Goal: Task Accomplishment & Management: Use online tool/utility

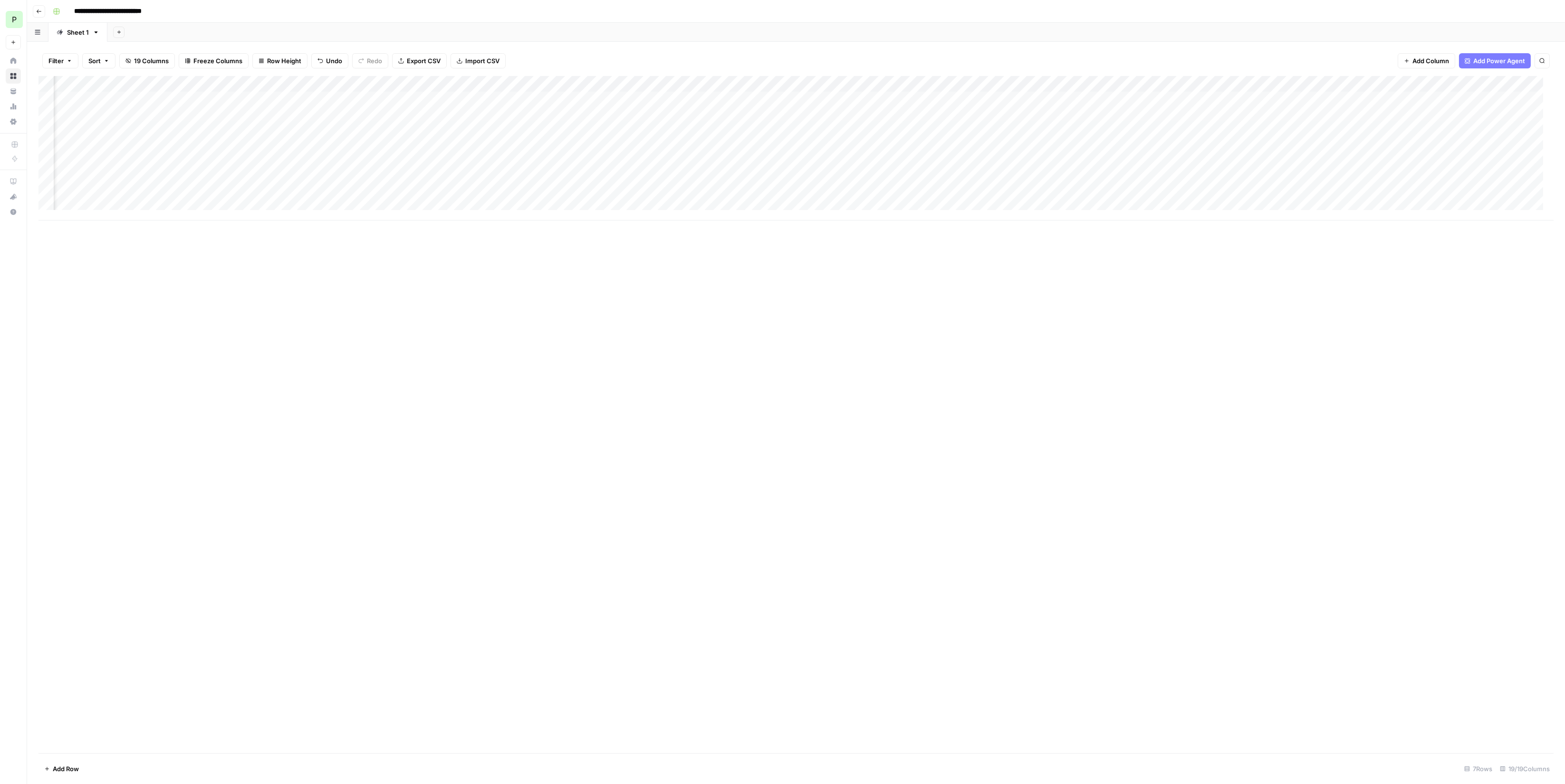
scroll to position [0, 222]
click at [1098, 200] on div "Add Column" at bounding box center [796, 148] width 1515 height 145
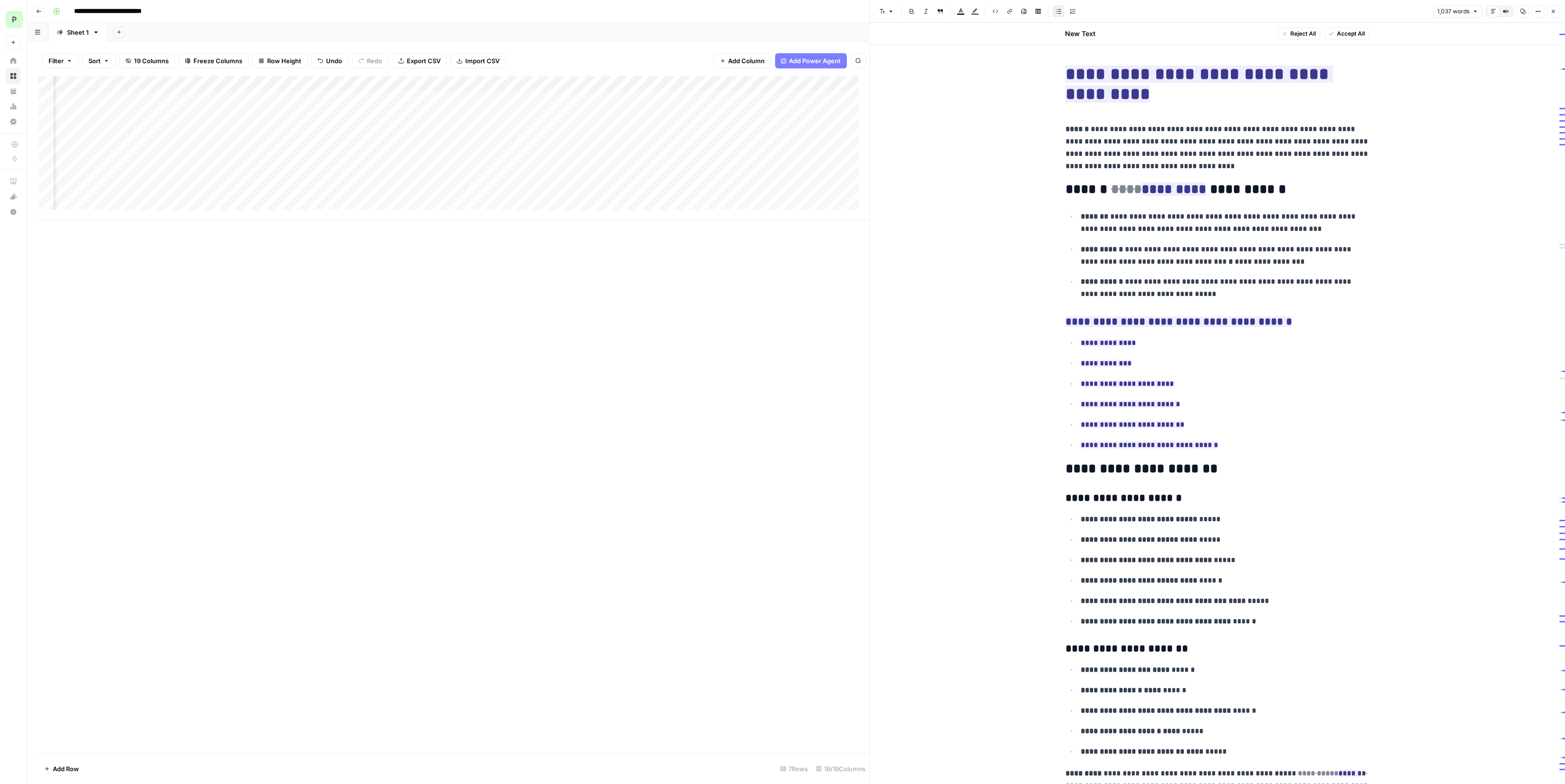
click at [1548, 10] on button "Close" at bounding box center [1553, 12] width 12 height 12
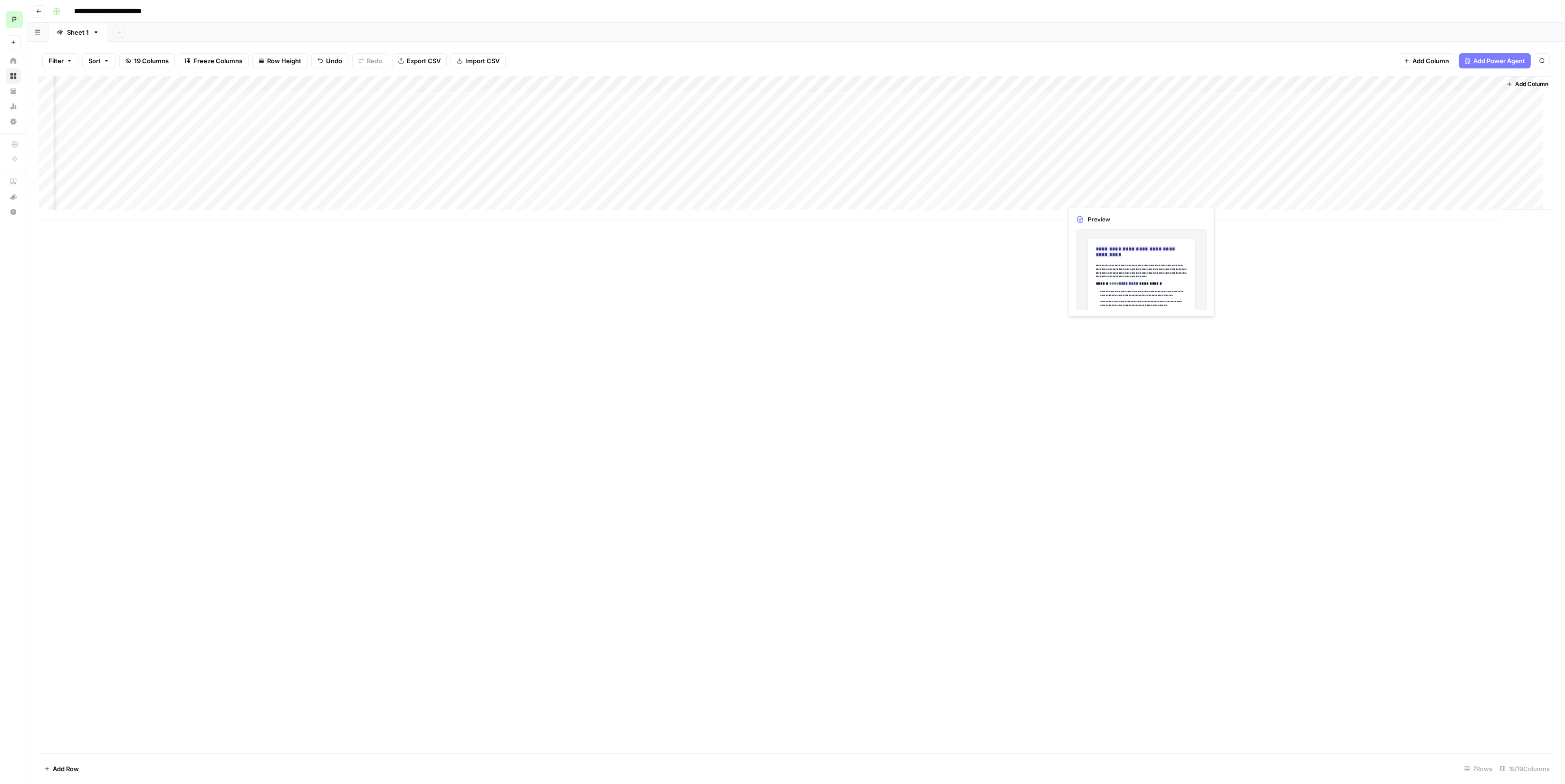
click at [1088, 196] on div "Add Column" at bounding box center [796, 148] width 1515 height 145
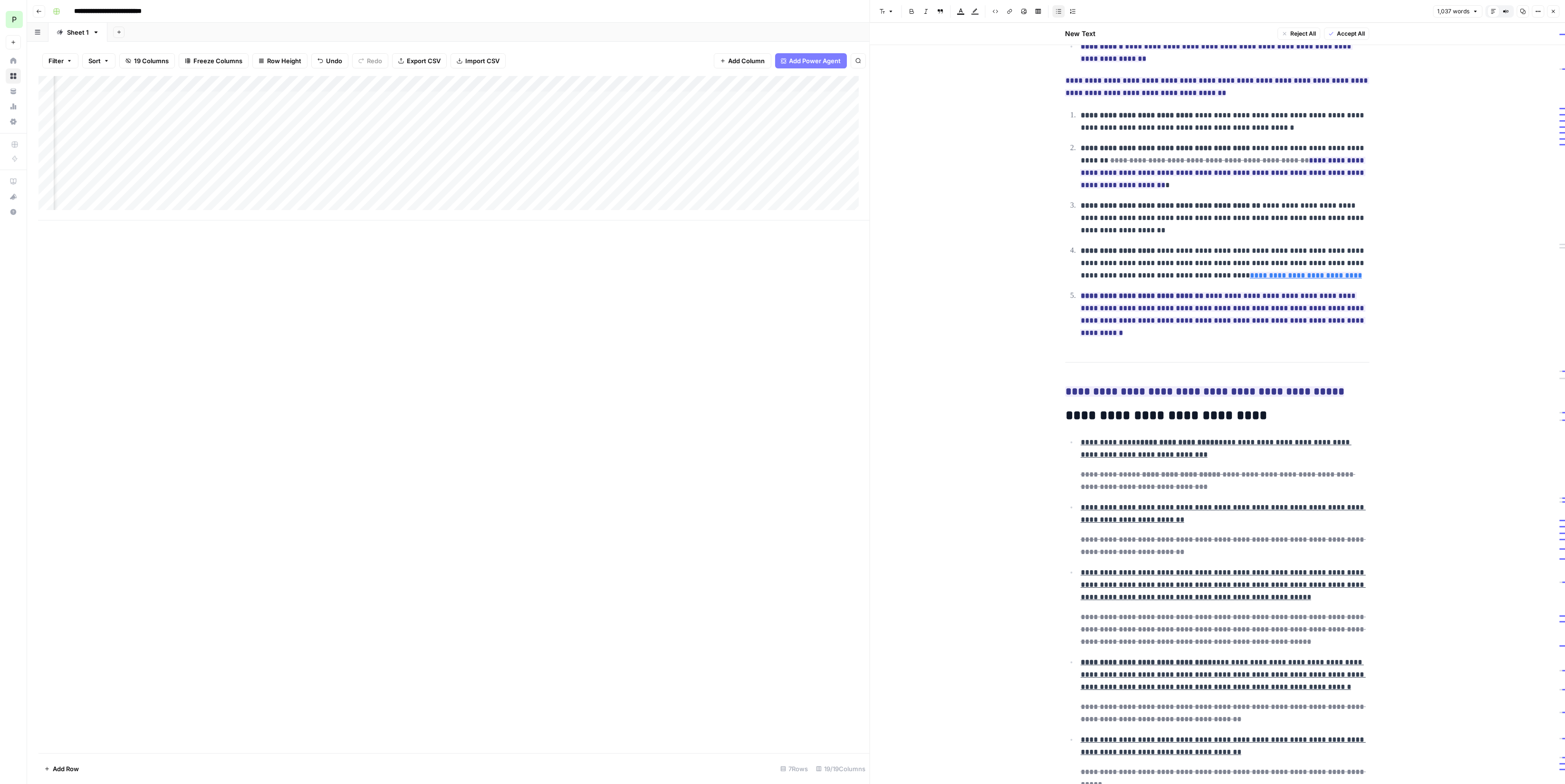
scroll to position [0, 450]
click at [645, 194] on div "Add Column" at bounding box center [454, 148] width 831 height 145
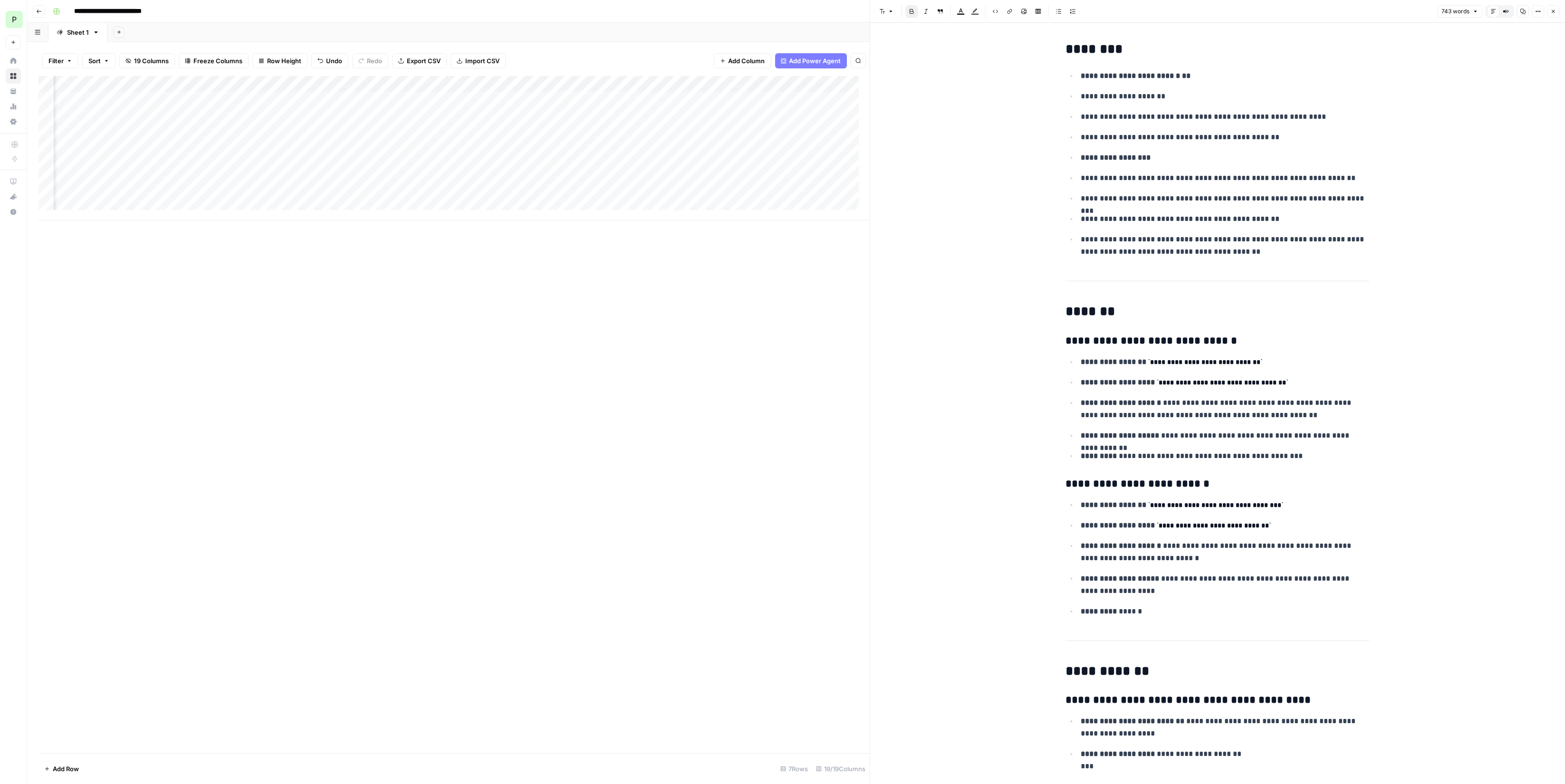
click at [231, 194] on div "Add Column" at bounding box center [454, 148] width 831 height 145
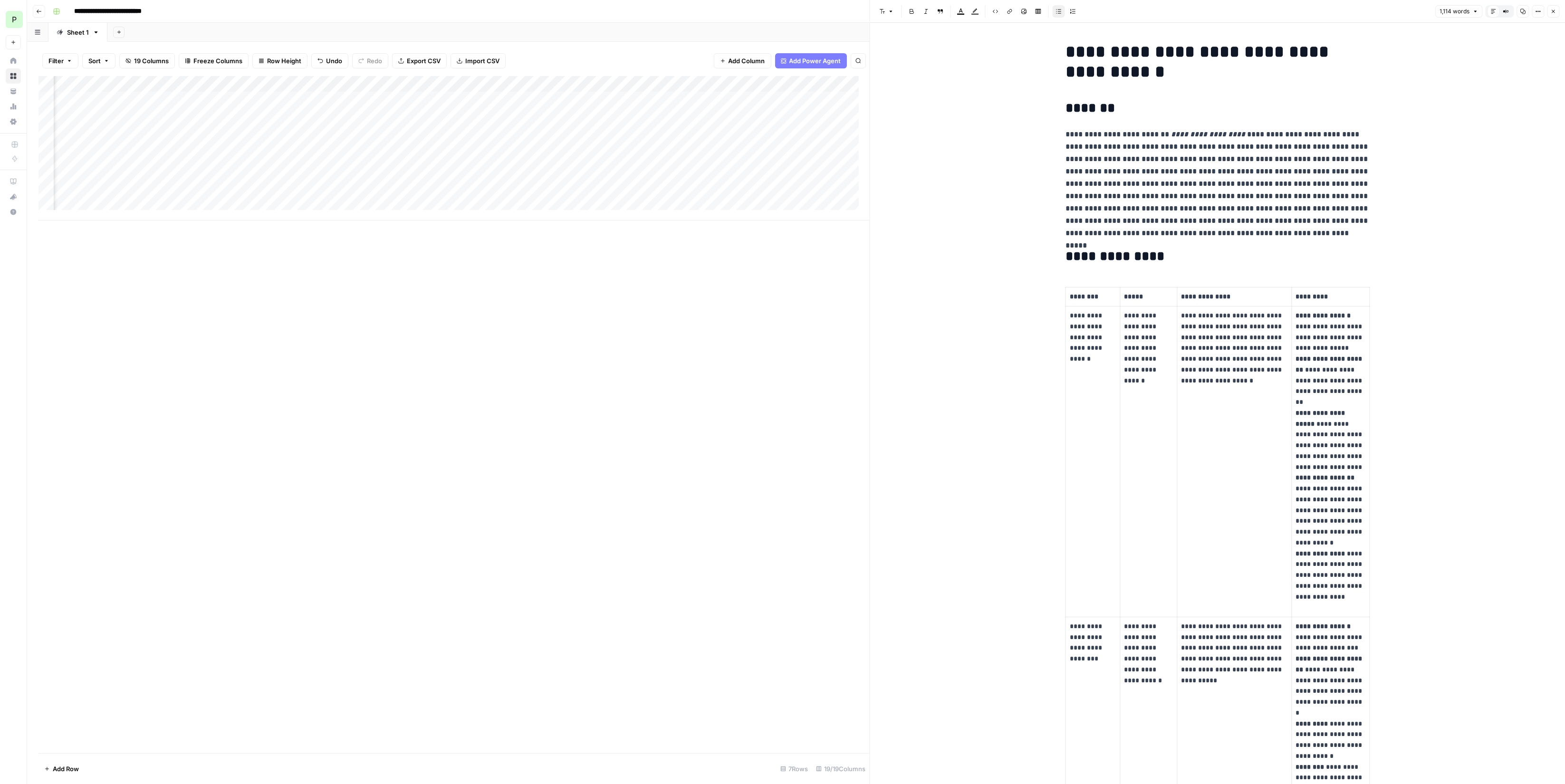
click at [1551, 10] on icon "button" at bounding box center [1553, 11] width 5 height 5
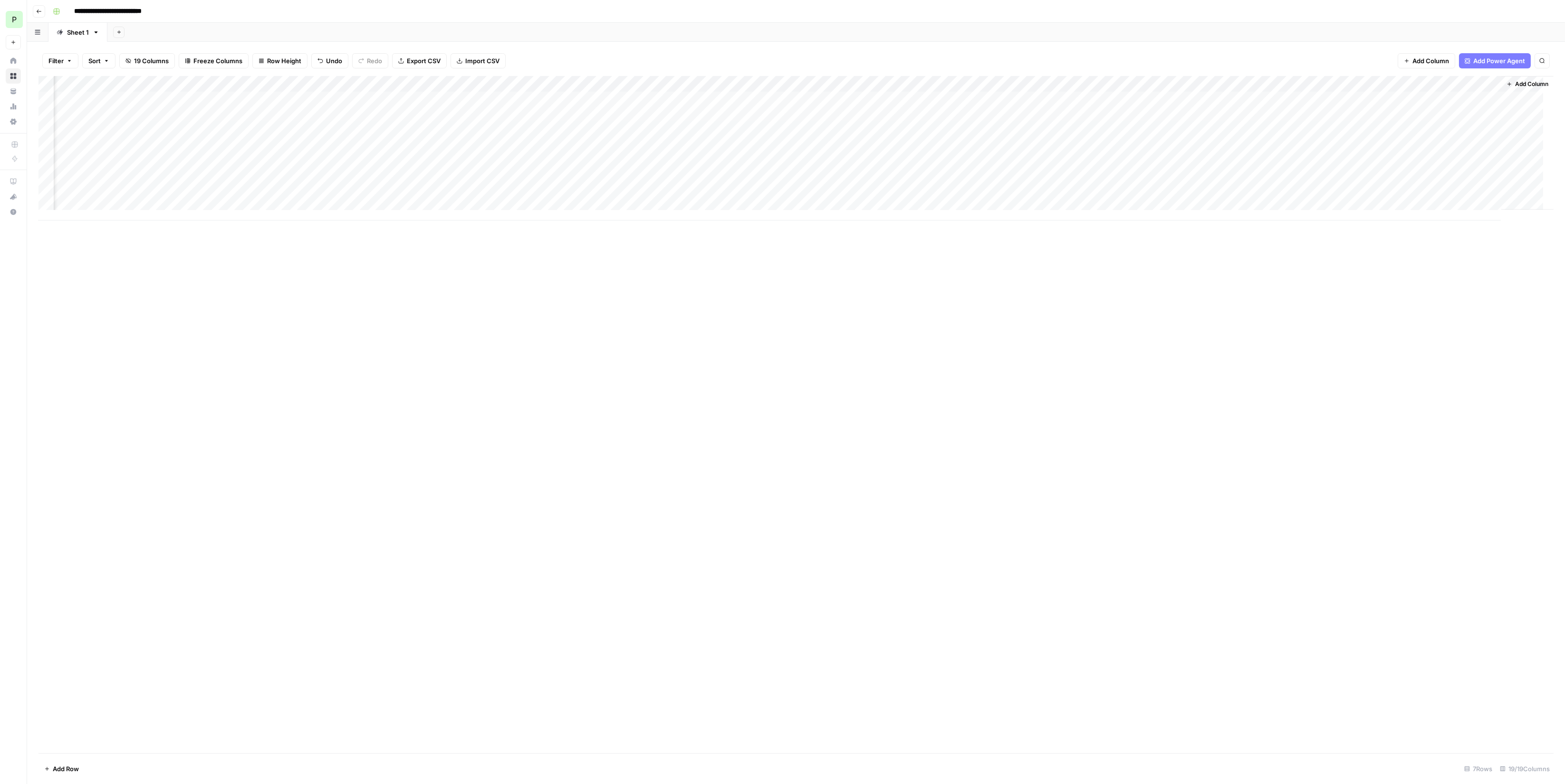
click at [1040, 84] on div "Add Column" at bounding box center [796, 148] width 1515 height 145
click at [1004, 165] on span "Configure Inputs" at bounding box center [1004, 164] width 83 height 10
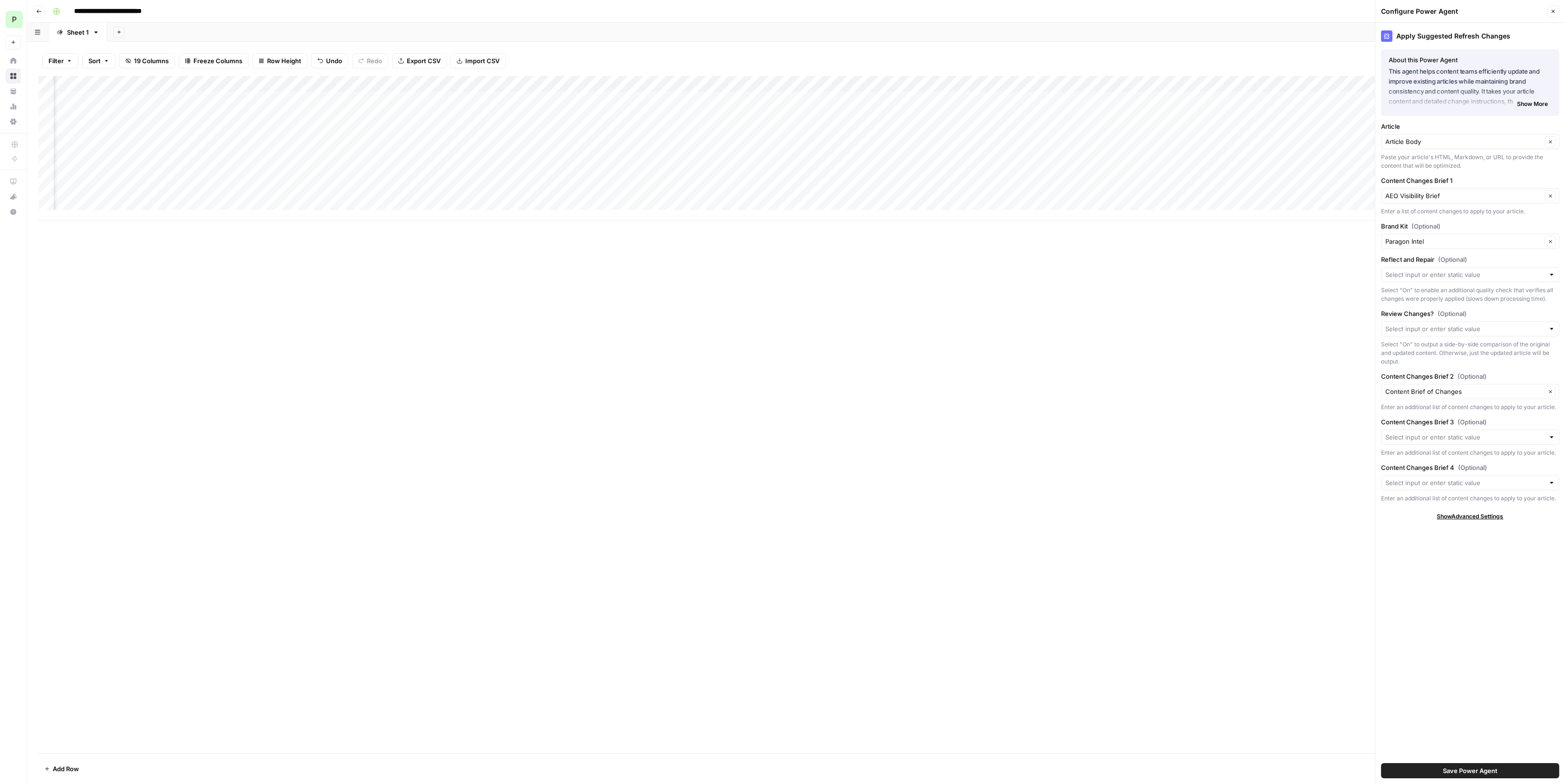
click at [1554, 12] on icon "button" at bounding box center [1553, 11] width 5 height 5
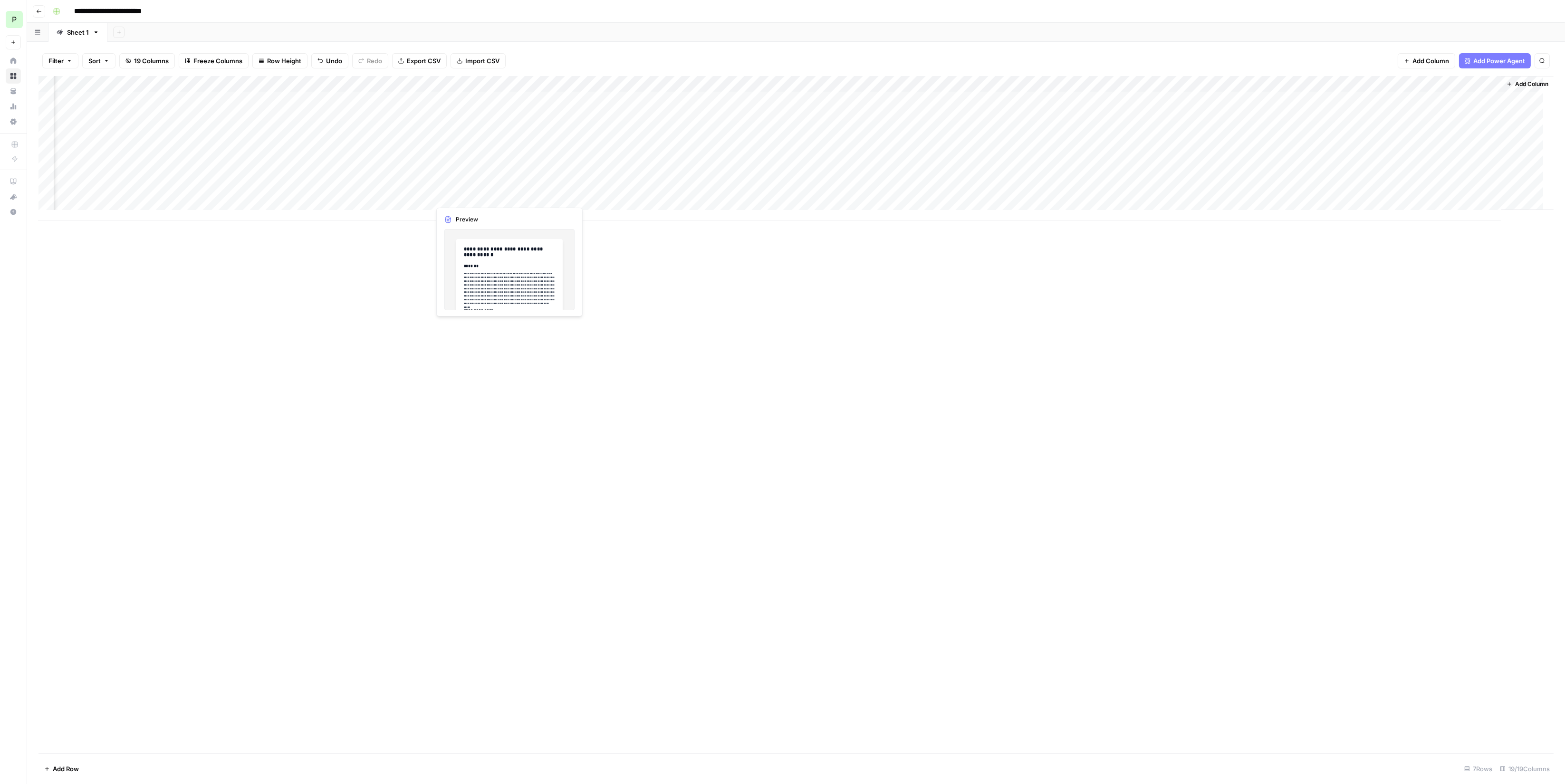
click at [479, 199] on div "Add Column" at bounding box center [796, 148] width 1515 height 145
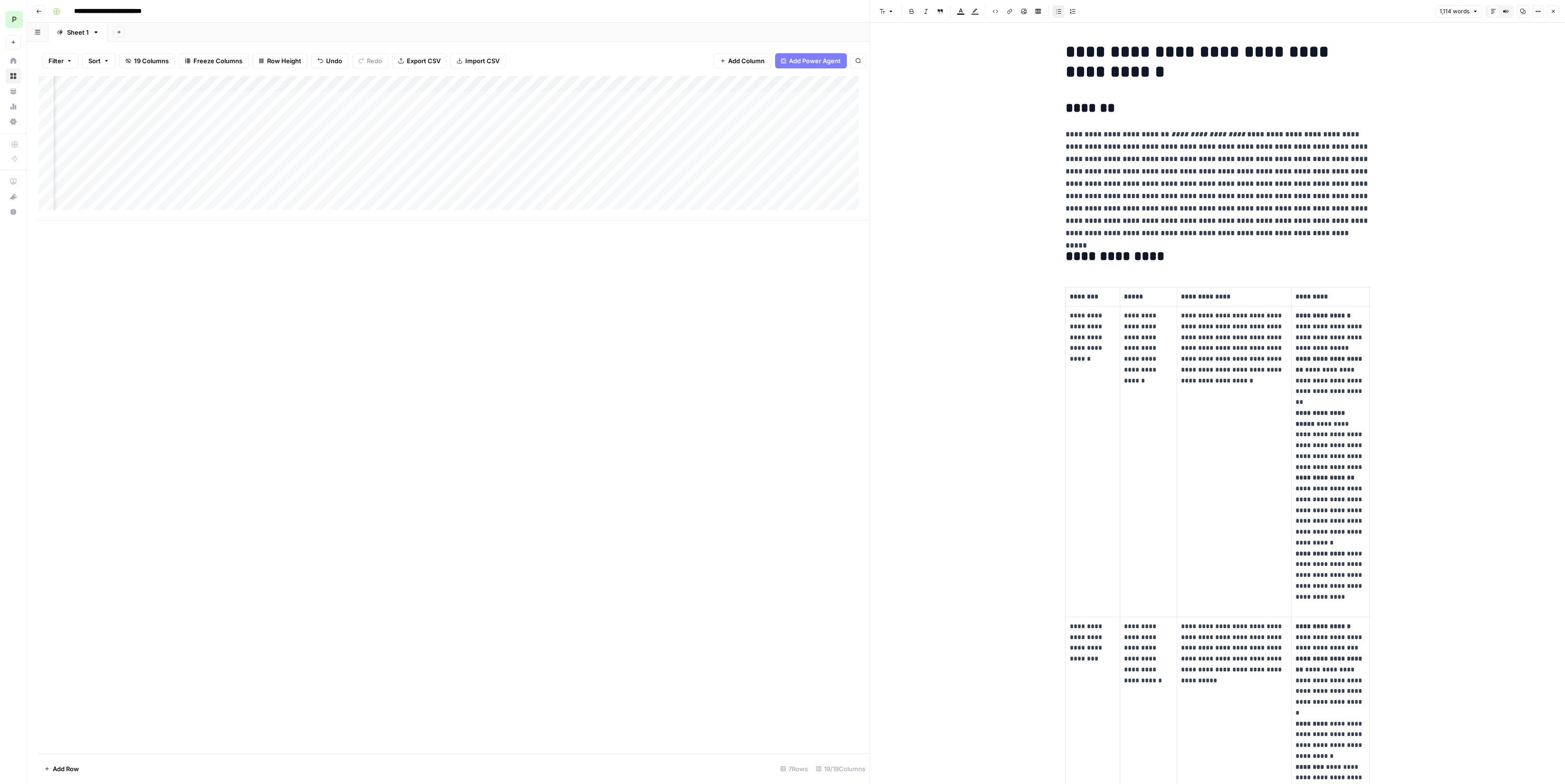
scroll to position [0, 460]
click at [597, 199] on div "Add Column" at bounding box center [454, 148] width 831 height 145
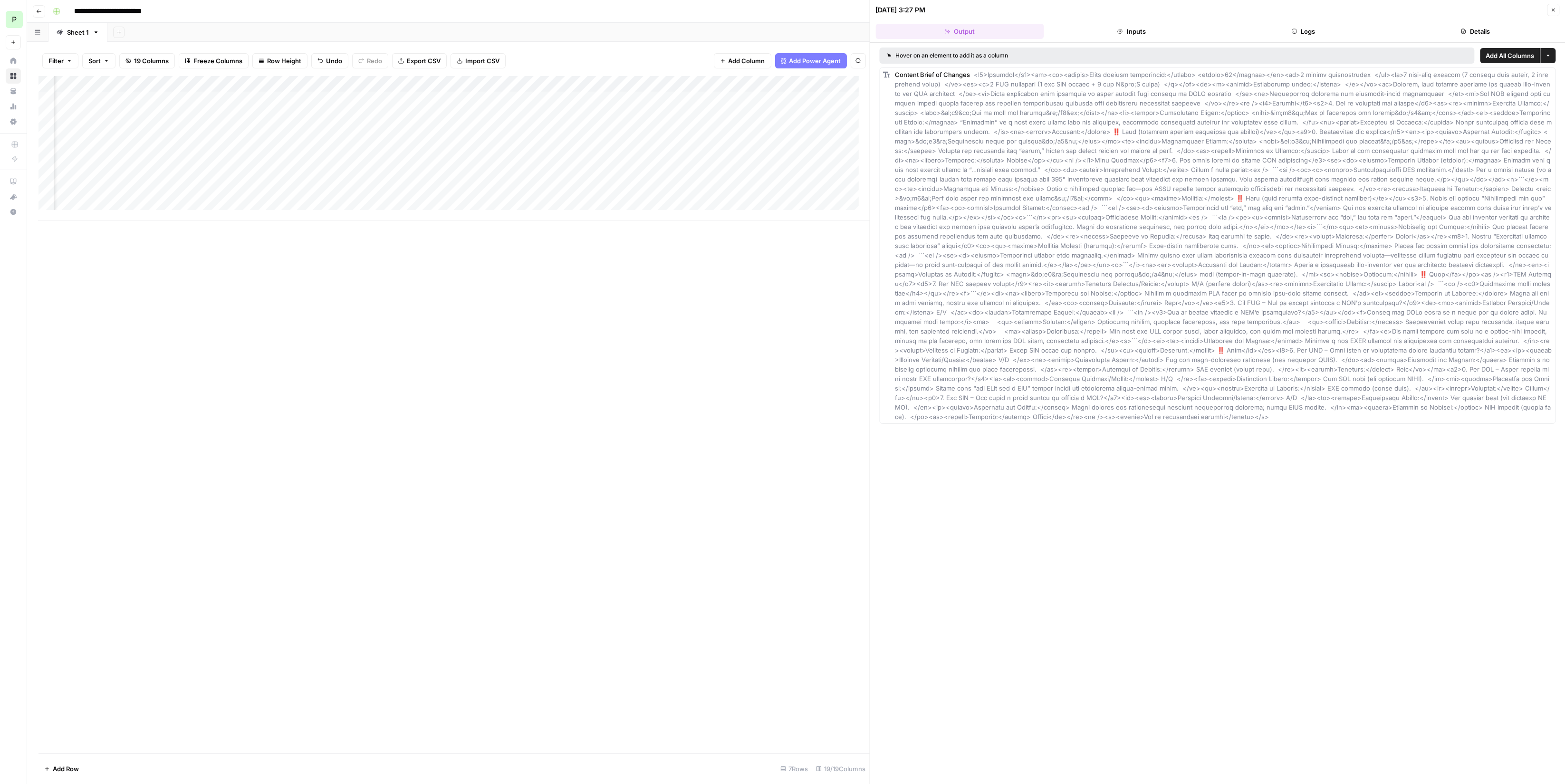
click at [1136, 36] on button "Inputs" at bounding box center [1131, 31] width 168 height 15
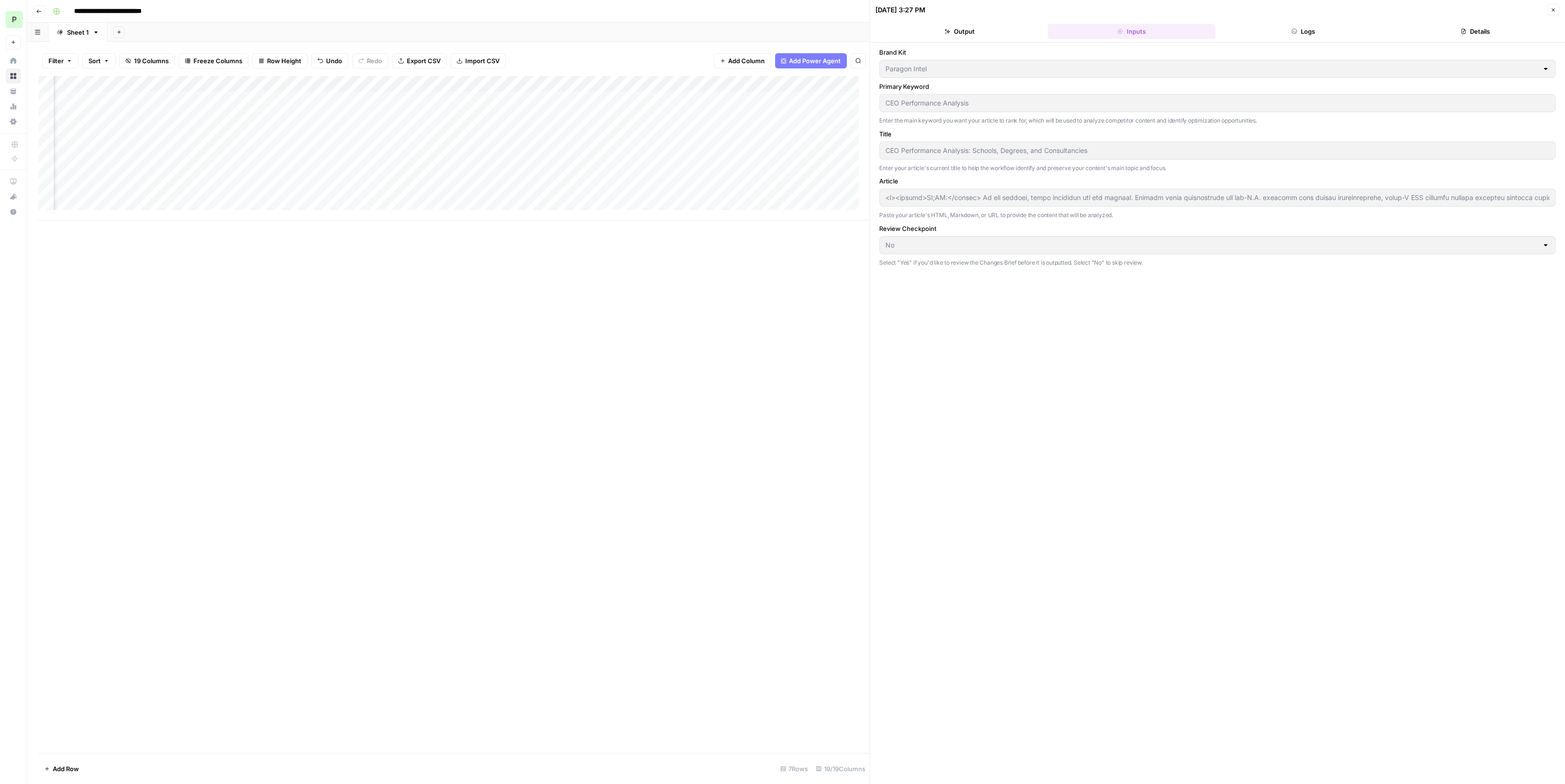
click at [1283, 27] on button "Logs" at bounding box center [1303, 31] width 168 height 15
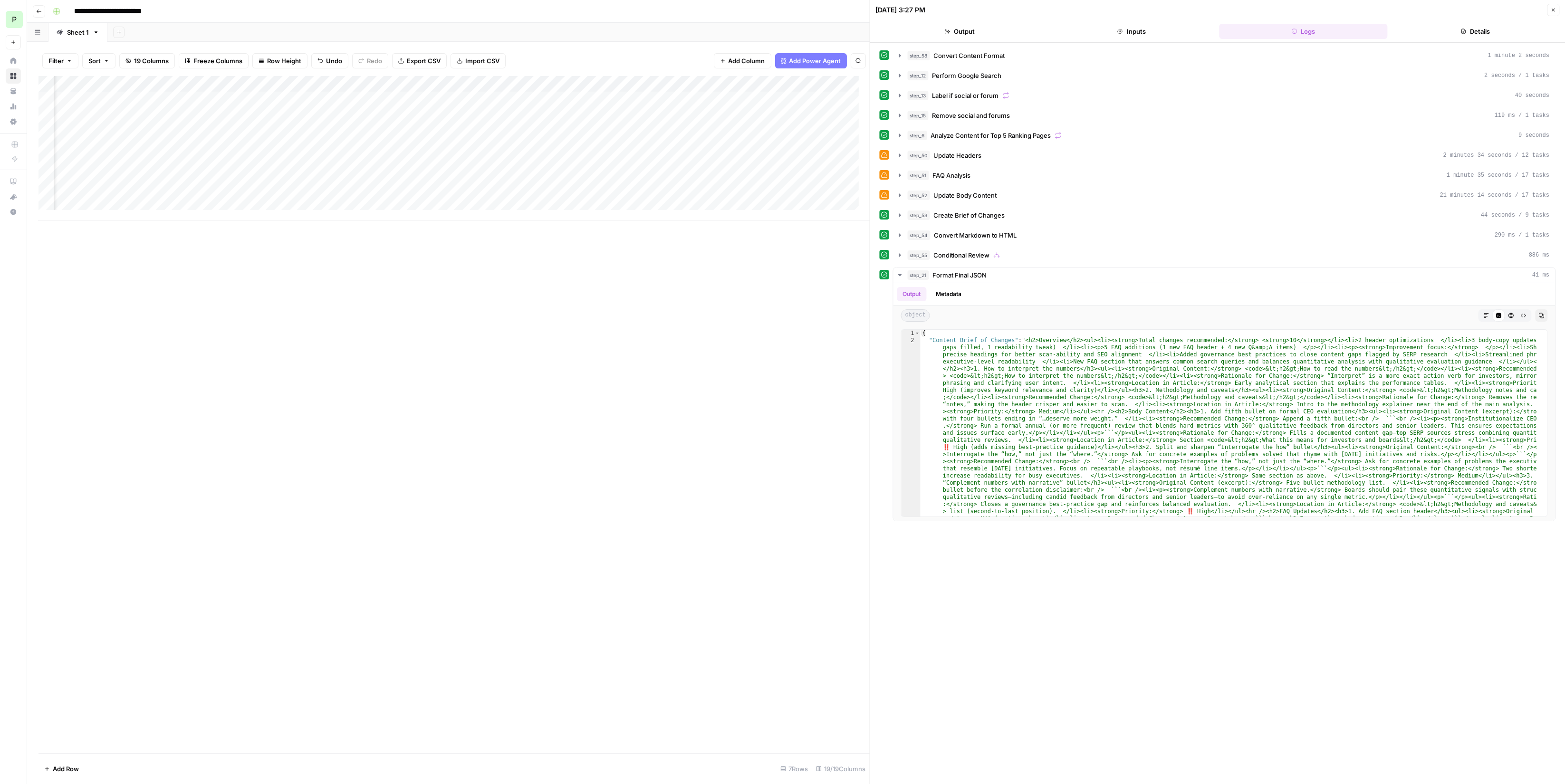
click at [1501, 22] on header "08/14/25 at 3:27 PM Close Output Inputs Logs Details" at bounding box center [1217, 21] width 695 height 43
click at [1484, 313] on icon "button" at bounding box center [1485, 315] width 5 height 5
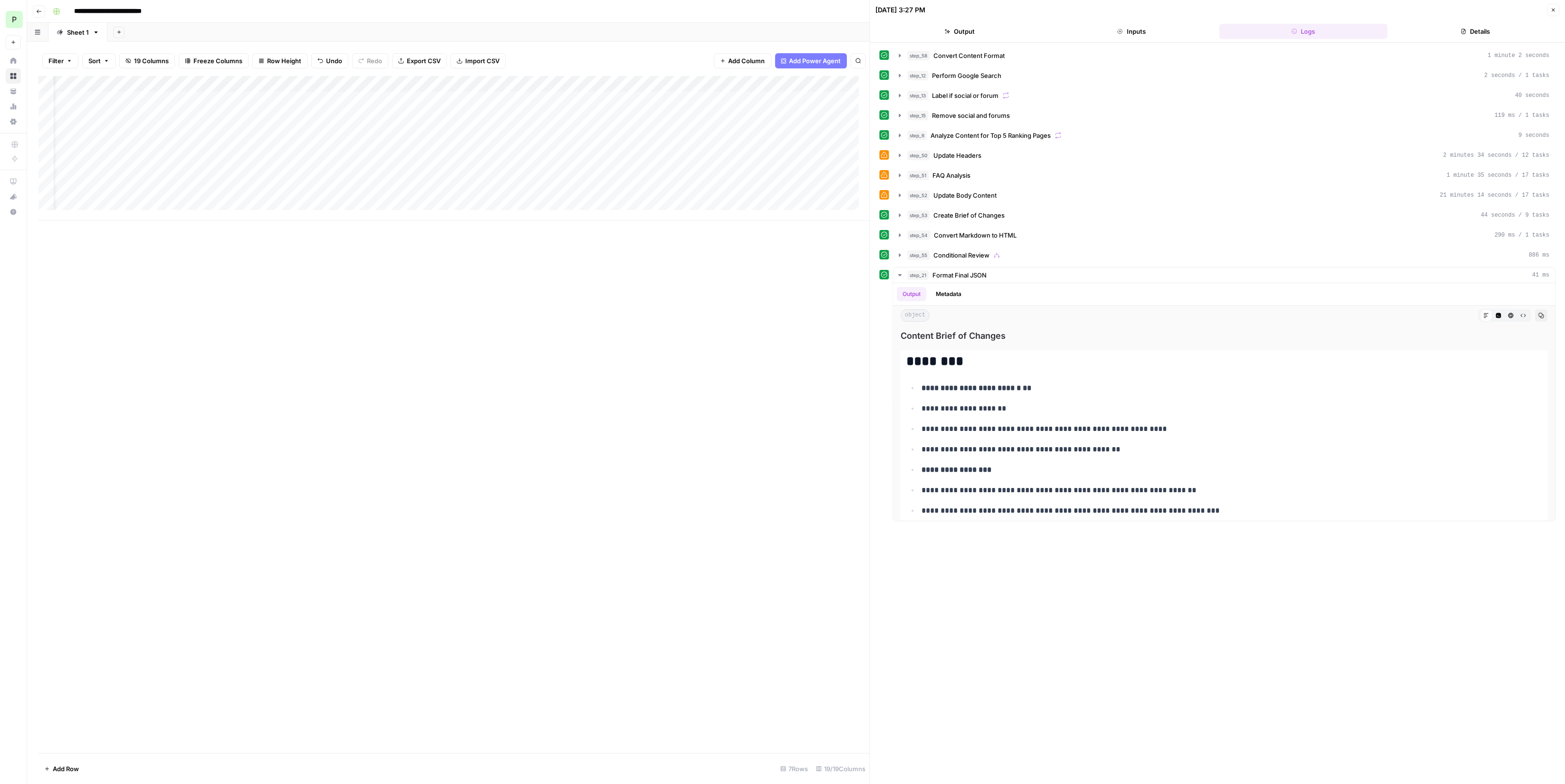
scroll to position [0, 28]
click at [1535, 312] on button "Copy" at bounding box center [1541, 315] width 12 height 12
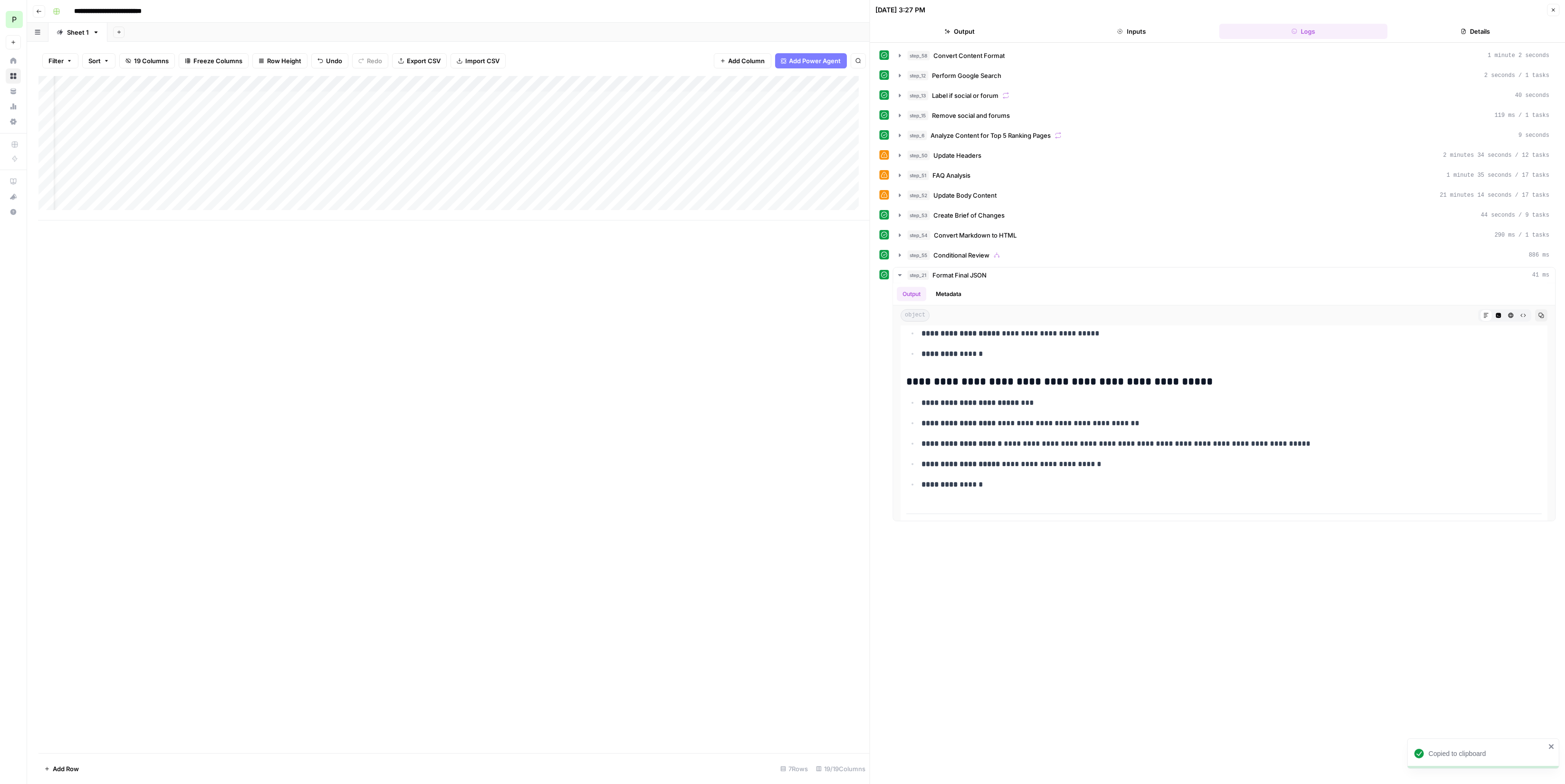
drag, startPoint x: 904, startPoint y: 359, endPoint x: 1057, endPoint y: 627, distance: 308.6
click at [1057, 627] on div "**********" at bounding box center [1217, 413] width 676 height 732
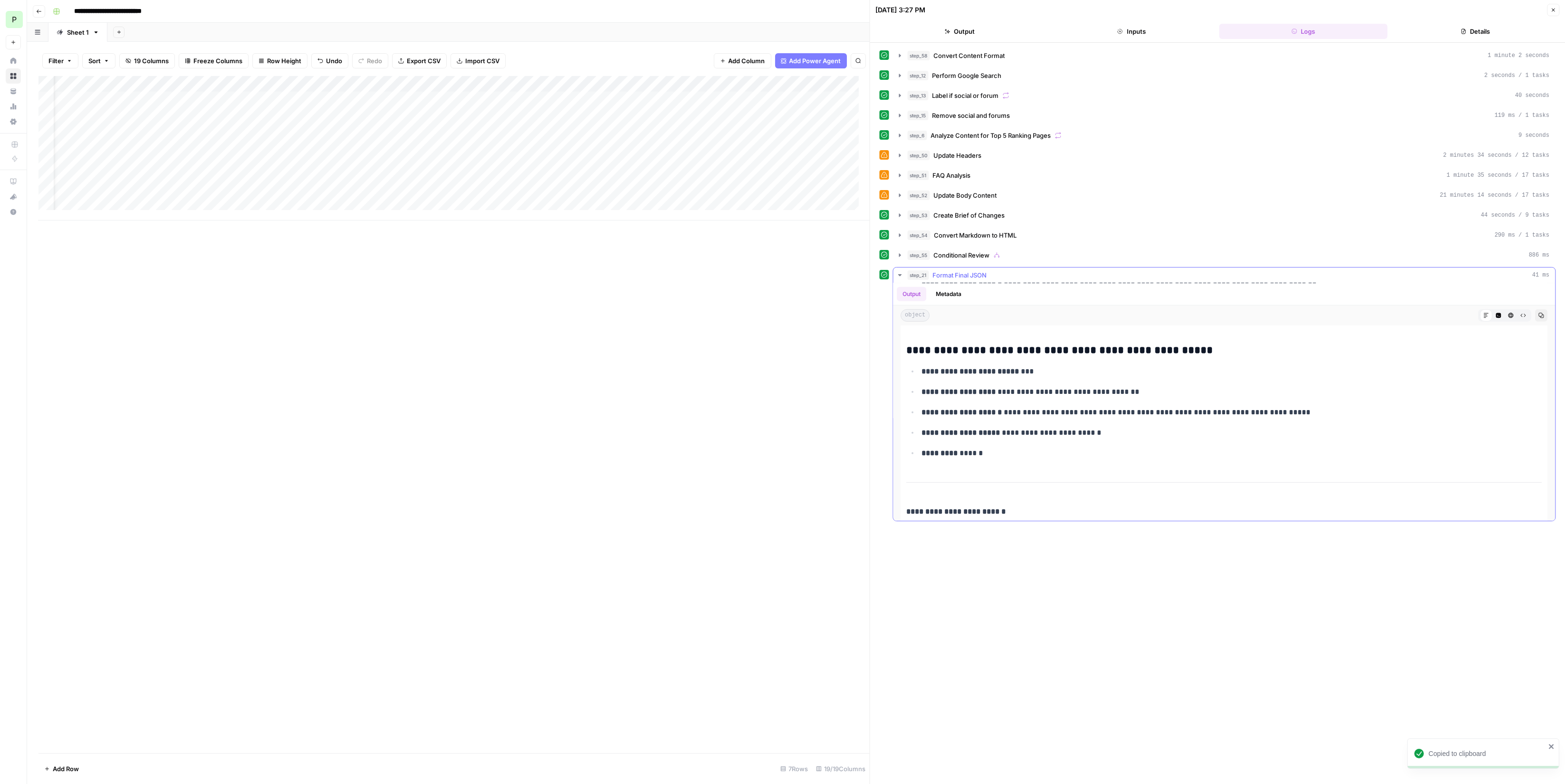
click at [1538, 315] on icon "button" at bounding box center [1541, 315] width 5 height 5
click at [1538, 313] on icon "button" at bounding box center [1541, 315] width 5 height 5
click at [603, 196] on div "Add Column" at bounding box center [454, 148] width 831 height 145
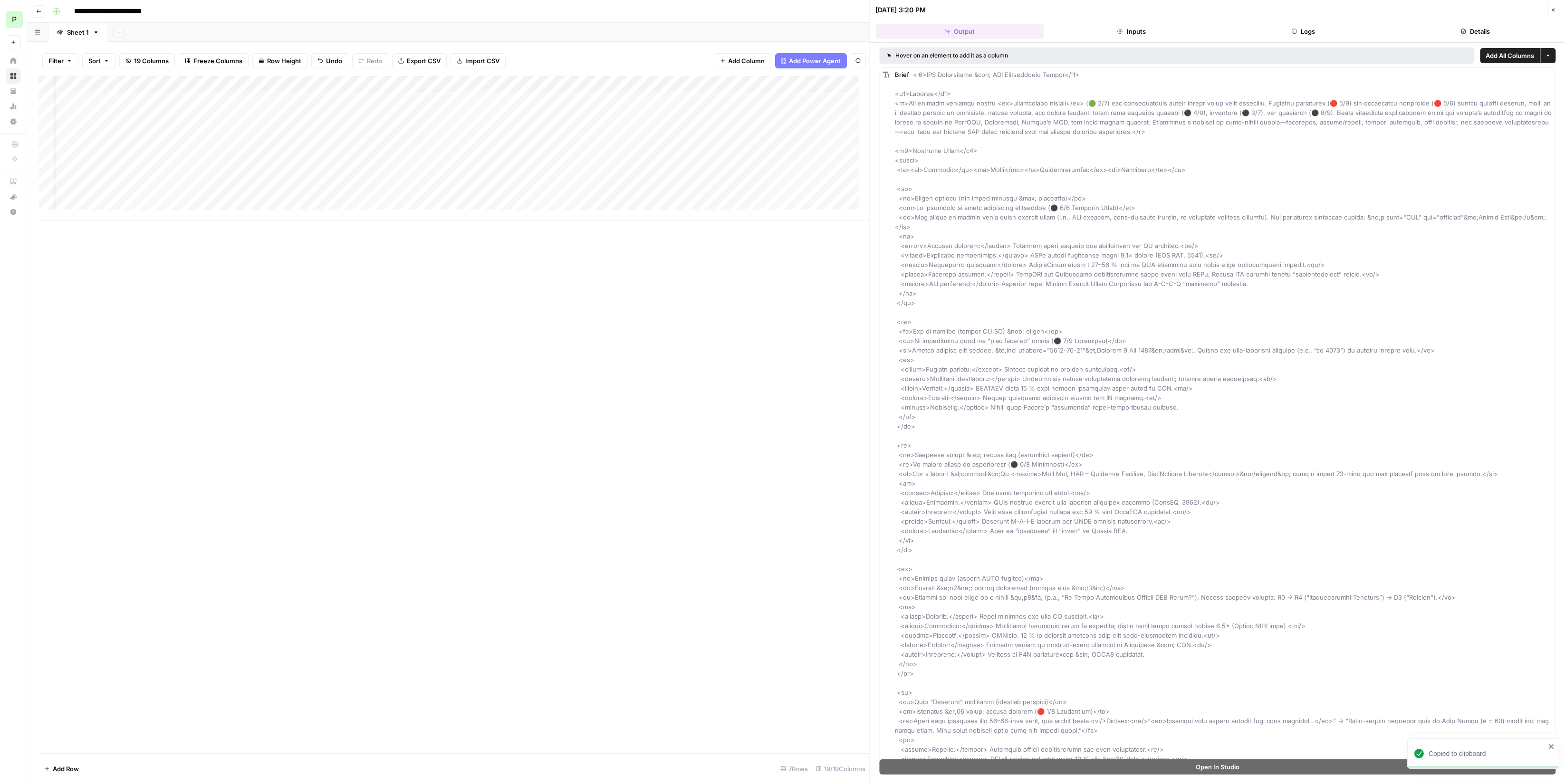
click at [1506, 32] on button "Details" at bounding box center [1475, 31] width 168 height 15
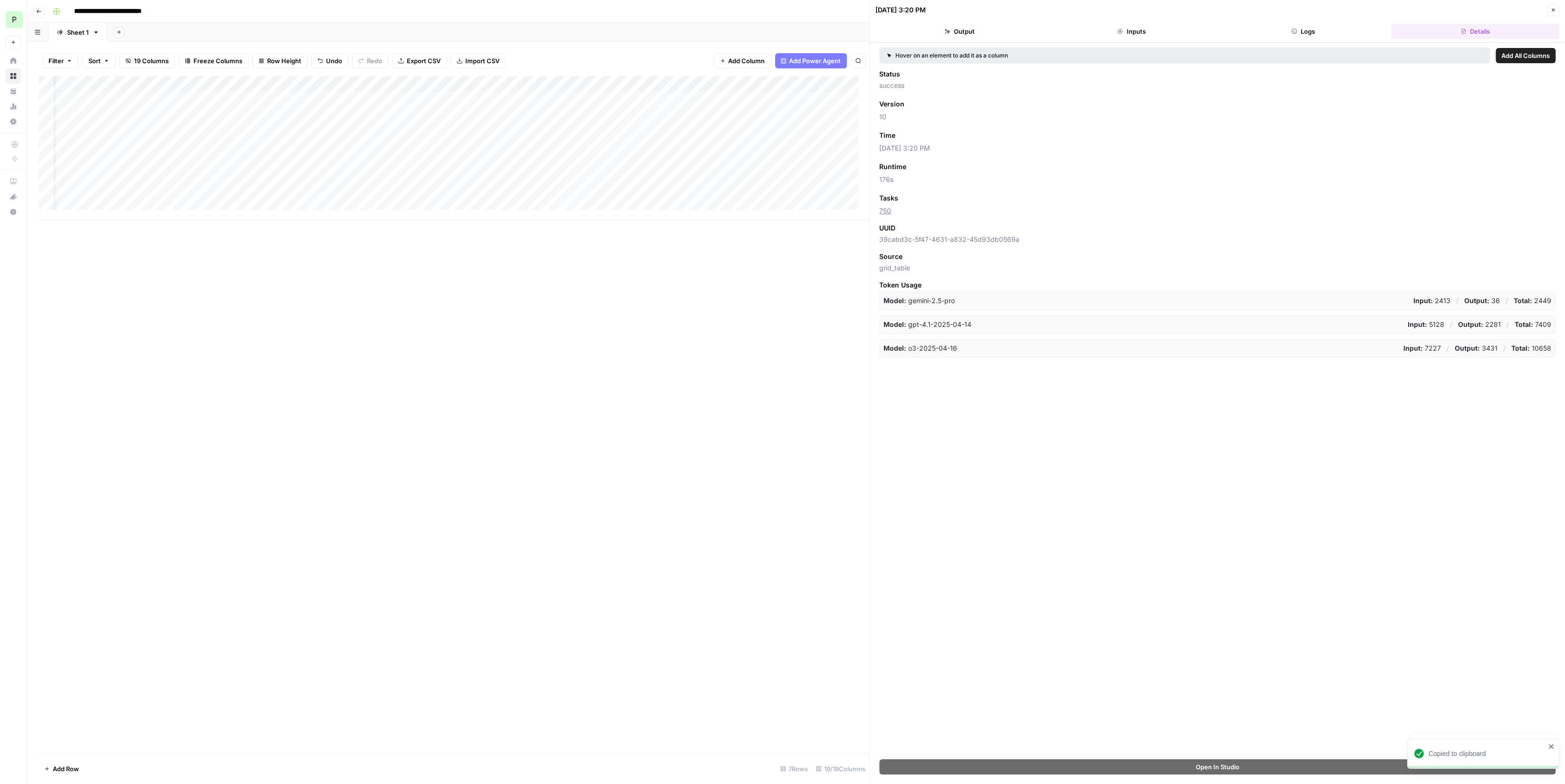
click at [1354, 22] on header "08/14/25 at 3:20 PM Close Output Inputs Logs Details" at bounding box center [1217, 21] width 695 height 43
click at [1352, 27] on button "Logs" at bounding box center [1303, 31] width 168 height 15
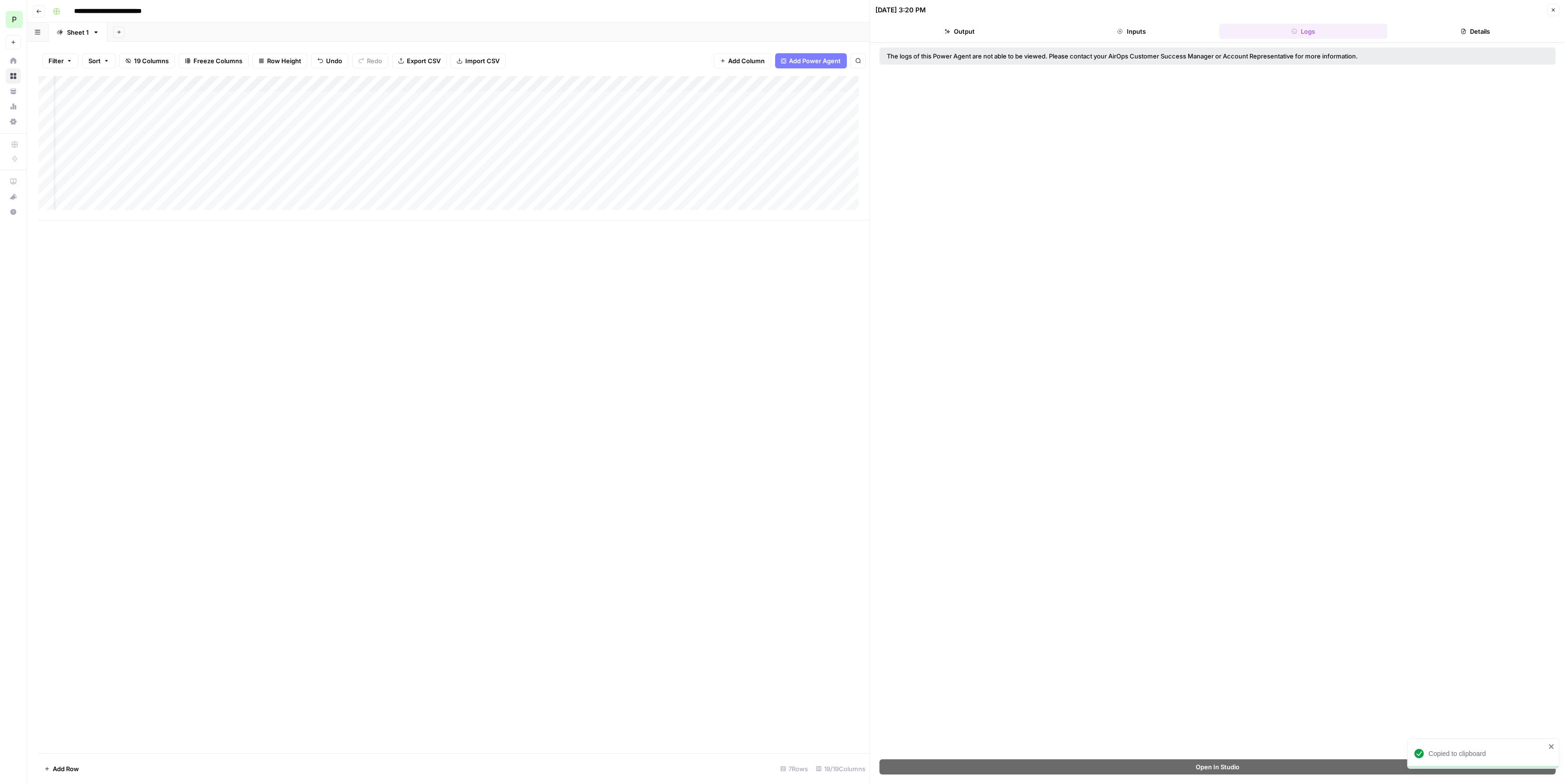
click at [1202, 27] on button "Inputs" at bounding box center [1131, 31] width 168 height 15
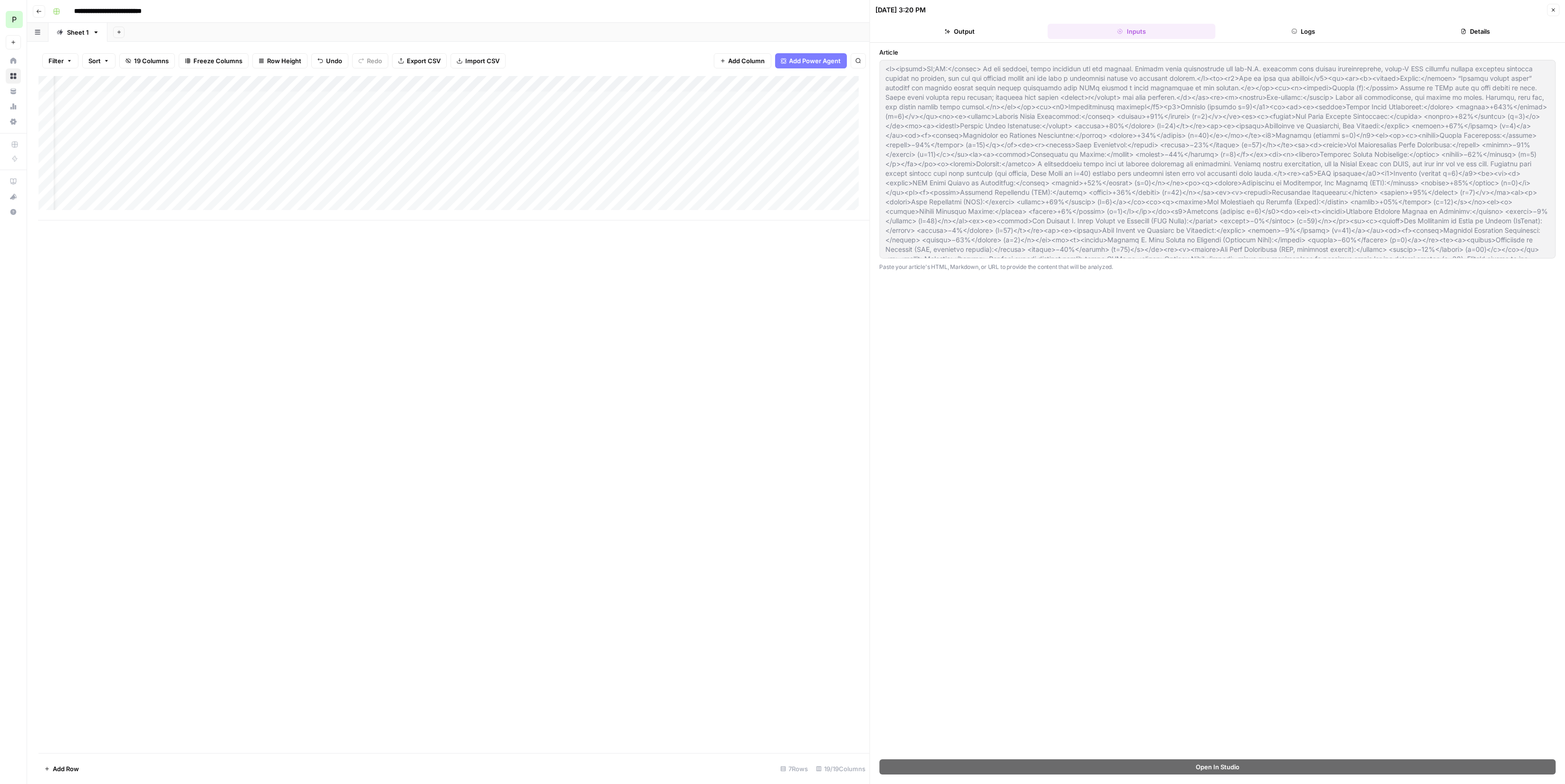
click at [953, 15] on div "08/14/25 at 3:20 PM Close" at bounding box center [1218, 10] width 684 height 12
click at [968, 29] on button "Output" at bounding box center [960, 31] width 168 height 15
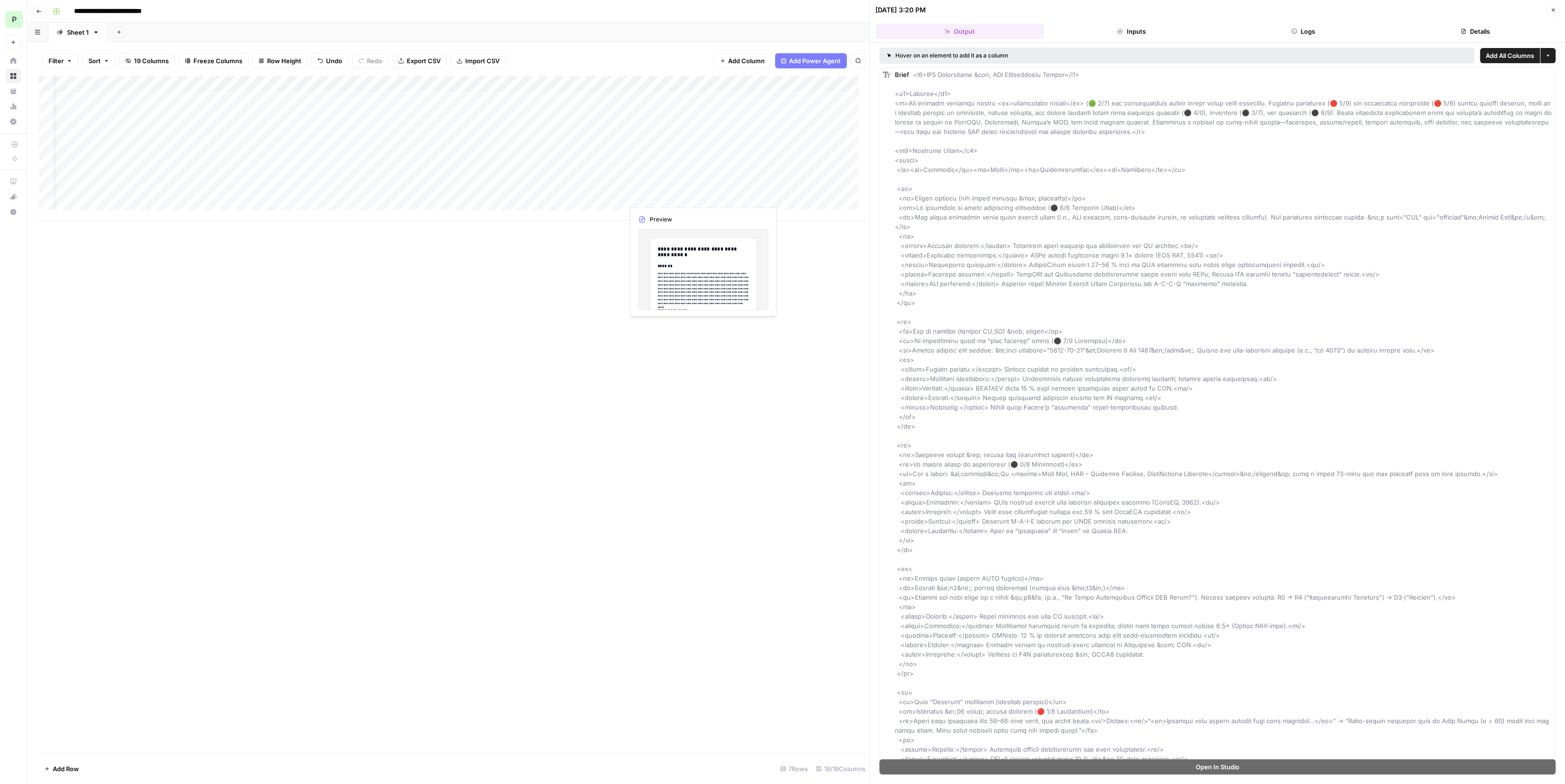
click at [648, 196] on div "Add Column" at bounding box center [454, 148] width 831 height 145
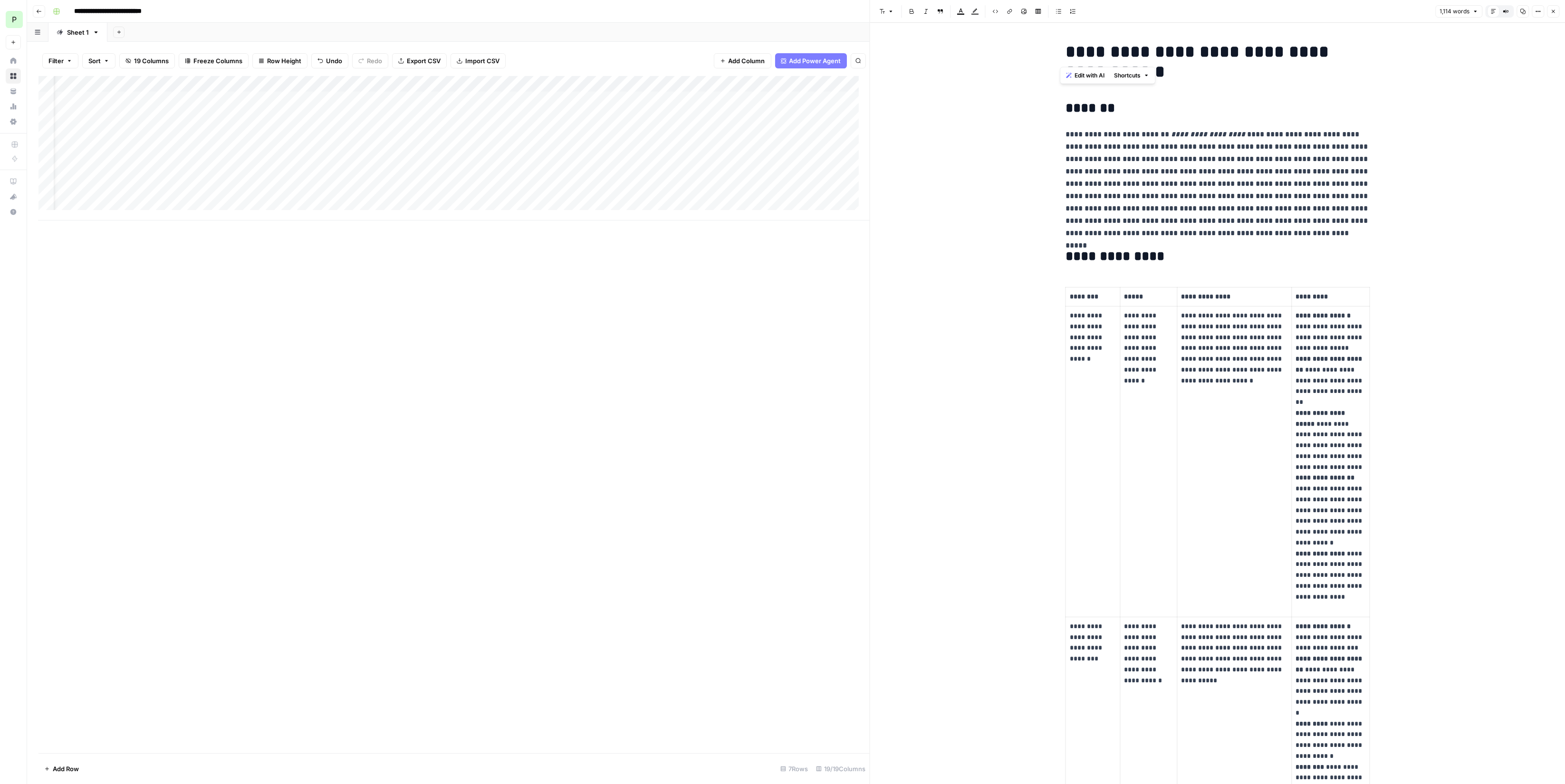
drag, startPoint x: 1061, startPoint y: 53, endPoint x: 1075, endPoint y: 66, distance: 19.1
click at [1074, 66] on h1 "**********" at bounding box center [1217, 62] width 304 height 40
click at [1092, 42] on h1 "**********" at bounding box center [1217, 62] width 304 height 40
drag, startPoint x: 1061, startPoint y: 53, endPoint x: 1236, endPoint y: 592, distance: 566.7
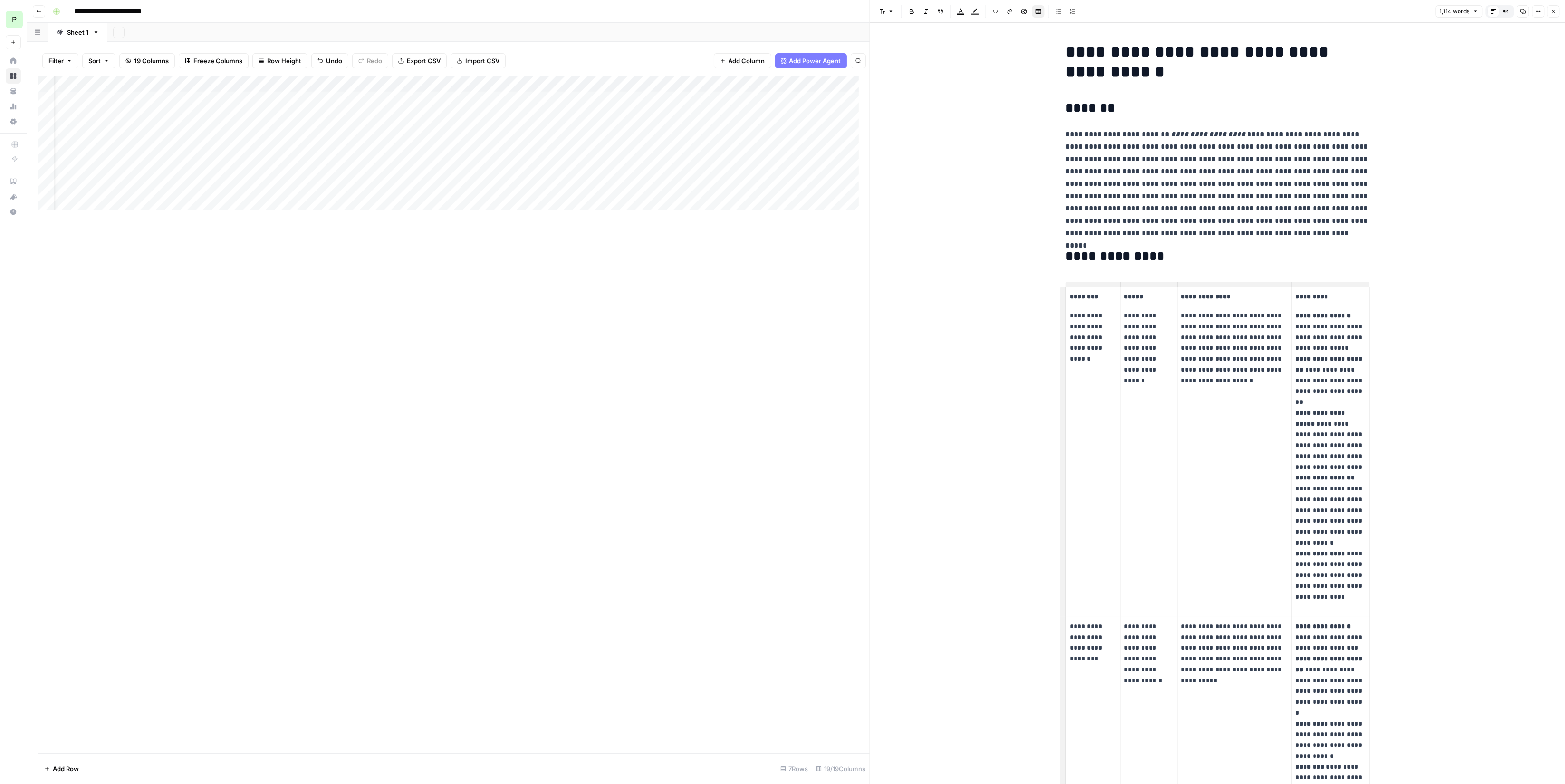
click at [1334, 453] on p "**********" at bounding box center [1330, 462] width 70 height 302
click at [1526, 10] on button "Copy" at bounding box center [1522, 12] width 12 height 12
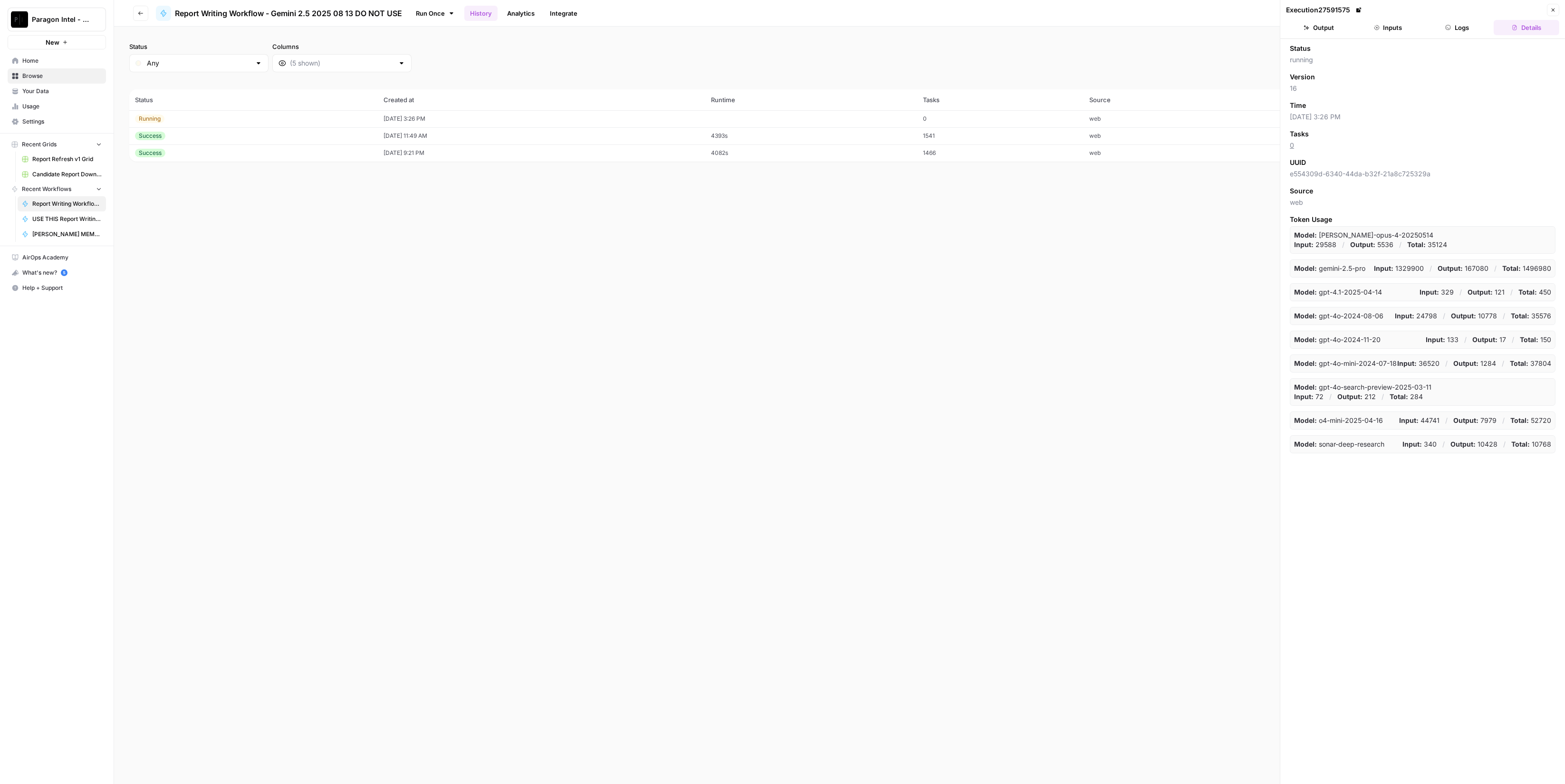
click at [1324, 24] on button "Output" at bounding box center [1319, 27] width 66 height 15
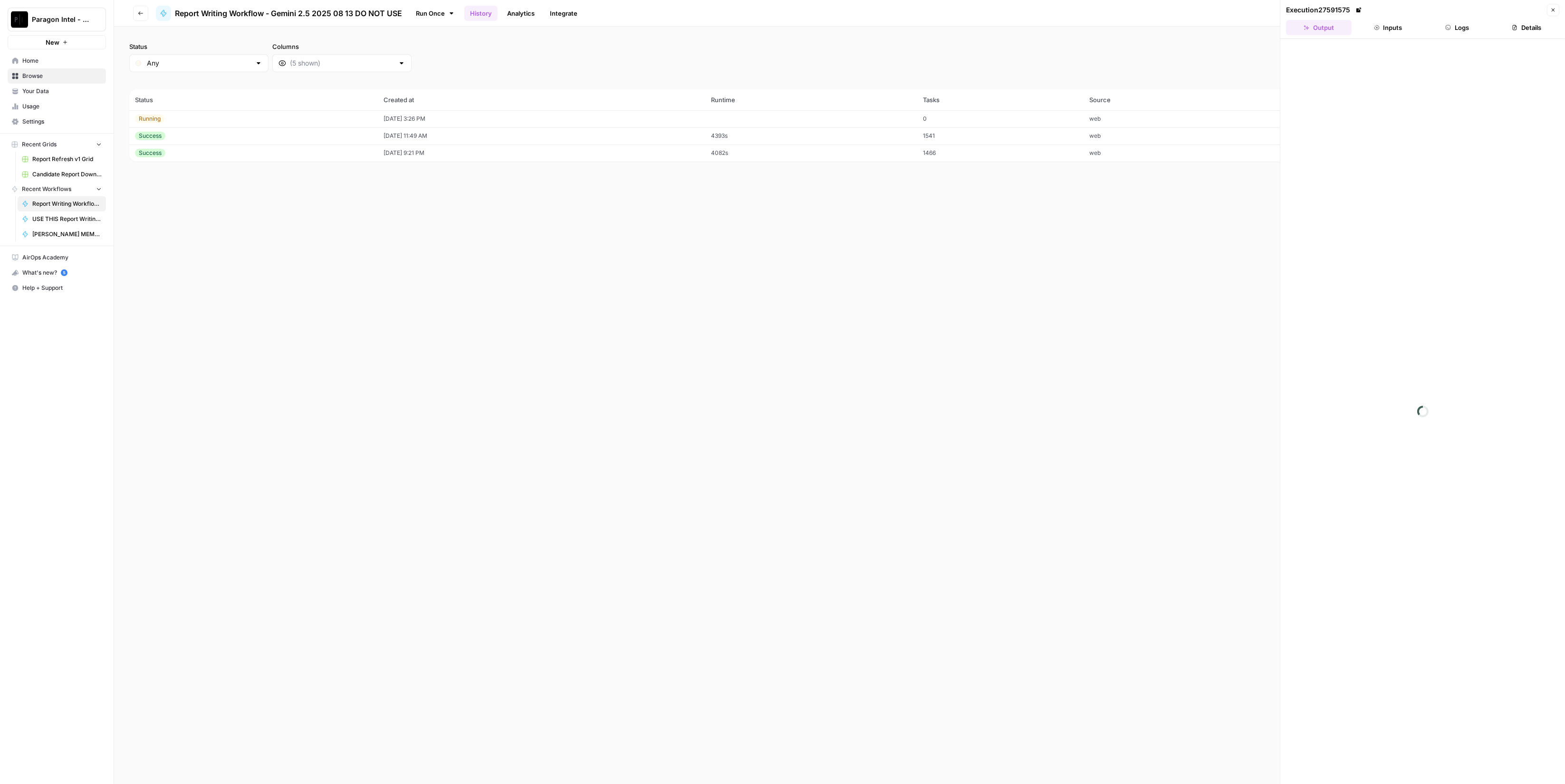
click at [1470, 32] on button "Logs" at bounding box center [1457, 27] width 66 height 15
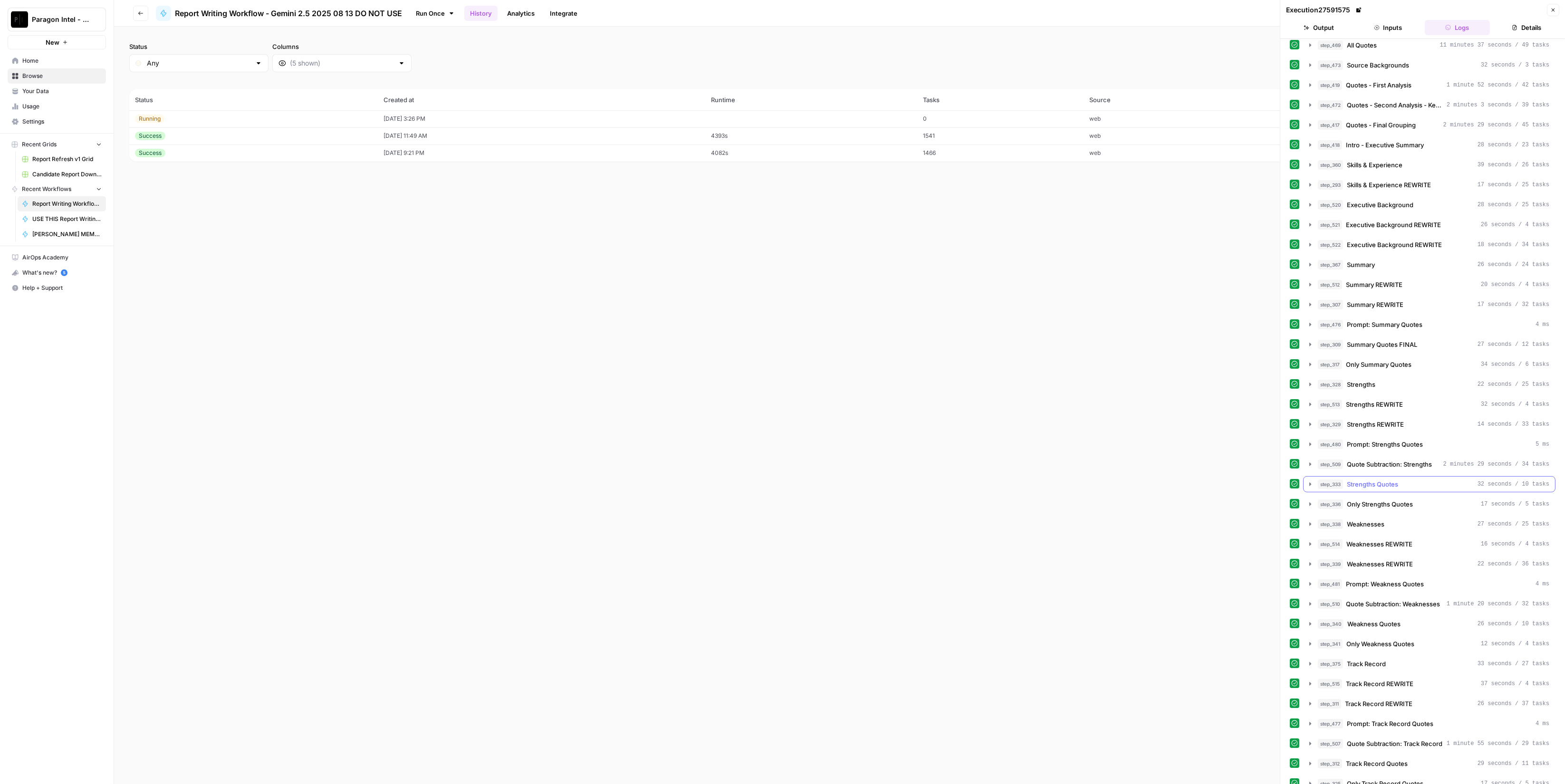
scroll to position [443, 0]
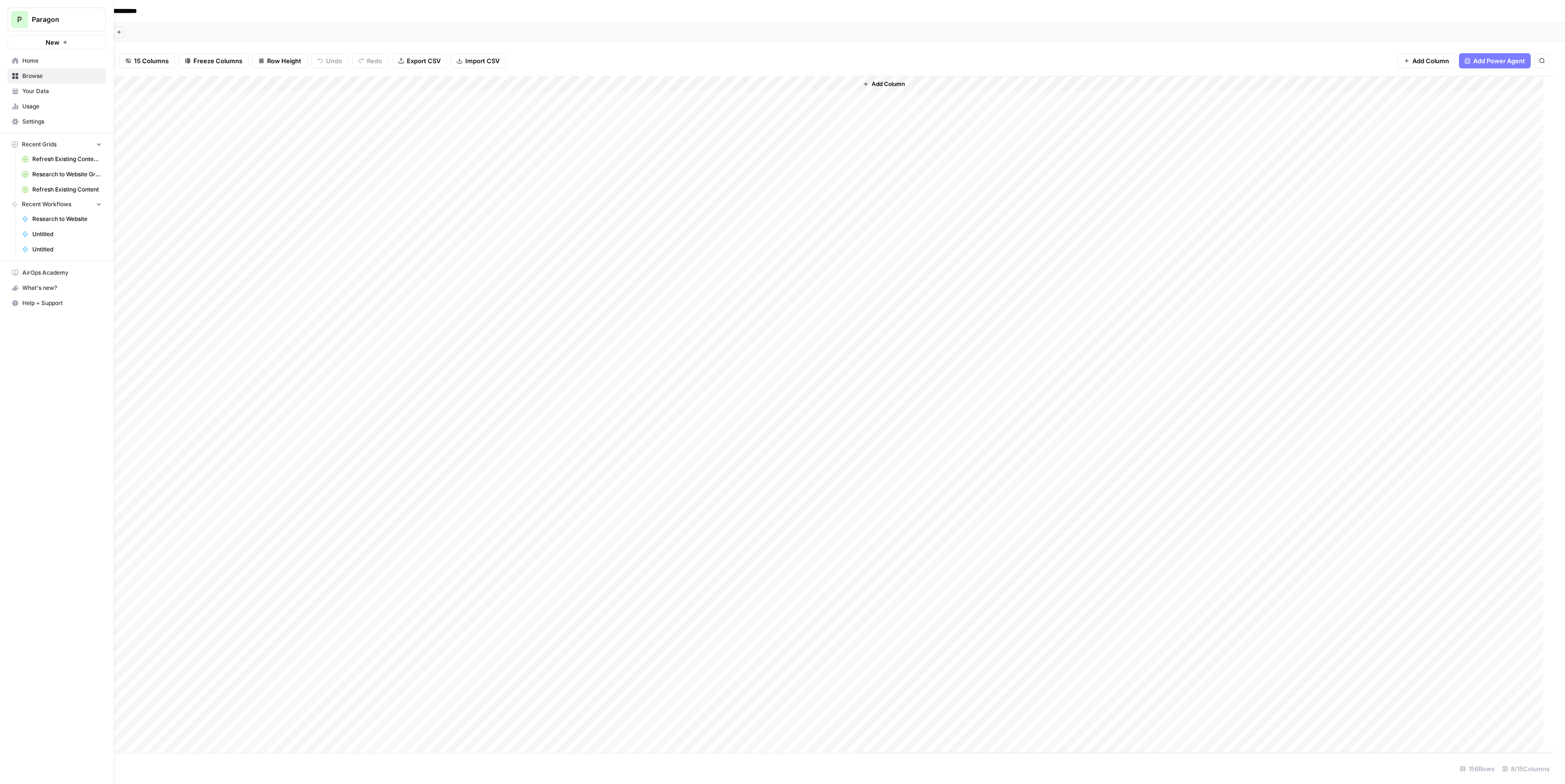
click at [49, 82] on link "Browse" at bounding box center [57, 76] width 98 height 15
click at [183, 46] on link "Grids" at bounding box center [176, 41] width 27 height 15
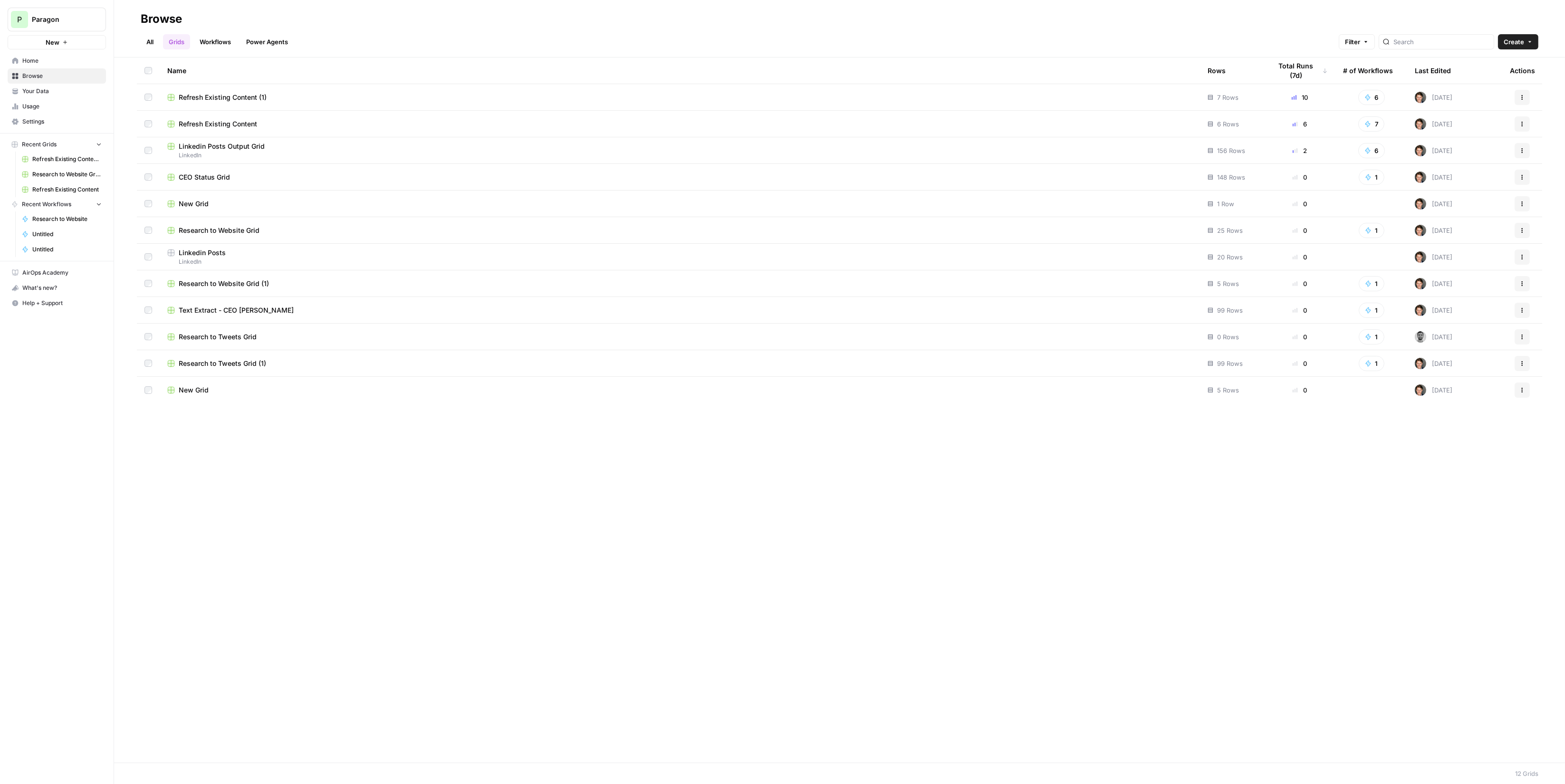
click at [242, 132] on td "Refresh Existing Content" at bounding box center [680, 123] width 1040 height 26
click at [242, 131] on td "Refresh Existing Content" at bounding box center [680, 123] width 1040 height 26
click at [242, 126] on span "Refresh Existing Content" at bounding box center [217, 124] width 78 height 10
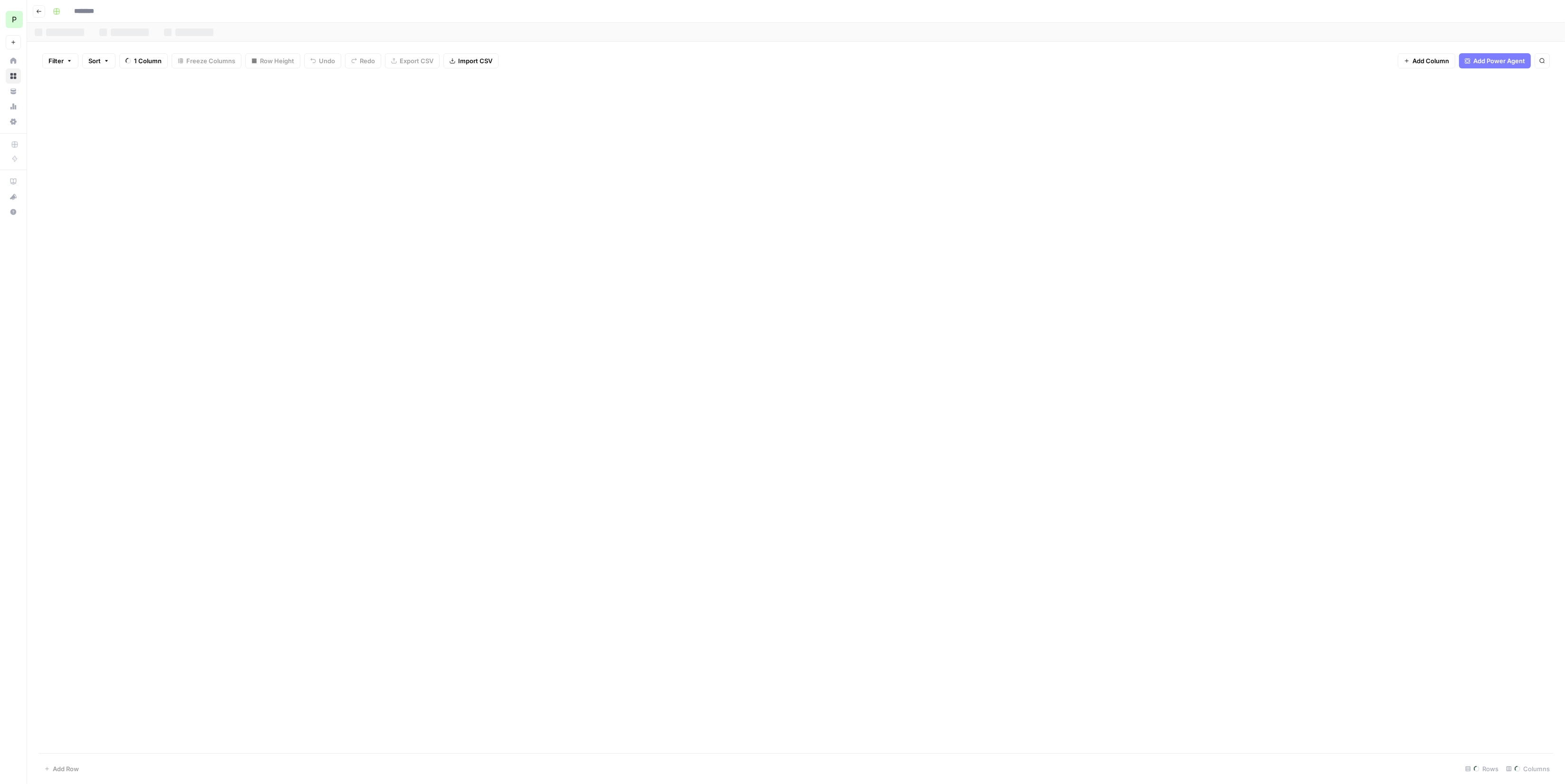
type input "**********"
click at [45, 10] on button "Go back" at bounding box center [39, 12] width 12 height 12
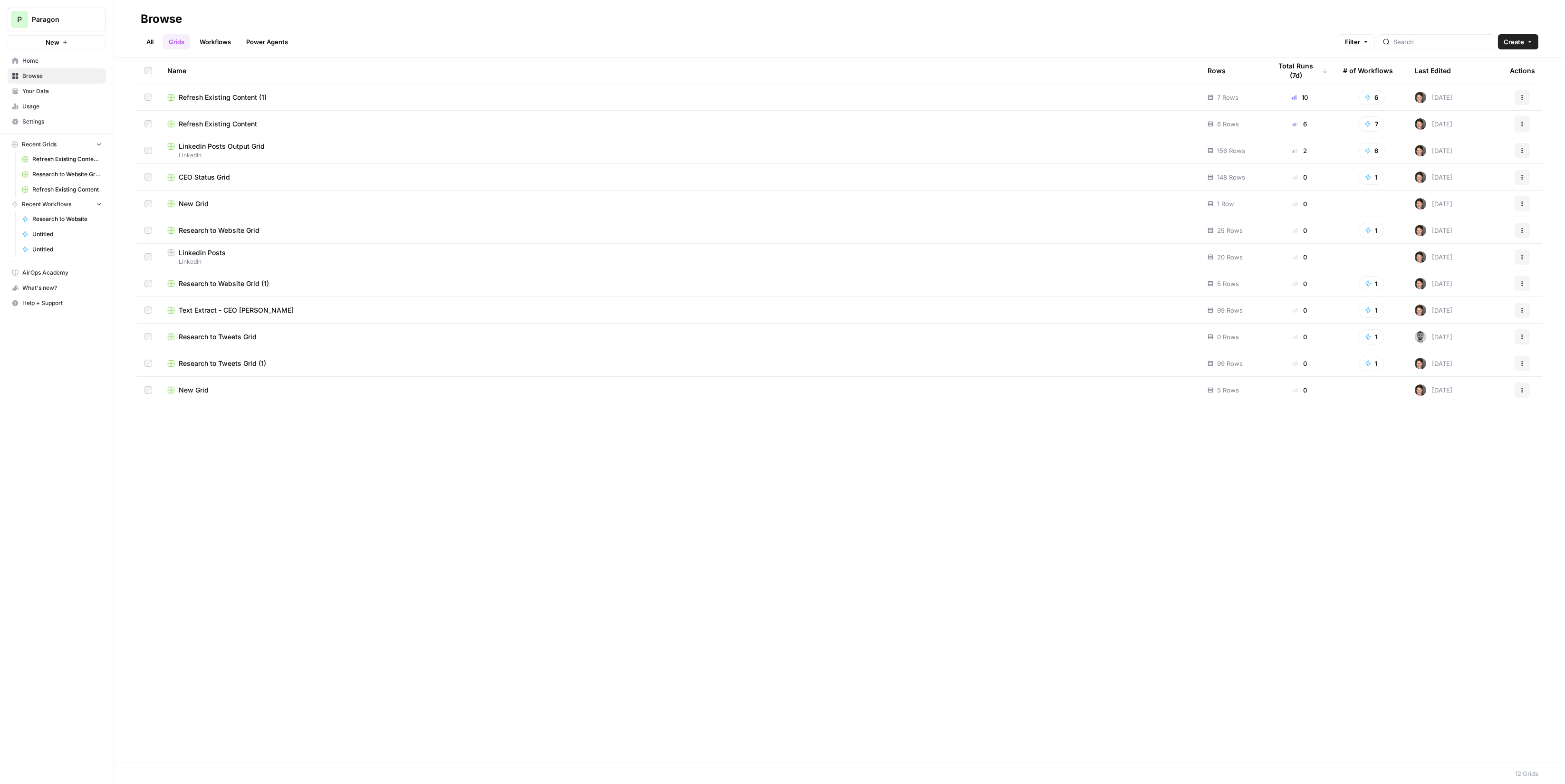
click at [239, 231] on span "Research to Website Grid" at bounding box center [219, 231] width 81 height 10
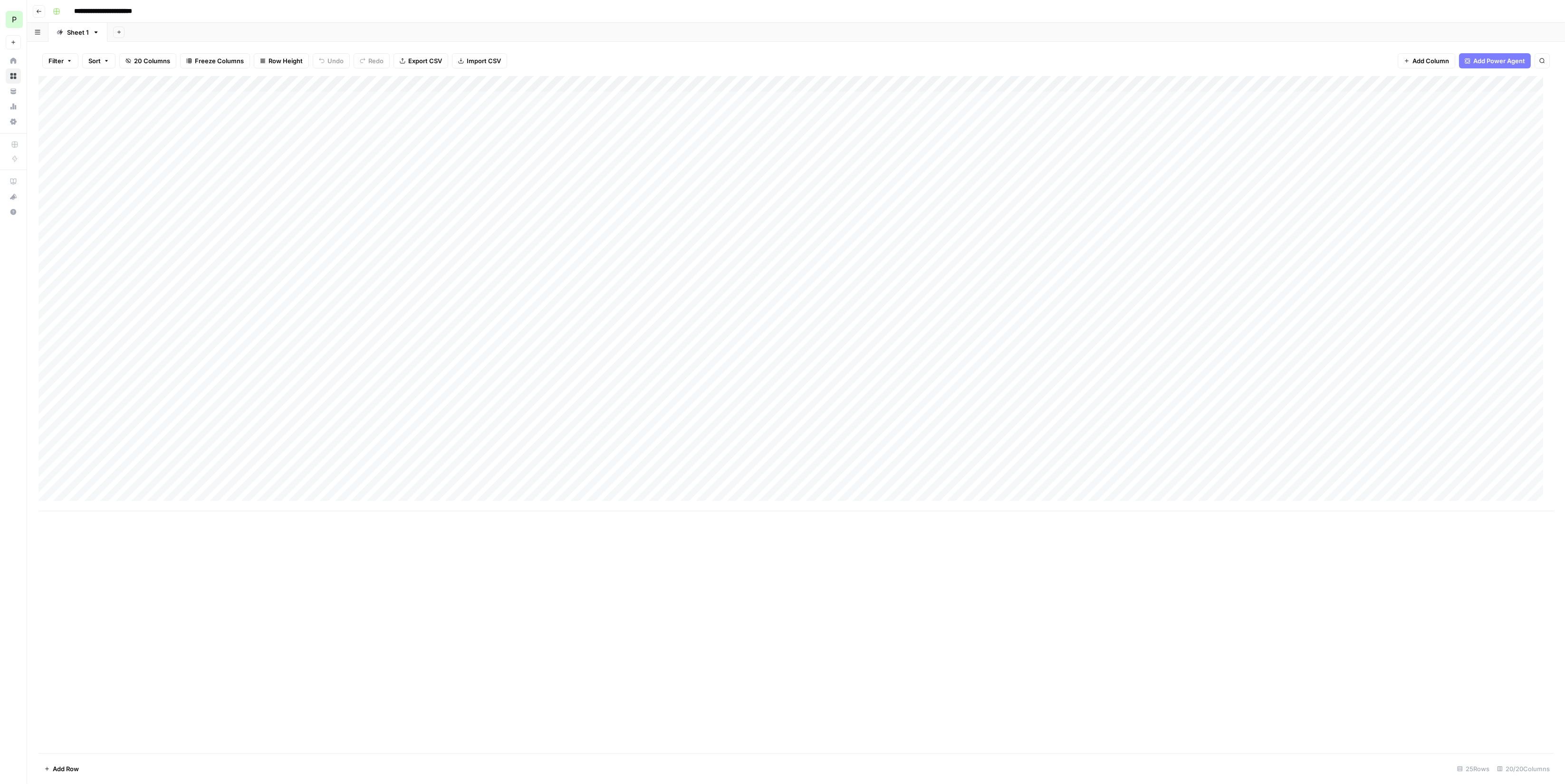
click at [467, 61] on span "Import CSV" at bounding box center [484, 61] width 34 height 10
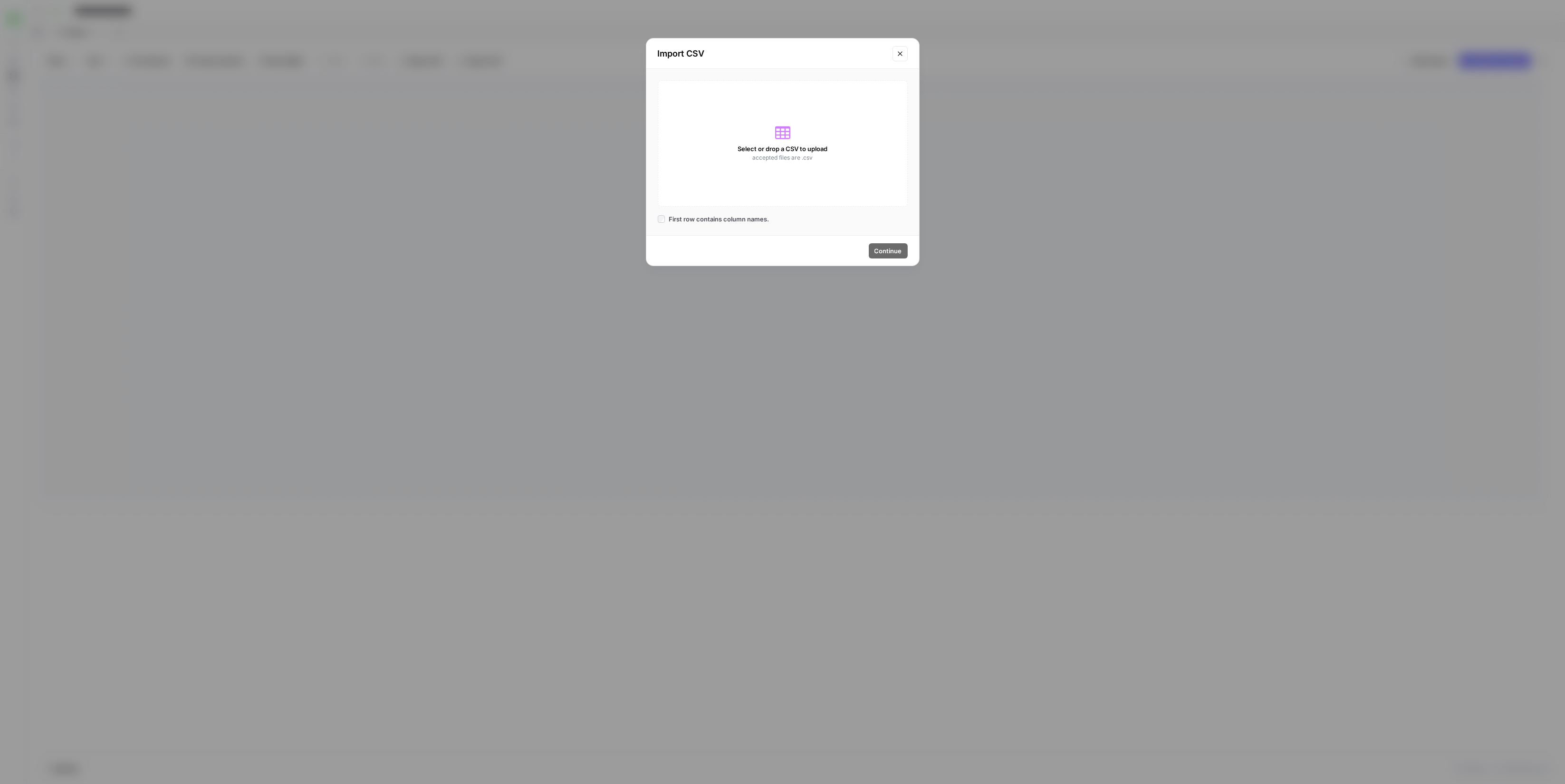
click at [798, 148] on span "Select or drop a CSV to upload" at bounding box center [782, 149] width 90 height 10
click at [882, 250] on span "Continue" at bounding box center [888, 251] width 27 height 10
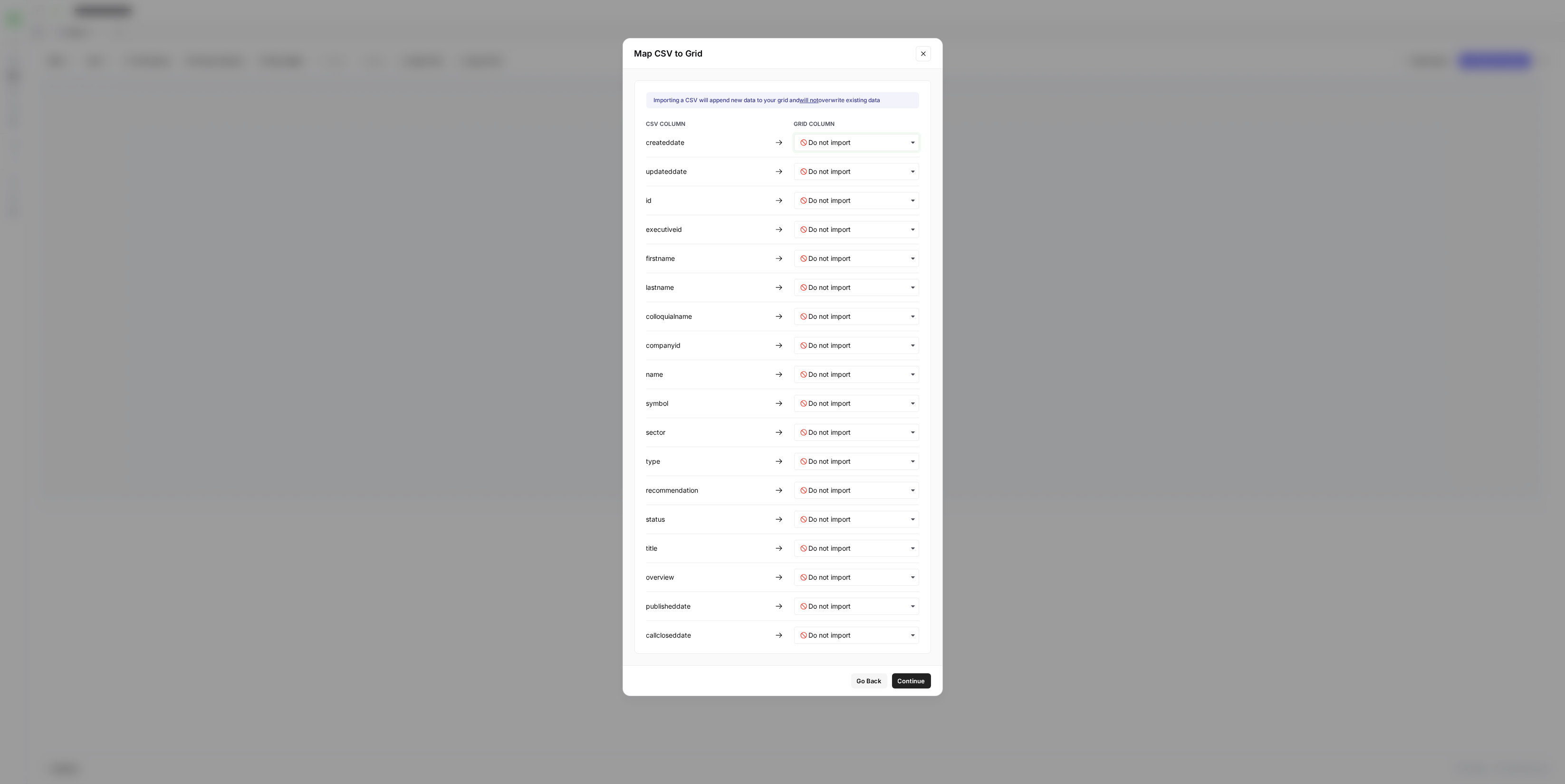
click at [826, 147] on input "text" at bounding box center [860, 143] width 104 height 10
click at [829, 168] on span "CreatedDate" at bounding box center [824, 168] width 35 height 9
click at [836, 172] on input "text" at bounding box center [860, 172] width 104 height 10
click at [846, 210] on div "UpdatedDate" at bounding box center [850, 214] width 112 height 17
click at [845, 208] on div "button" at bounding box center [857, 200] width 125 height 17
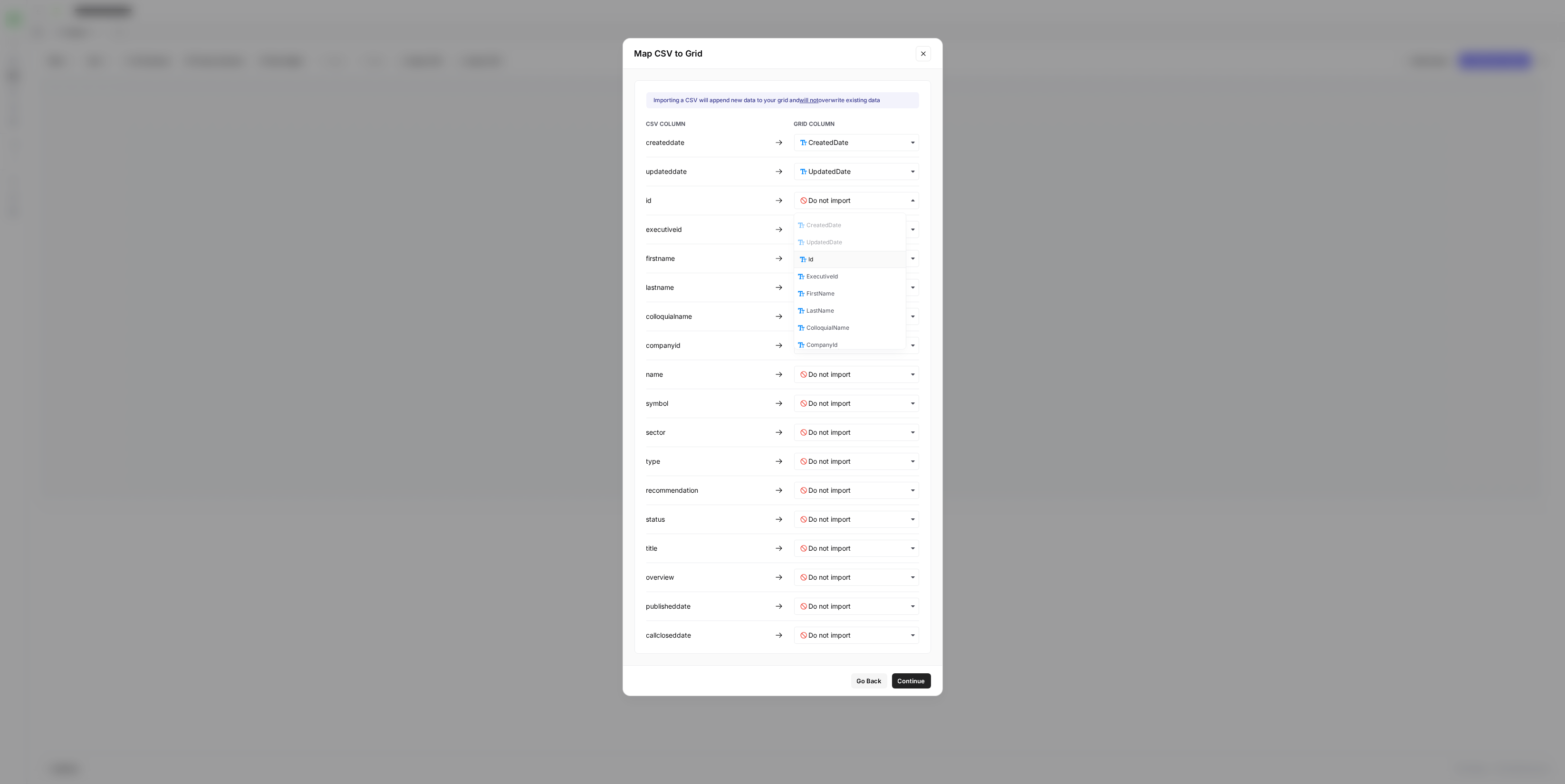
click at [844, 265] on div "Id" at bounding box center [850, 259] width 112 height 17
click at [829, 235] on div "button" at bounding box center [857, 230] width 125 height 17
click at [850, 304] on div "ExecutiveId" at bounding box center [850, 305] width 112 height 17
click at [841, 265] on div "button" at bounding box center [857, 258] width 125 height 17
click at [848, 350] on div "FirstName" at bounding box center [850, 352] width 112 height 17
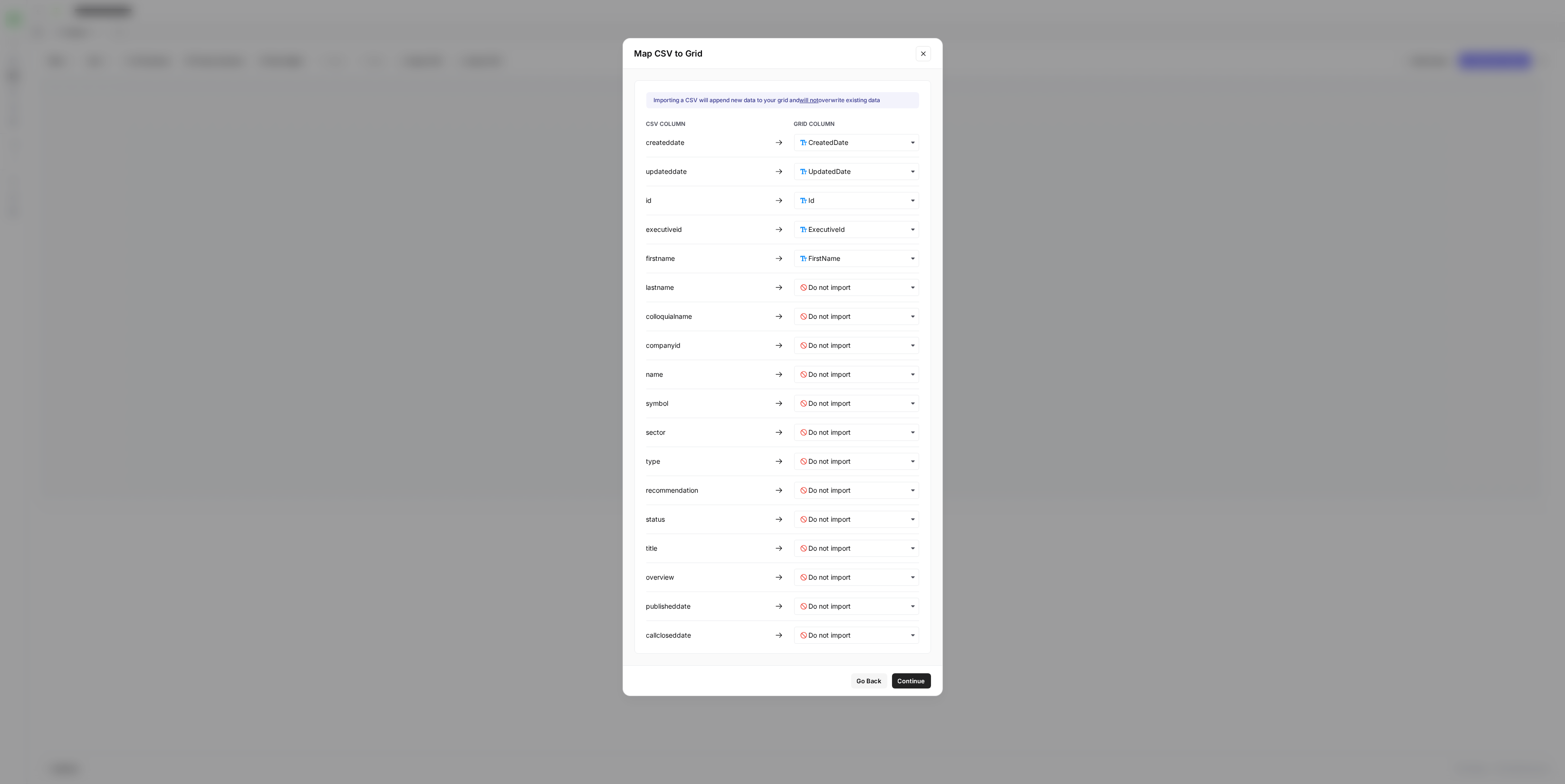
click at [837, 297] on div "CSV COLUMN GRID COLUMN createddate updateddate id executiveid firstname lastnam…" at bounding box center [782, 381] width 273 height 524
click at [839, 293] on div "button" at bounding box center [857, 287] width 125 height 17
click at [846, 398] on div "LastName" at bounding box center [850, 398] width 112 height 17
click at [846, 314] on input "text" at bounding box center [860, 316] width 104 height 10
click at [850, 440] on span "ColloquialName" at bounding box center [830, 444] width 43 height 9
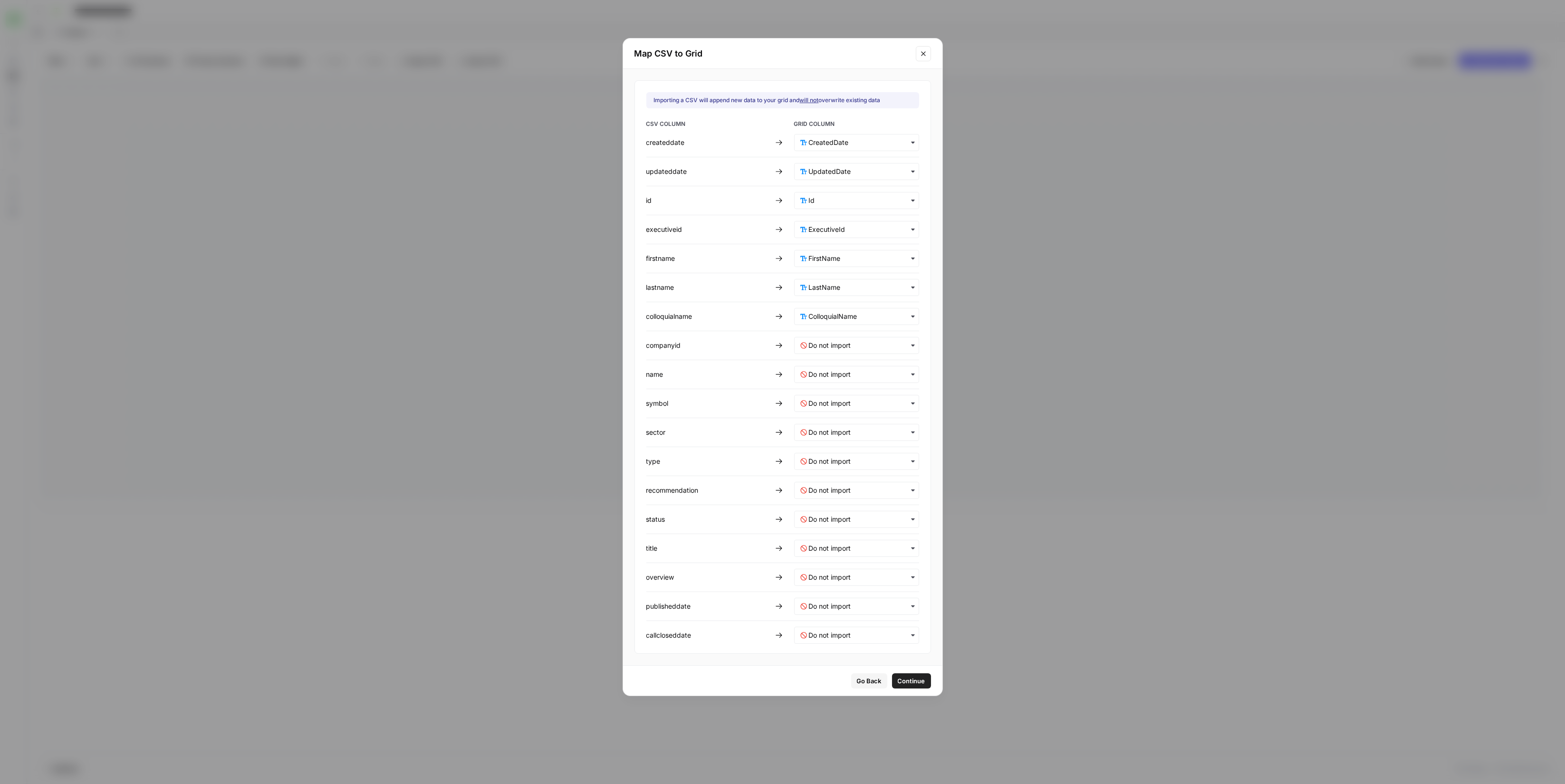
click at [855, 338] on div "button" at bounding box center [857, 346] width 125 height 17
click at [850, 418] on div "CompanyId" at bounding box center [850, 419] width 112 height 17
click at [850, 373] on input "text" at bounding box center [860, 375] width 104 height 10
click at [848, 462] on div "Name" at bounding box center [850, 465] width 112 height 17
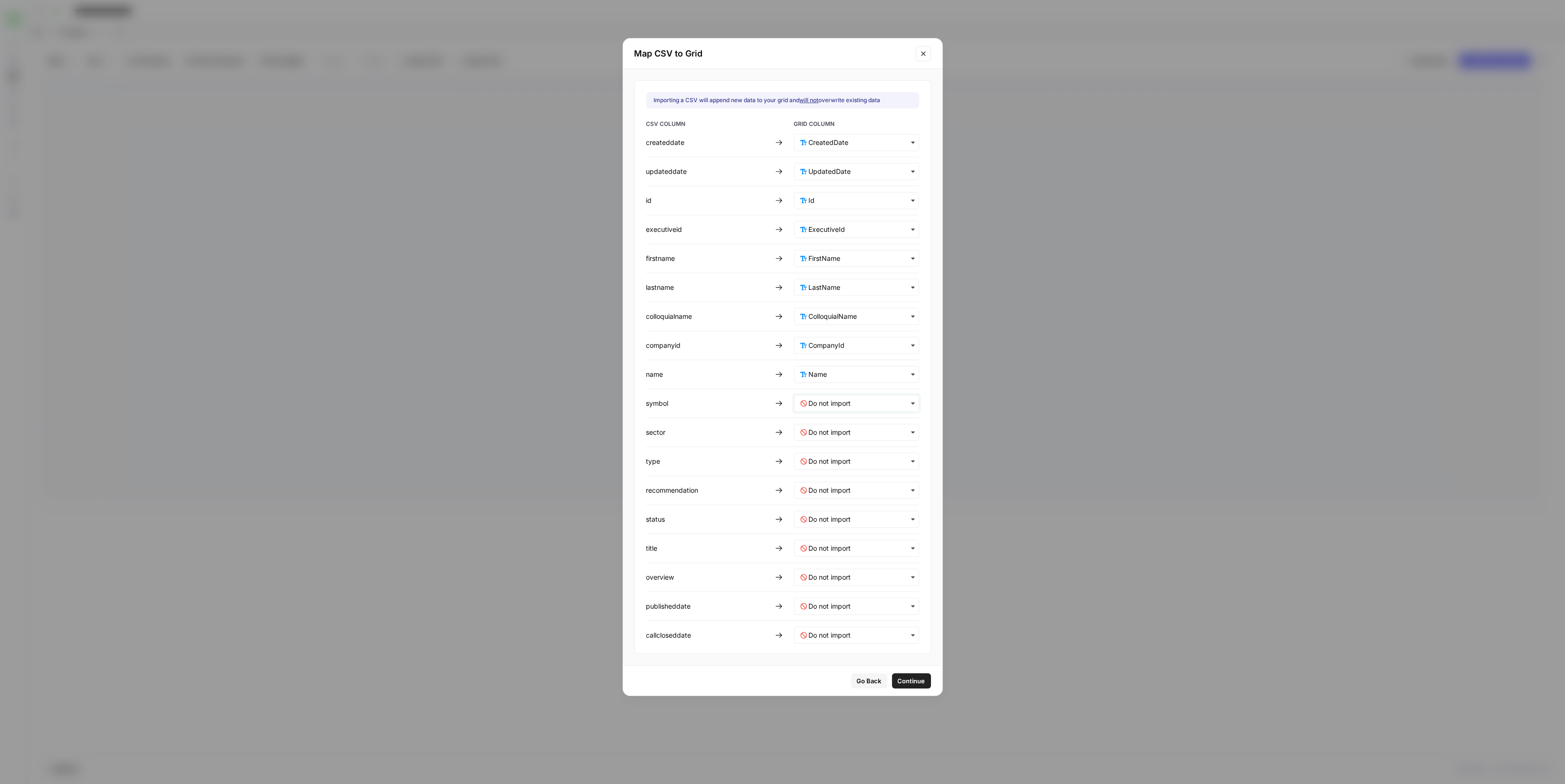
click at [846, 404] on input "text" at bounding box center [860, 403] width 104 height 10
click at [843, 510] on div "Symbol" at bounding box center [850, 511] width 112 height 17
click at [851, 435] on input "text" at bounding box center [860, 432] width 104 height 10
click at [844, 556] on div "Sector" at bounding box center [850, 557] width 112 height 17
click at [849, 467] on div "button" at bounding box center [857, 461] width 125 height 17
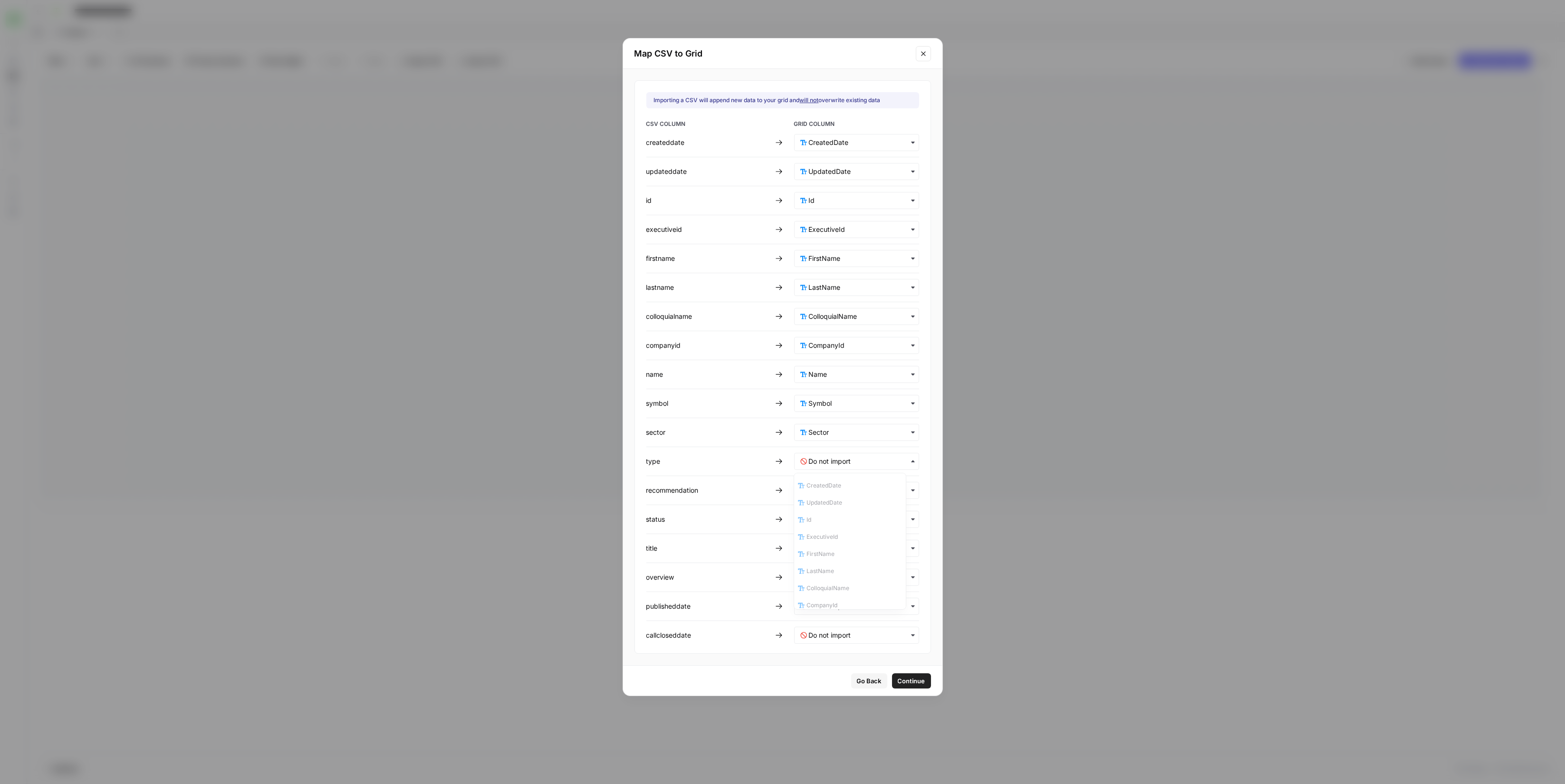
scroll to position [142, 0]
click at [848, 531] on div "Type" at bounding box center [850, 531] width 112 height 17
click at [848, 488] on input "text" at bounding box center [860, 490] width 104 height 10
click at [855, 572] on div "Recommendation" at bounding box center [850, 581] width 112 height 17
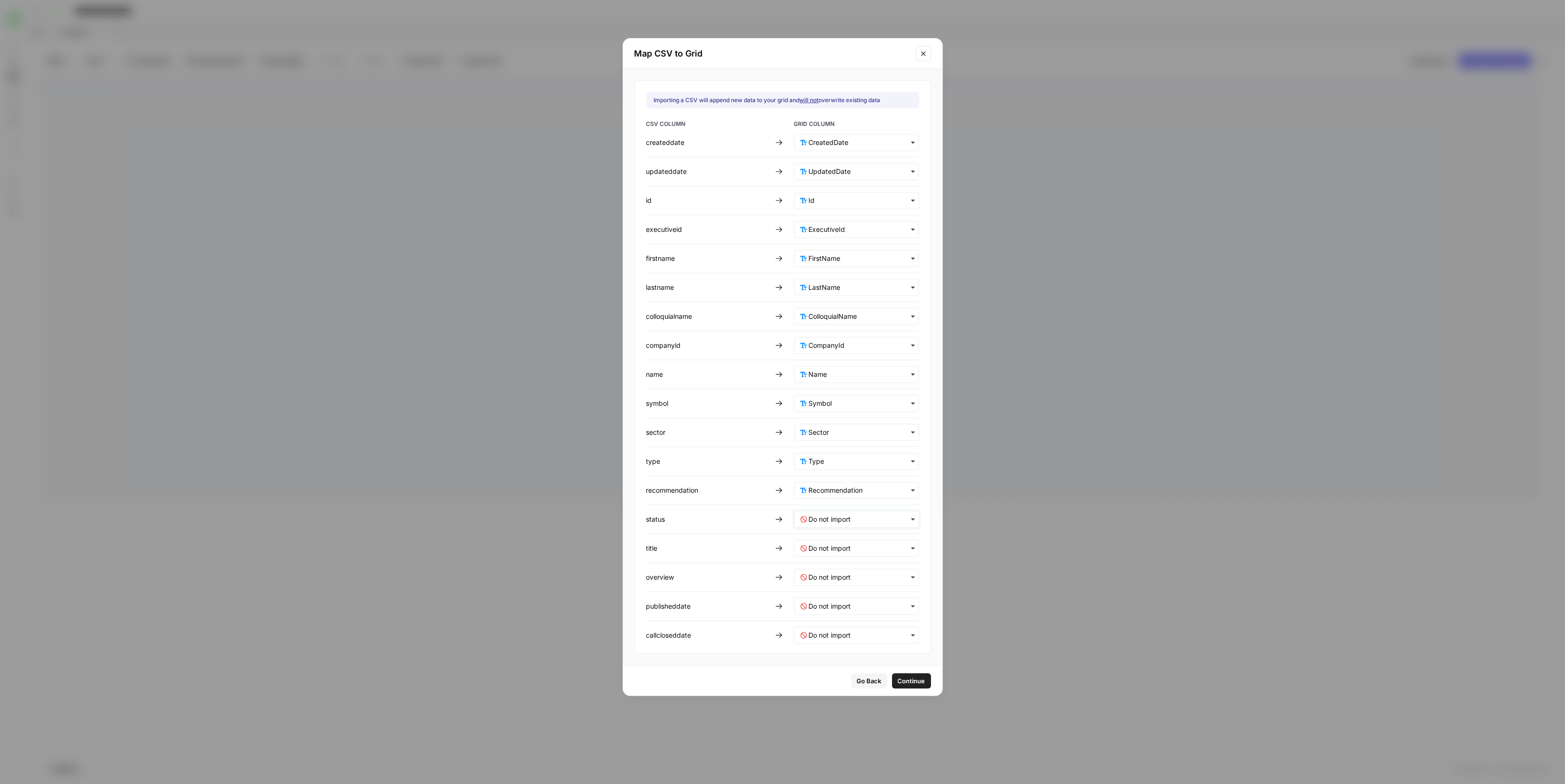
click at [826, 520] on input "text" at bounding box center [860, 519] width 104 height 10
click at [837, 627] on div "Status" at bounding box center [850, 627] width 112 height 17
click at [833, 544] on input "text" at bounding box center [860, 548] width 104 height 10
click at [838, 669] on div "Title" at bounding box center [850, 670] width 112 height 17
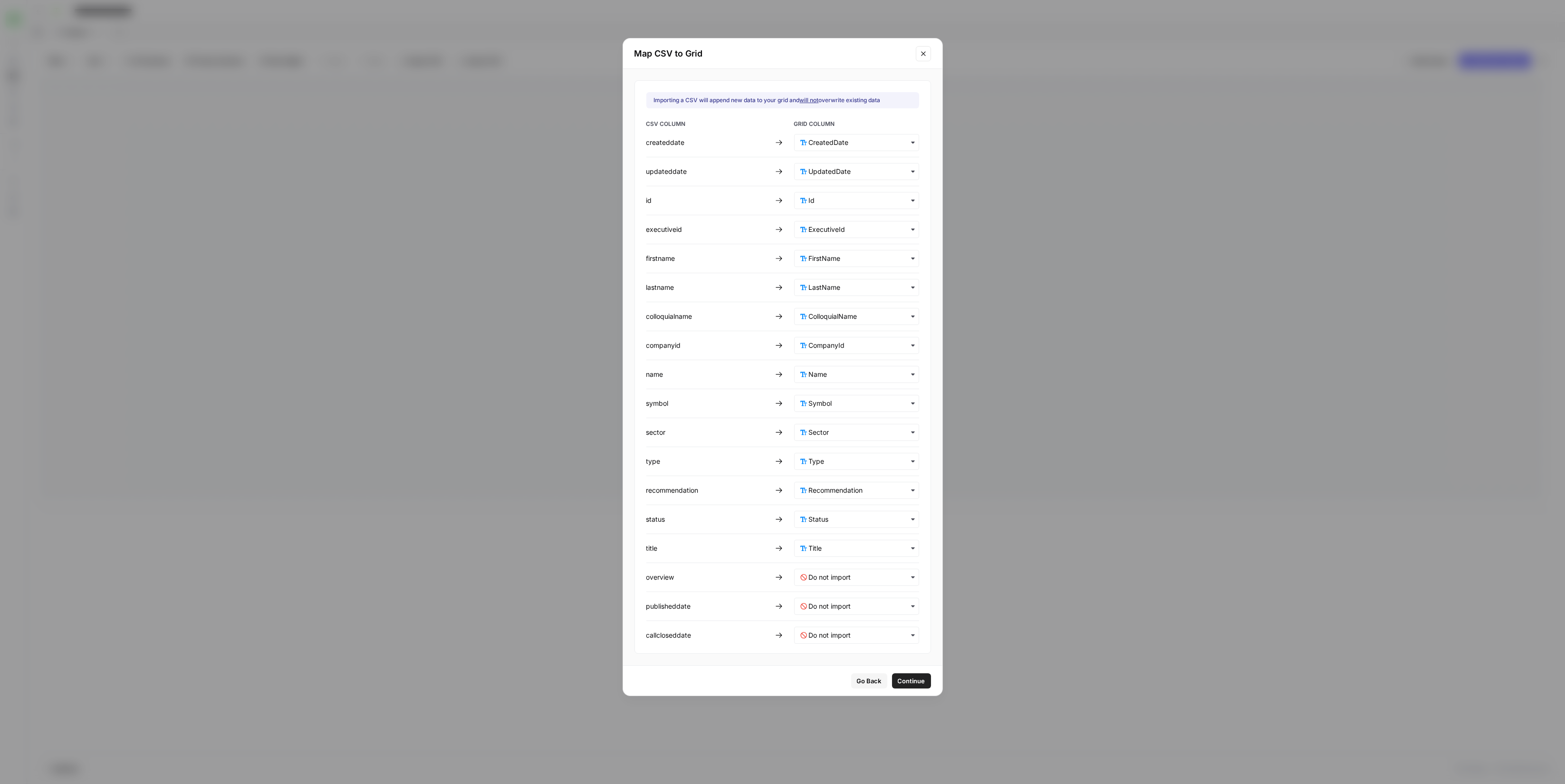
click at [844, 584] on div "button" at bounding box center [857, 577] width 125 height 17
click at [844, 648] on div "Overview" at bounding box center [850, 647] width 112 height 17
click at [850, 603] on input "text" at bounding box center [860, 606] width 104 height 10
click at [845, 690] on span "PublishedDate" at bounding box center [828, 693] width 39 height 9
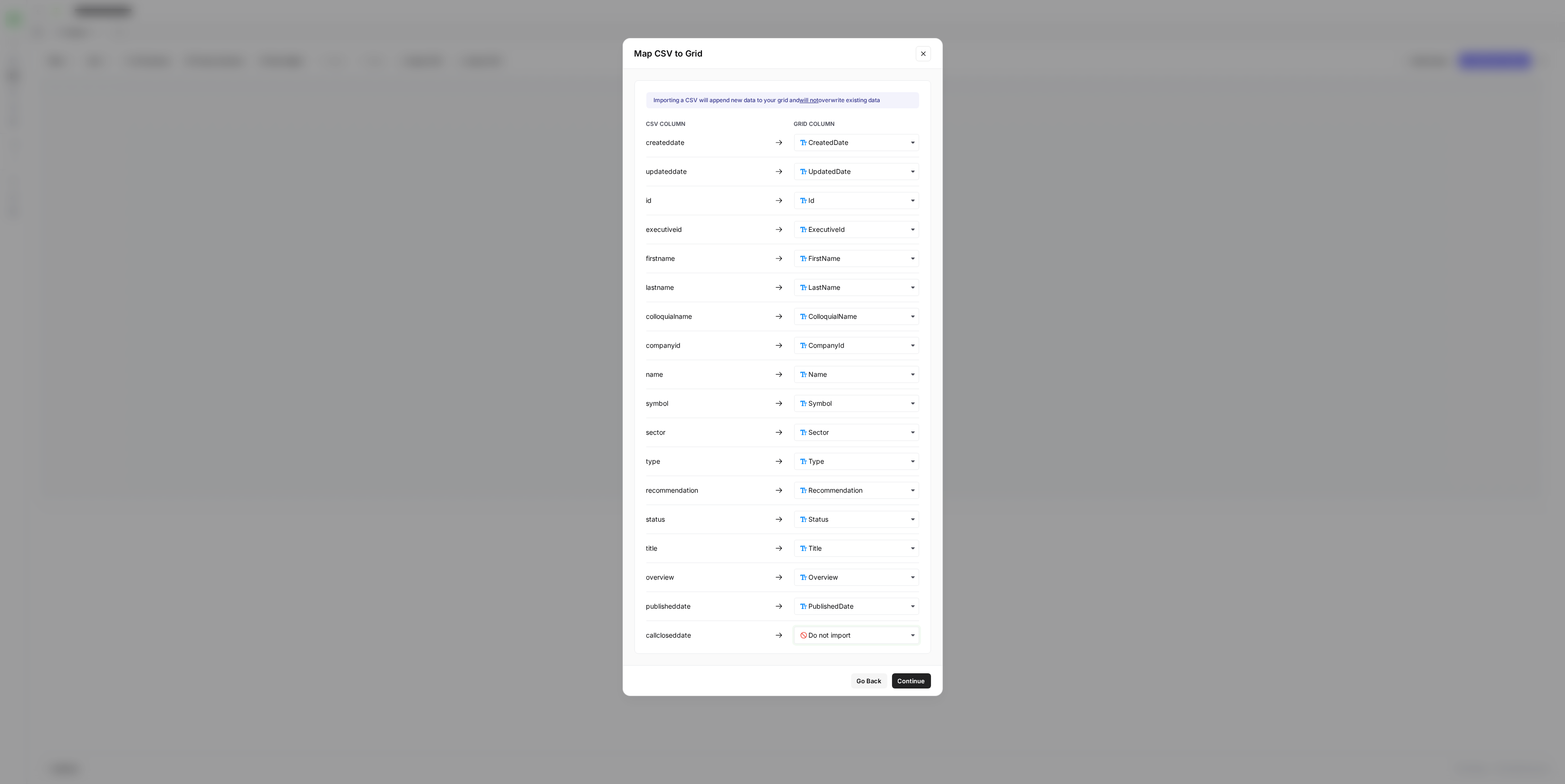
click at [861, 636] on input "text" at bounding box center [860, 635] width 104 height 10
click at [851, 737] on div "CallClosedDate" at bounding box center [850, 738] width 112 height 17
click at [900, 680] on span "Continue" at bounding box center [911, 681] width 27 height 10
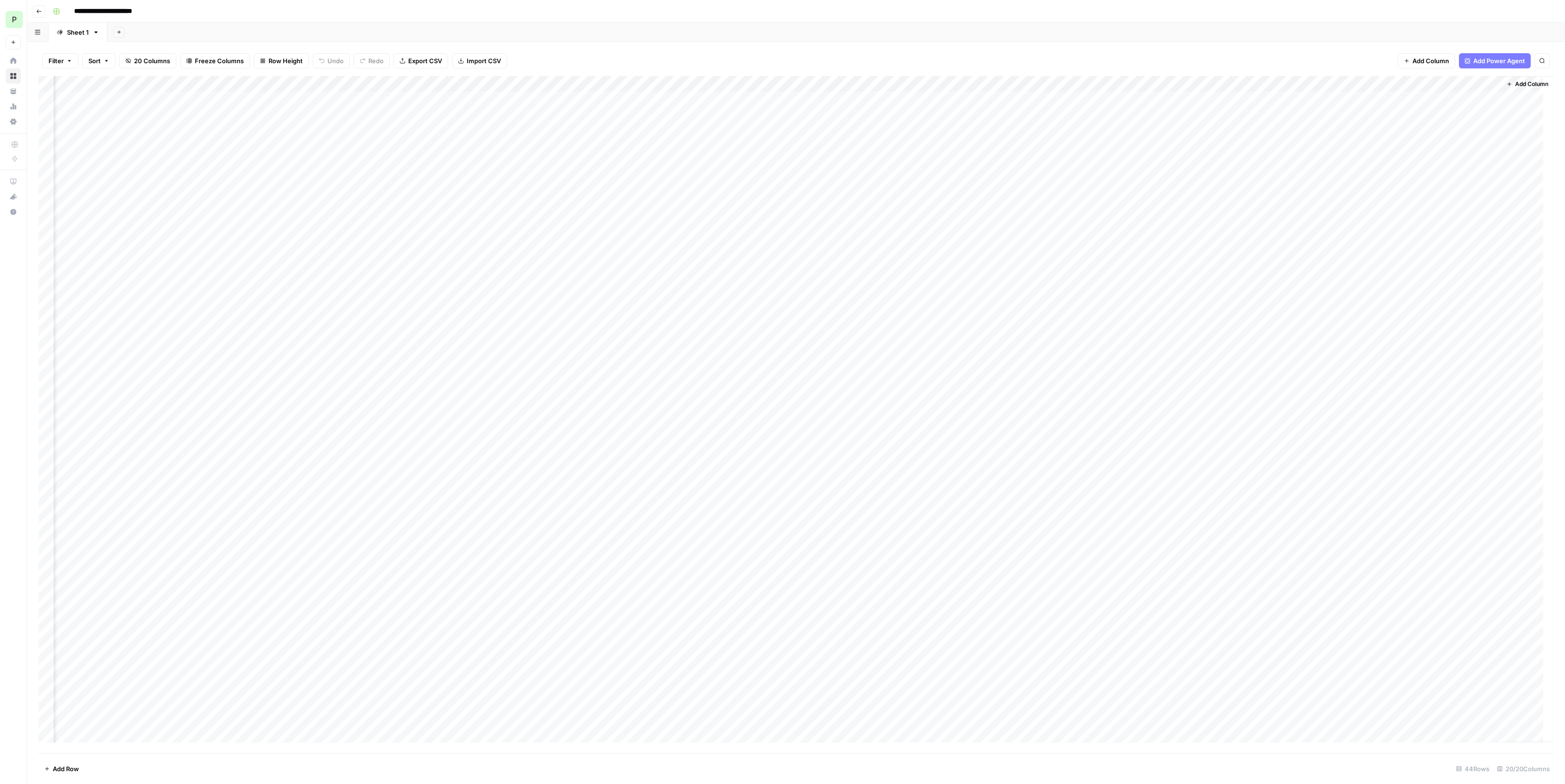
scroll to position [0, 0]
click at [1272, 629] on div "Add Column" at bounding box center [796, 414] width 1515 height 677
click at [1270, 630] on div "Add Column" at bounding box center [796, 414] width 1515 height 677
click at [1369, 686] on div "Add Column" at bounding box center [796, 414] width 1515 height 677
click at [1391, 519] on div "Add Column" at bounding box center [796, 414] width 1515 height 677
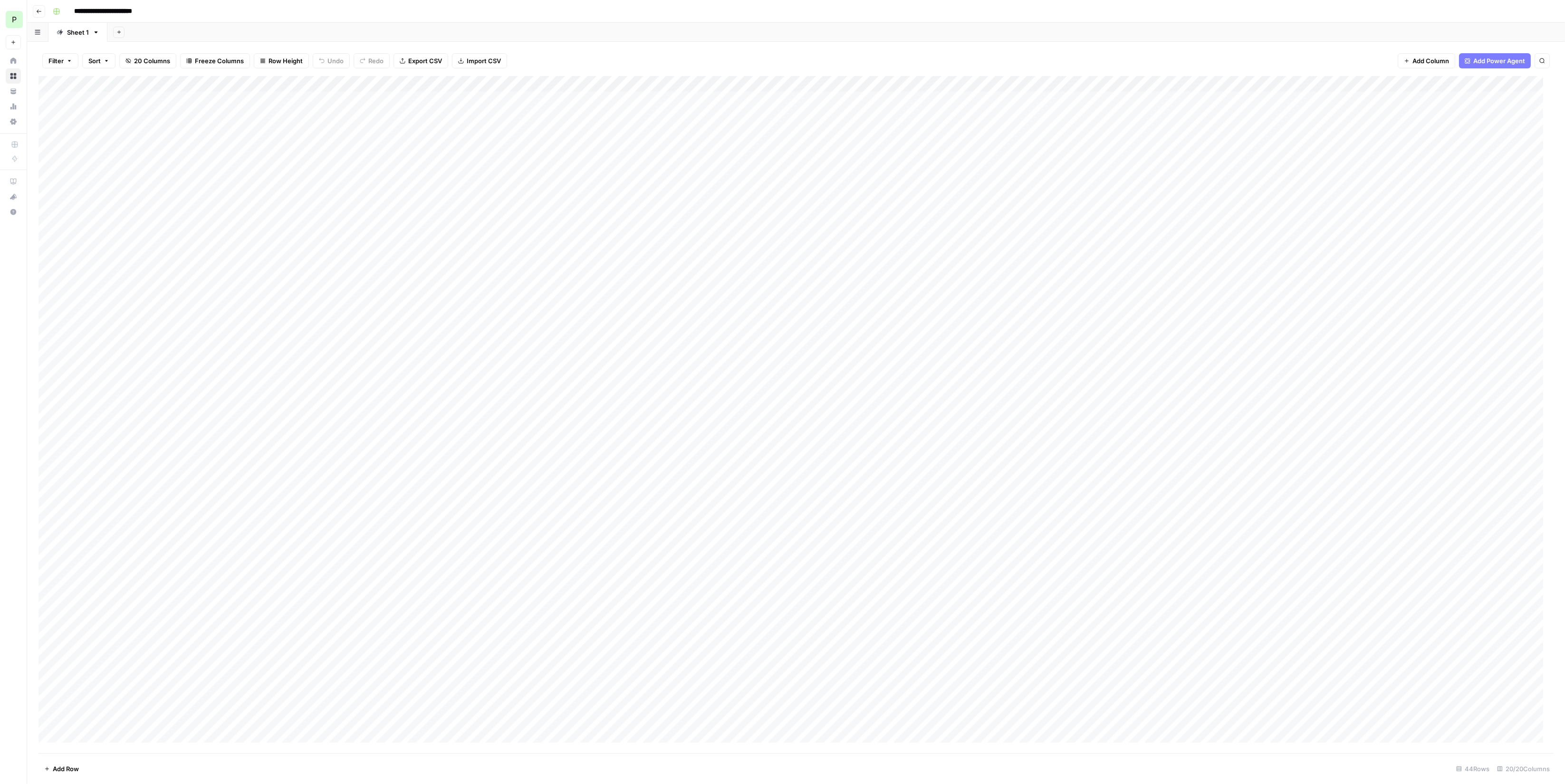
click at [117, 369] on div "Add Column" at bounding box center [796, 414] width 1515 height 677
click at [48, 718] on div "Add Column" at bounding box center [796, 414] width 1515 height 677
click at [48, 708] on div "Add Column" at bounding box center [796, 414] width 1515 height 677
click at [48, 695] on div "Add Column" at bounding box center [796, 414] width 1515 height 677
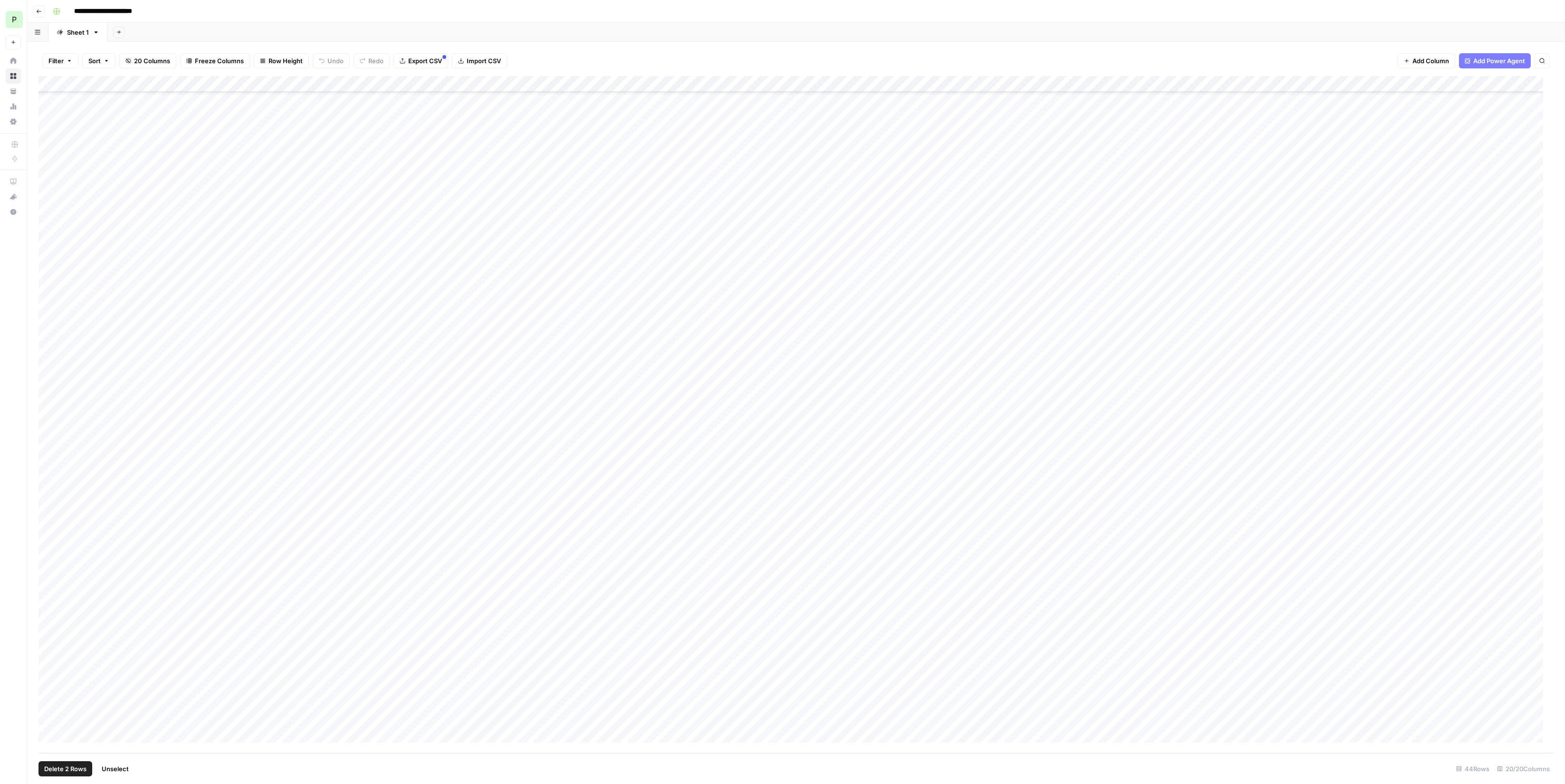
click at [48, 686] on div "Add Column" at bounding box center [796, 414] width 1515 height 677
click at [401, 442] on div "Add Column" at bounding box center [796, 414] width 1515 height 677
click at [54, 9] on rect "button" at bounding box center [56, 11] width 5 height 5
click at [43, 12] on button "Go back" at bounding box center [39, 12] width 12 height 12
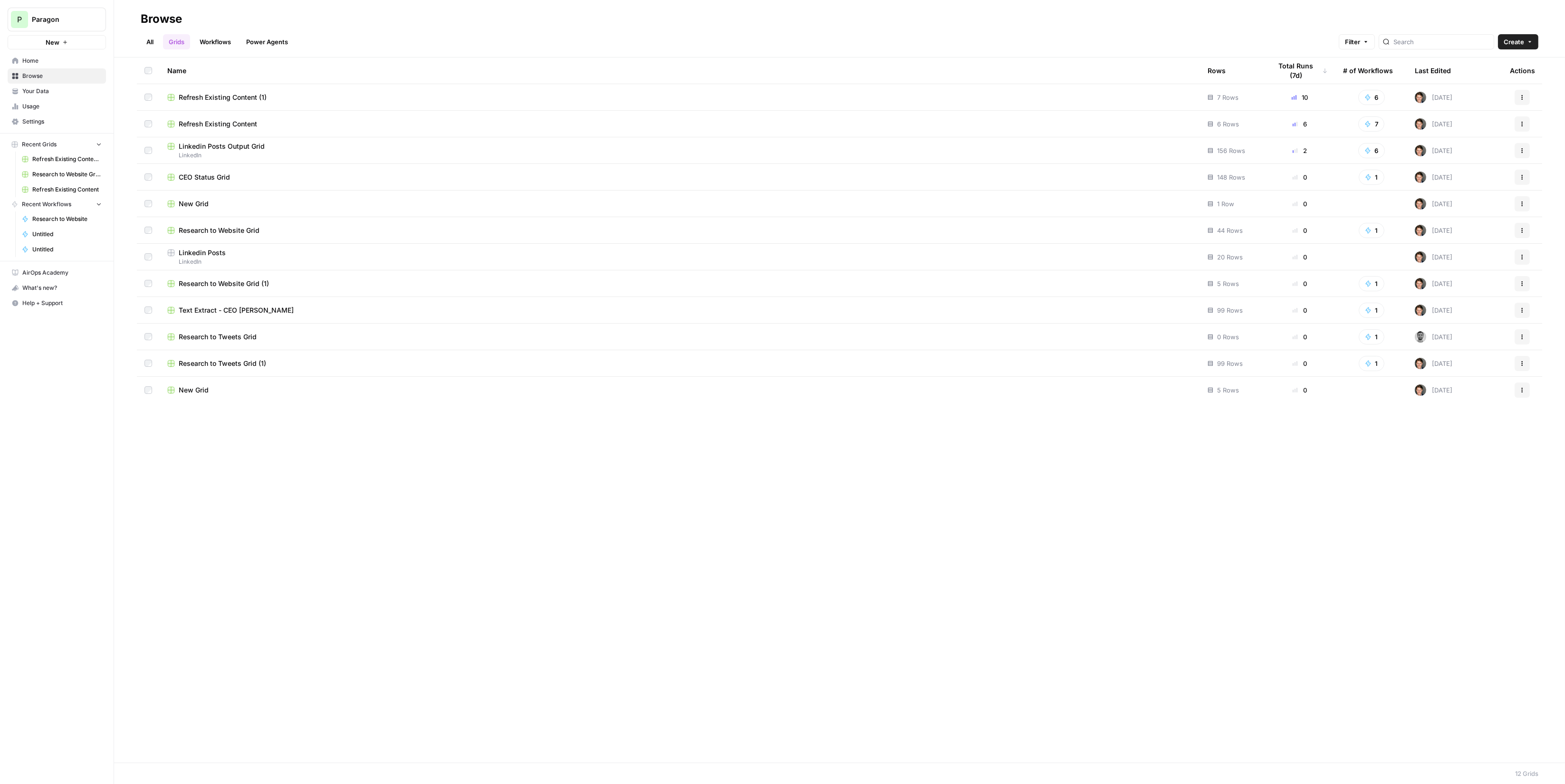
click at [57, 71] on link "Browse" at bounding box center [57, 76] width 98 height 15
click at [59, 78] on span "Browse" at bounding box center [62, 76] width 80 height 9
click at [56, 78] on span "Browse" at bounding box center [62, 76] width 80 height 9
click at [275, 39] on link "Power Agents" at bounding box center [267, 41] width 53 height 15
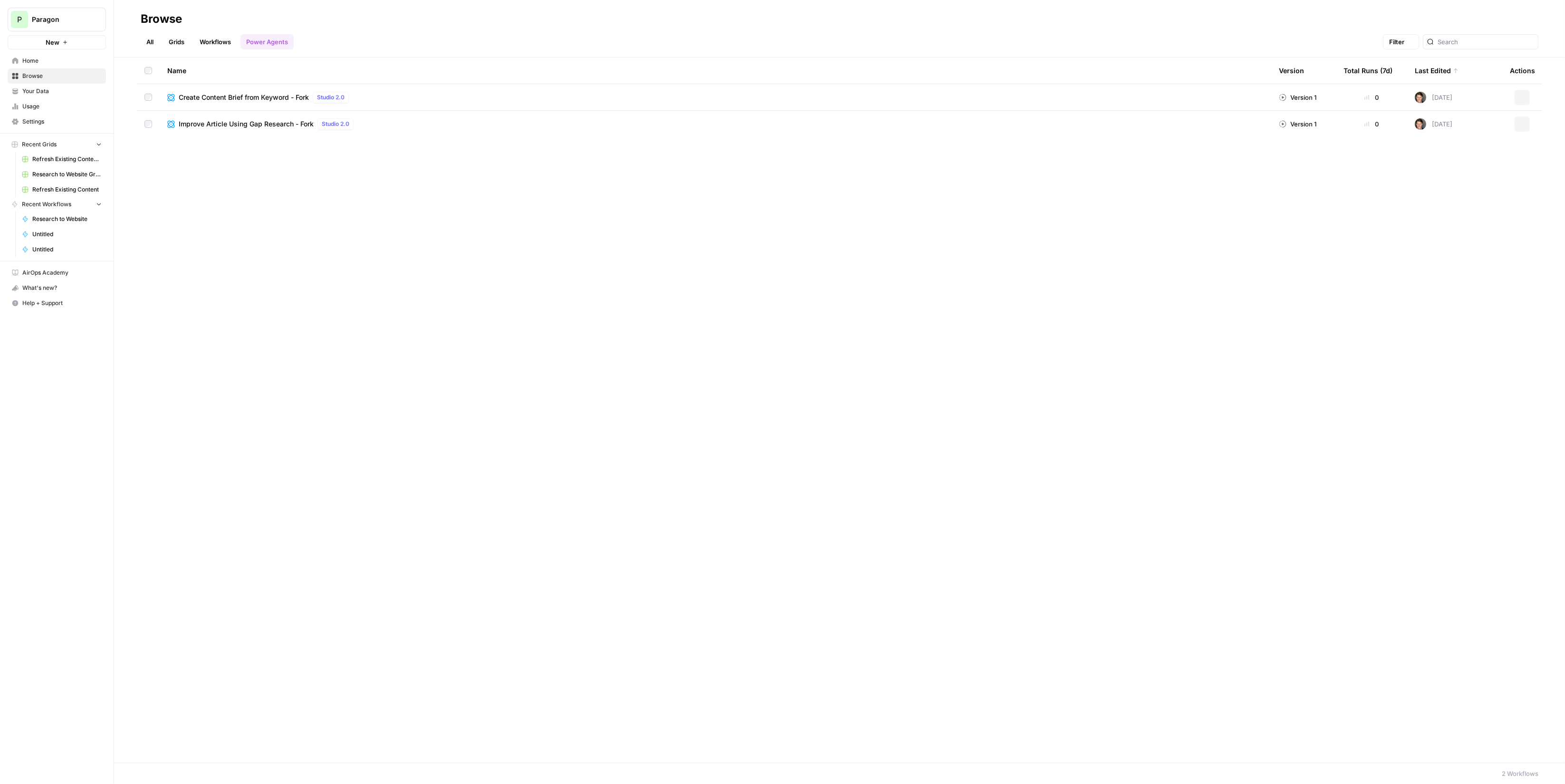
click at [204, 47] on link "Workflows" at bounding box center [215, 41] width 43 height 15
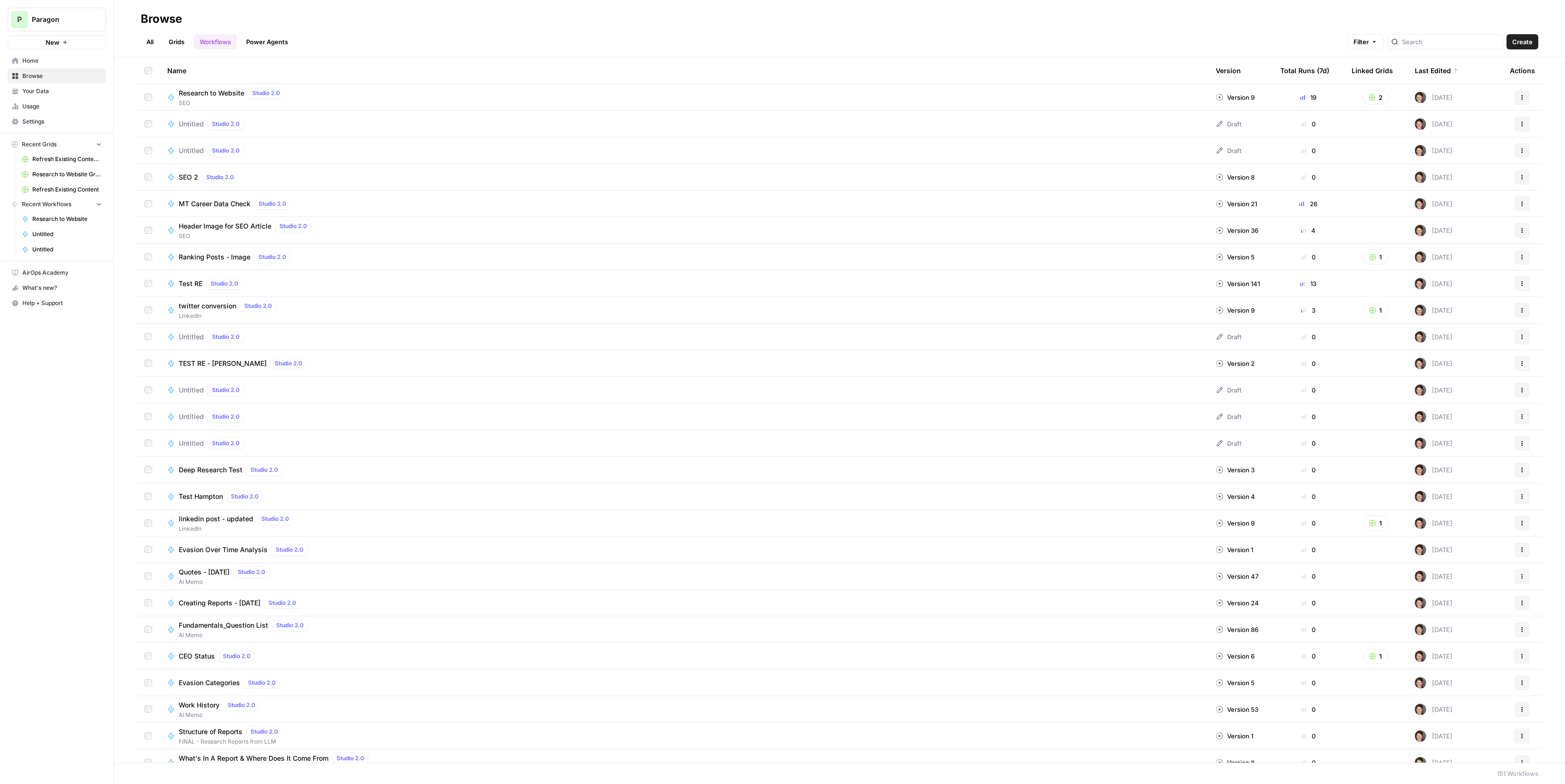
click at [222, 94] on span "Research to Website" at bounding box center [211, 94] width 66 height 10
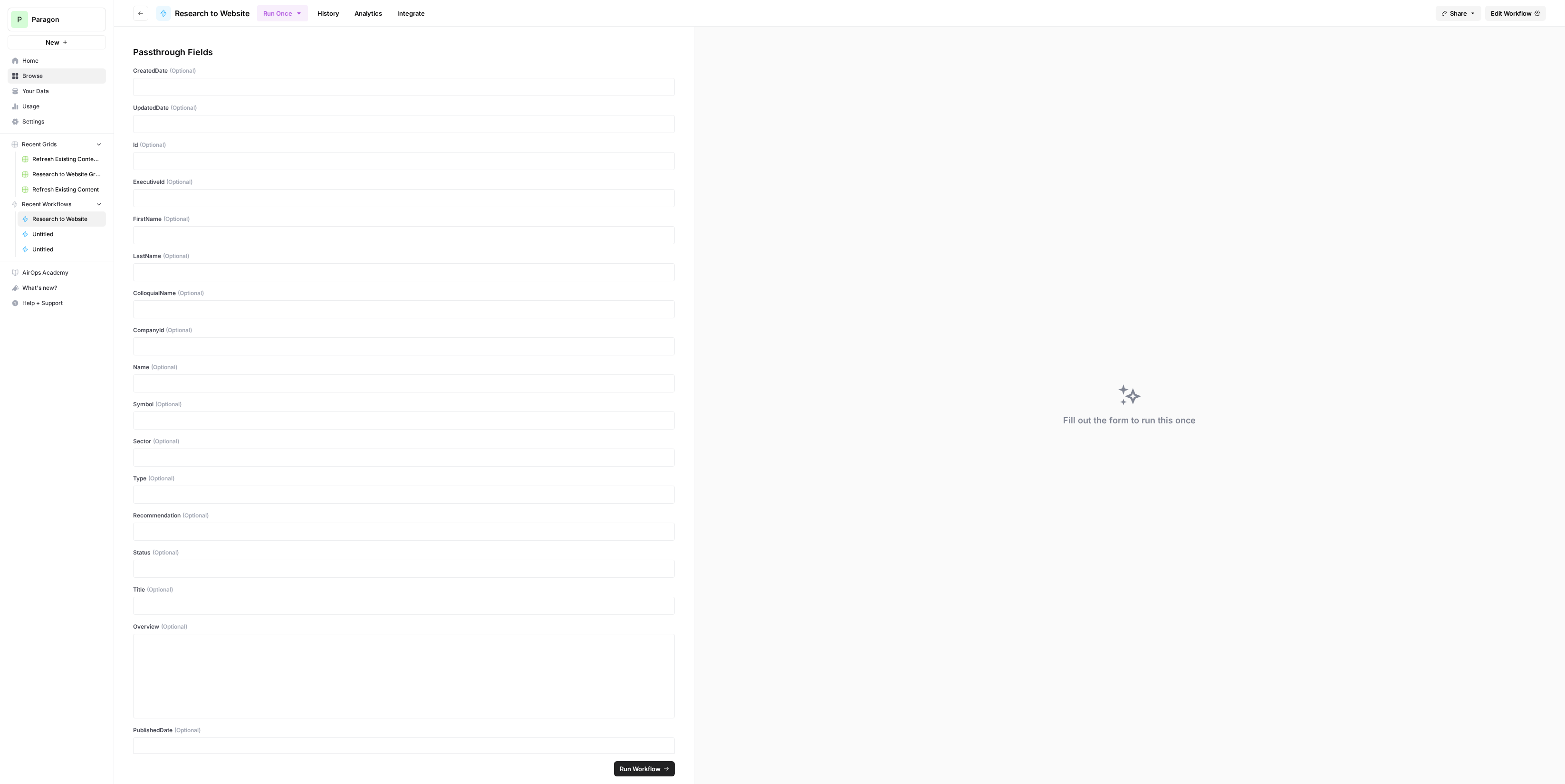
click at [1516, 15] on span "Edit Workflow" at bounding box center [1511, 13] width 41 height 10
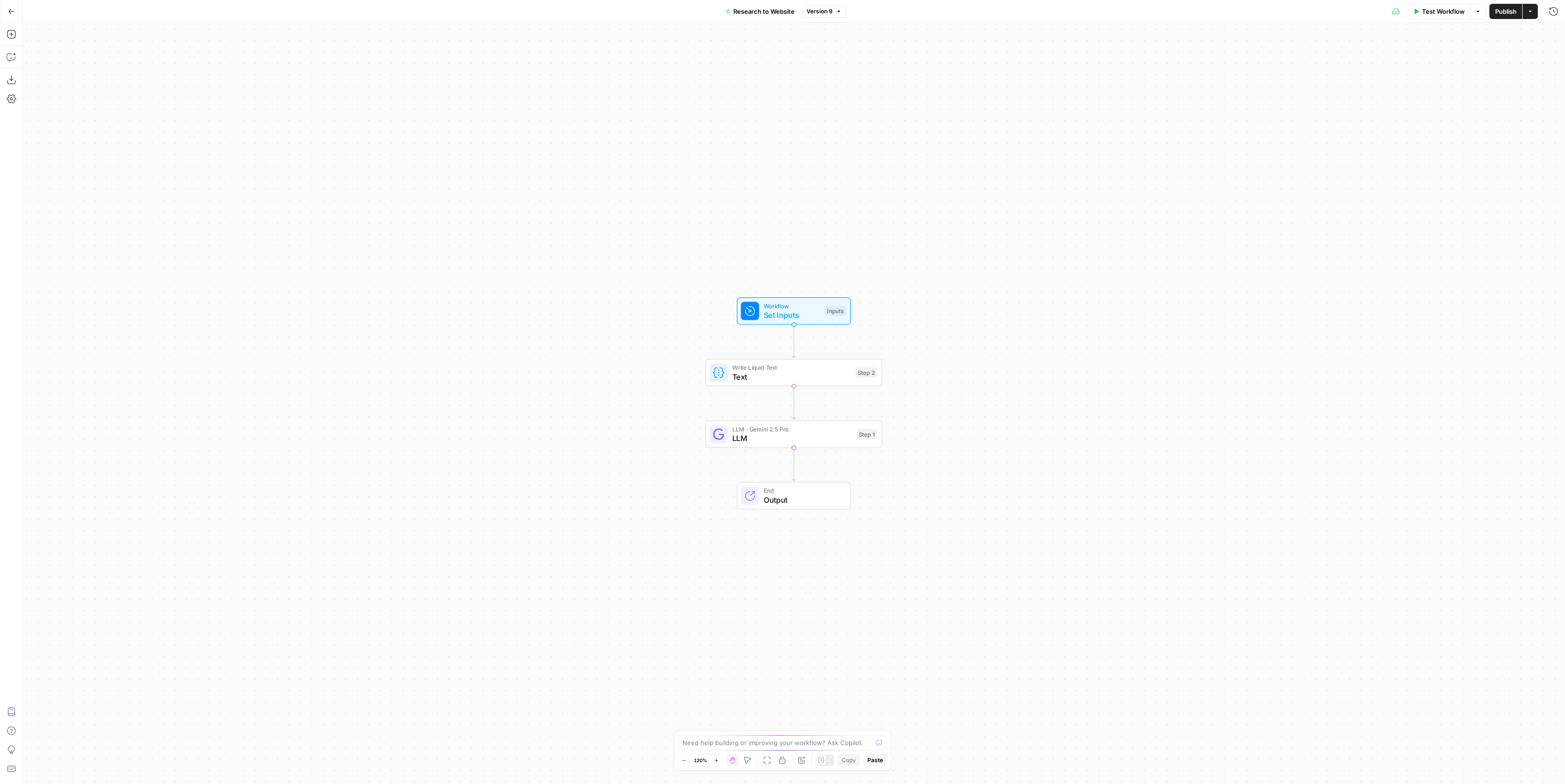
click at [1516, 15] on span "Publish" at bounding box center [1505, 12] width 21 height 10
click at [1530, 12] on icon "button" at bounding box center [1530, 11] width 5 height 5
click at [1531, 13] on icon "button" at bounding box center [1530, 11] width 5 height 5
click at [1493, 58] on span "Return to Grid" at bounding box center [1468, 61] width 89 height 10
click at [1499, 67] on span "Research to Website Grid (1)" at bounding box center [1468, 68] width 89 height 10
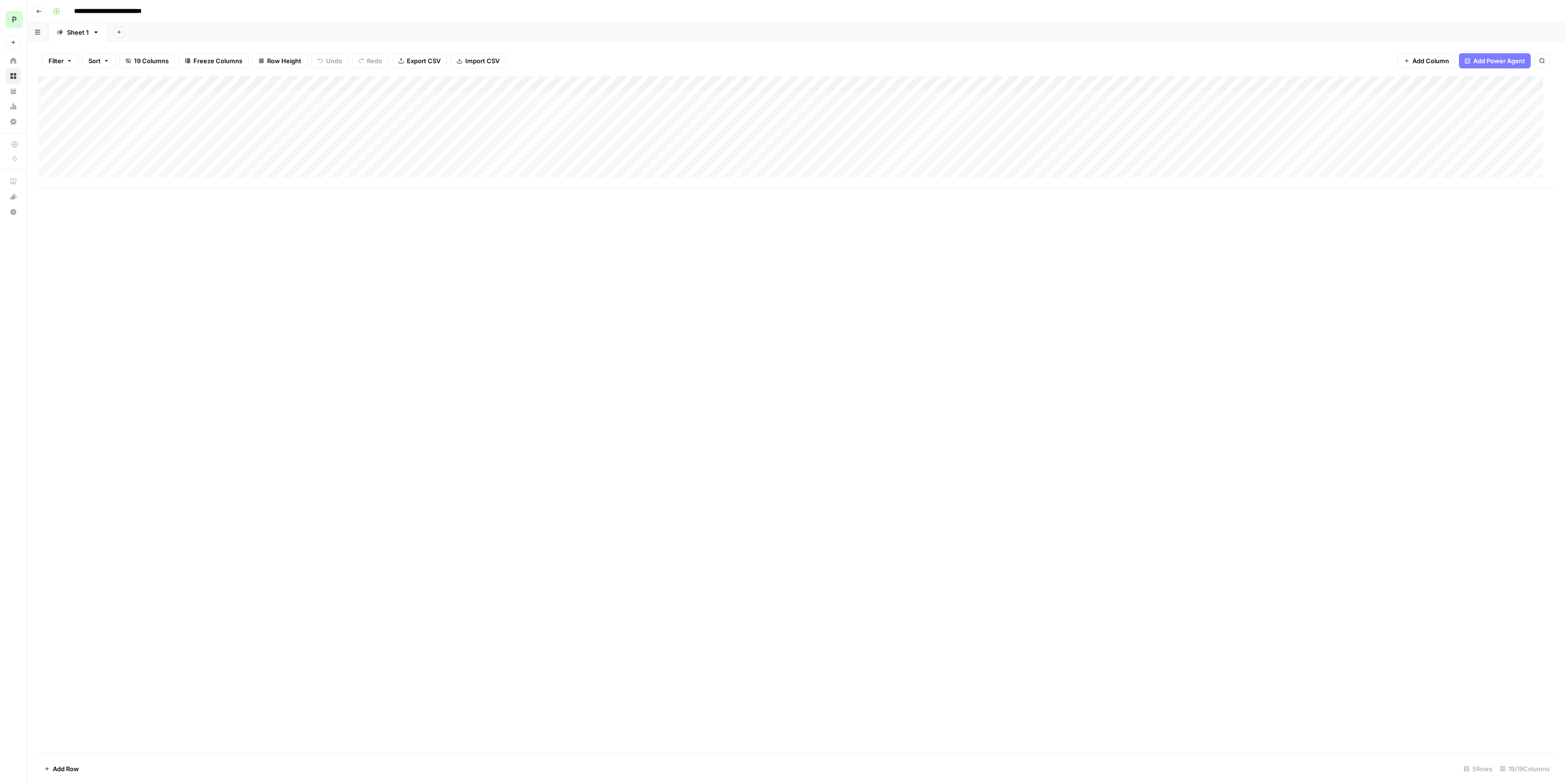
click at [470, 60] on span "Import CSV" at bounding box center [482, 61] width 34 height 10
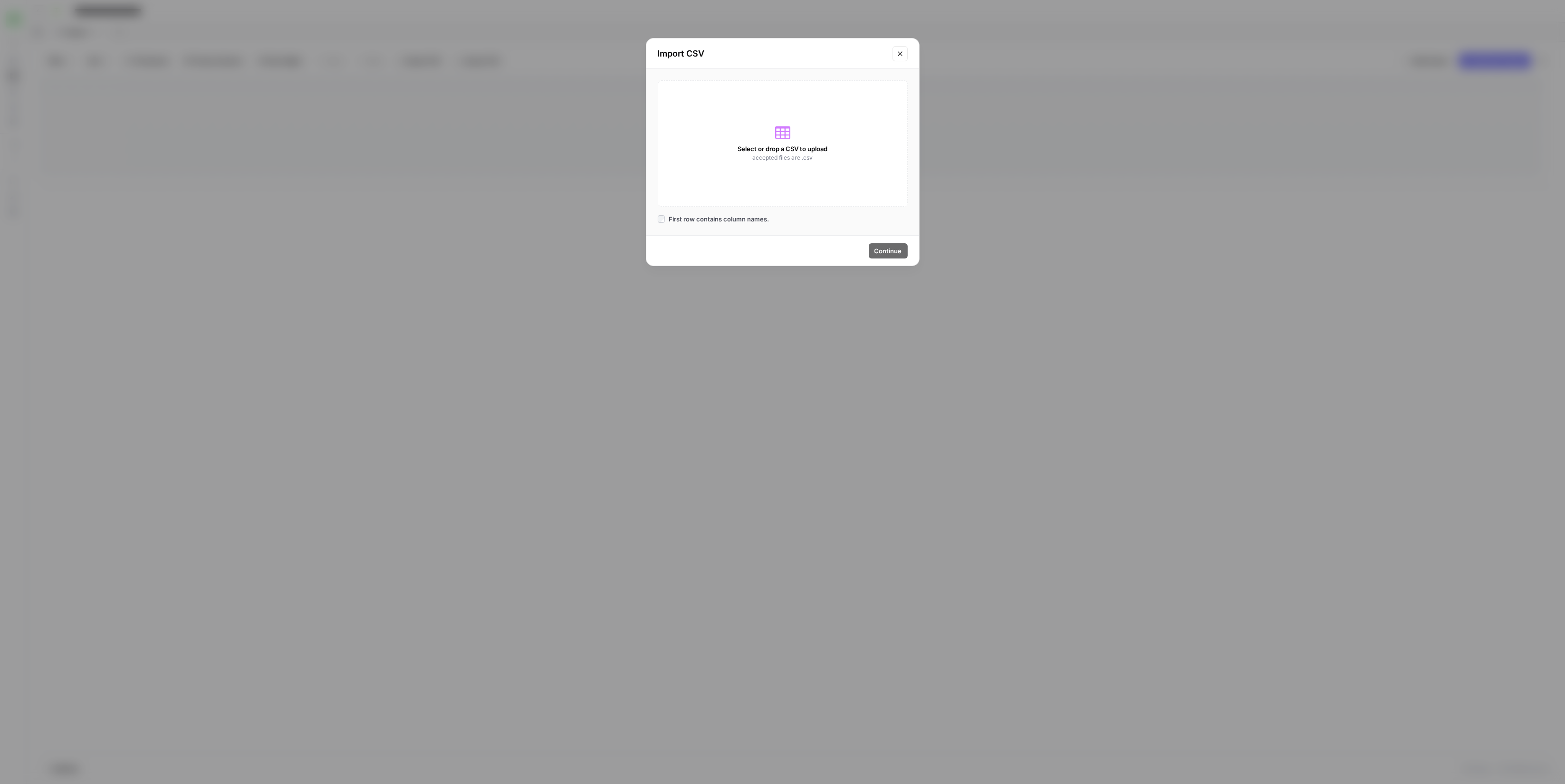
click at [791, 87] on div "Select or drop a CSV to upload accepted files are .csv" at bounding box center [782, 143] width 250 height 126
click at [898, 250] on span "Continue" at bounding box center [888, 251] width 27 height 10
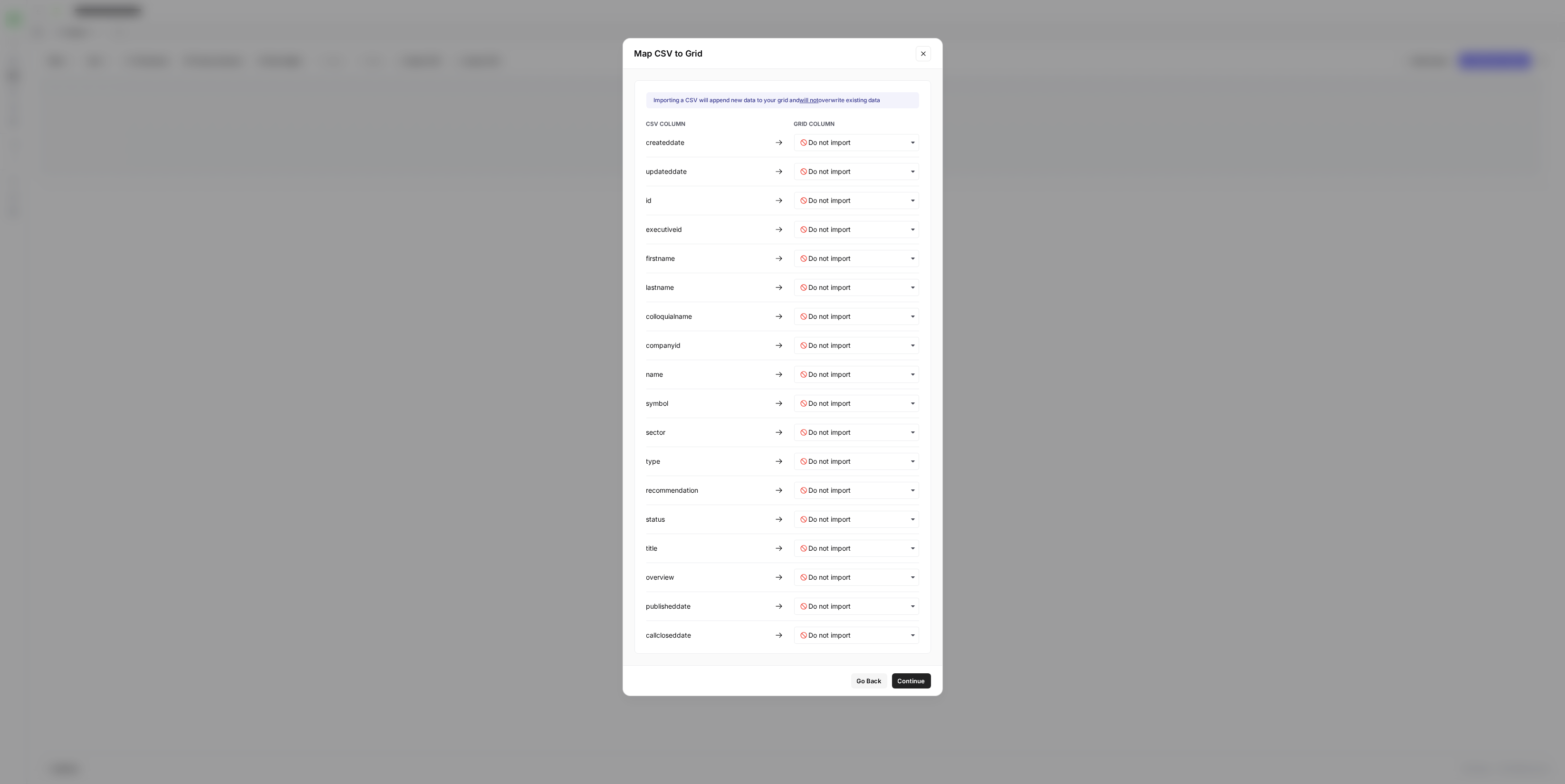
click at [836, 483] on div "button" at bounding box center [857, 490] width 125 height 17
click at [837, 143] on input "text" at bounding box center [860, 143] width 104 height 10
click at [859, 164] on div "CreatedDate" at bounding box center [850, 168] width 112 height 17
click at [832, 165] on div "button" at bounding box center [857, 171] width 125 height 17
click at [848, 209] on div "UpdatedDate" at bounding box center [850, 214] width 112 height 17
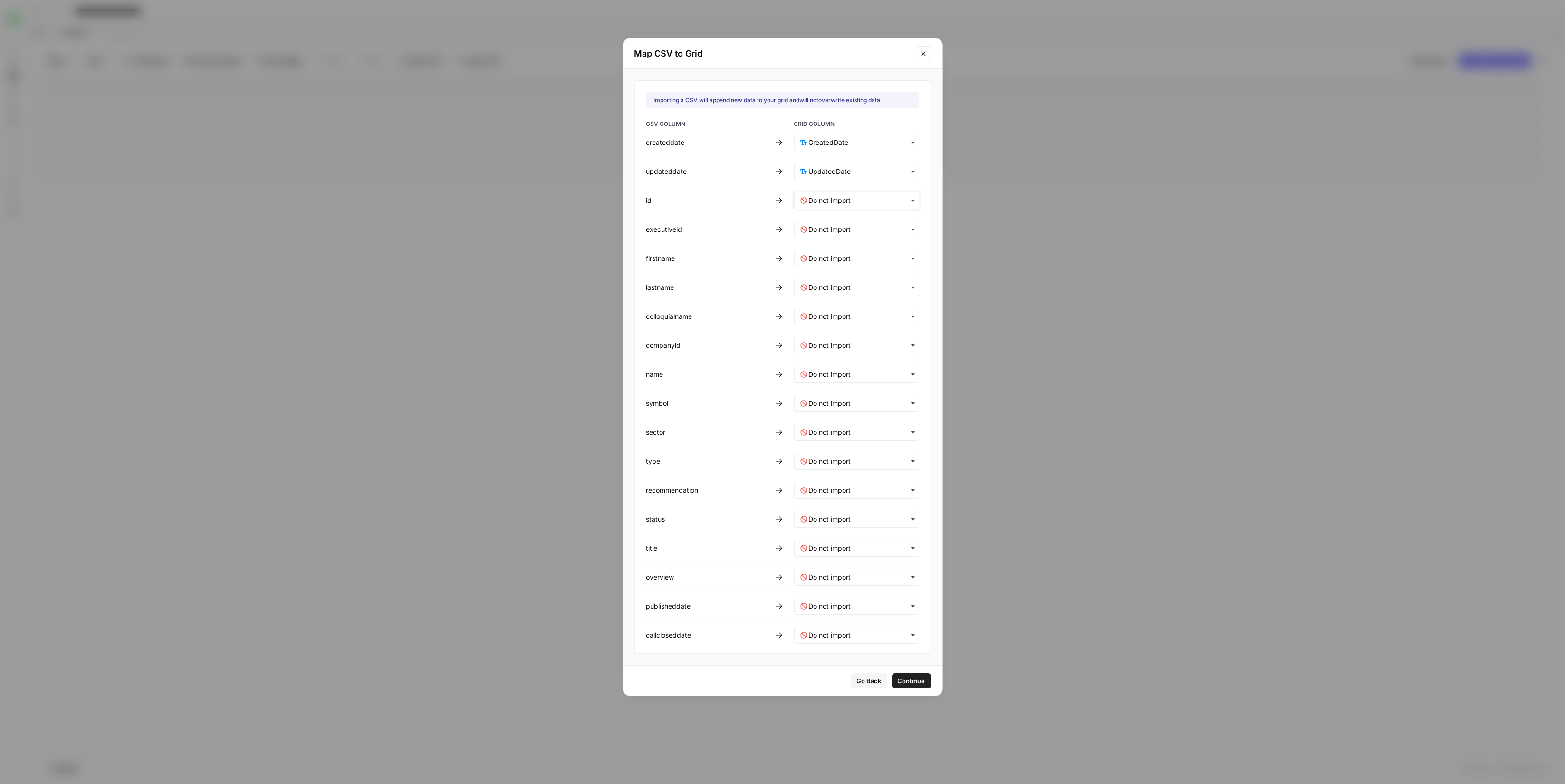
click at [844, 204] on input "text" at bounding box center [860, 200] width 104 height 10
click at [849, 261] on div "Id" at bounding box center [850, 259] width 112 height 17
click at [850, 234] on div "button" at bounding box center [857, 230] width 125 height 17
click at [848, 308] on div "ExecutiveId" at bounding box center [850, 305] width 112 height 17
click at [829, 264] on div "button" at bounding box center [857, 258] width 125 height 17
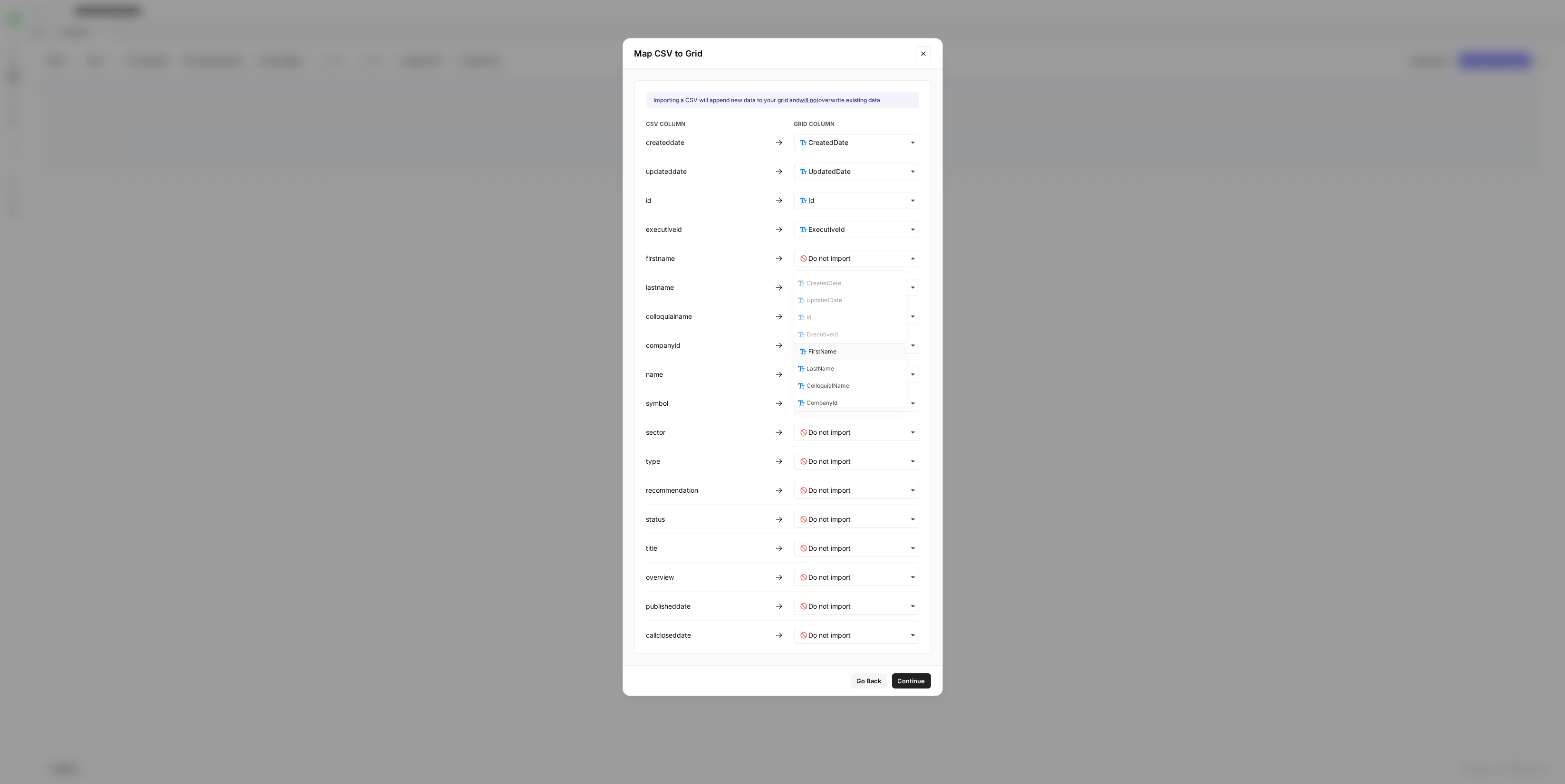
click at [849, 347] on div "FirstName" at bounding box center [850, 352] width 112 height 17
click at [846, 292] on div "button" at bounding box center [857, 287] width 125 height 17
click at [848, 392] on div "LastName" at bounding box center [850, 398] width 112 height 17
click at [849, 319] on input "text" at bounding box center [860, 316] width 104 height 10
click at [849, 444] on span "ColloquialName" at bounding box center [830, 444] width 43 height 9
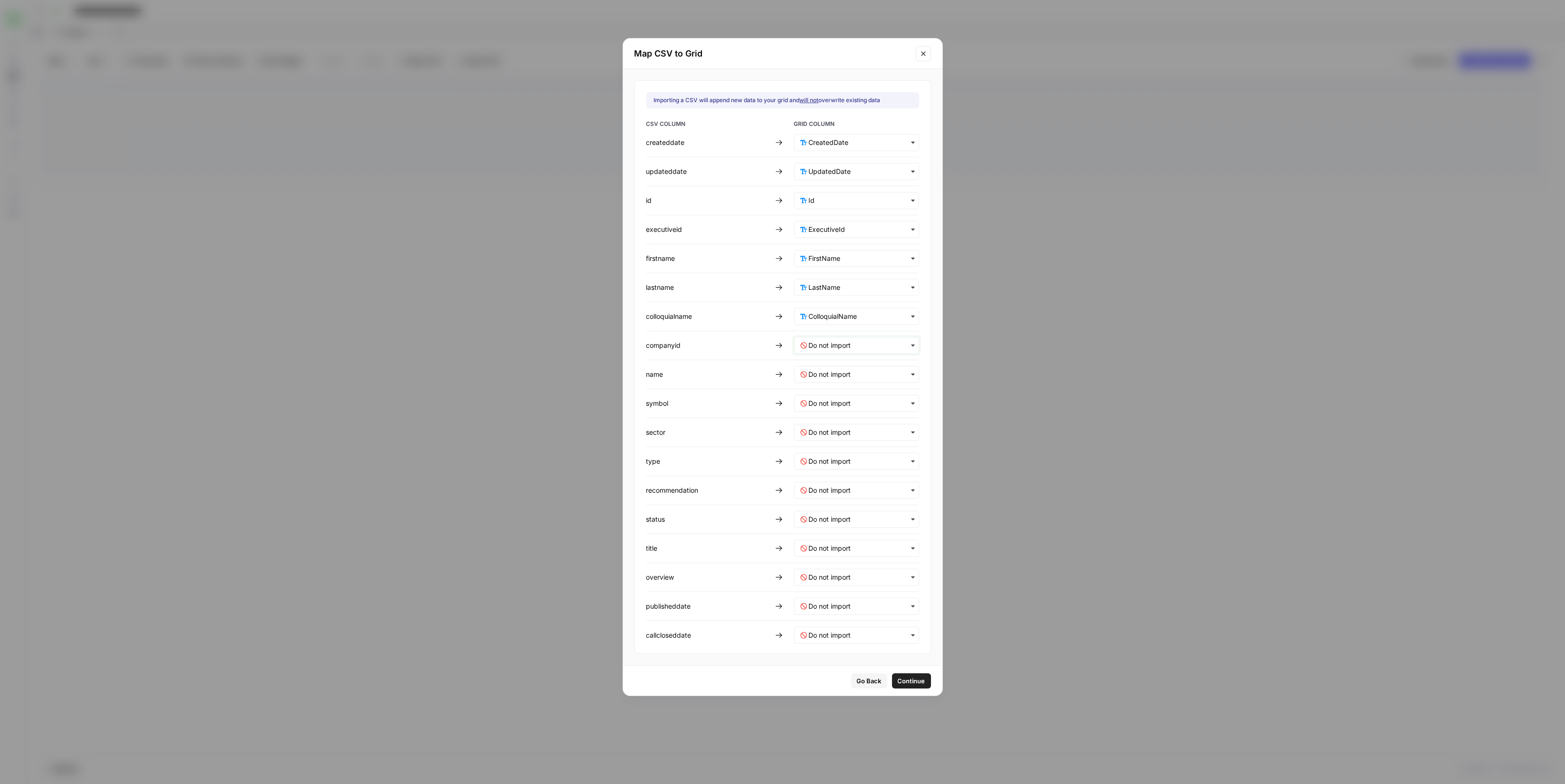
click at [840, 344] on input "text" at bounding box center [860, 346] width 104 height 10
click at [845, 481] on div "CompanyId" at bounding box center [850, 486] width 112 height 17
click at [849, 375] on input "text" at bounding box center [860, 375] width 104 height 10
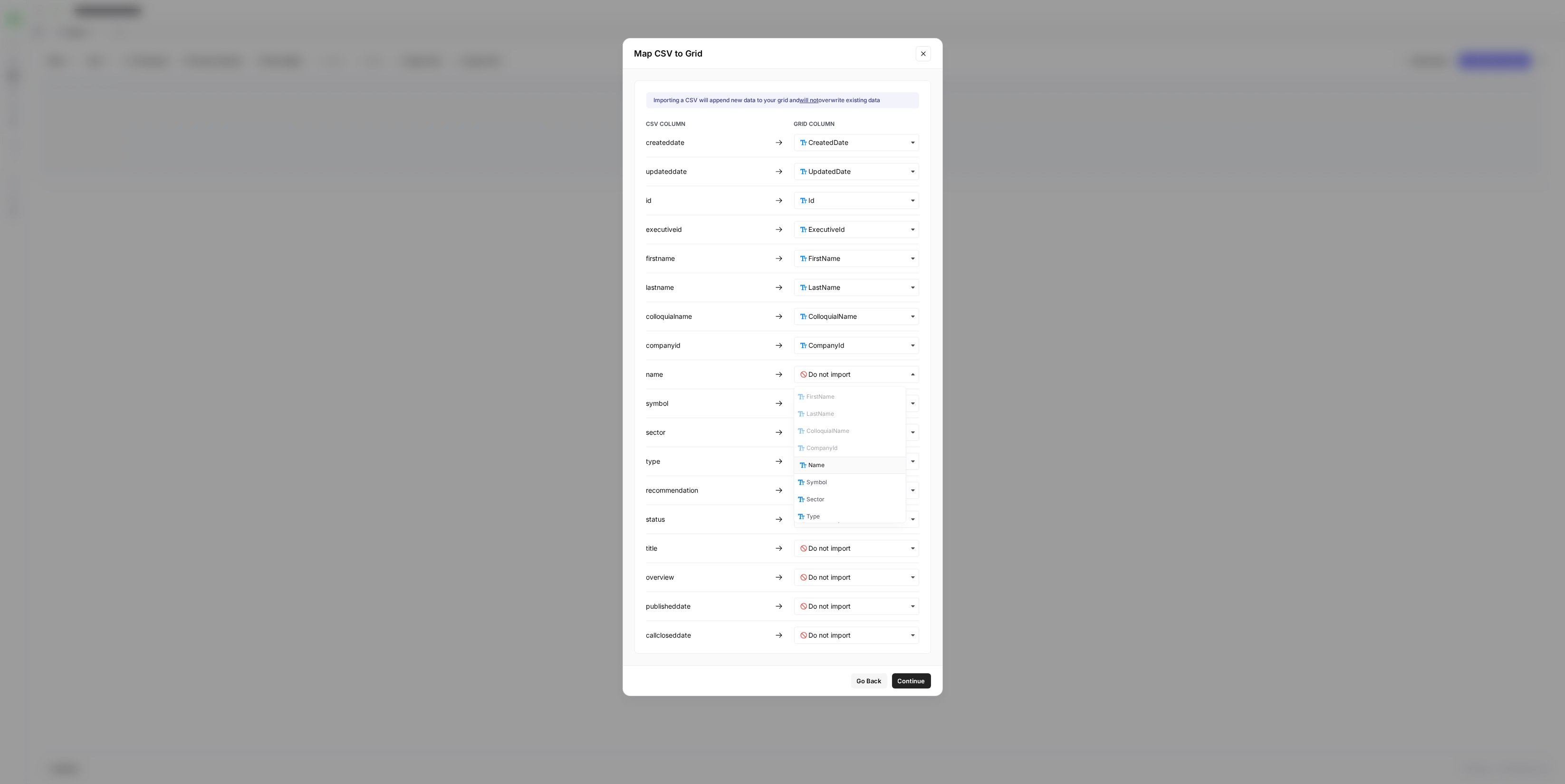
click at [851, 459] on div "Name" at bounding box center [850, 465] width 112 height 17
click at [852, 403] on input "text" at bounding box center [860, 403] width 104 height 10
click at [846, 505] on div "Symbol" at bounding box center [850, 511] width 112 height 17
click at [856, 429] on input "text" at bounding box center [860, 432] width 104 height 10
click at [845, 557] on div "Sector" at bounding box center [850, 557] width 112 height 17
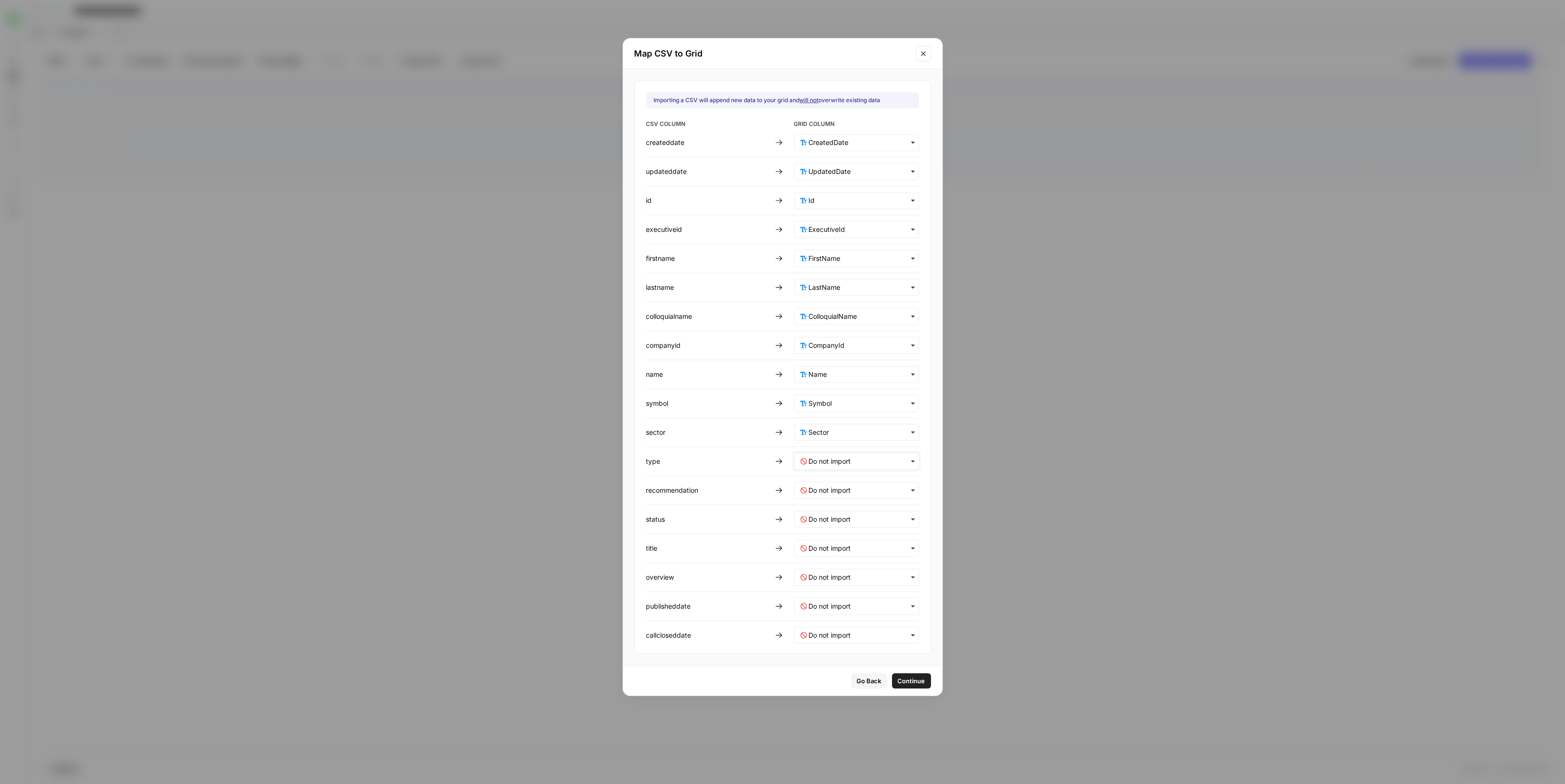
click at [844, 463] on input "text" at bounding box center [860, 462] width 104 height 10
click at [848, 600] on div "Type" at bounding box center [850, 603] width 112 height 17
click at [846, 492] on input "text" at bounding box center [860, 490] width 104 height 10
click at [853, 576] on span "Recommendation" at bounding box center [832, 578] width 47 height 9
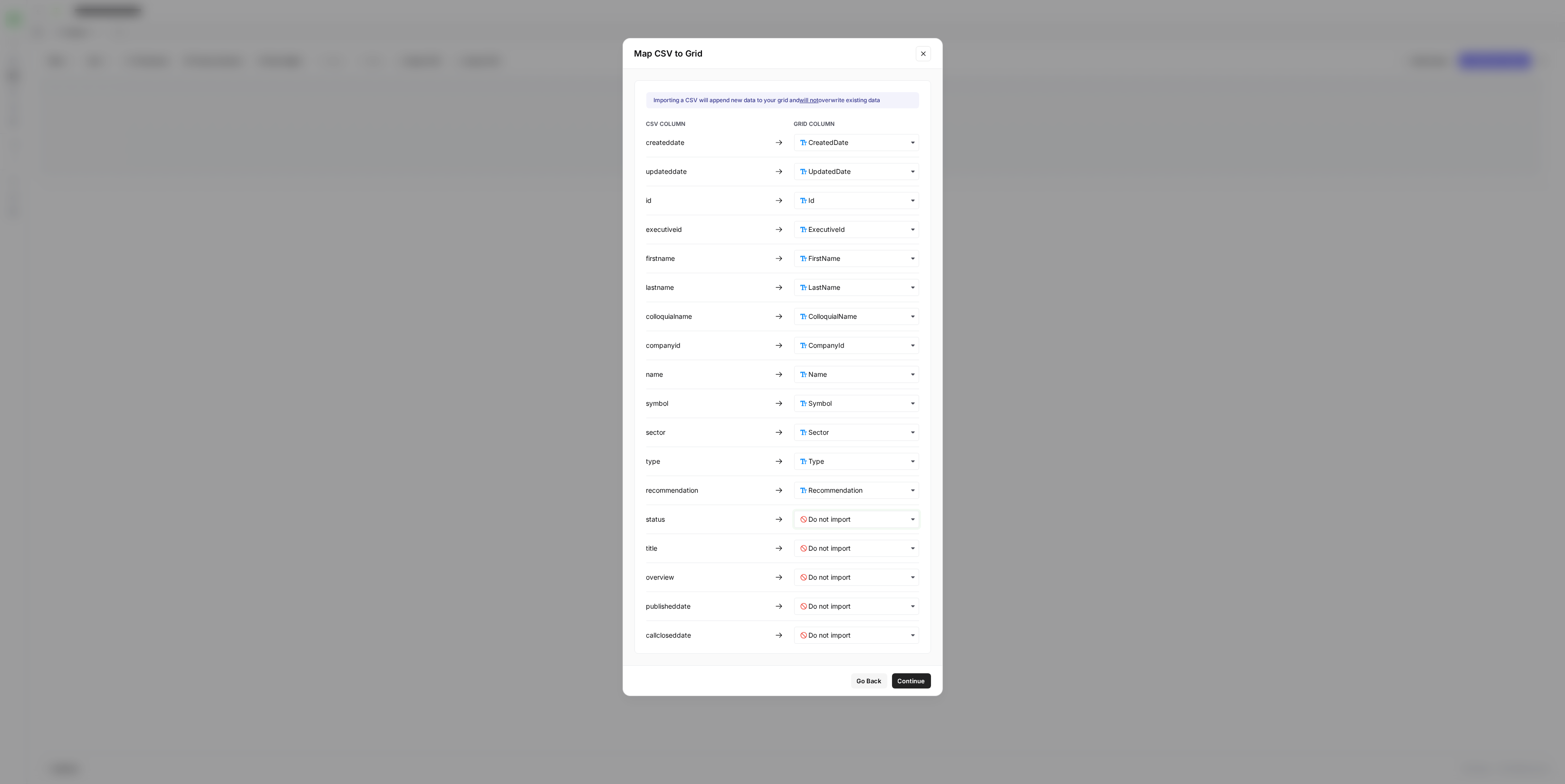
click at [854, 520] on input "text" at bounding box center [860, 519] width 104 height 10
click at [851, 621] on div "Status" at bounding box center [850, 624] width 112 height 17
click at [866, 546] on input "text" at bounding box center [860, 548] width 104 height 10
click at [850, 664] on div "Title" at bounding box center [850, 670] width 112 height 17
click at [857, 582] on div "button" at bounding box center [857, 577] width 125 height 17
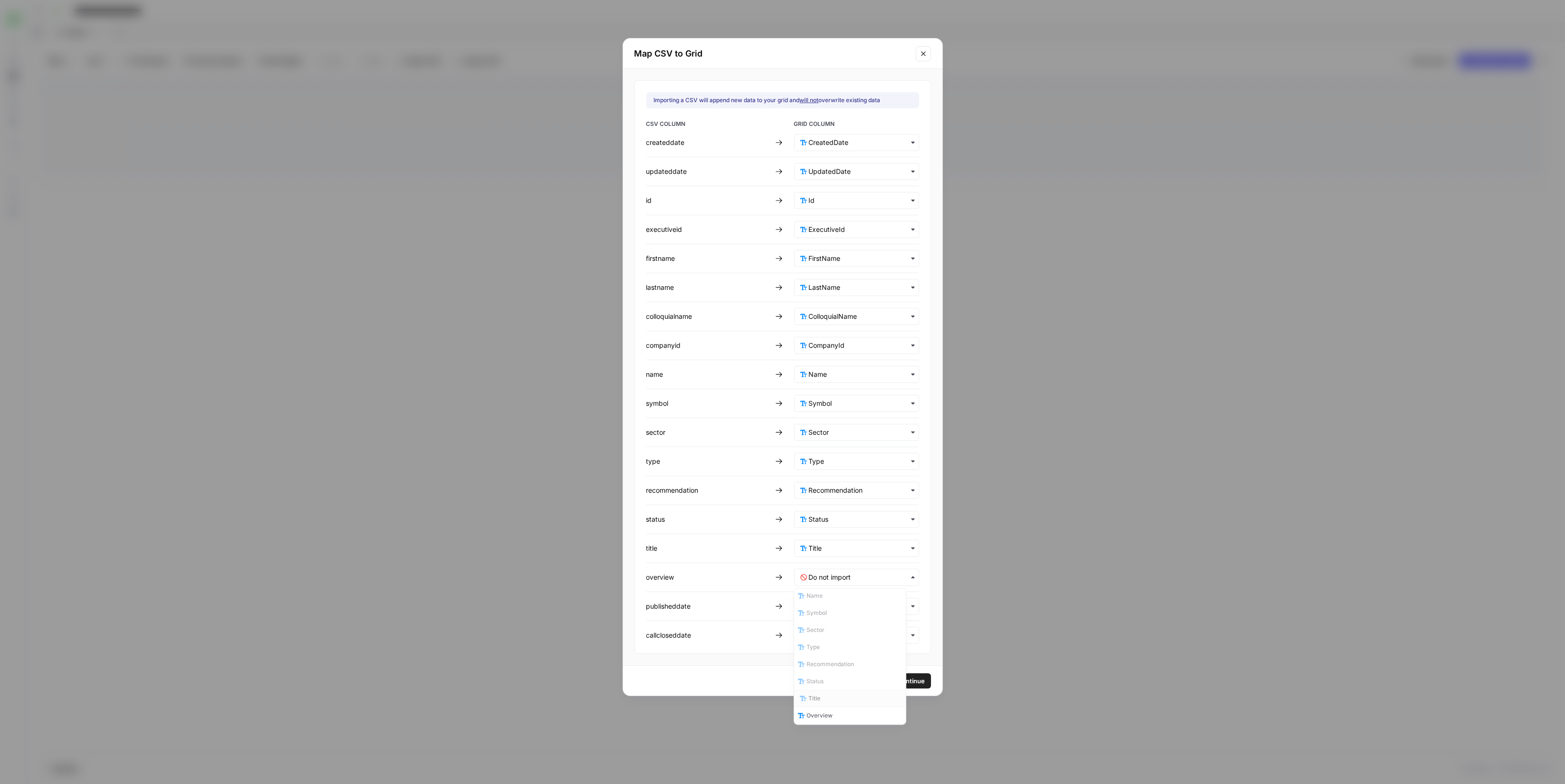
scroll to position [211, 0]
click at [851, 647] on div "Overview" at bounding box center [850, 647] width 112 height 17
click at [853, 601] on input "text" at bounding box center [860, 606] width 104 height 10
click at [851, 687] on div "PublishedDate" at bounding box center [850, 693] width 112 height 17
click at [848, 627] on div "button" at bounding box center [857, 635] width 125 height 17
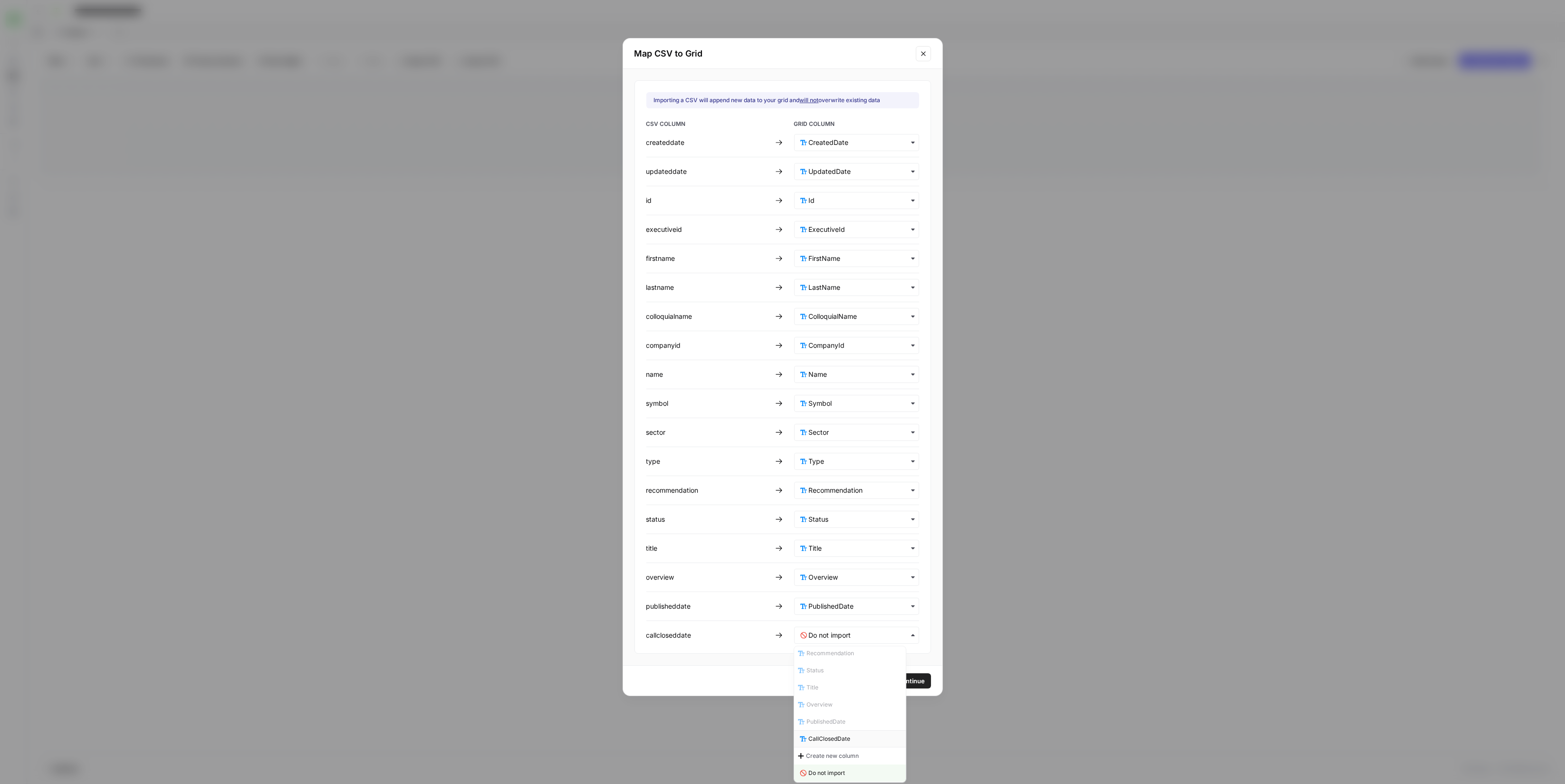
click at [860, 735] on div "CallClosedDate" at bounding box center [850, 738] width 112 height 17
click at [900, 673] on button "Continue" at bounding box center [911, 680] width 39 height 15
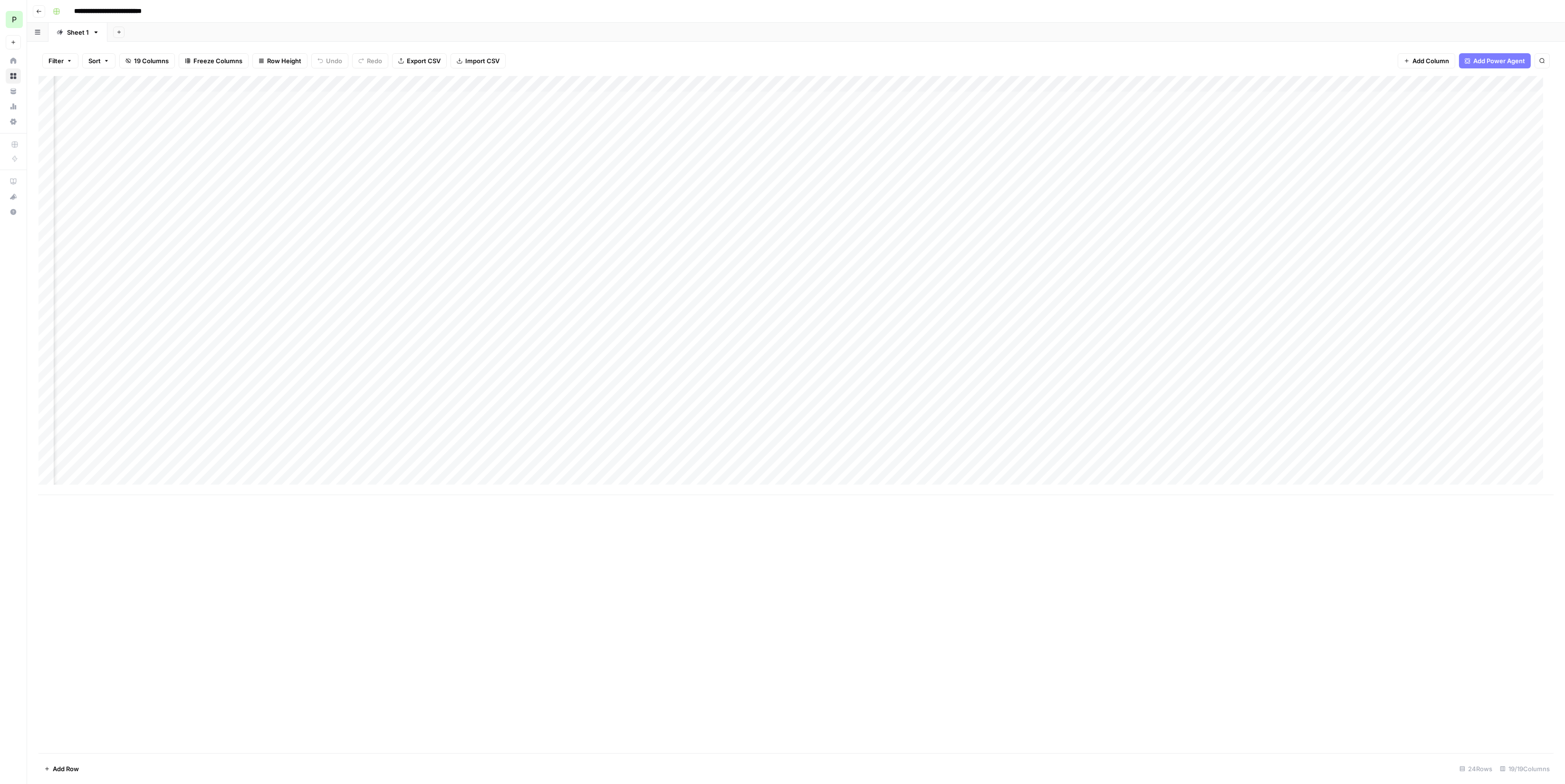
scroll to position [0, 189]
click at [761, 195] on div "Add Column" at bounding box center [796, 285] width 1515 height 419
click at [38, 10] on icon "button" at bounding box center [38, 11] width 5 height 5
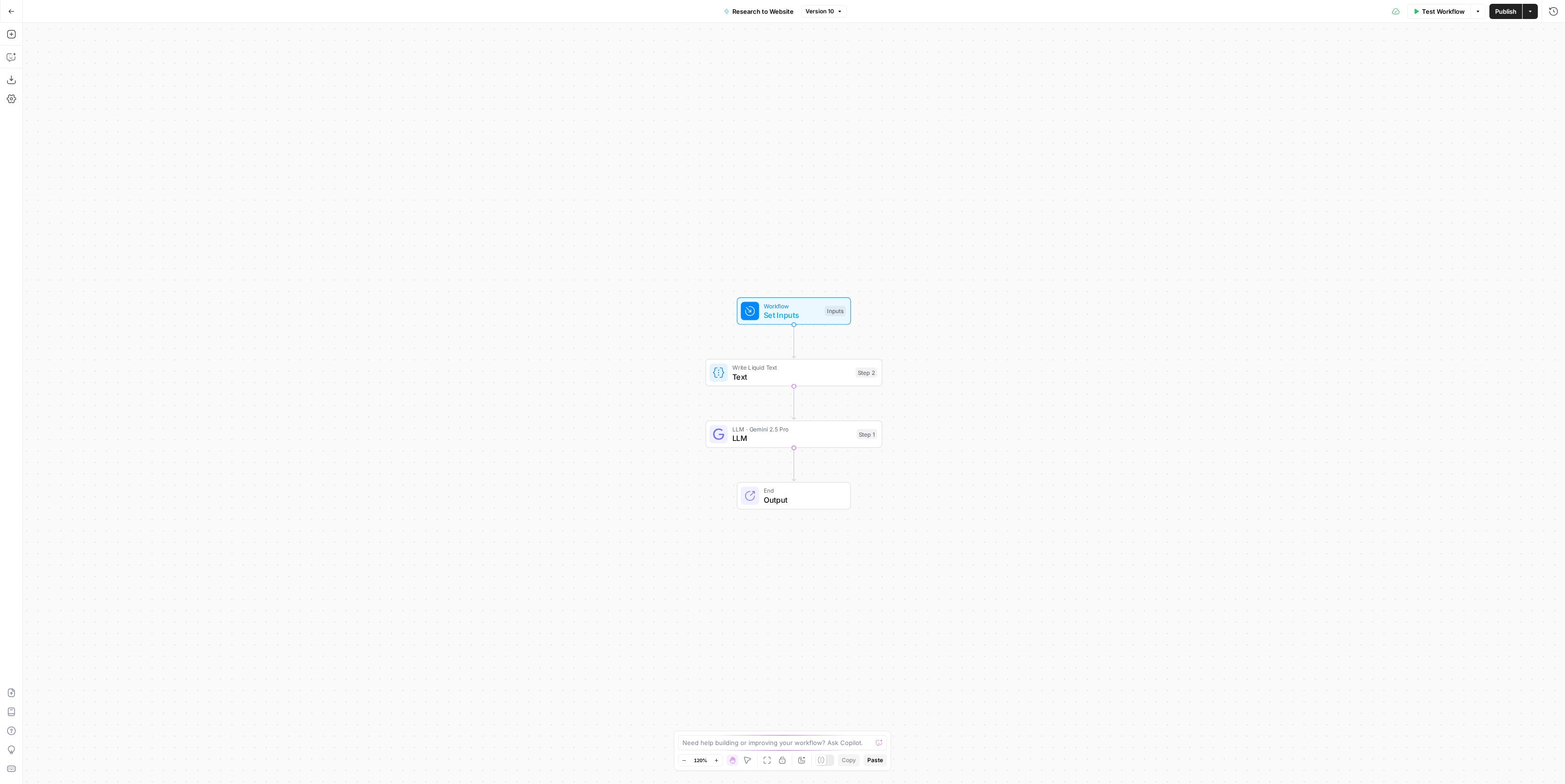
click at [1532, 15] on button "Actions" at bounding box center [1530, 11] width 15 height 15
click at [1468, 95] on span "Create Grid" at bounding box center [1468, 95] width 89 height 10
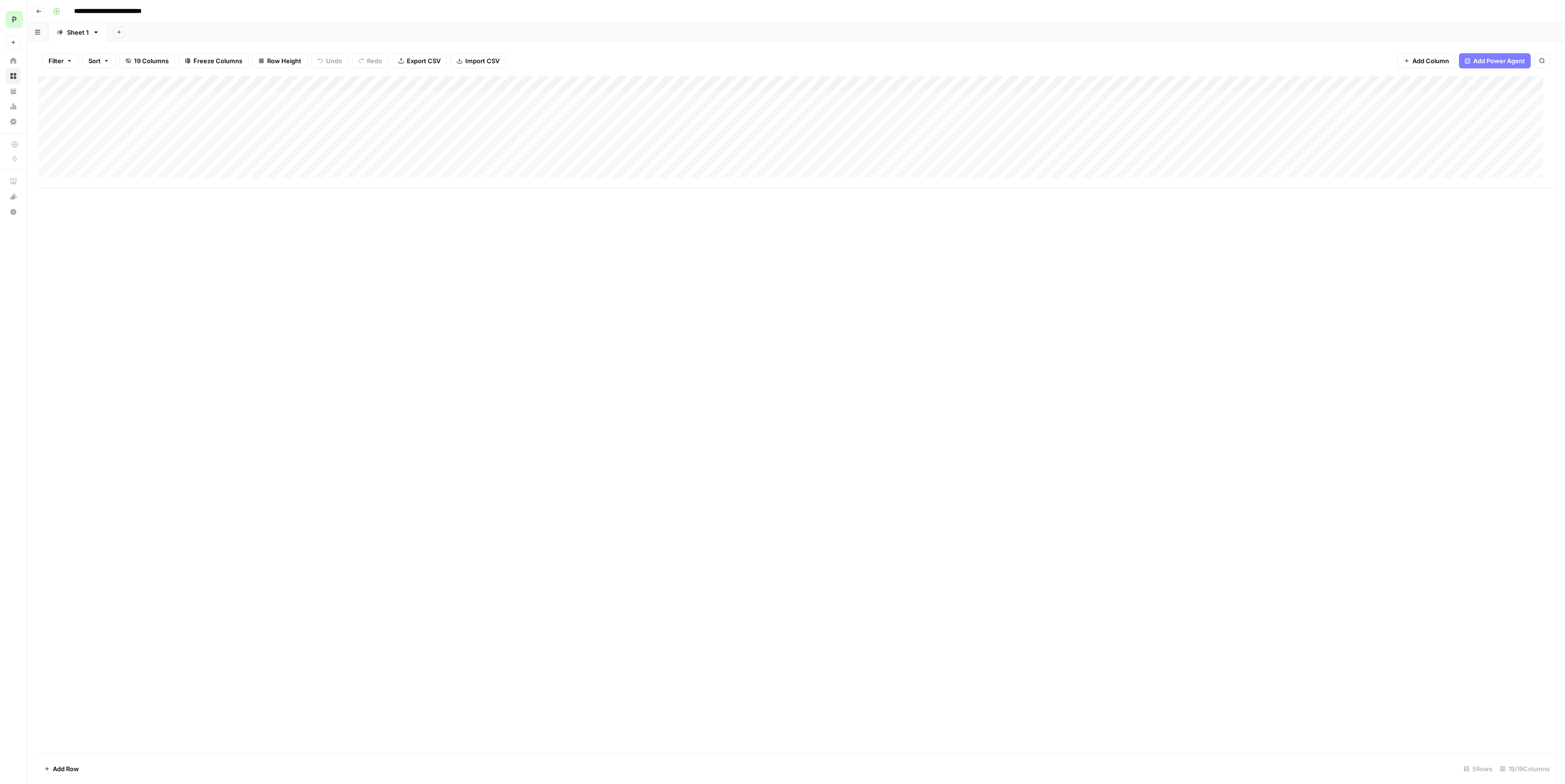
click at [85, 99] on div "Add Column" at bounding box center [796, 132] width 1515 height 112
click at [1465, 701] on span "Don’t Expand Grid. Values outside of the existing rows & columns will not be pa…" at bounding box center [1445, 697] width 139 height 18
click at [1484, 725] on span "Continue" at bounding box center [1495, 726] width 27 height 10
click at [43, 97] on div "Add Column" at bounding box center [796, 132] width 1515 height 112
click at [45, 121] on div "Add Column" at bounding box center [796, 132] width 1515 height 112
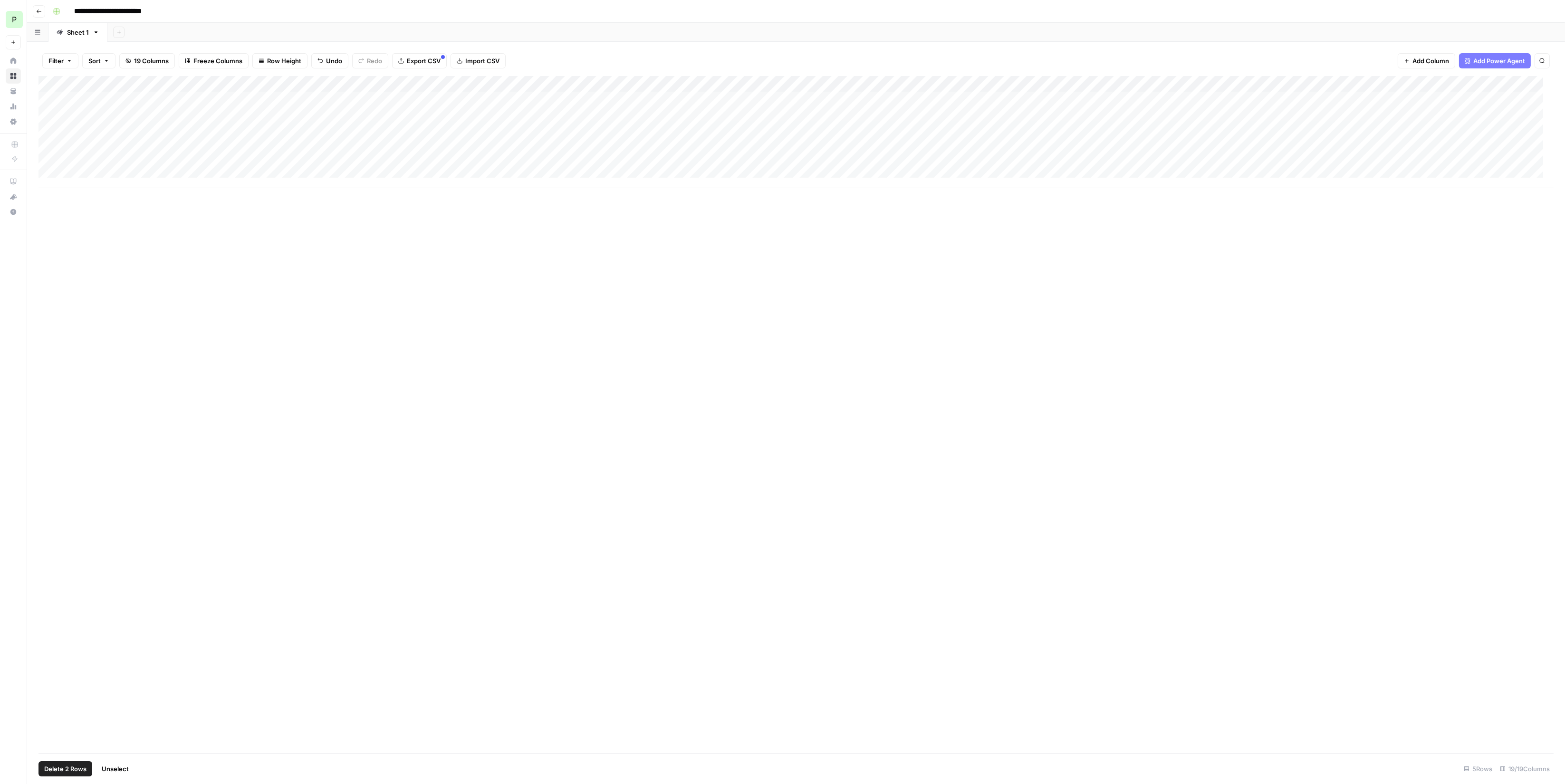
click at [48, 117] on div "Add Column" at bounding box center [796, 132] width 1515 height 112
click at [51, 132] on div "Add Column" at bounding box center [796, 132] width 1515 height 112
click at [48, 146] on div "Add Column" at bounding box center [796, 132] width 1515 height 112
click at [45, 161] on div "Add Column" at bounding box center [796, 132] width 1515 height 112
click at [78, 220] on div "Add Column" at bounding box center [796, 414] width 1515 height 677
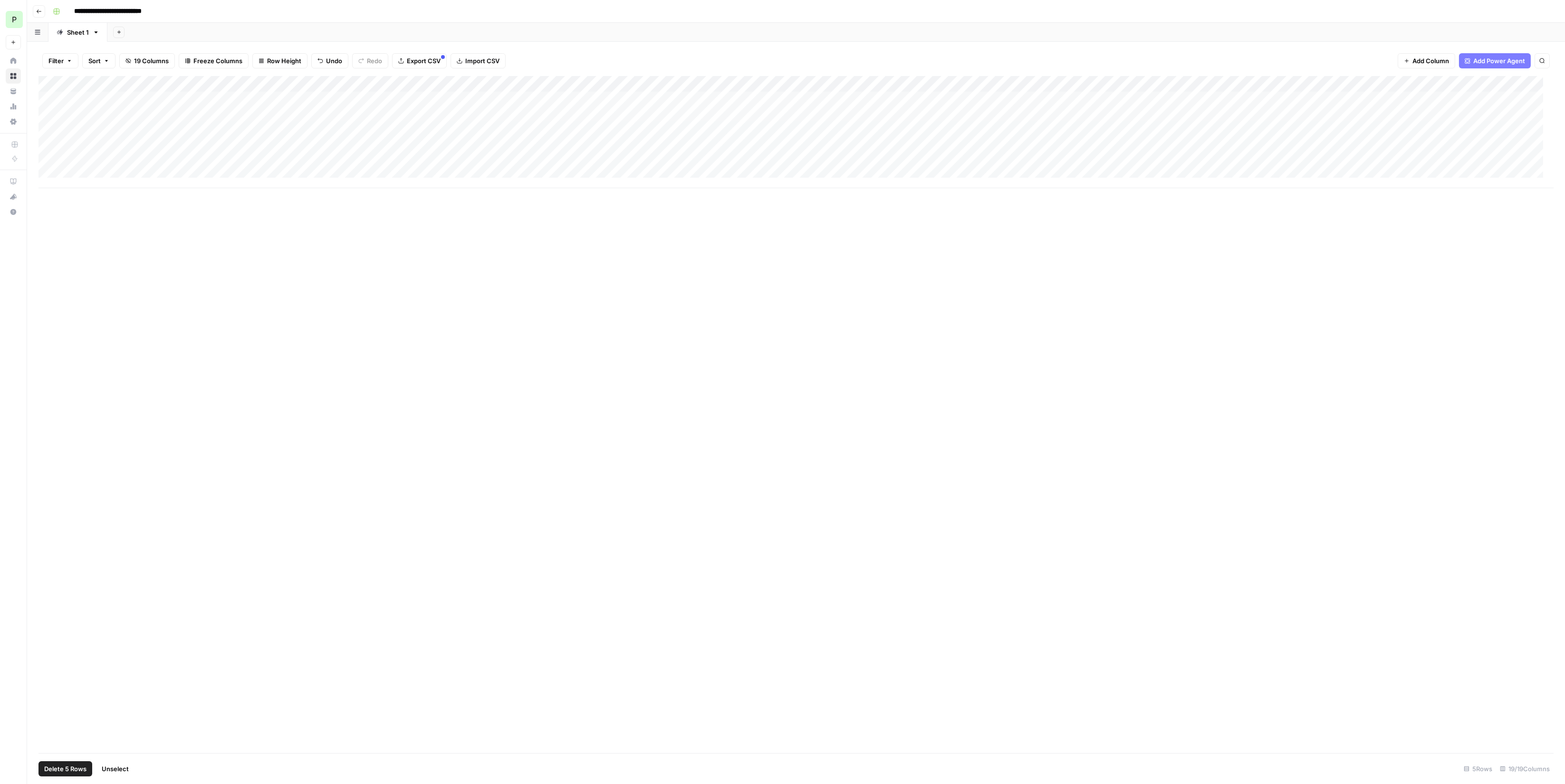
click at [42, 12] on button "Go back" at bounding box center [39, 12] width 12 height 12
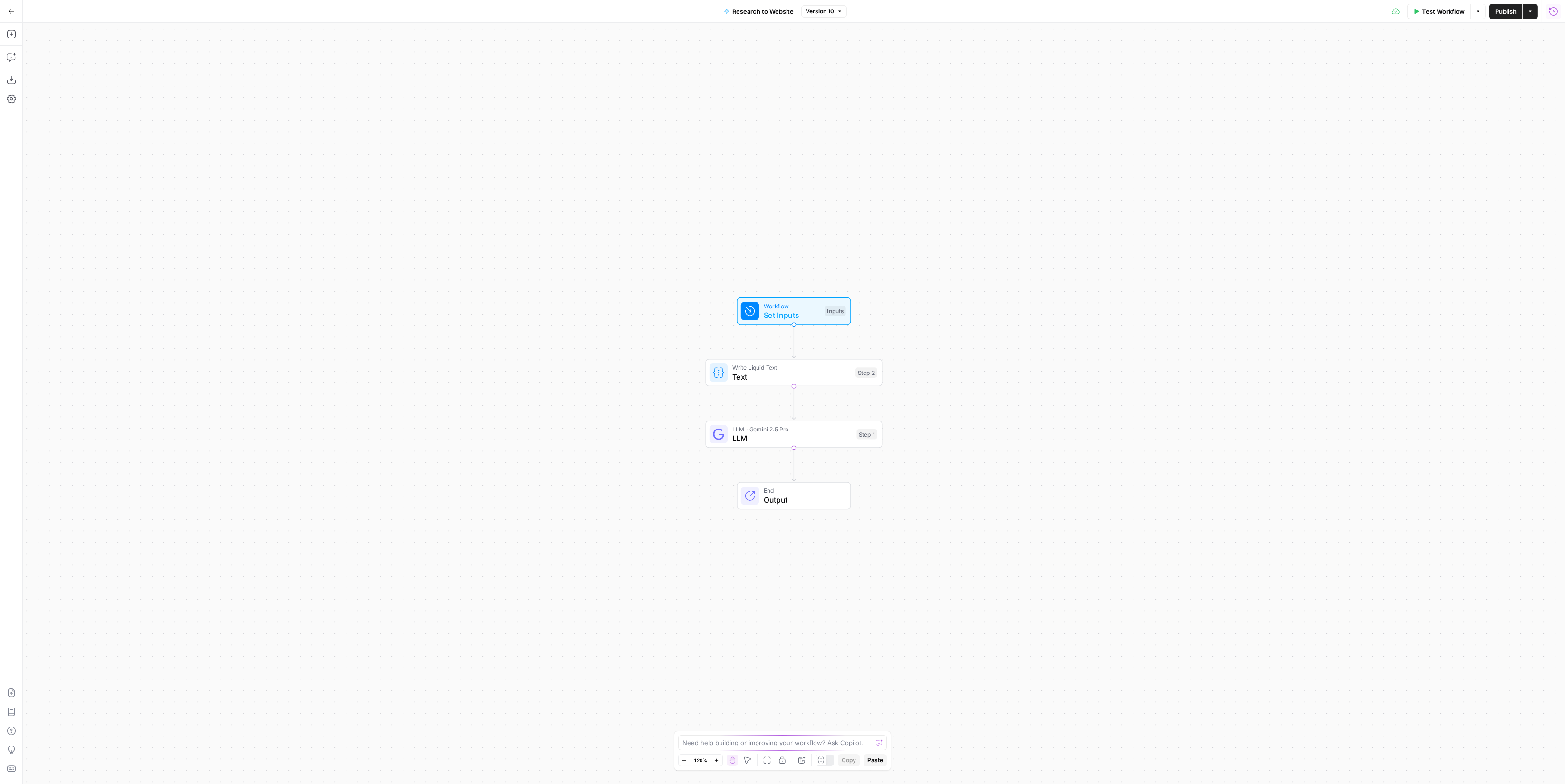
click at [1532, 11] on icon "button" at bounding box center [1530, 11] width 5 height 5
click at [1474, 93] on span "Create Grid" at bounding box center [1468, 95] width 89 height 10
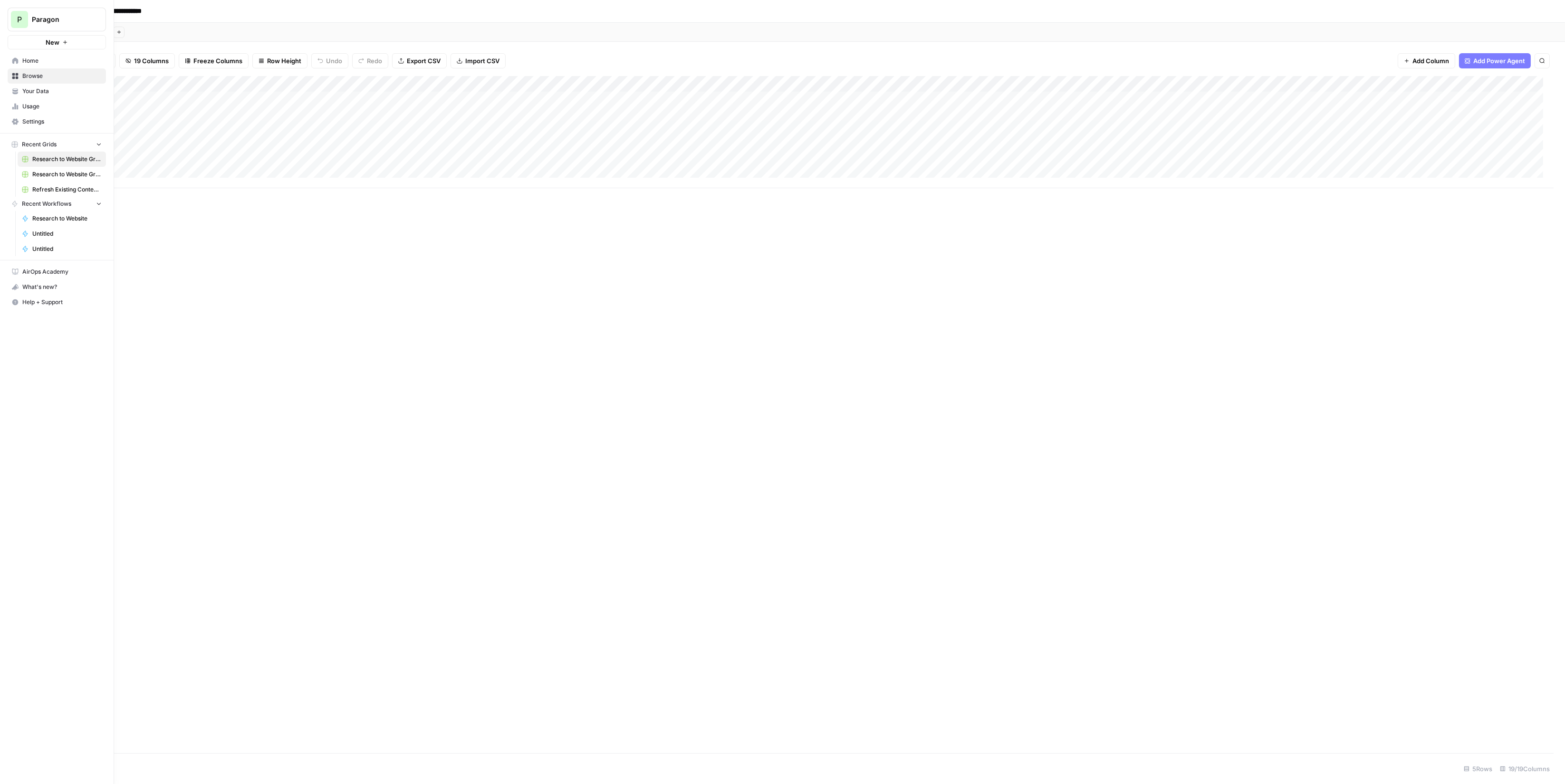
click at [76, 110] on span "Usage" at bounding box center [62, 106] width 80 height 9
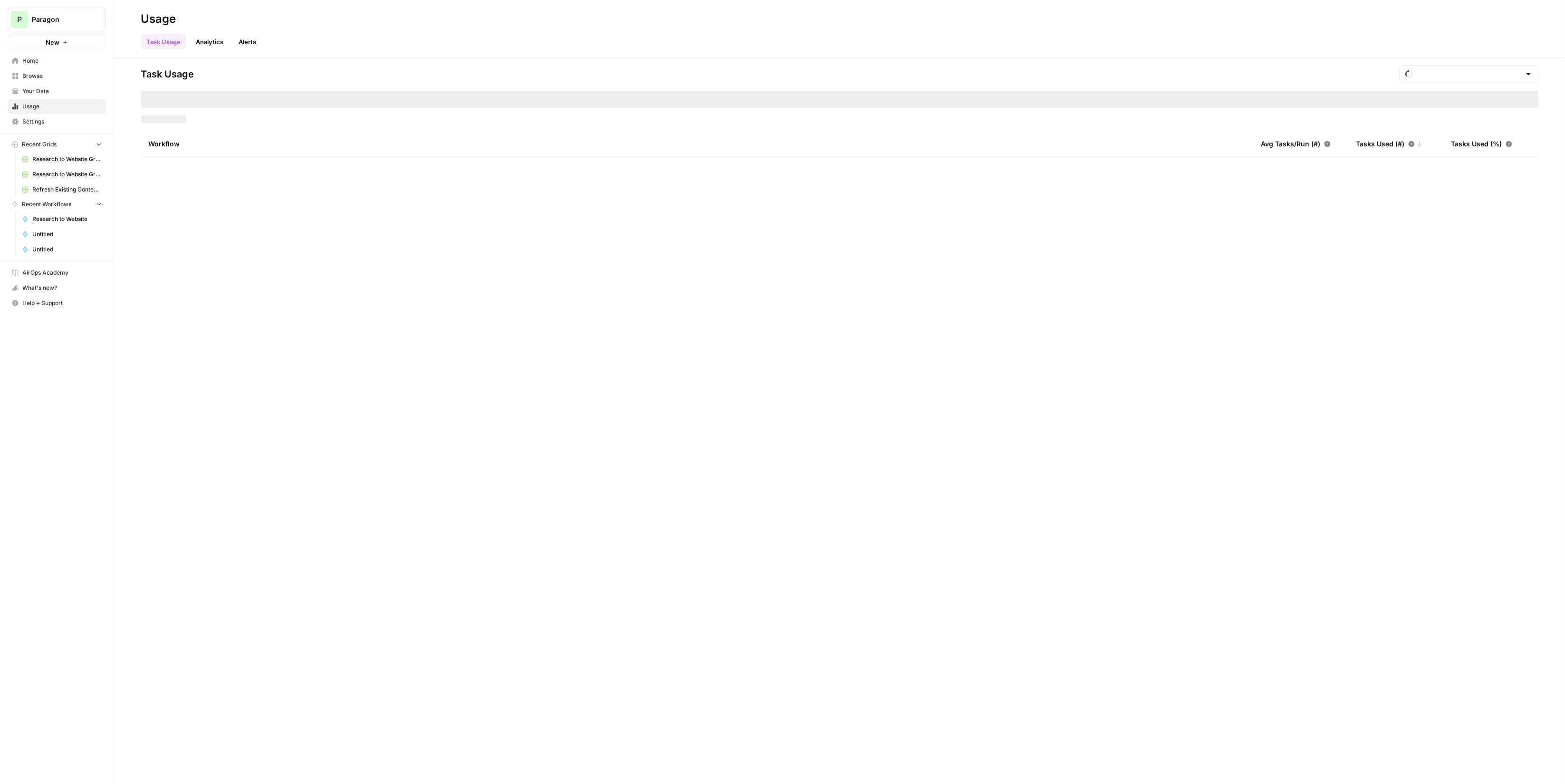
type input "August Tasks"
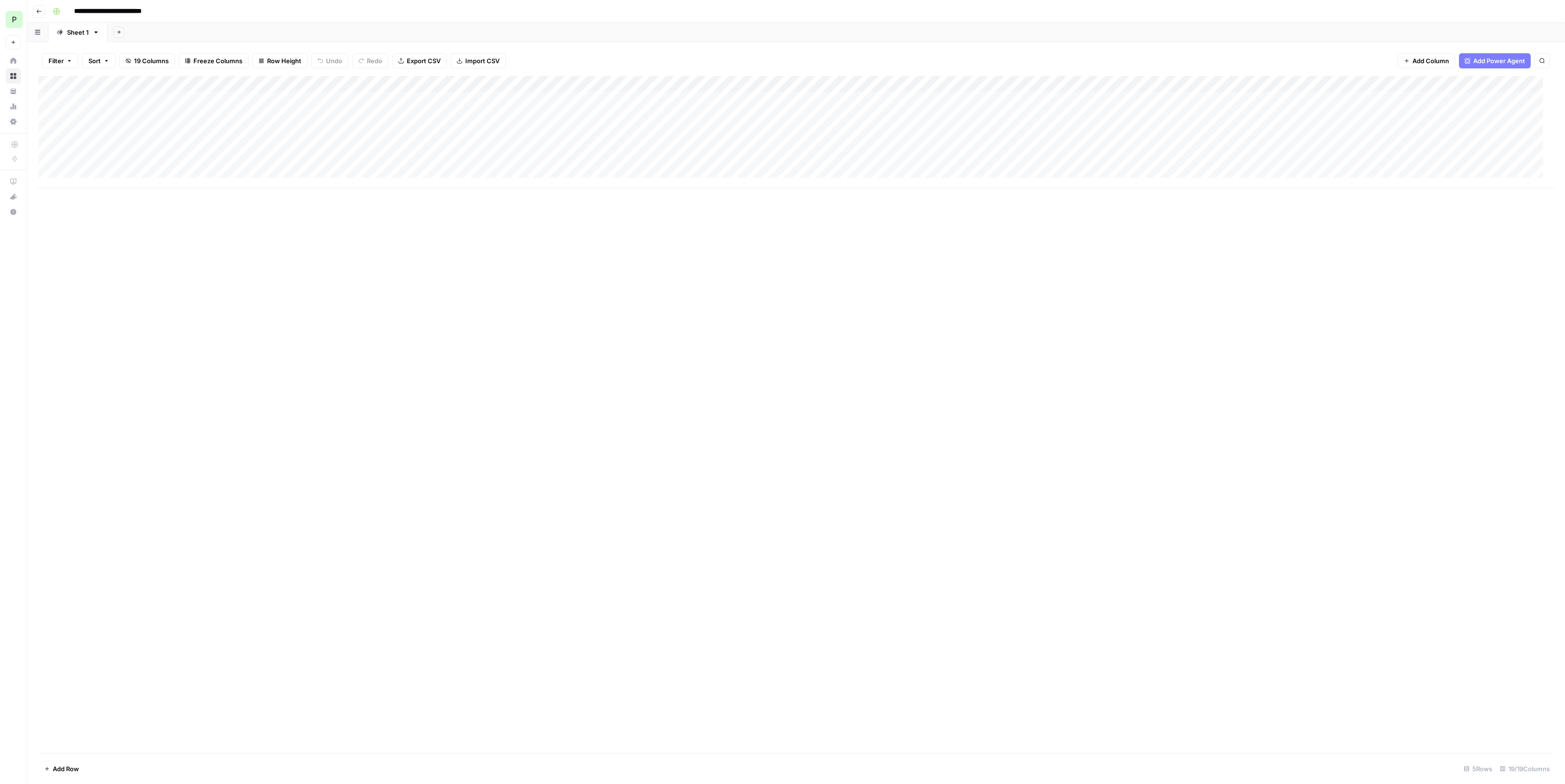
click at [105, 100] on div "Add Column" at bounding box center [796, 132] width 1515 height 112
click at [1482, 725] on span "Continue" at bounding box center [1495, 726] width 27 height 10
click at [1482, 82] on div "Add Column" at bounding box center [796, 245] width 1515 height 338
click at [1471, 84] on div "Add Column" at bounding box center [796, 245] width 1515 height 338
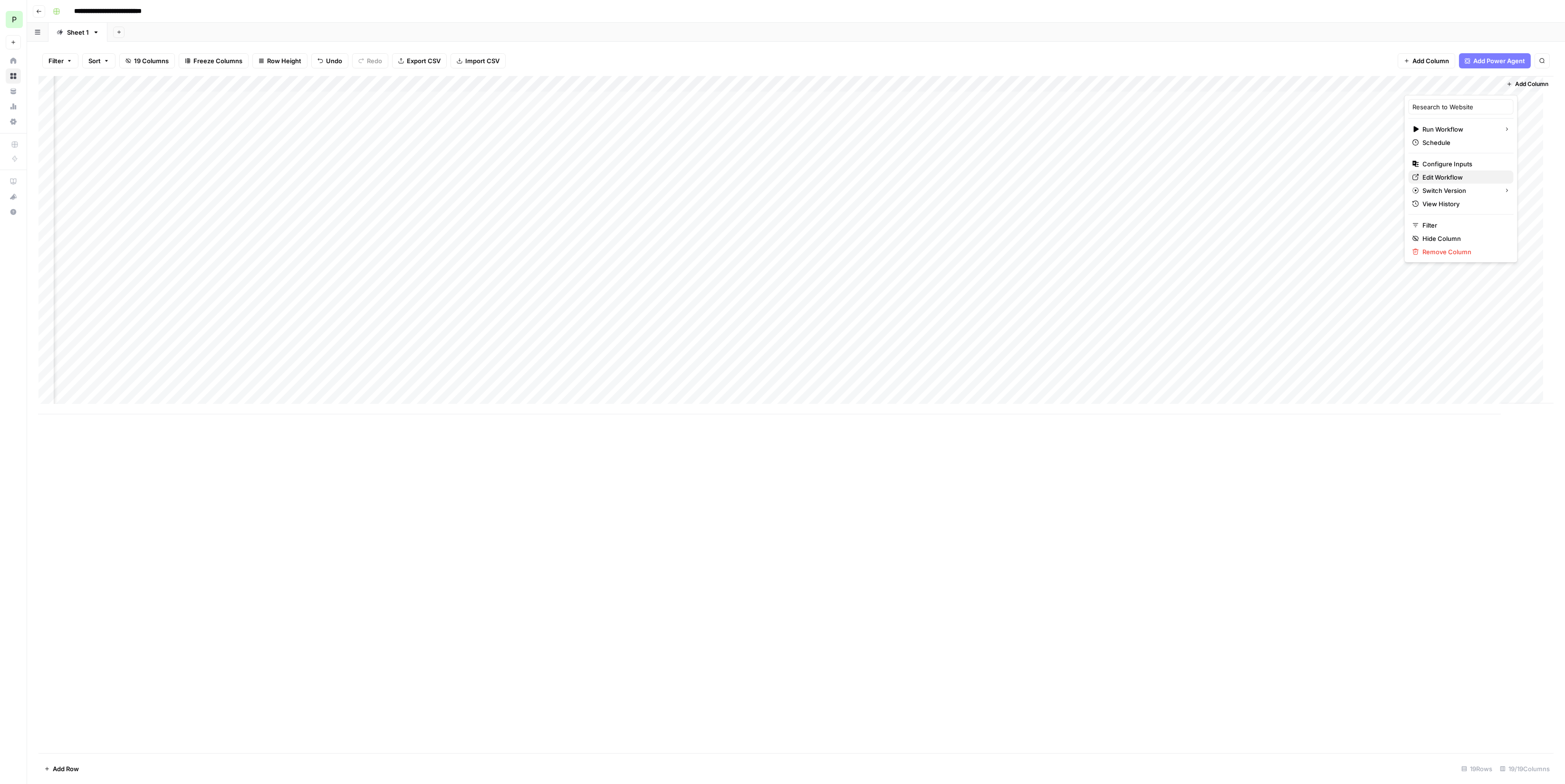
click at [1454, 176] on span "Edit Workflow" at bounding box center [1464, 177] width 83 height 10
click at [1484, 84] on div "Add Column" at bounding box center [796, 245] width 1515 height 338
click at [1513, 103] on span "All Rows" at bounding box center [1515, 106] width 60 height 10
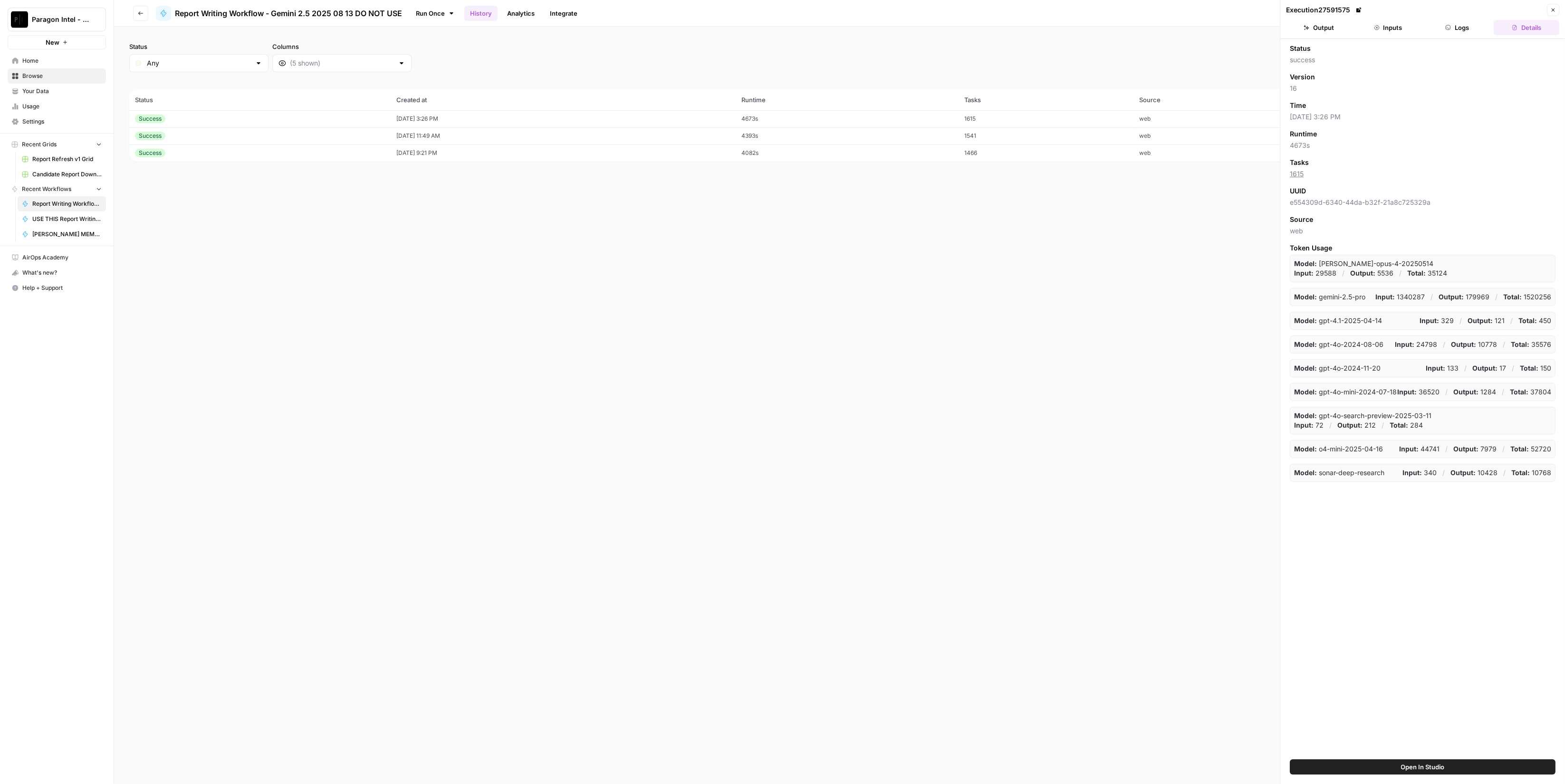
click at [1453, 23] on button "Logs" at bounding box center [1457, 27] width 66 height 15
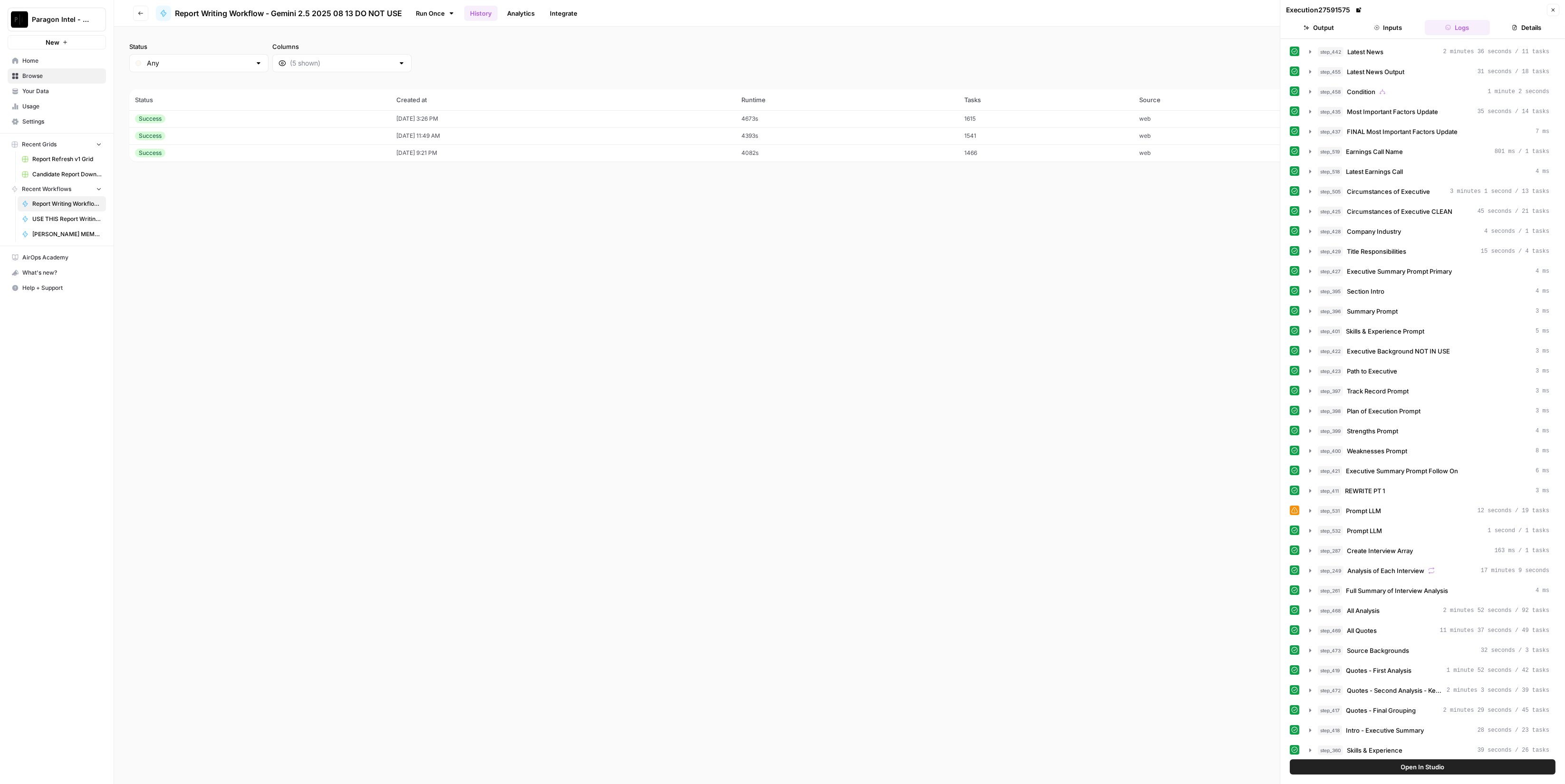
click at [1394, 23] on button "Inputs" at bounding box center [1388, 27] width 66 height 15
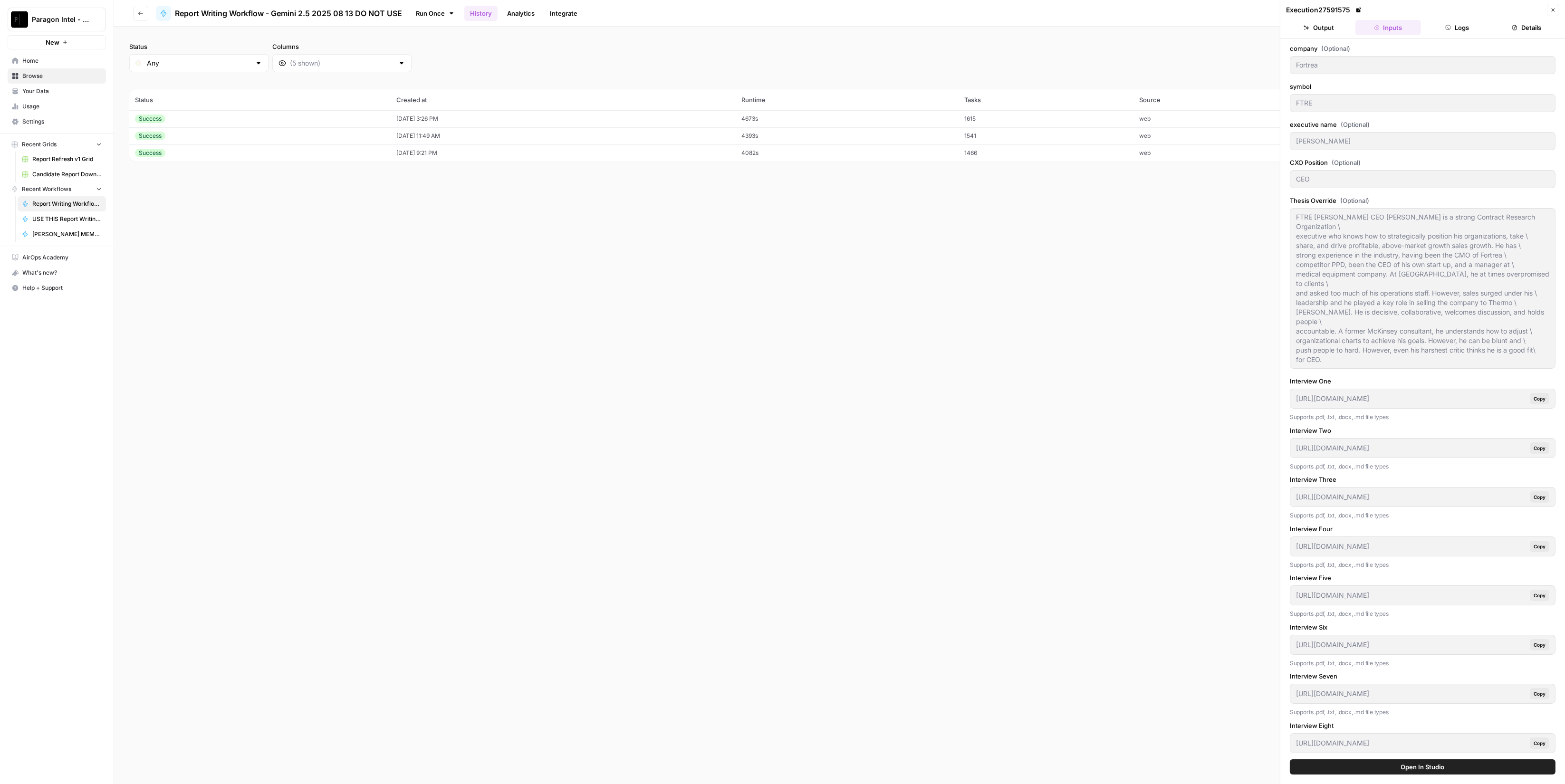
click at [1455, 27] on button "Logs" at bounding box center [1457, 27] width 66 height 15
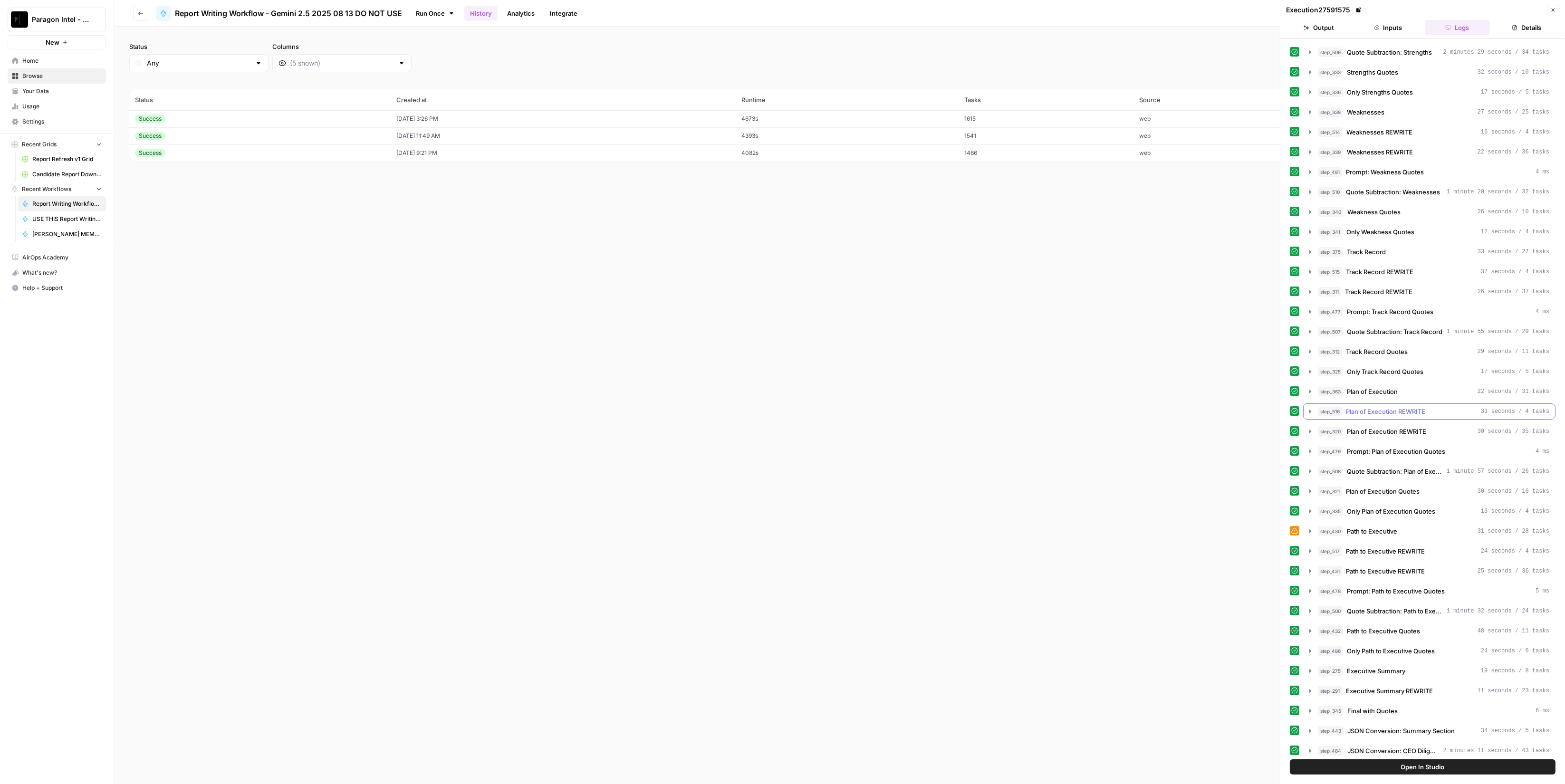
scroll to position [1180, 0]
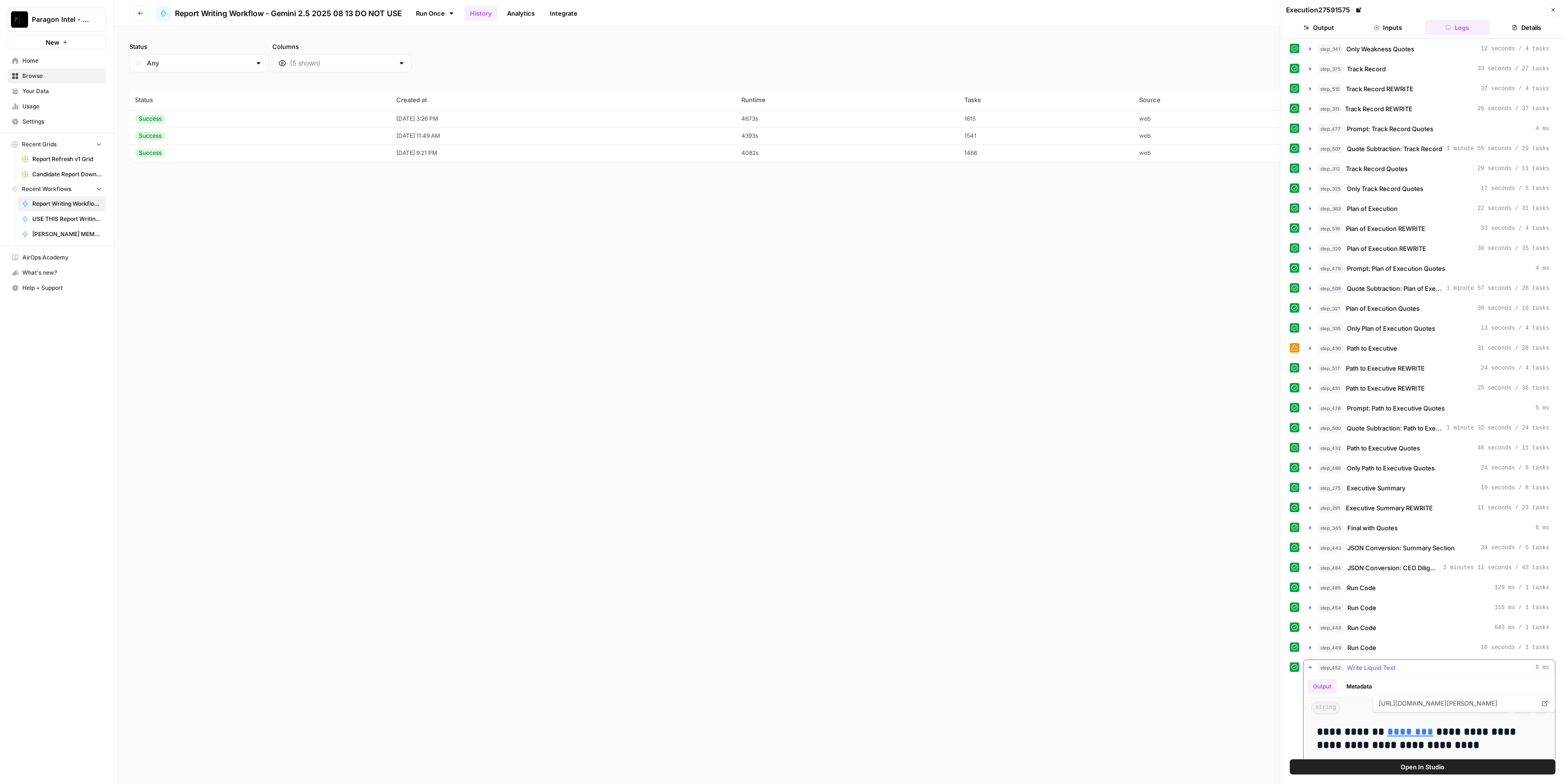
click at [1400, 726] on link "********" at bounding box center [1410, 731] width 46 height 10
click at [1501, 10] on div "Execution 27591575" at bounding box center [1415, 10] width 258 height 10
click at [1323, 29] on button "Output" at bounding box center [1319, 27] width 66 height 15
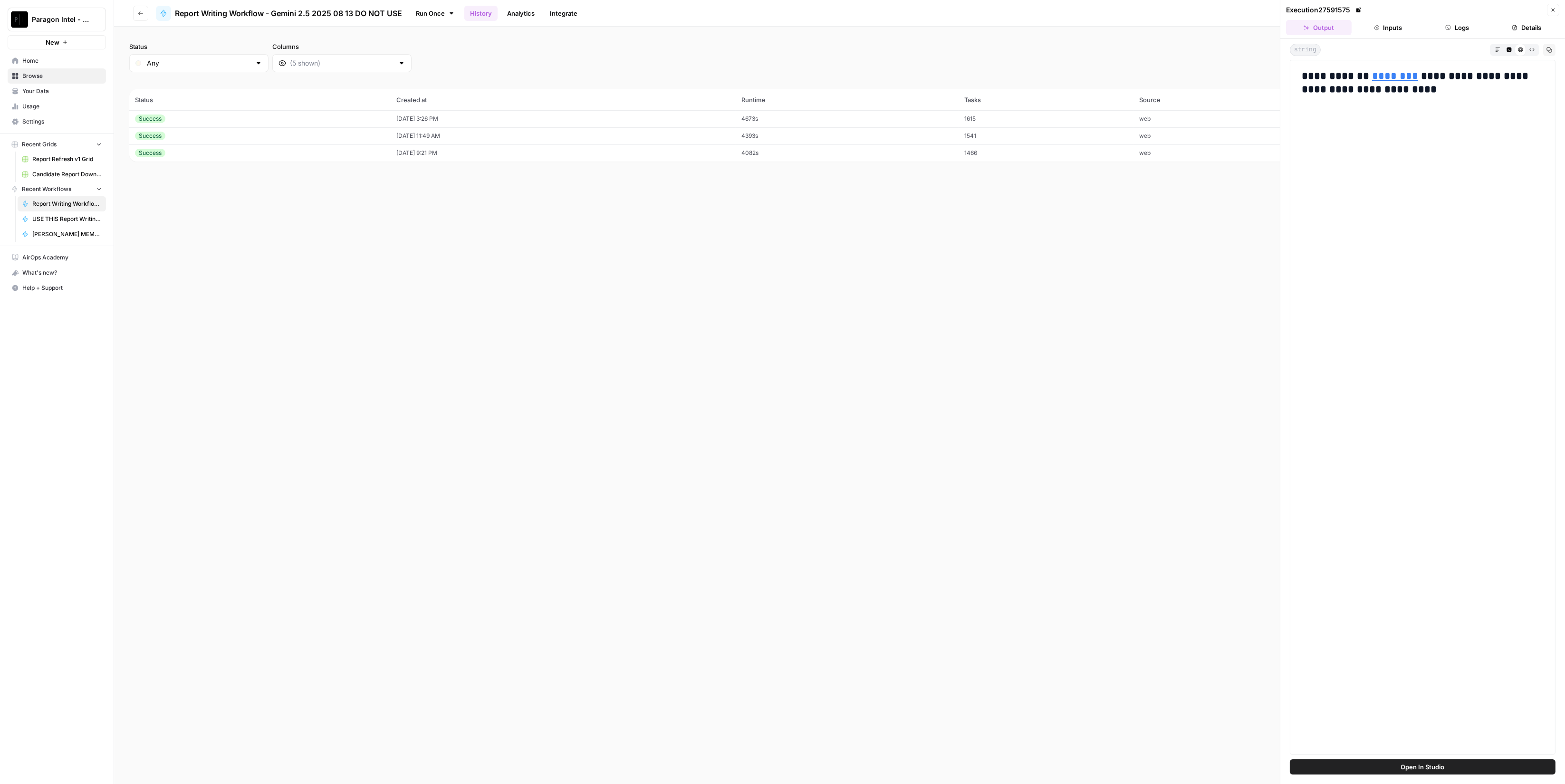
scroll to position [0, 0]
click at [1380, 25] on button "Inputs" at bounding box center [1388, 27] width 66 height 15
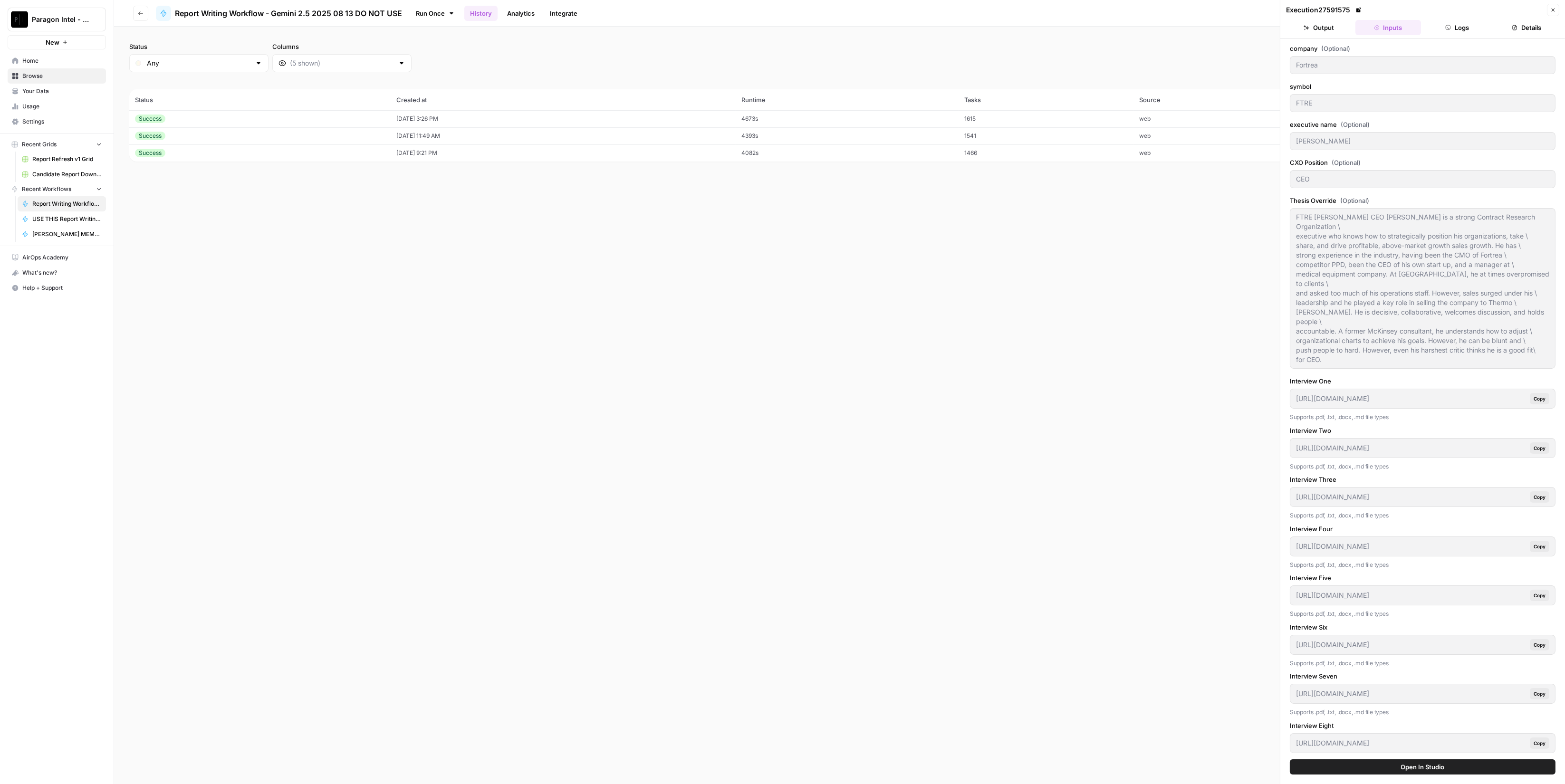
click at [1551, 12] on icon "button" at bounding box center [1553, 10] width 5 height 5
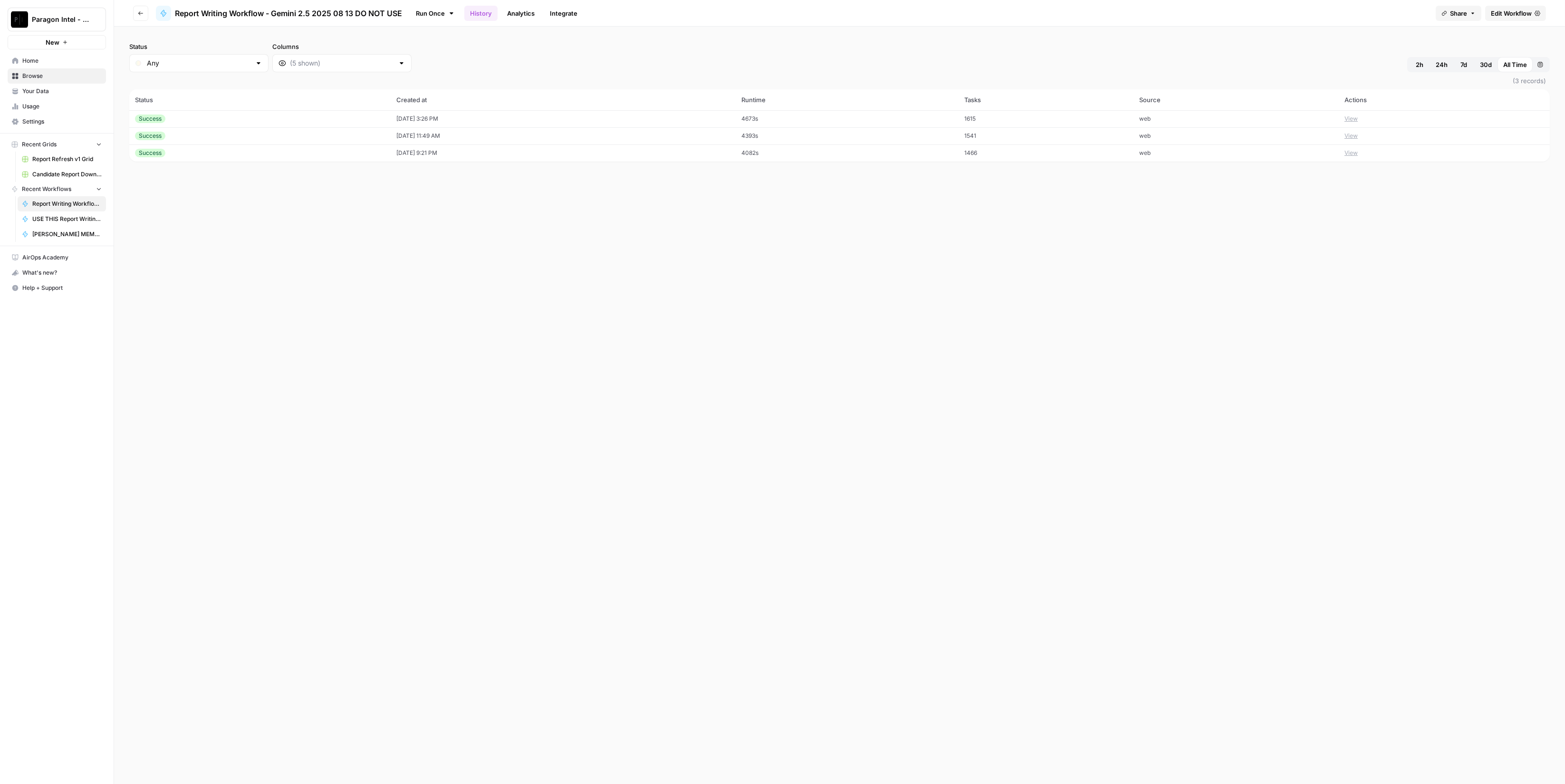
click at [1358, 116] on button "View" at bounding box center [1351, 119] width 13 height 9
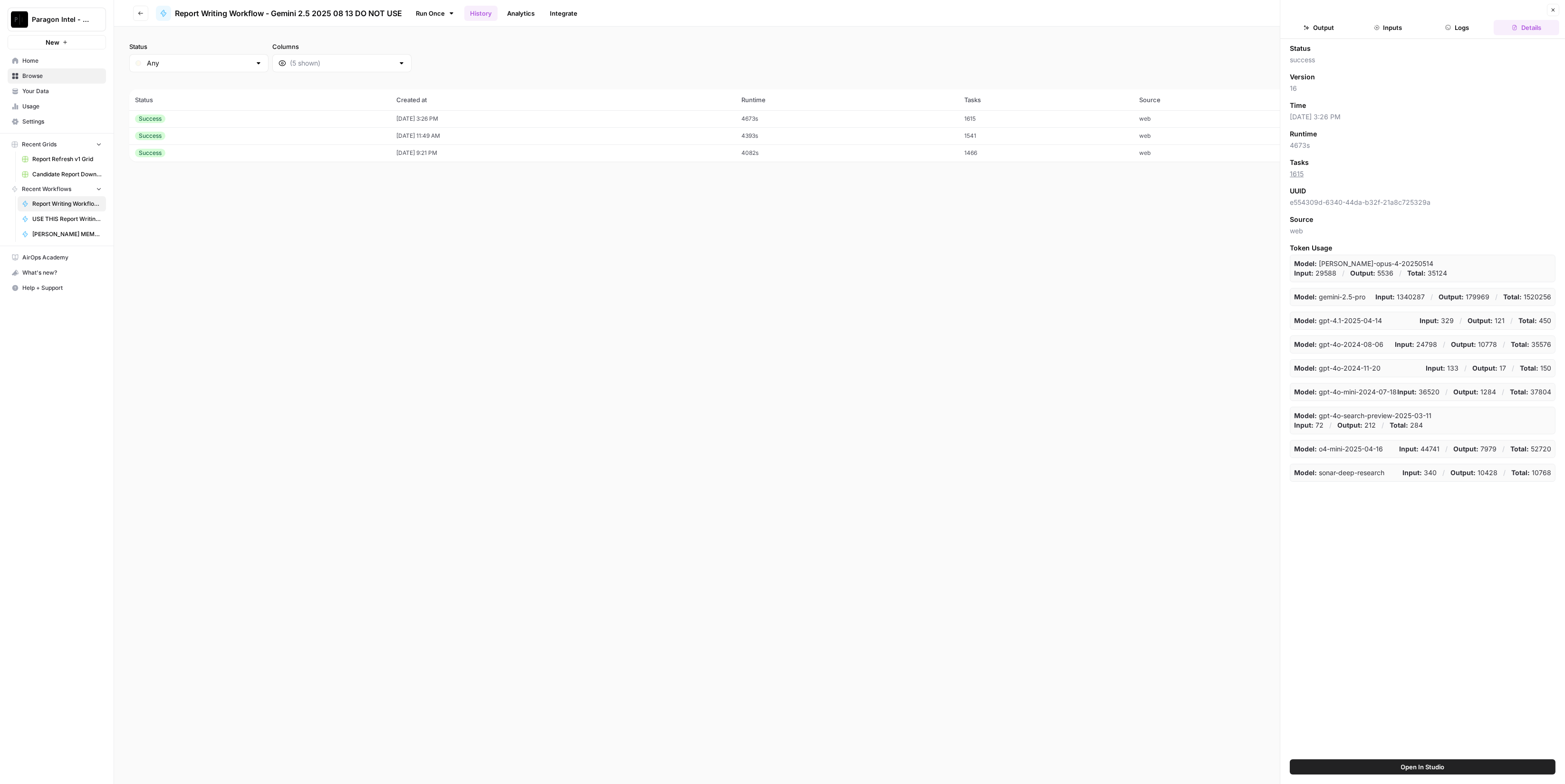
click at [1458, 29] on button "Logs" at bounding box center [1457, 27] width 66 height 15
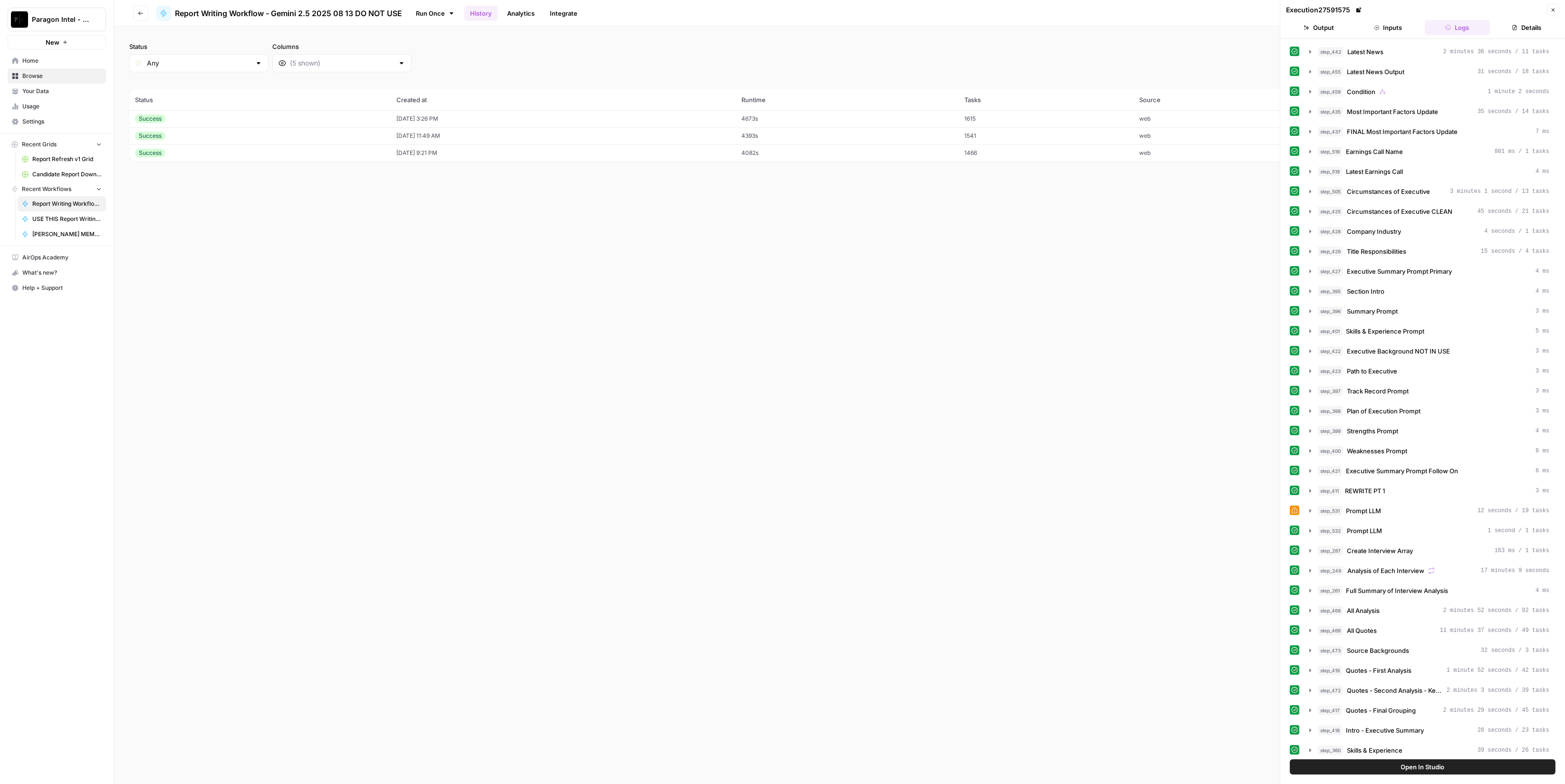
click at [1400, 31] on button "Inputs" at bounding box center [1388, 27] width 66 height 15
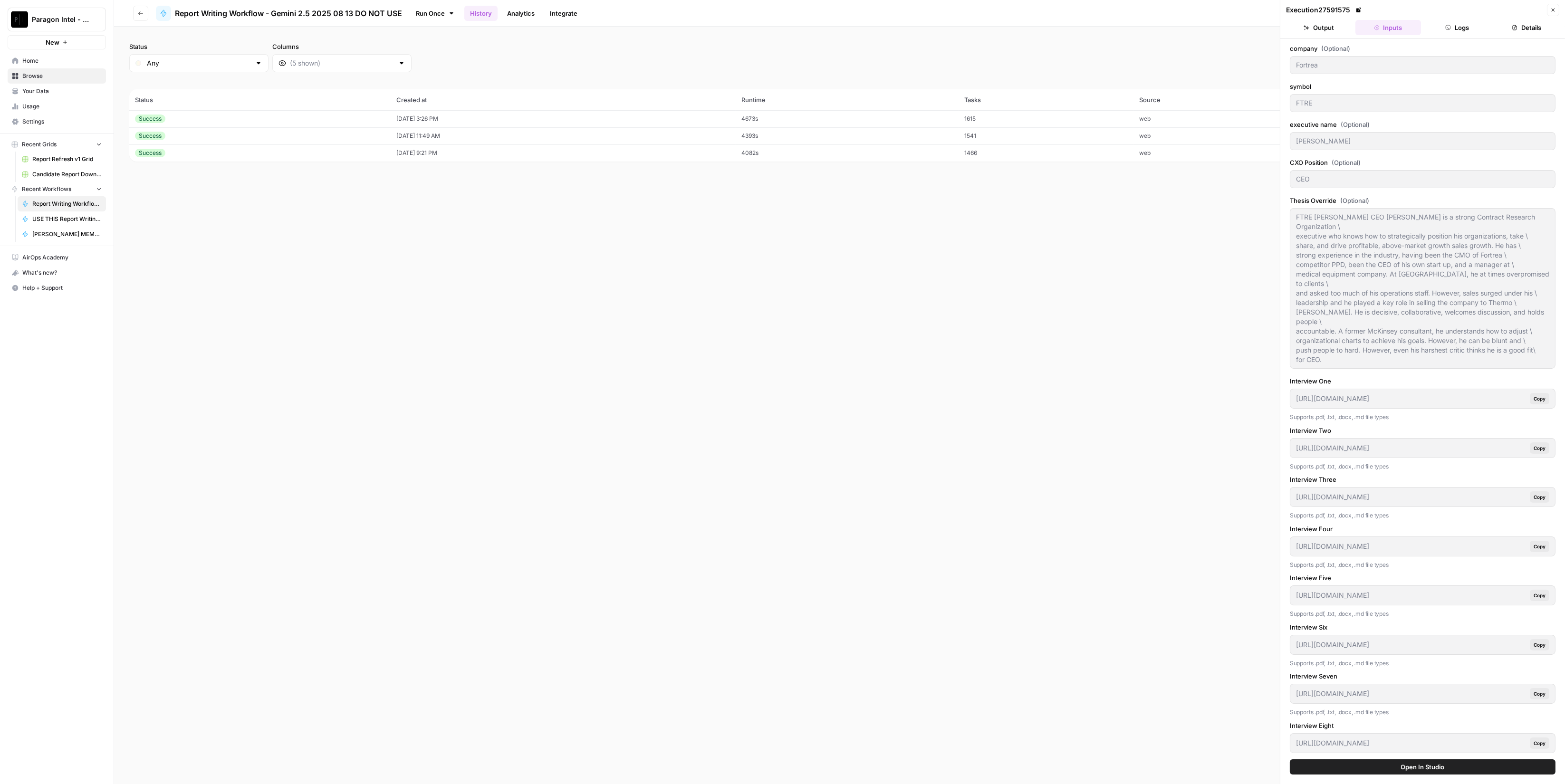
click at [1326, 28] on button "Output" at bounding box center [1319, 27] width 66 height 15
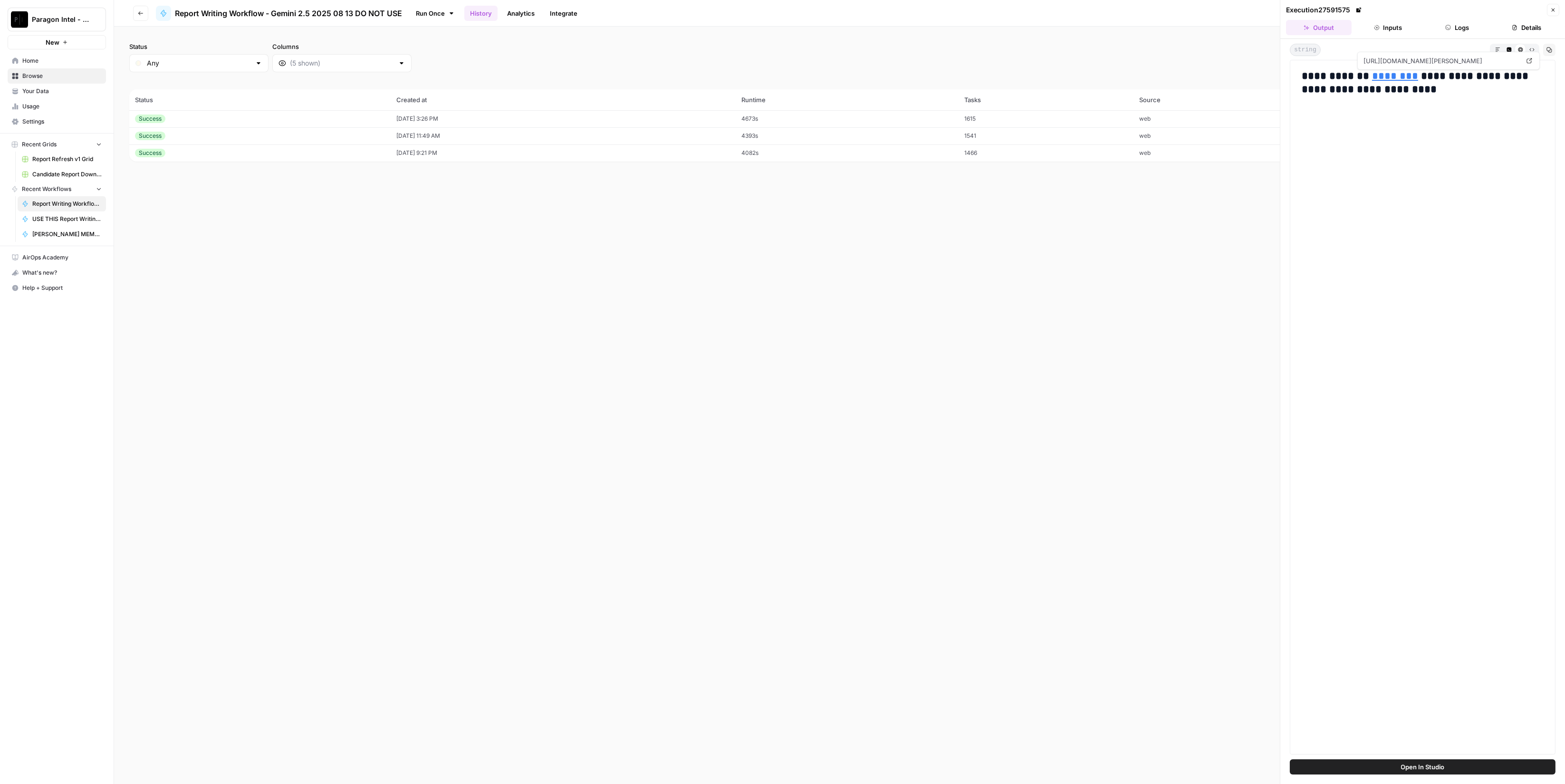
click at [1391, 78] on link "********" at bounding box center [1395, 76] width 46 height 10
click at [1465, 26] on button "Logs" at bounding box center [1457, 27] width 66 height 15
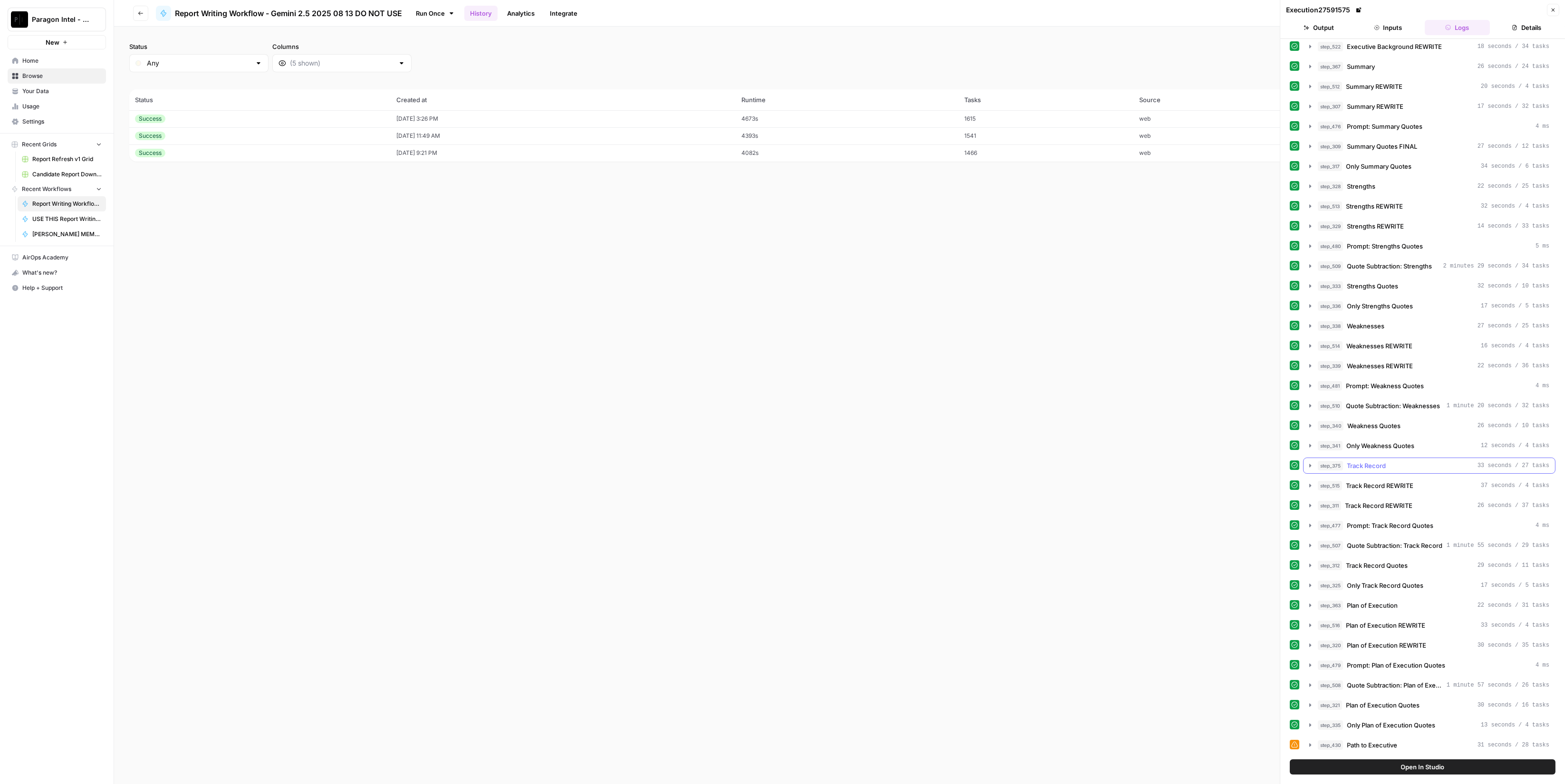
scroll to position [1180, 0]
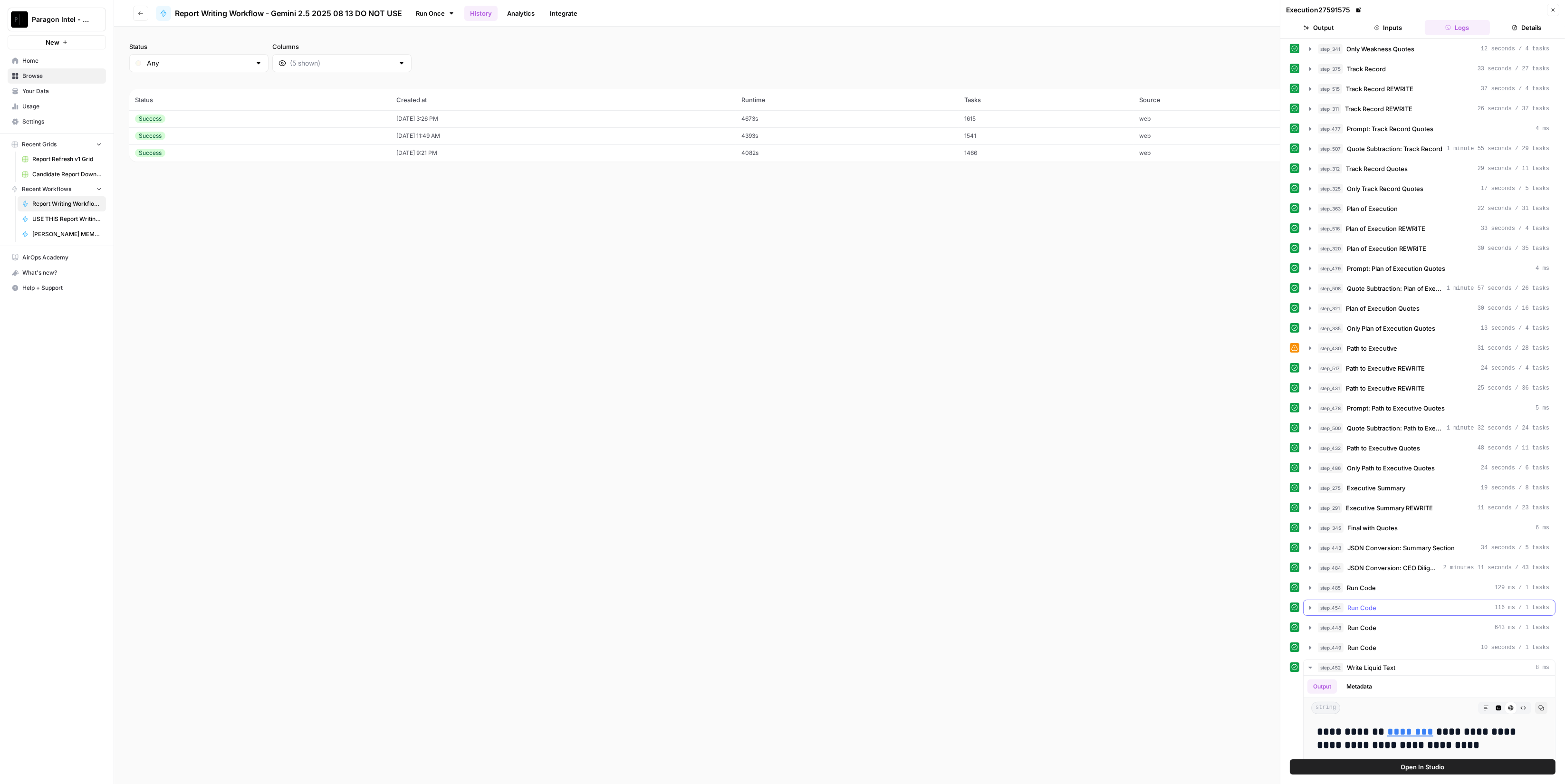
click at [1411, 583] on div "step_485 Run Code 129 ms / 1 tasks" at bounding box center [1433, 588] width 231 height 10
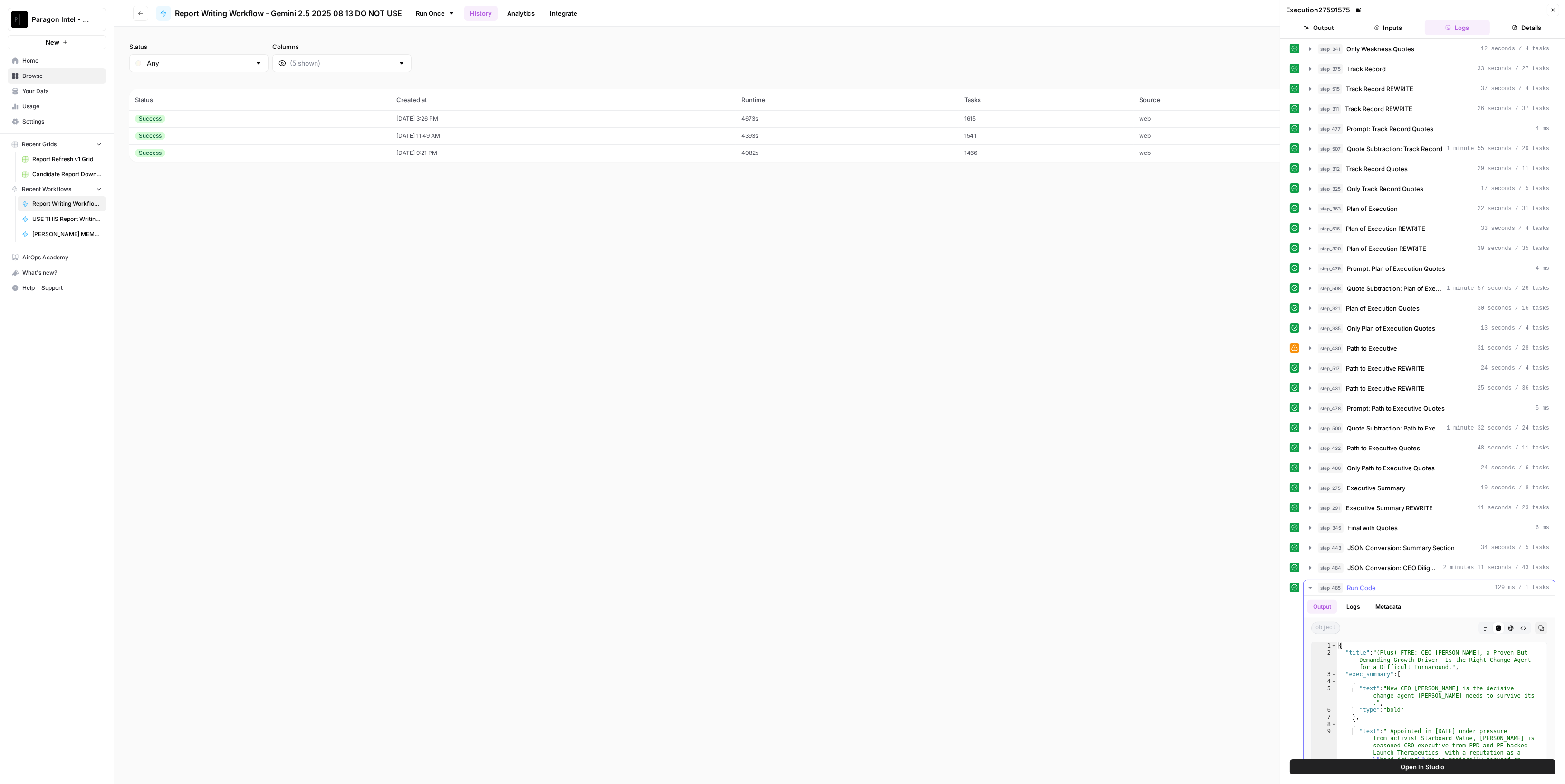
click at [1411, 583] on div "step_485 Run Code 129 ms / 1 tasks" at bounding box center [1433, 588] width 231 height 10
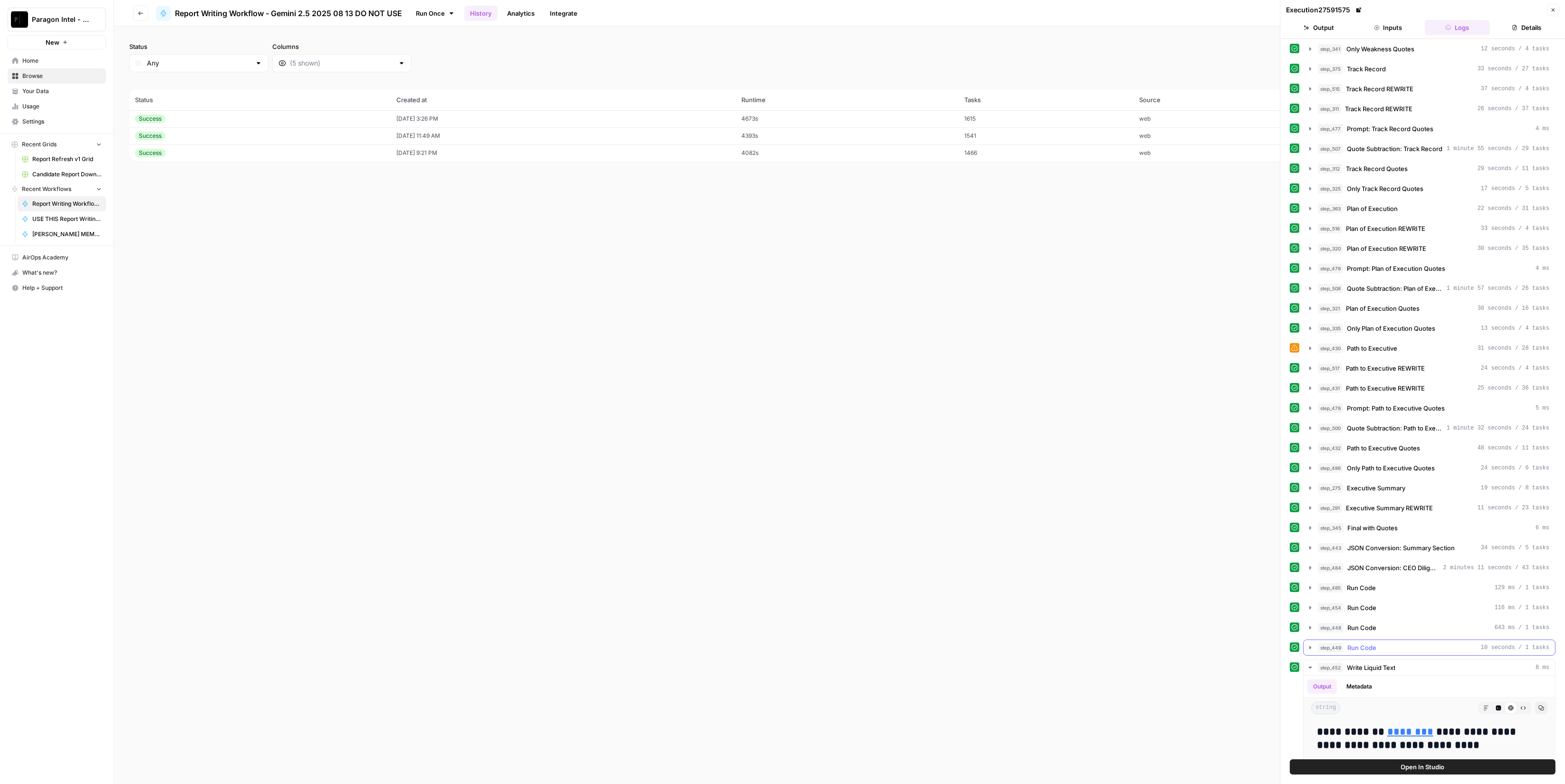
click at [1411, 640] on button "step_449 Run Code 10 seconds / 1 tasks" at bounding box center [1430, 647] width 252 height 15
click at [1411, 623] on div "step_448 Run Code 643 ms / 1 tasks" at bounding box center [1433, 628] width 231 height 10
click at [1409, 603] on div "step_454 Run Code 116 ms / 1 tasks" at bounding box center [1433, 608] width 231 height 10
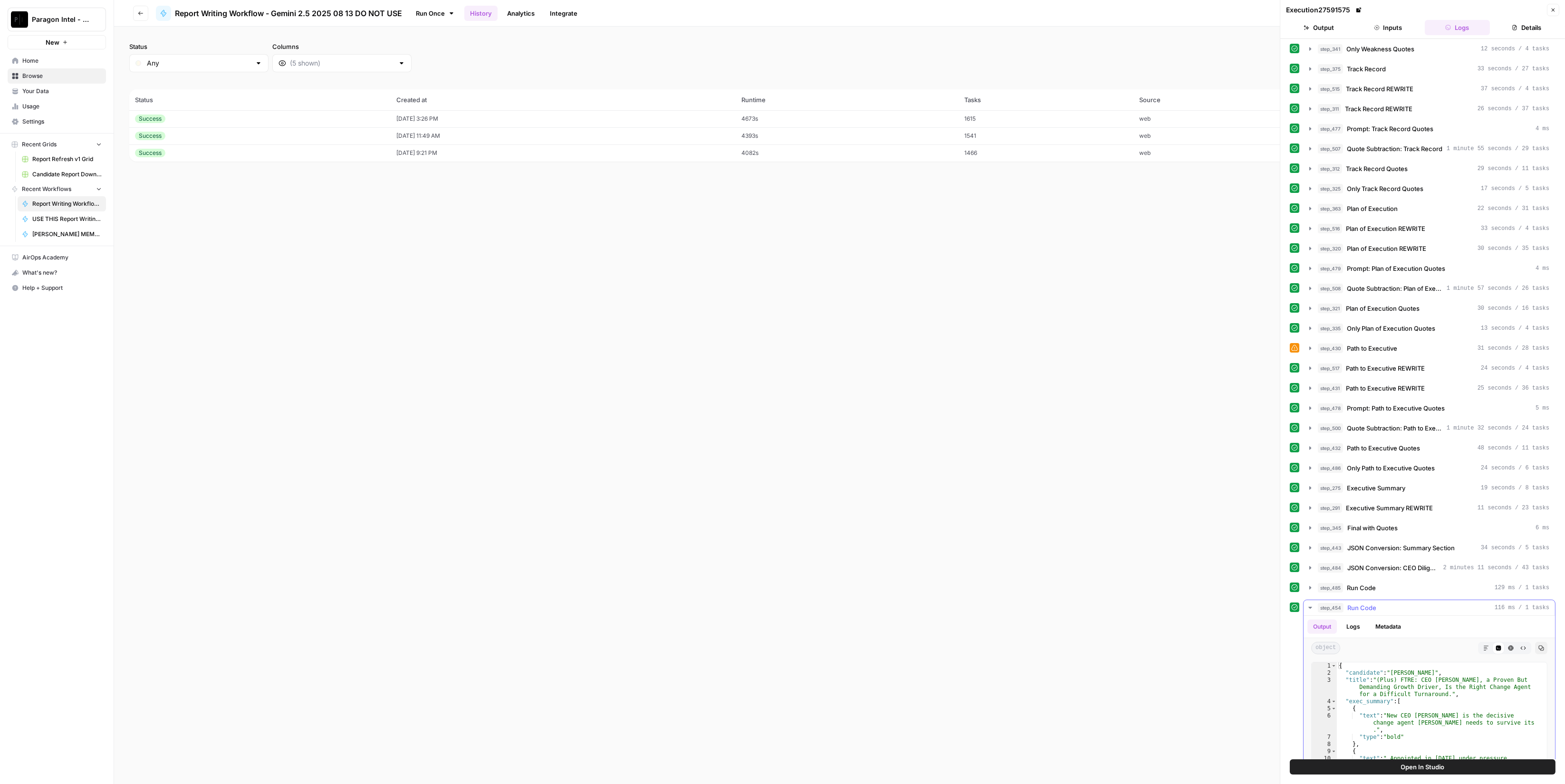
click at [1409, 603] on div "step_454 Run Code 116 ms / 1 tasks" at bounding box center [1433, 608] width 231 height 10
click at [1411, 623] on div "step_448 Run Code 643 ms / 1 tasks" at bounding box center [1433, 628] width 231 height 10
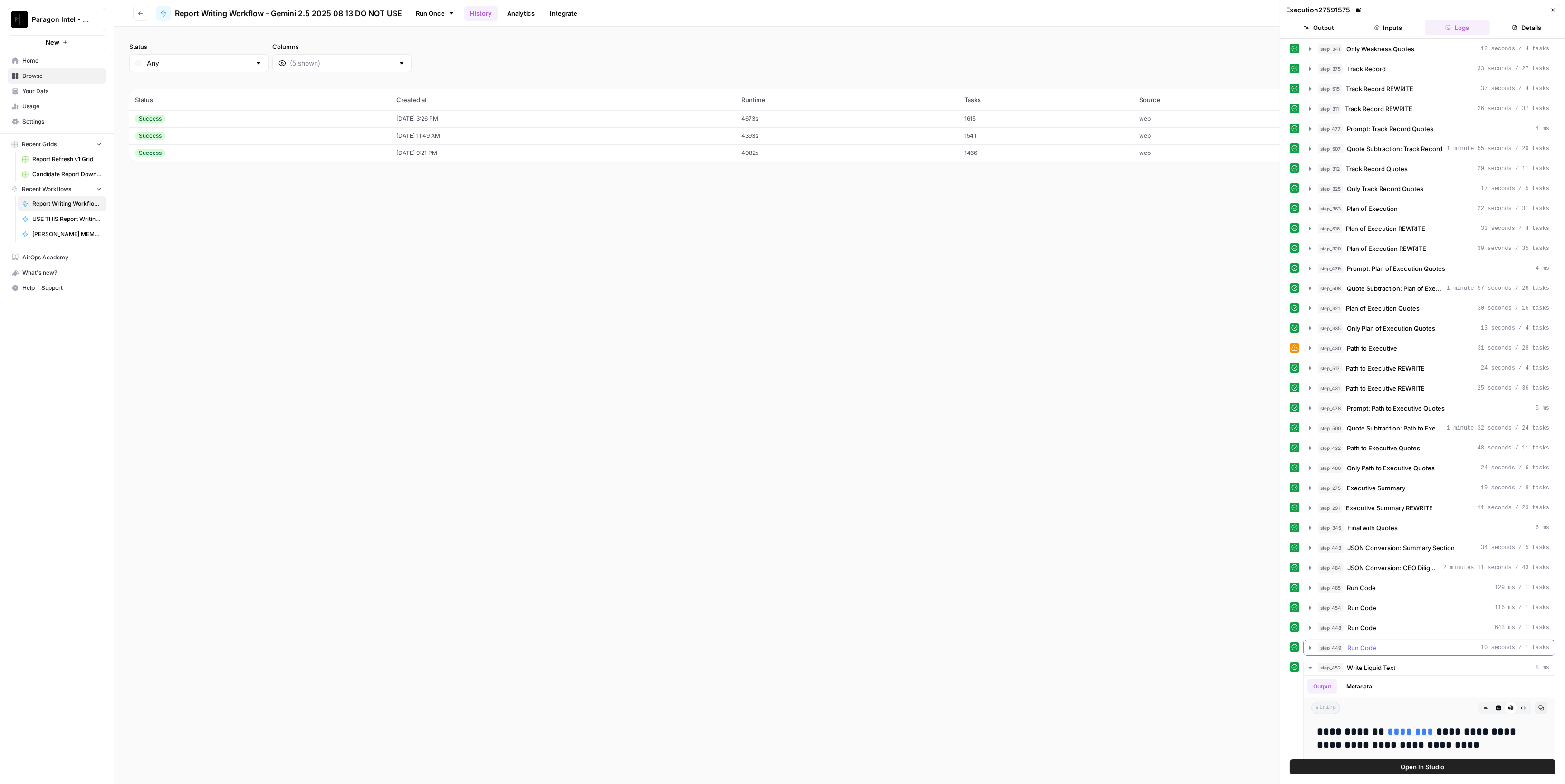
click at [1405, 643] on div "step_449 Run Code 10 seconds / 1 tasks" at bounding box center [1433, 647] width 231 height 10
click at [1407, 726] on link "********" at bounding box center [1410, 731] width 46 height 10
click at [131, 13] on header "Go back Report Writing Workflow - Gemini 2.5 2025 08 13 DO NOT USE Run Once His…" at bounding box center [840, 13] width 1451 height 27
click at [156, 10] on div at bounding box center [163, 13] width 15 height 15
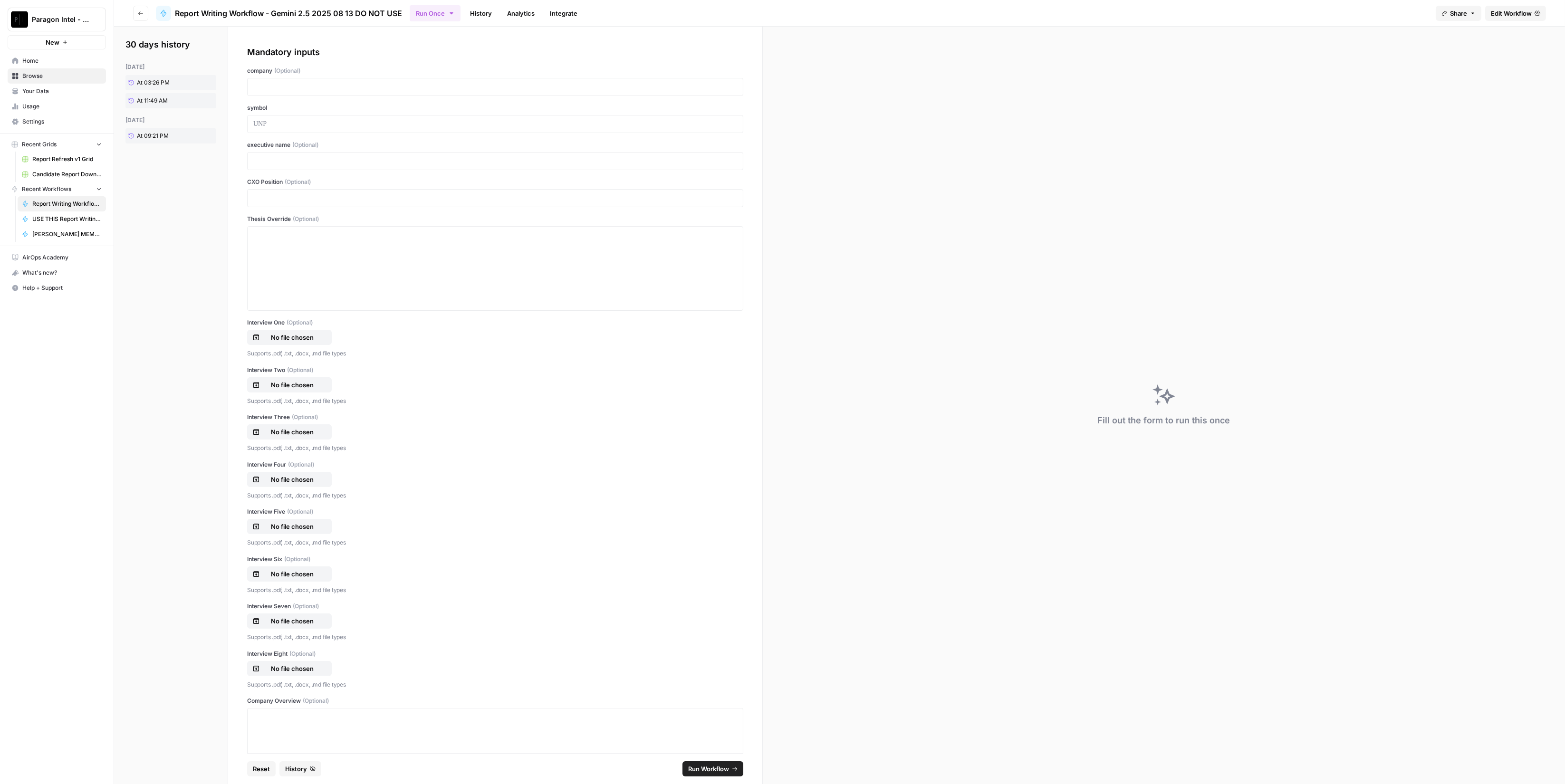
click at [146, 10] on button "Go back" at bounding box center [140, 13] width 15 height 15
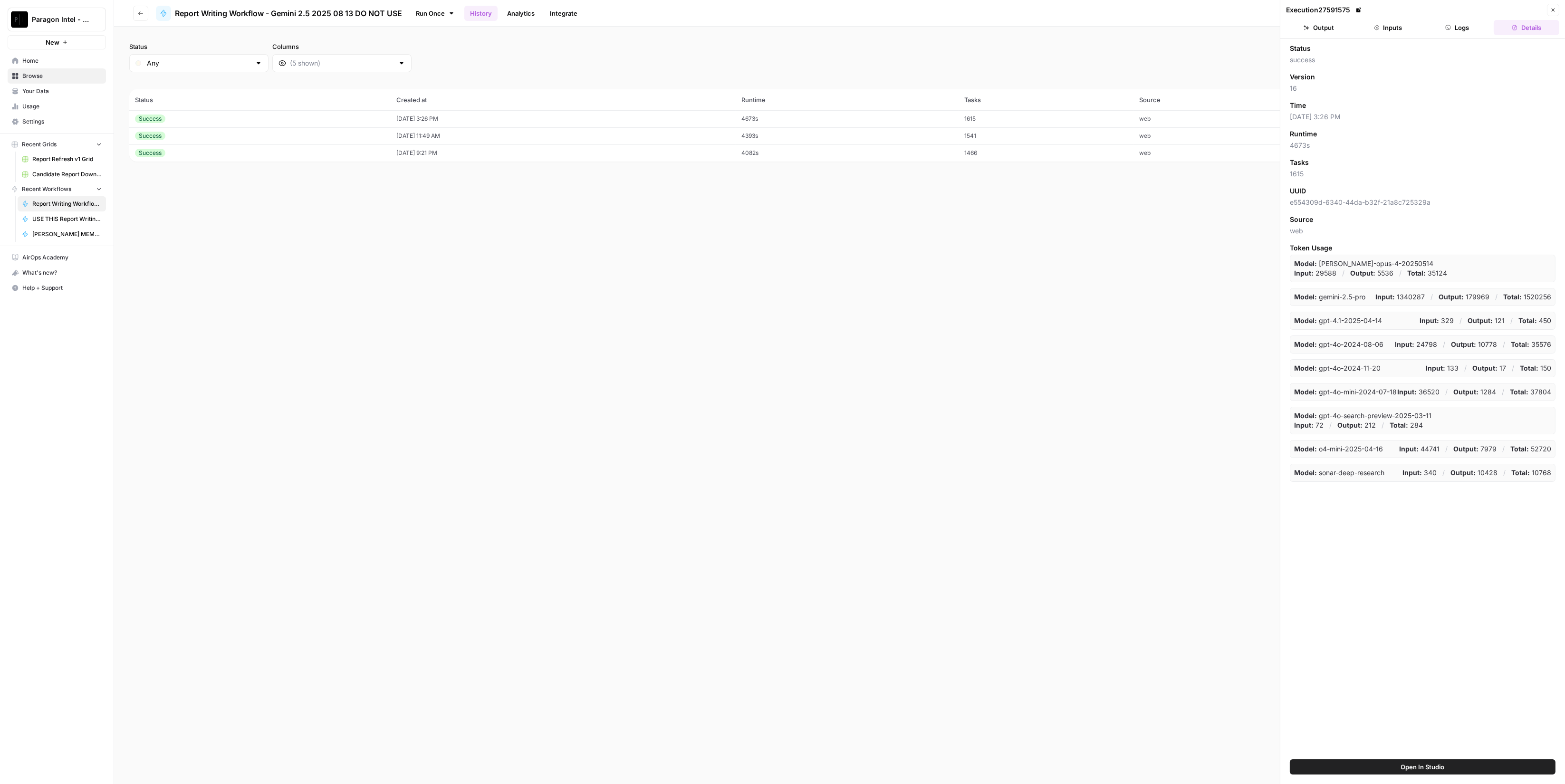
click at [145, 10] on button "Go back" at bounding box center [140, 13] width 15 height 15
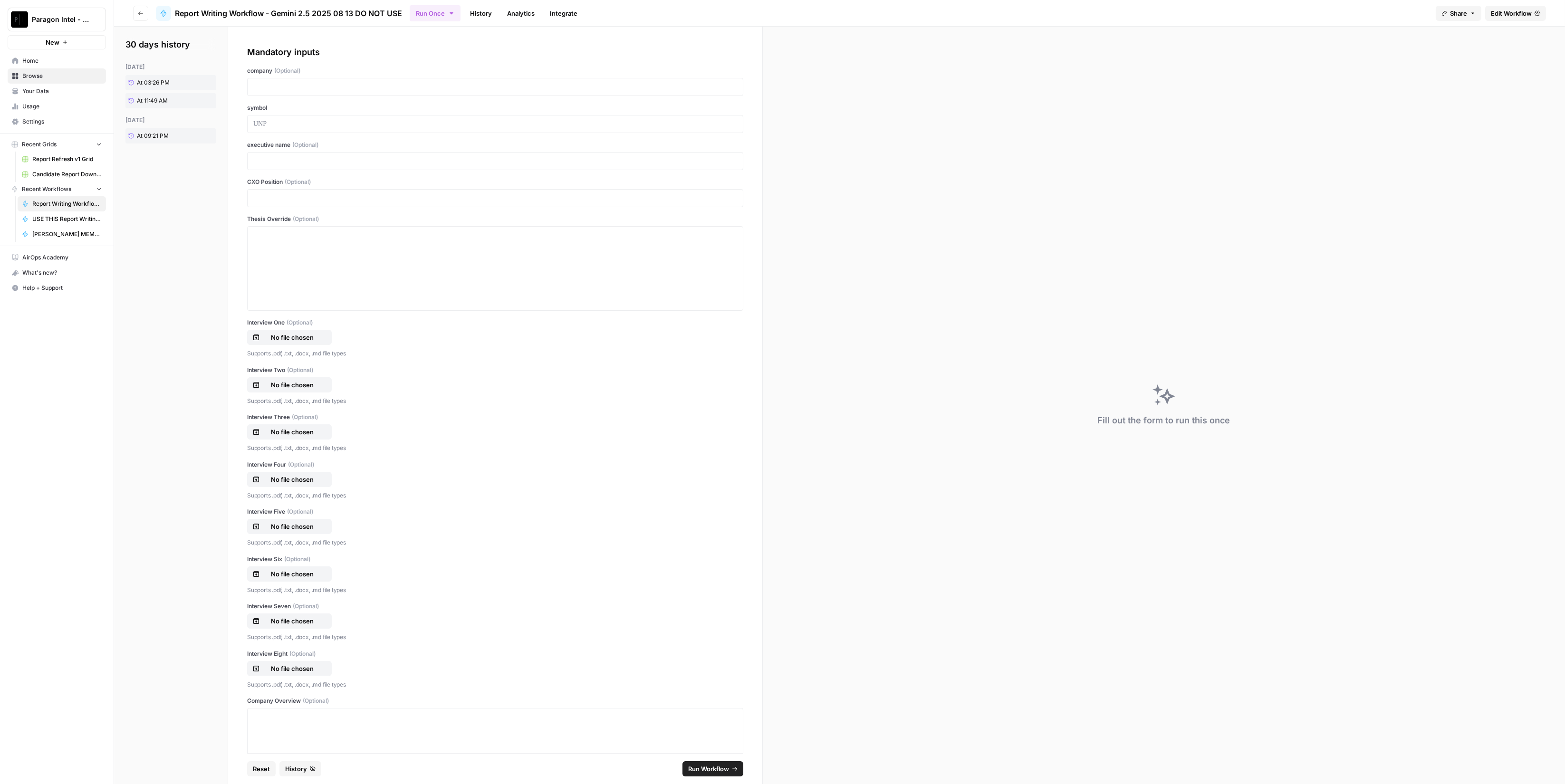
click at [49, 73] on span "Browse" at bounding box center [62, 76] width 80 height 9
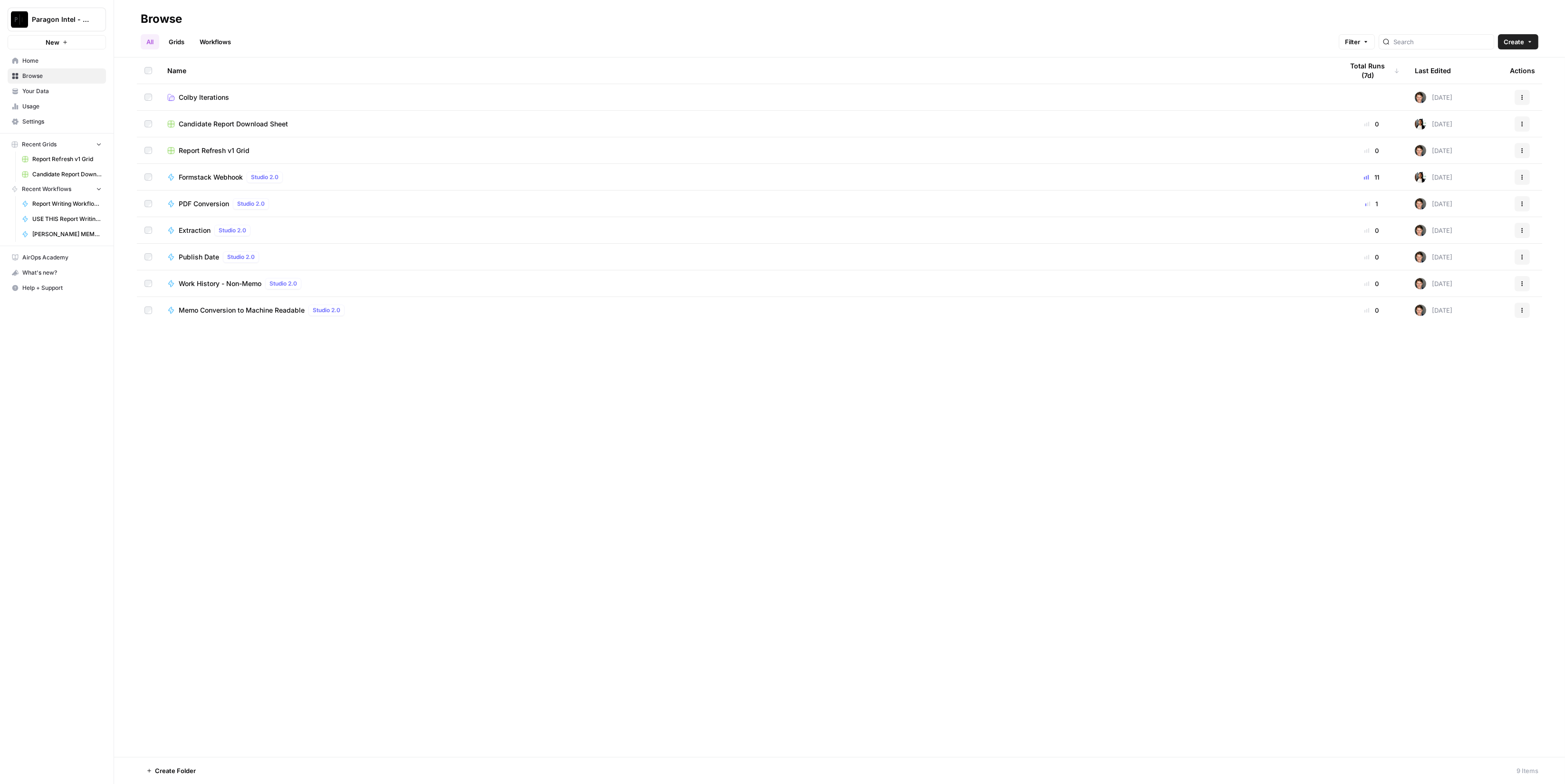
click at [219, 180] on span "Formstack Webhook" at bounding box center [211, 177] width 64 height 10
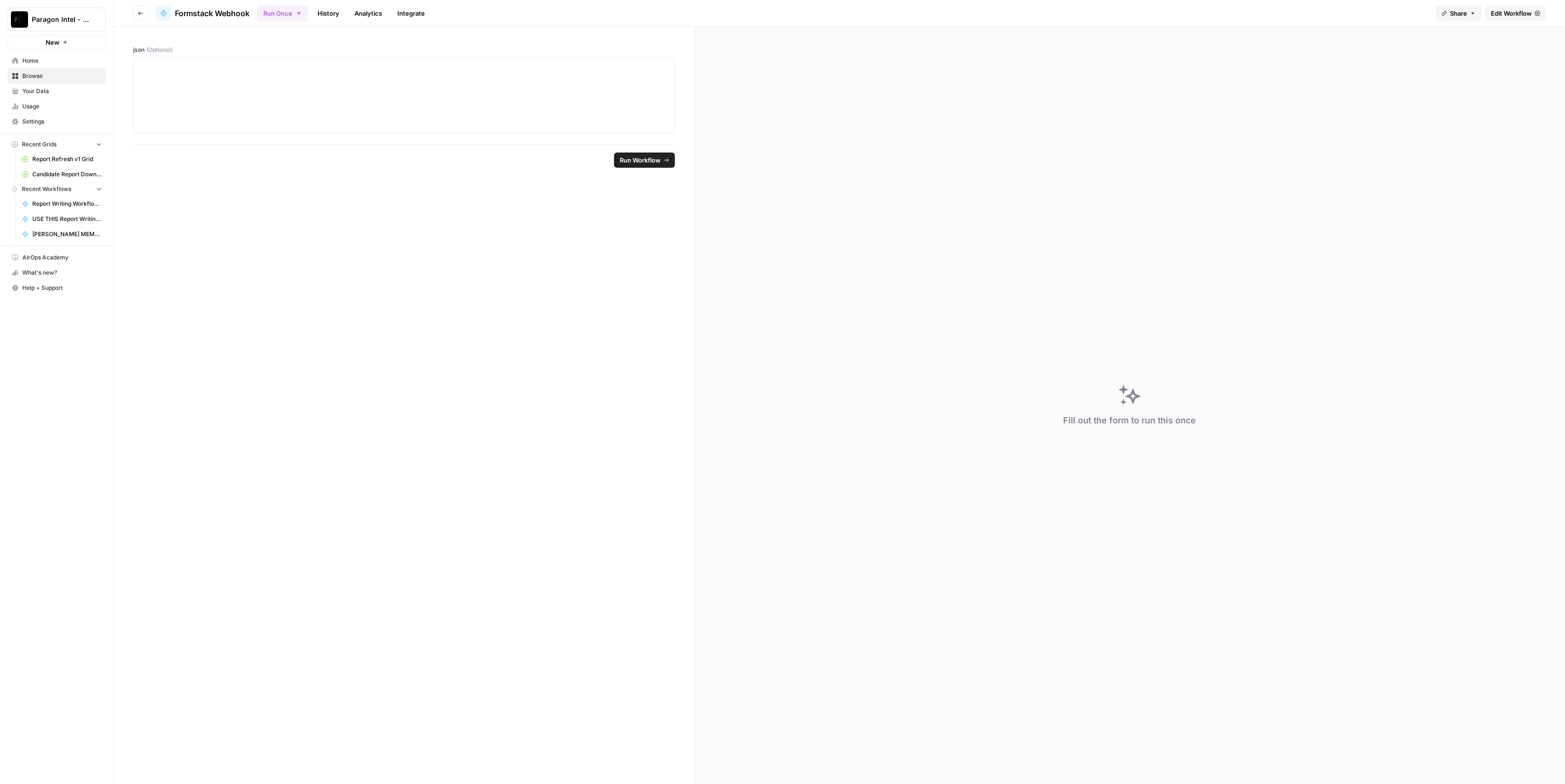
click at [326, 10] on link "History" at bounding box center [328, 13] width 33 height 15
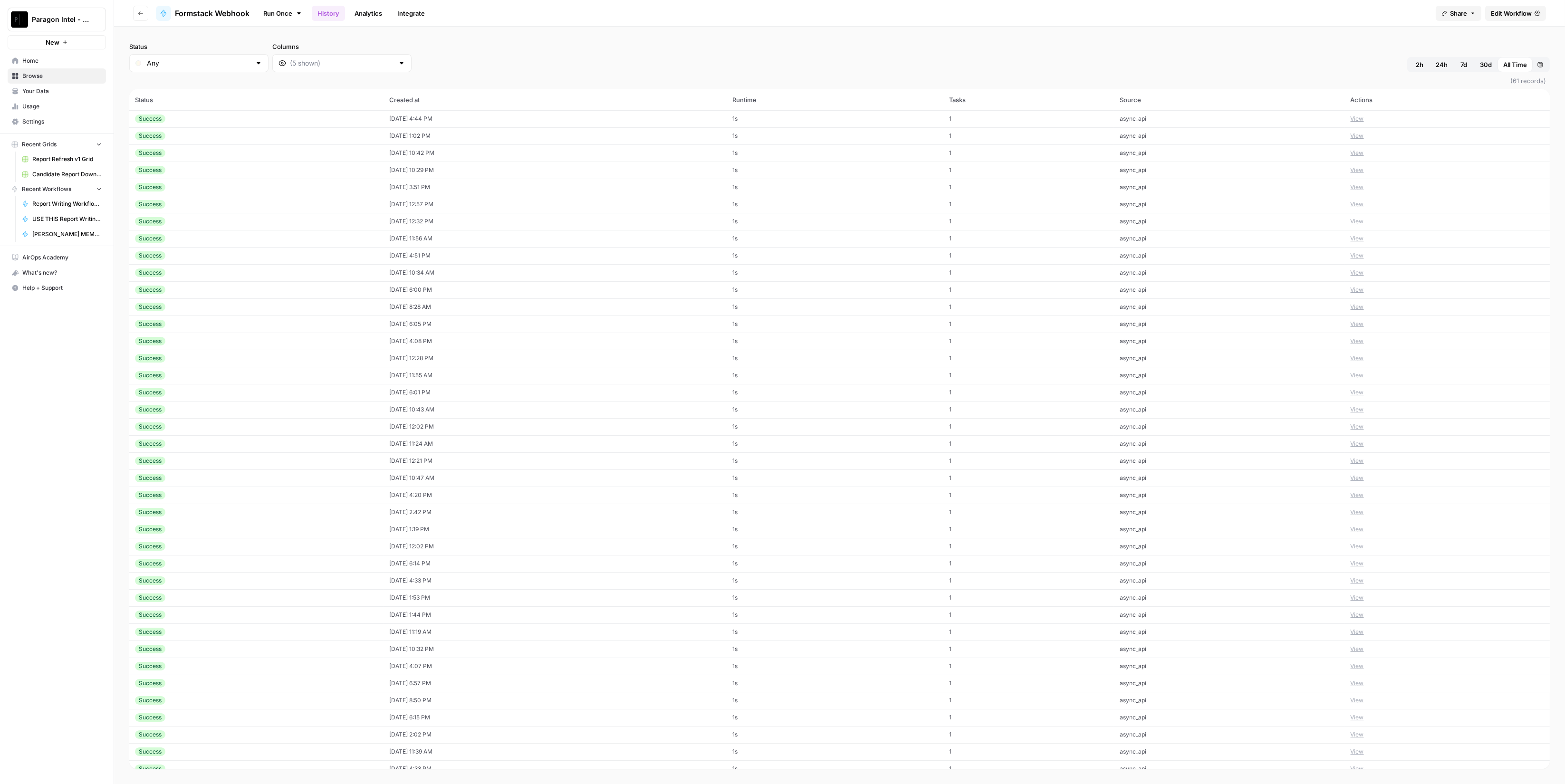
click at [1350, 117] on td "View" at bounding box center [1447, 118] width 205 height 17
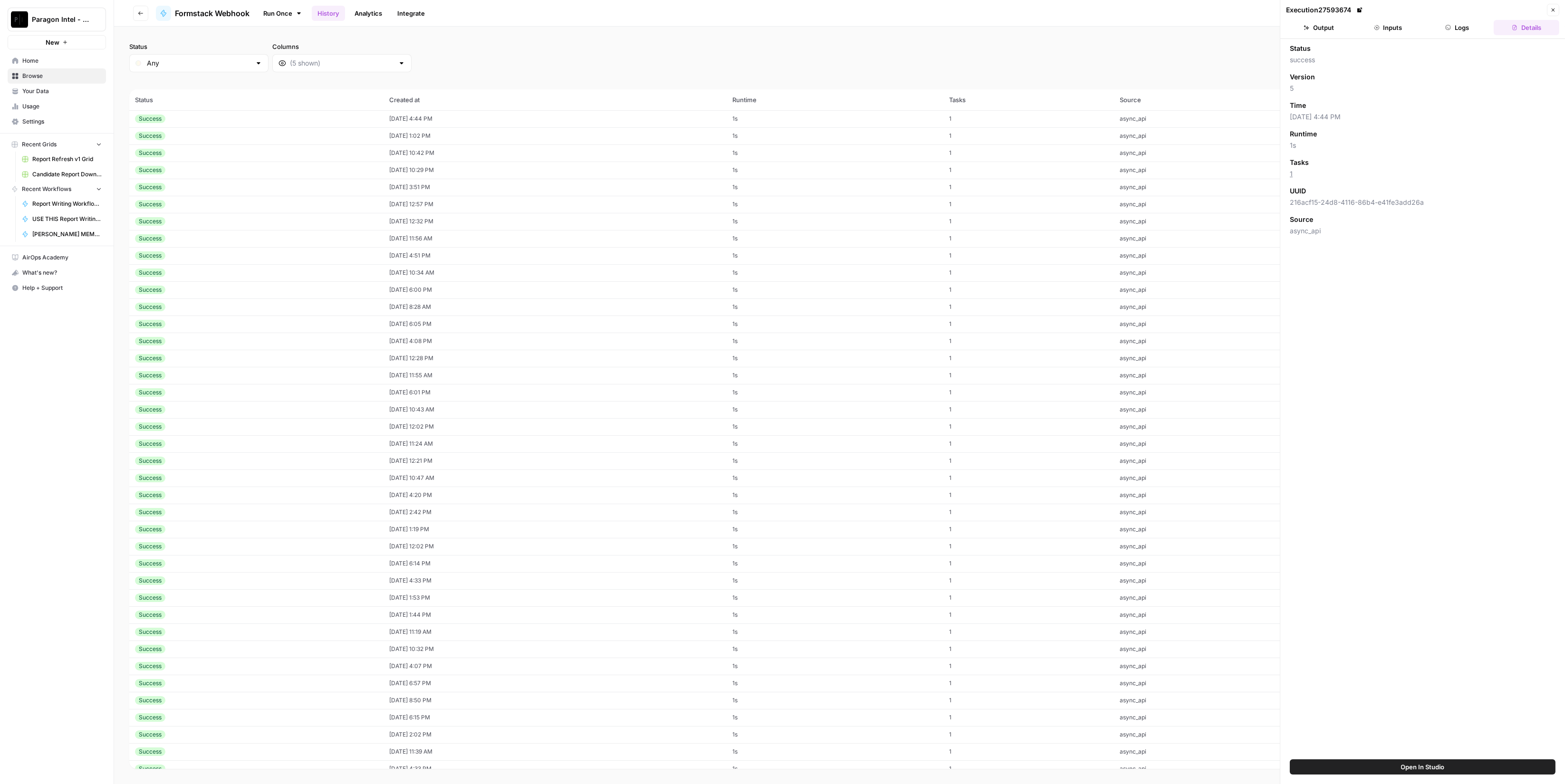
click at [1456, 29] on button "Logs" at bounding box center [1457, 27] width 66 height 15
click at [1402, 27] on button "Inputs" at bounding box center [1388, 27] width 66 height 15
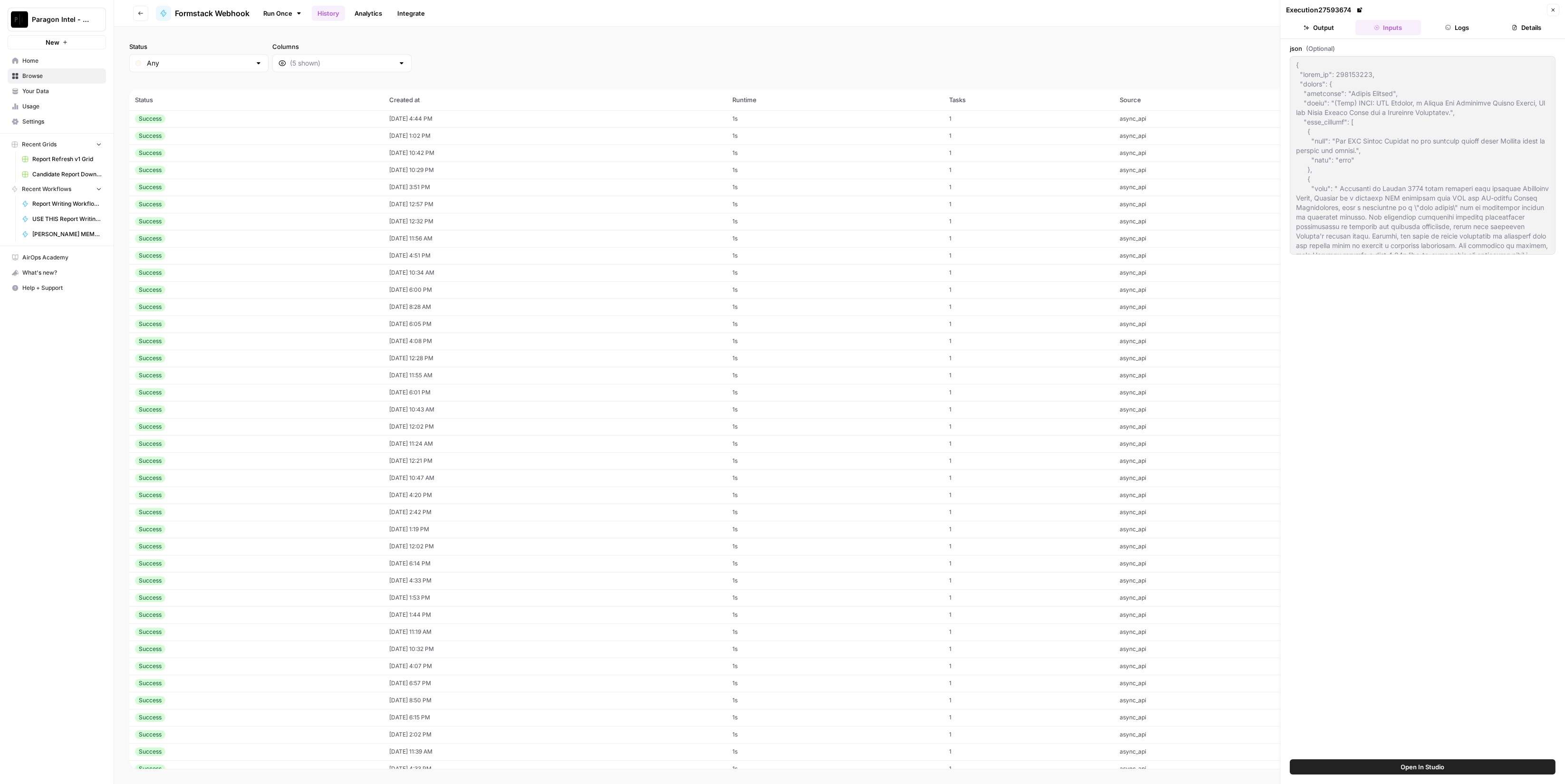
click at [1315, 32] on button "Output" at bounding box center [1319, 27] width 66 height 15
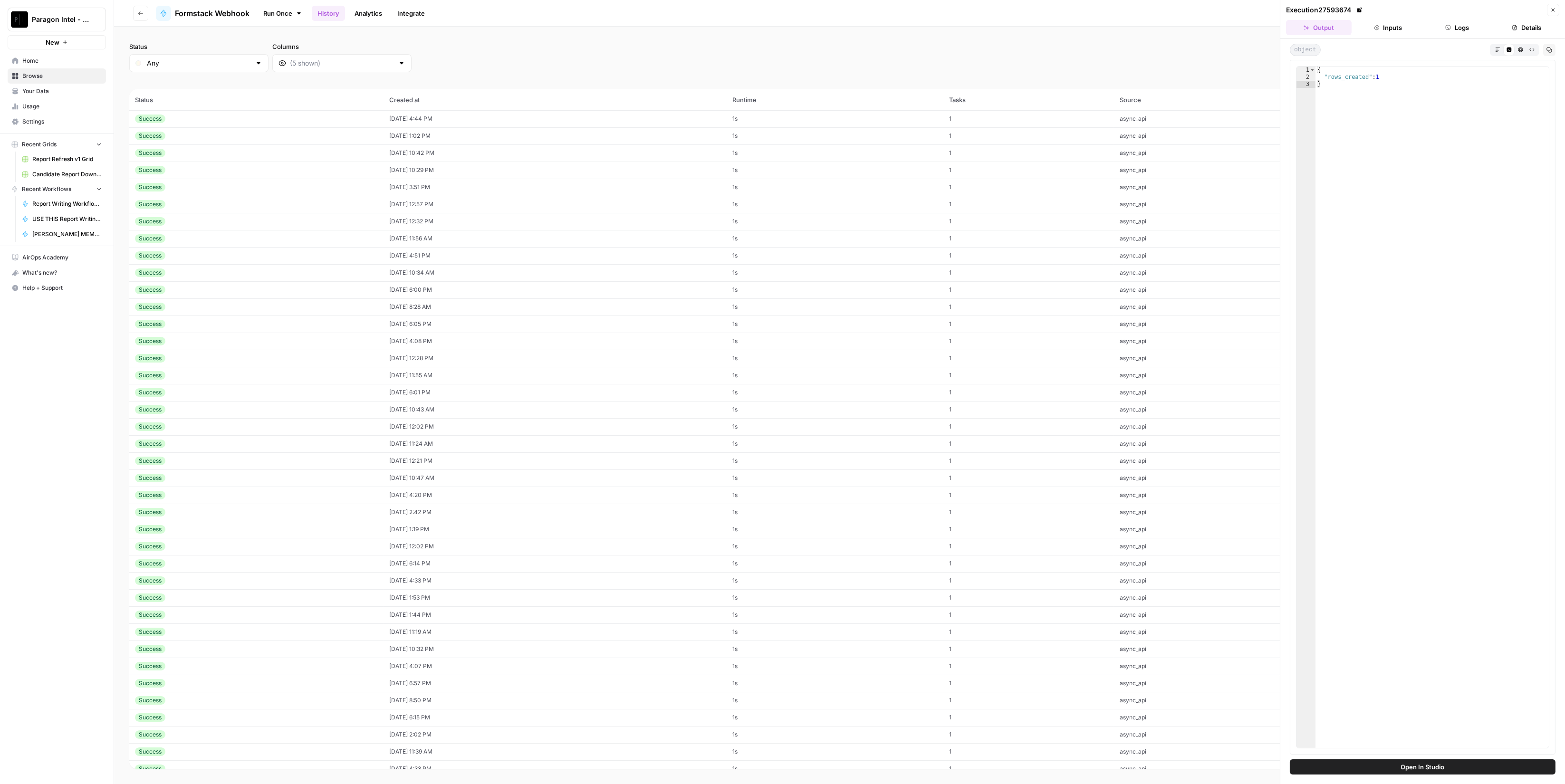
click at [1386, 27] on button "Inputs" at bounding box center [1388, 27] width 66 height 15
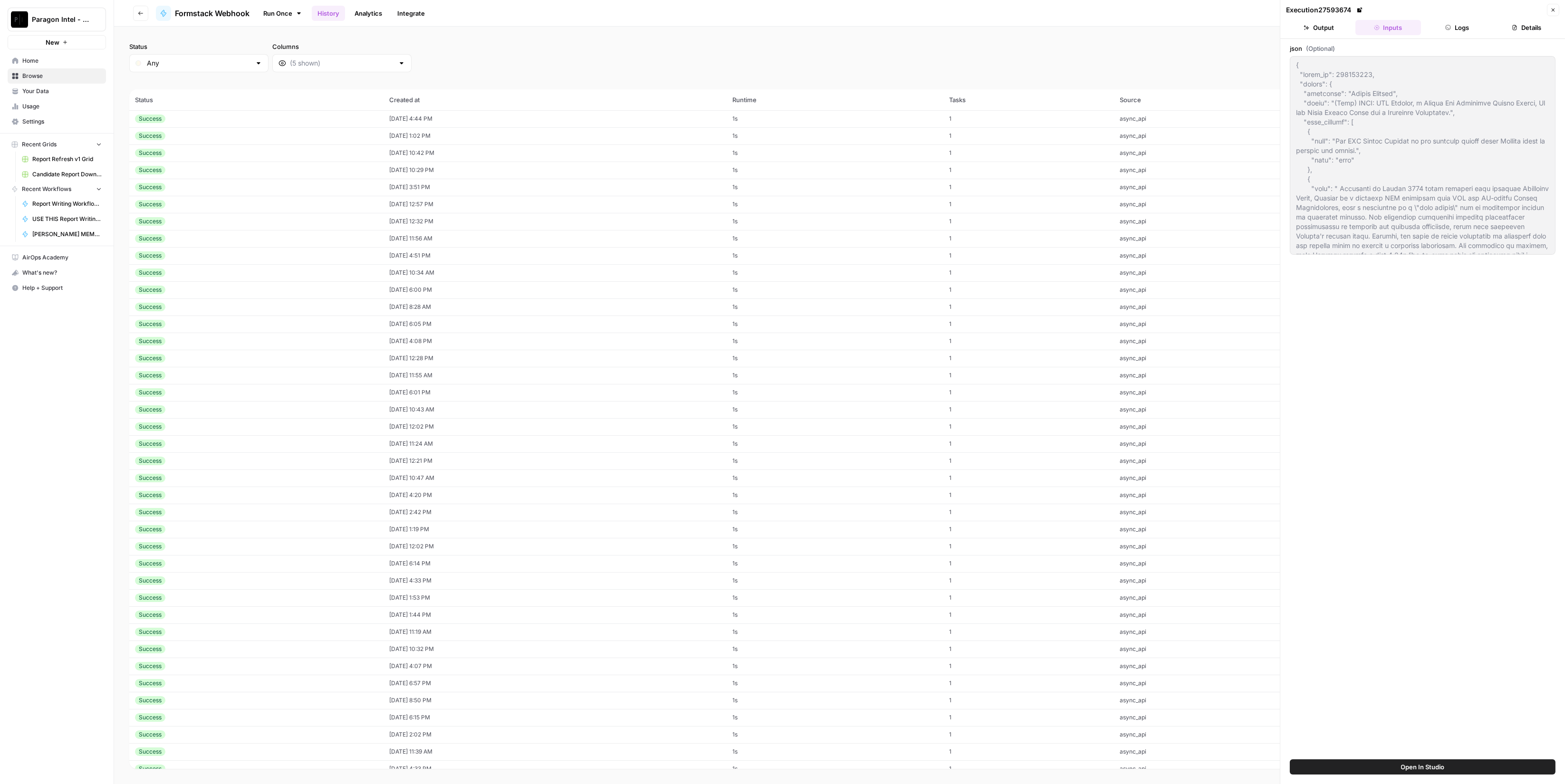
click at [1437, 22] on button "Logs" at bounding box center [1457, 27] width 66 height 15
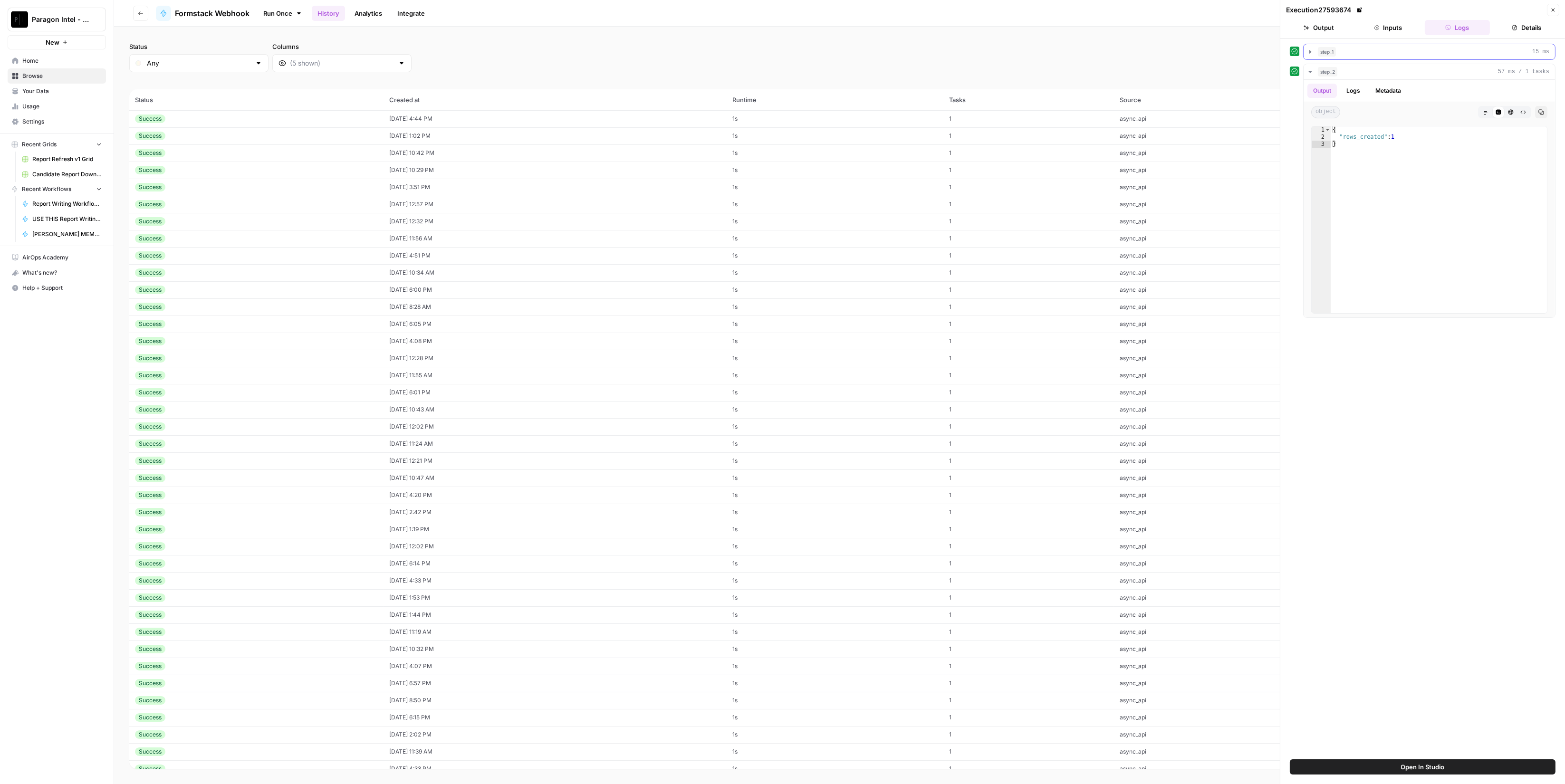
click at [1355, 53] on div "step_1 15 ms" at bounding box center [1433, 52] width 231 height 10
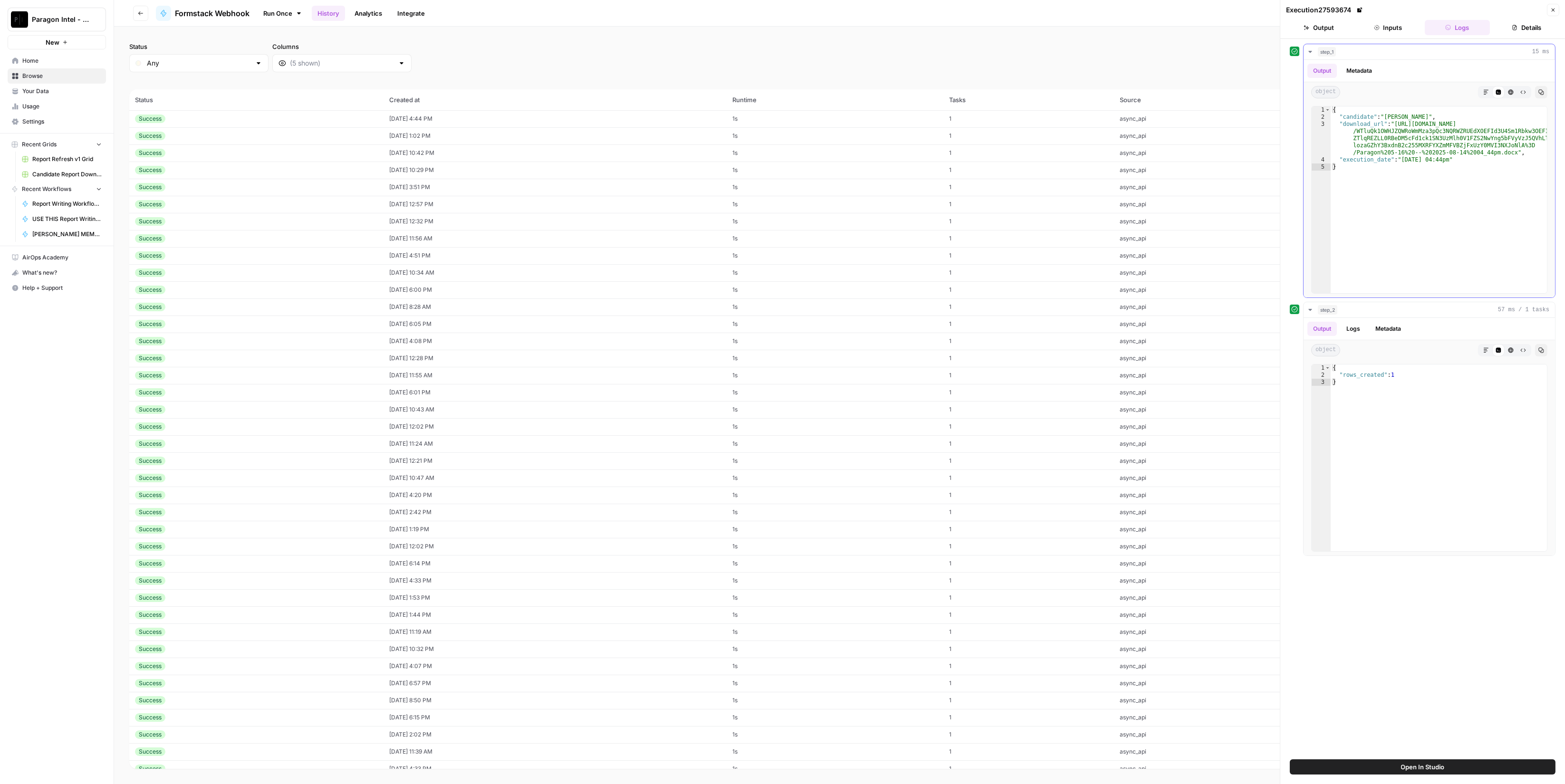
click at [1355, 53] on div "step_1 15 ms" at bounding box center [1433, 52] width 231 height 10
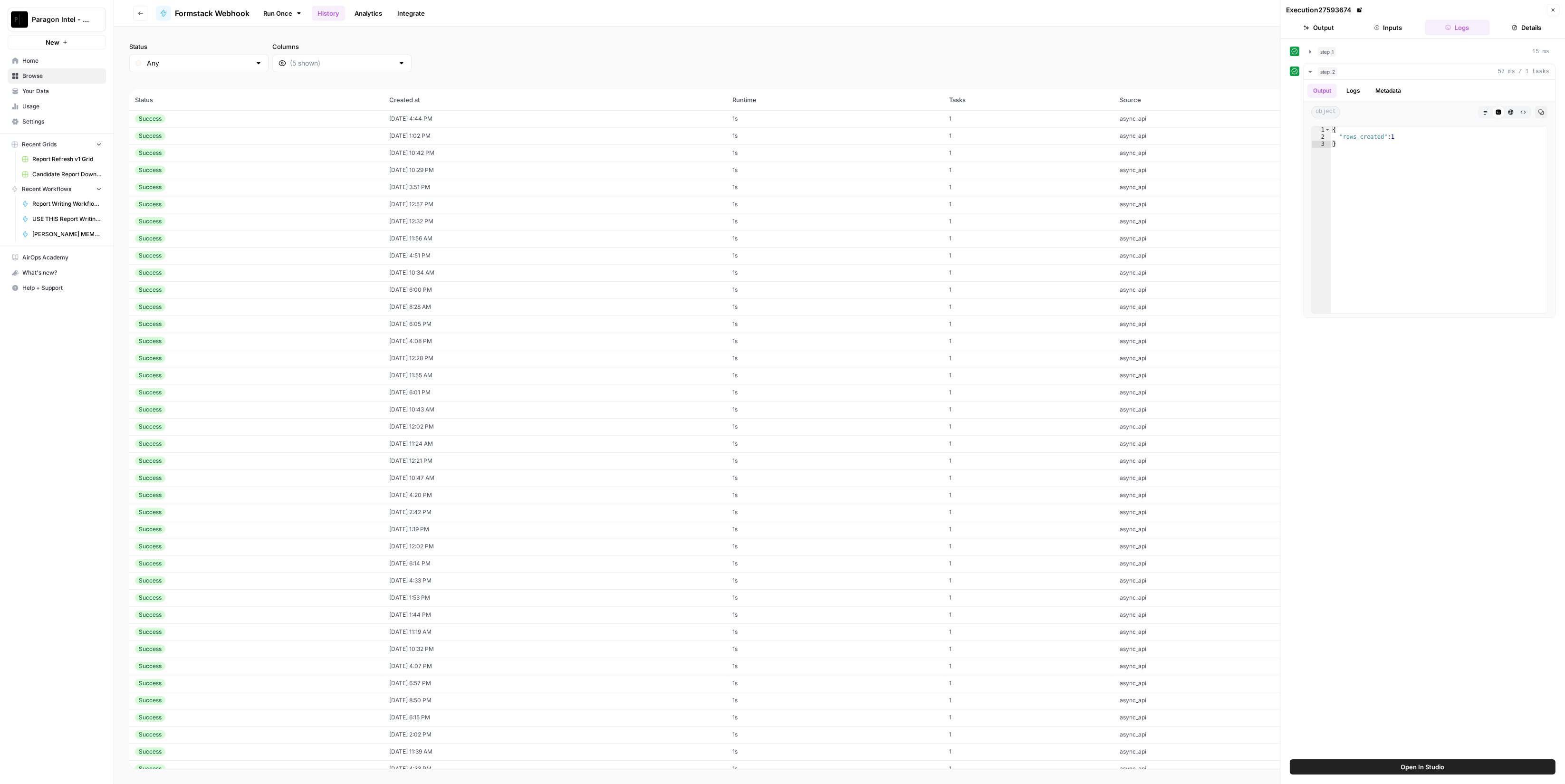
click at [1551, 9] on icon "button" at bounding box center [1553, 10] width 5 height 5
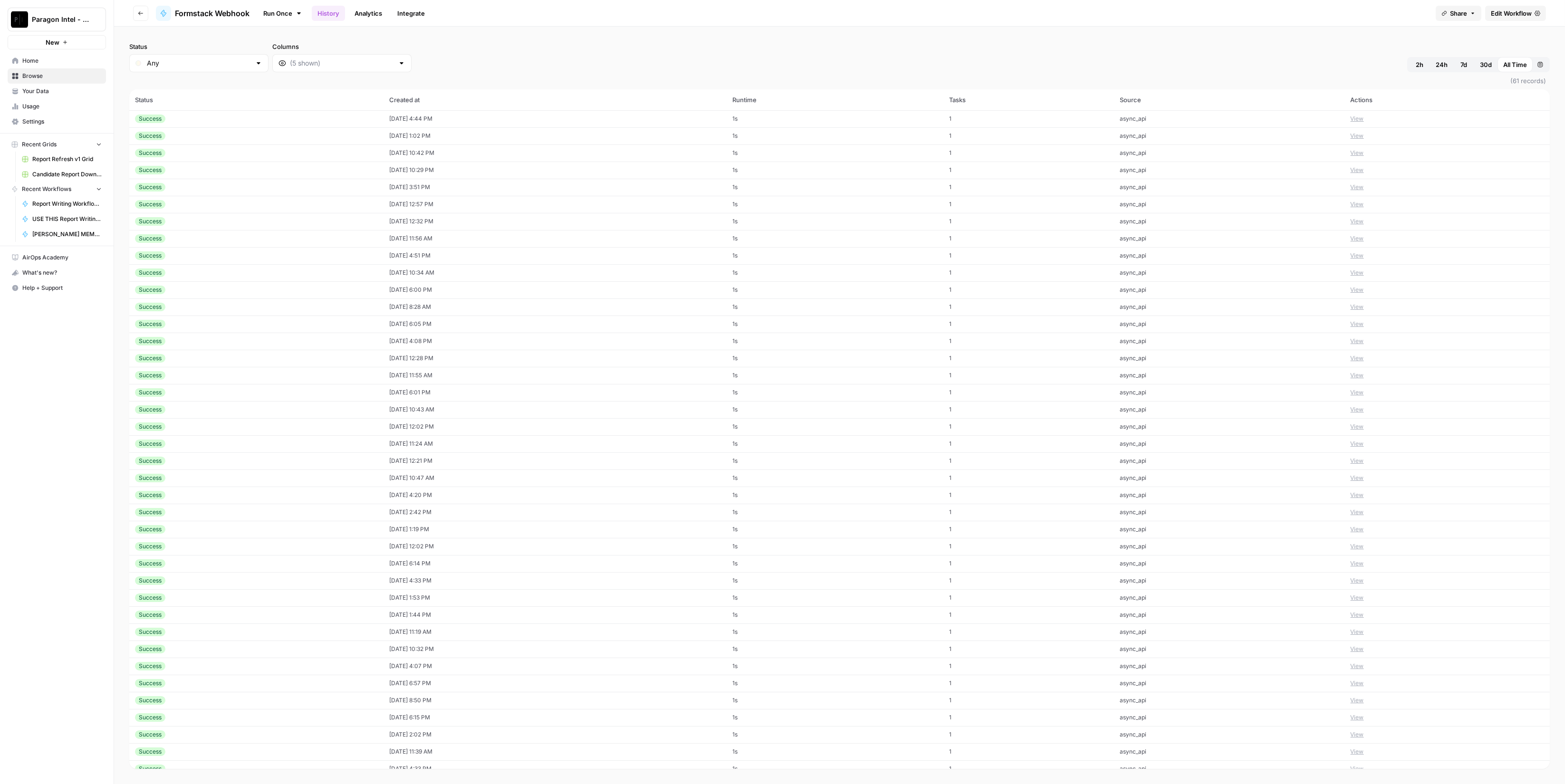
click at [143, 13] on button "Go back" at bounding box center [140, 13] width 15 height 15
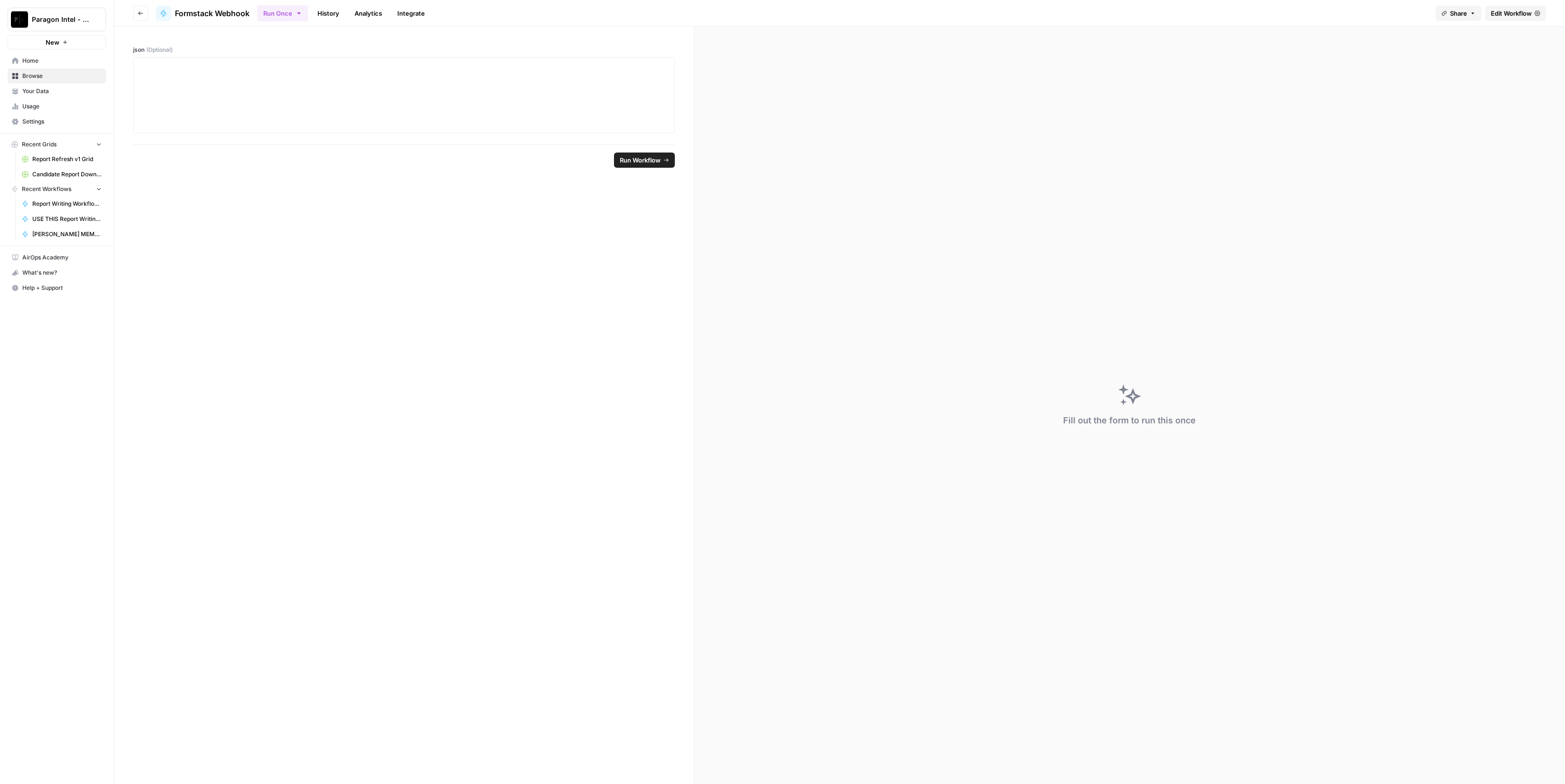
click at [143, 13] on button "Go back" at bounding box center [140, 13] width 15 height 15
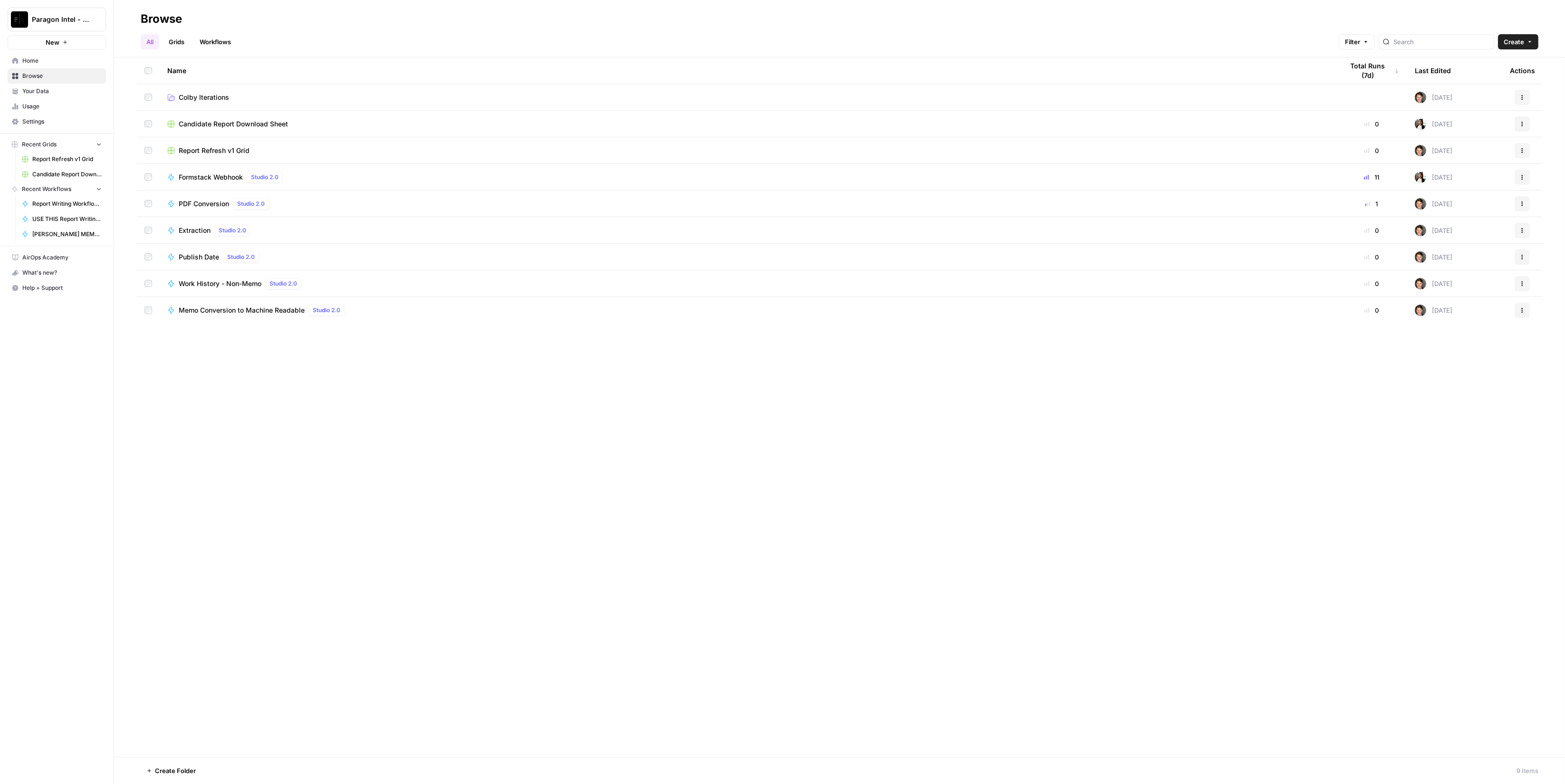
click at [213, 98] on span "Colby Iterations" at bounding box center [204, 98] width 50 height 10
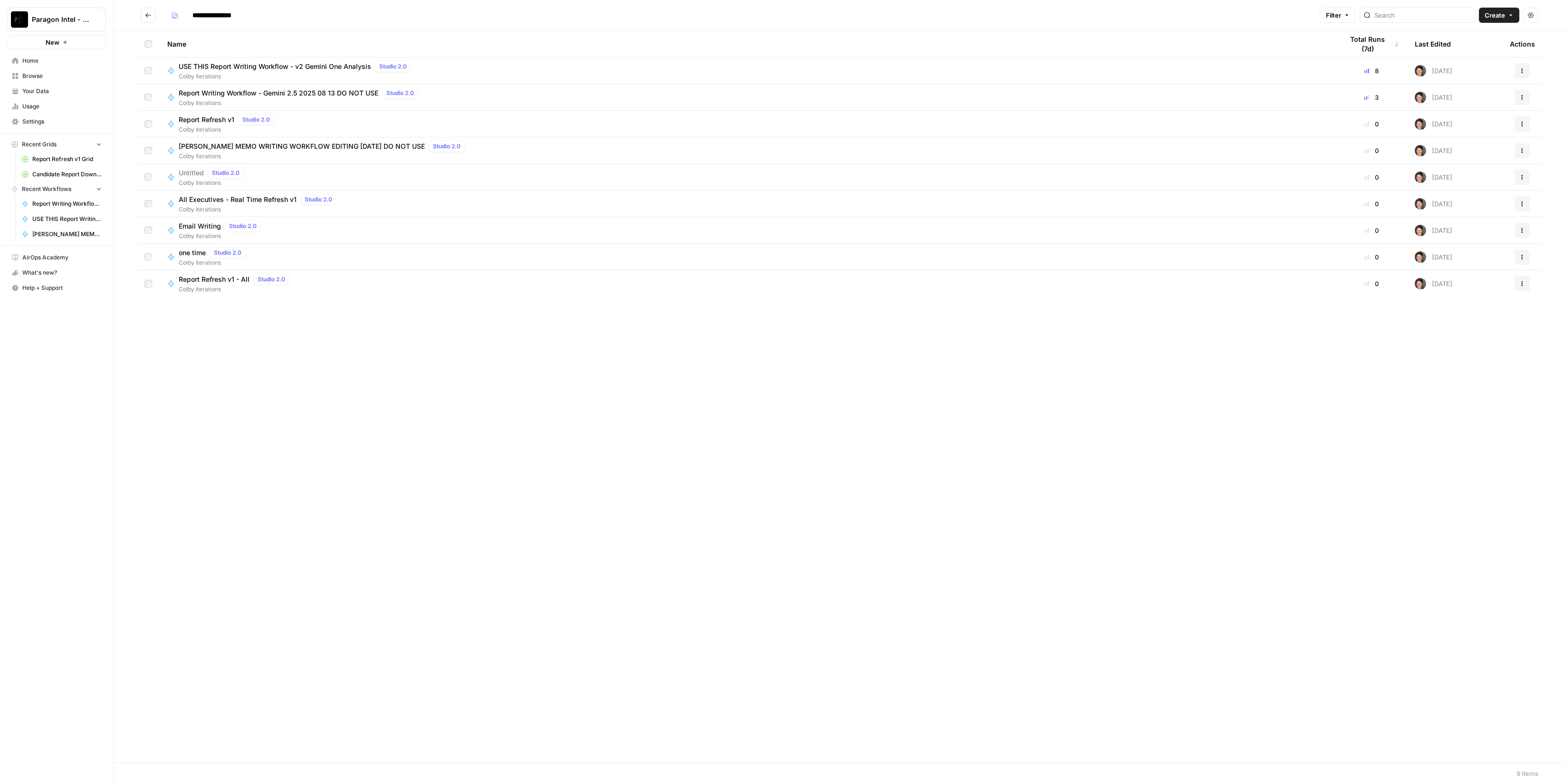
click at [150, 17] on icon "Go back" at bounding box center [148, 15] width 7 height 7
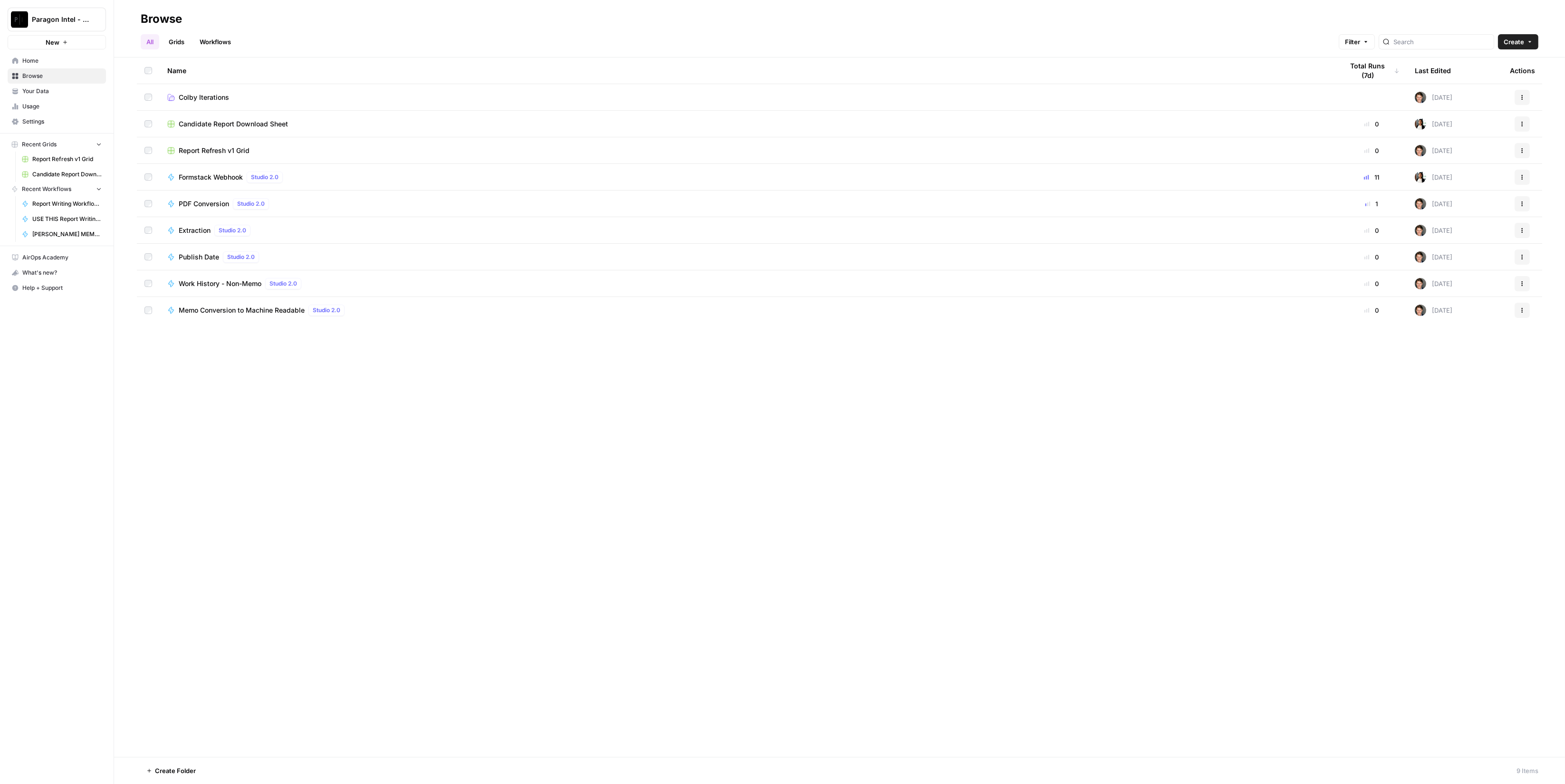
click at [182, 96] on span "Colby Iterations" at bounding box center [204, 98] width 50 height 10
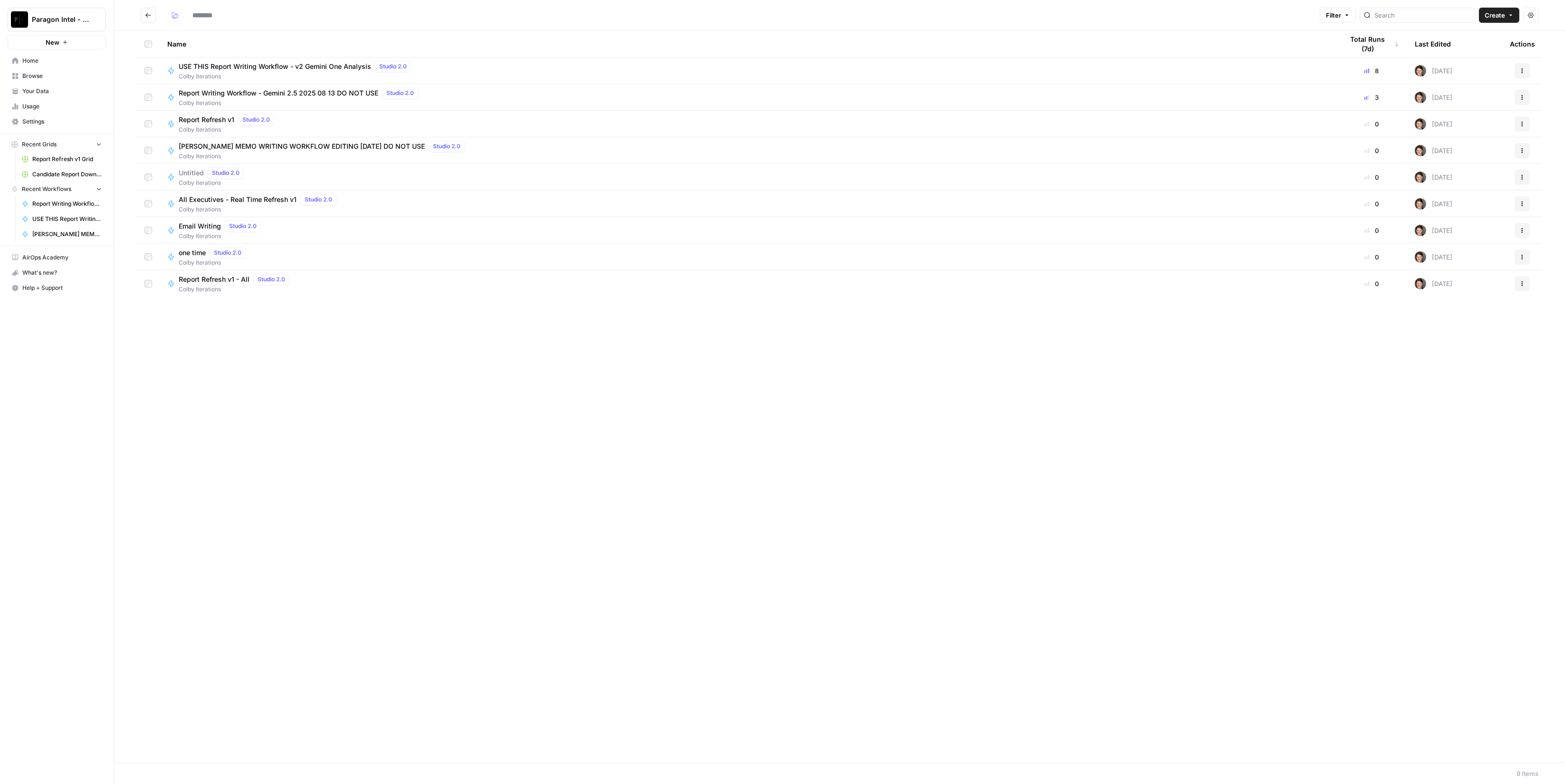
type input "**********"
click at [293, 94] on span "Report Writing Workflow - Gemini 2.5 2025 08 13 DO NOT USE" at bounding box center [278, 94] width 200 height 10
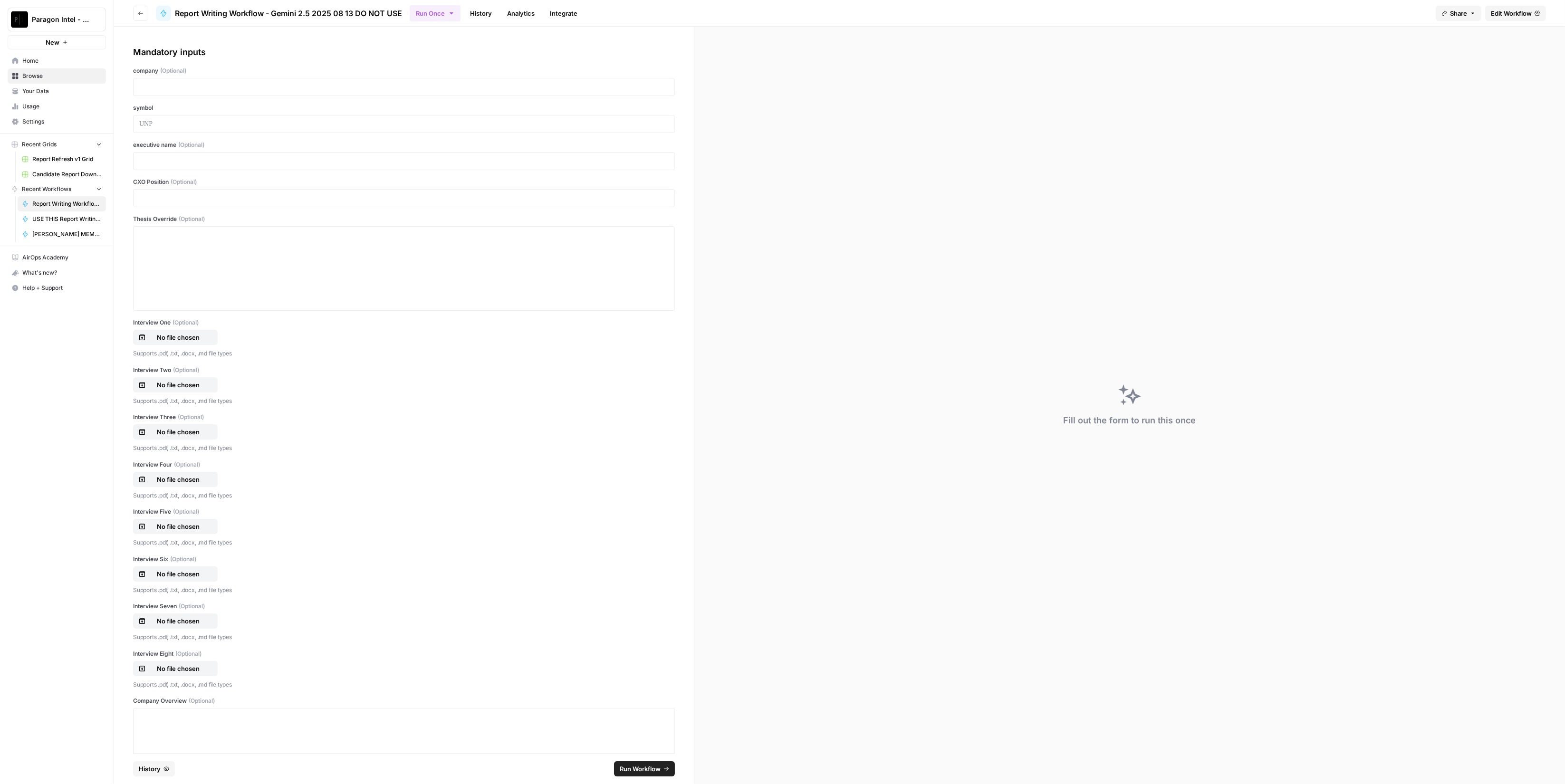
click at [479, 5] on link "History" at bounding box center [481, 13] width 33 height 15
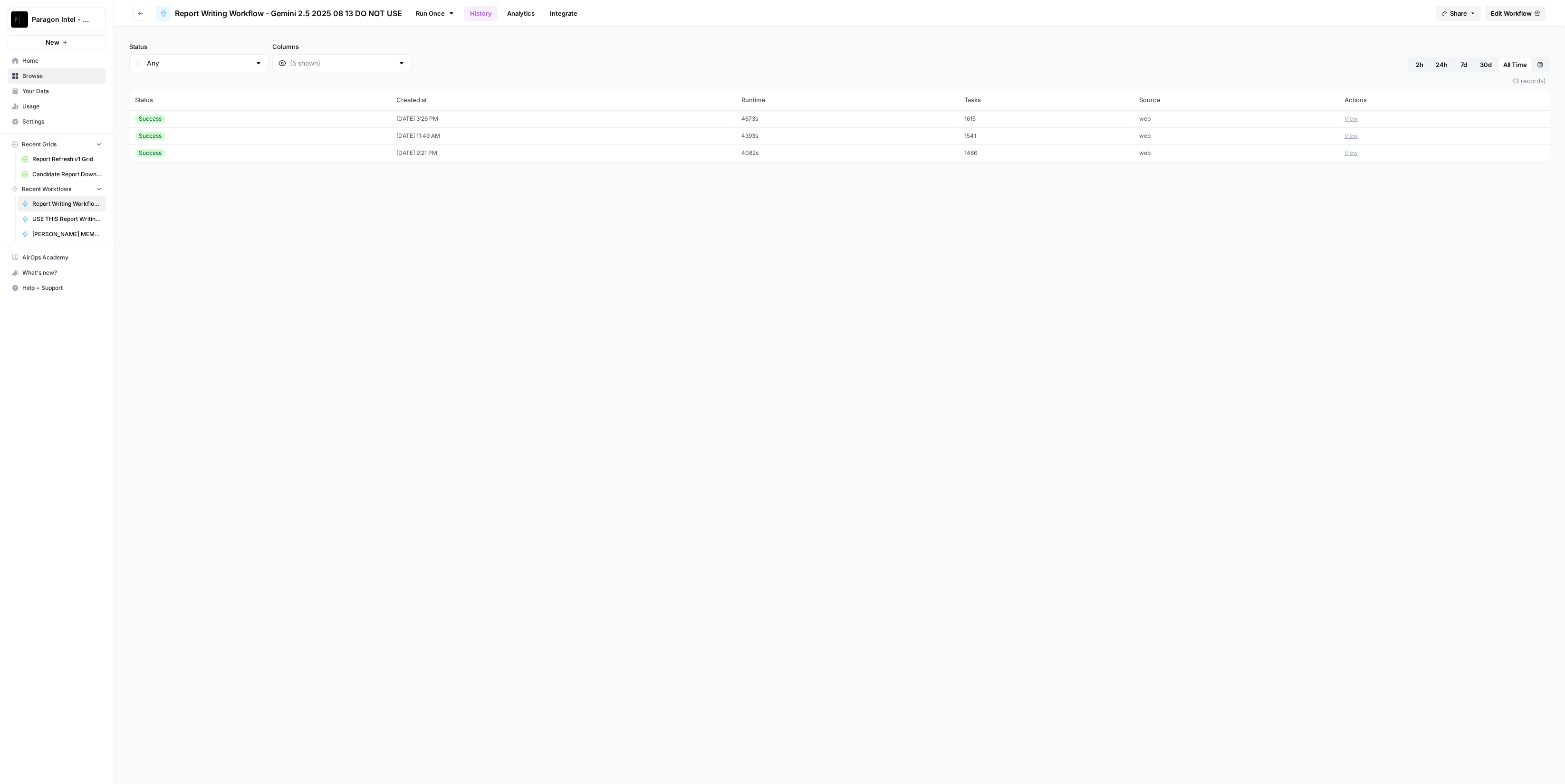
click at [1362, 124] on td "View" at bounding box center [1444, 118] width 211 height 17
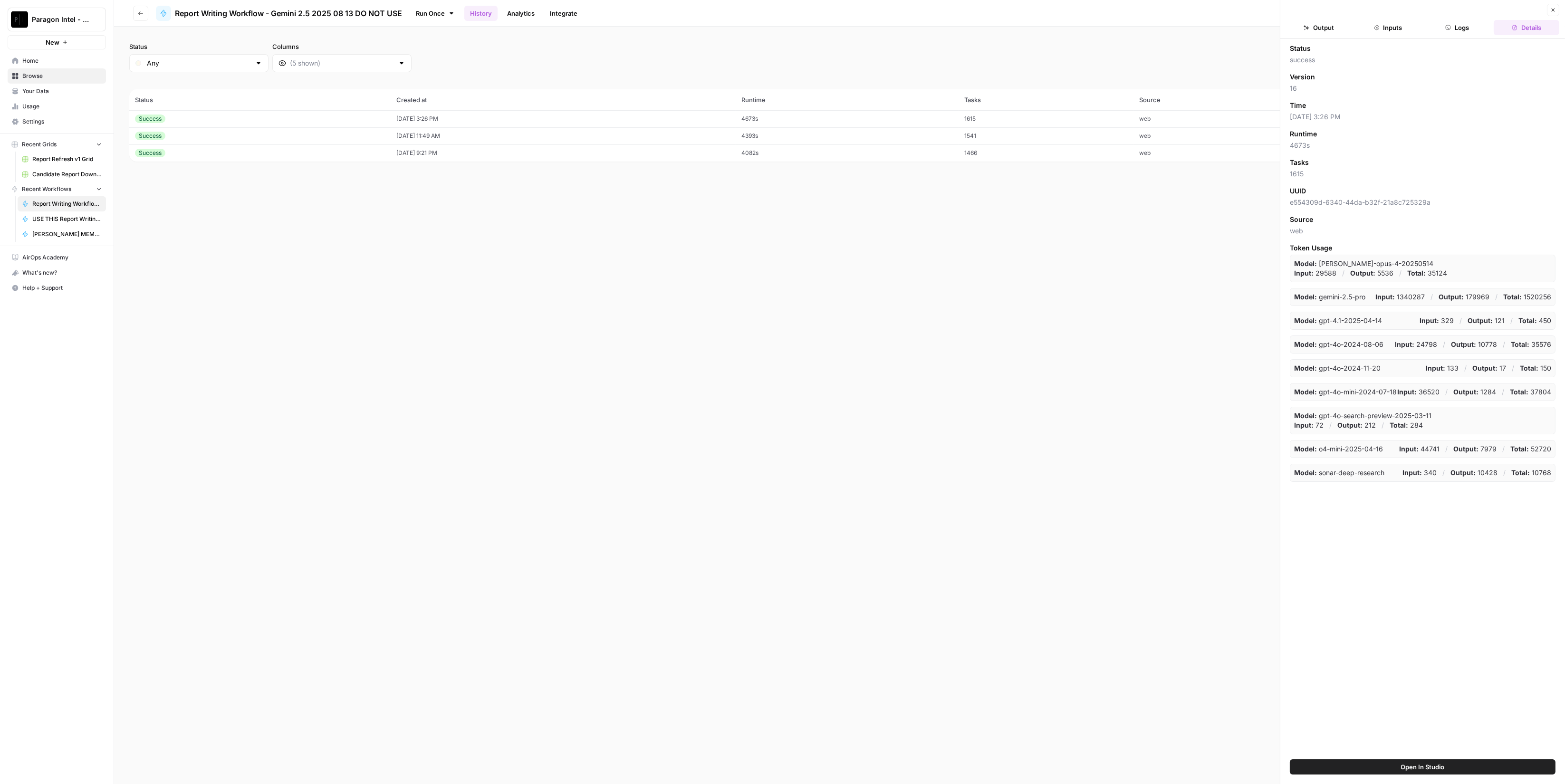
click at [1455, 24] on button "Logs" at bounding box center [1457, 27] width 66 height 15
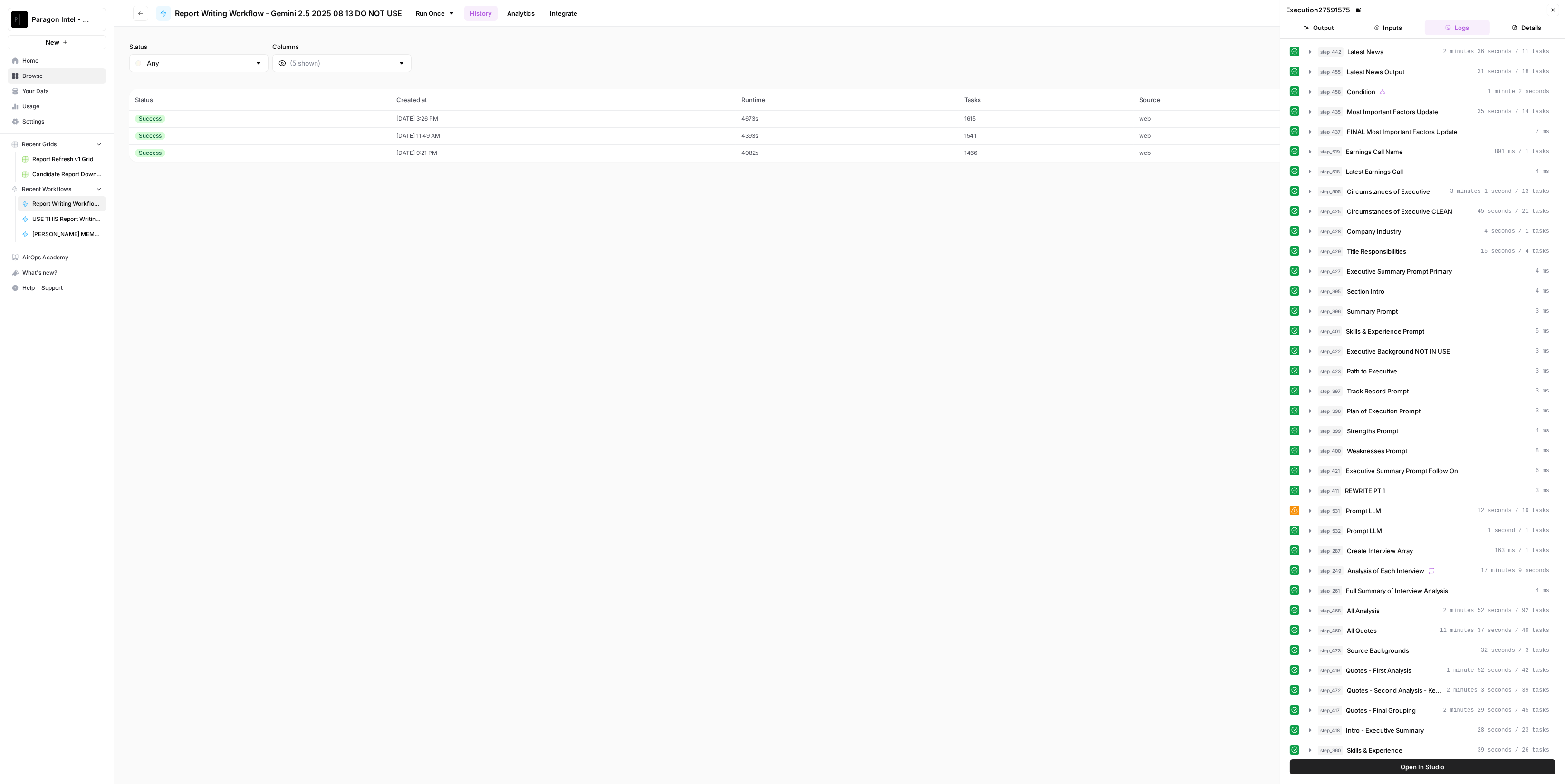
click at [1401, 28] on button "Inputs" at bounding box center [1388, 27] width 66 height 15
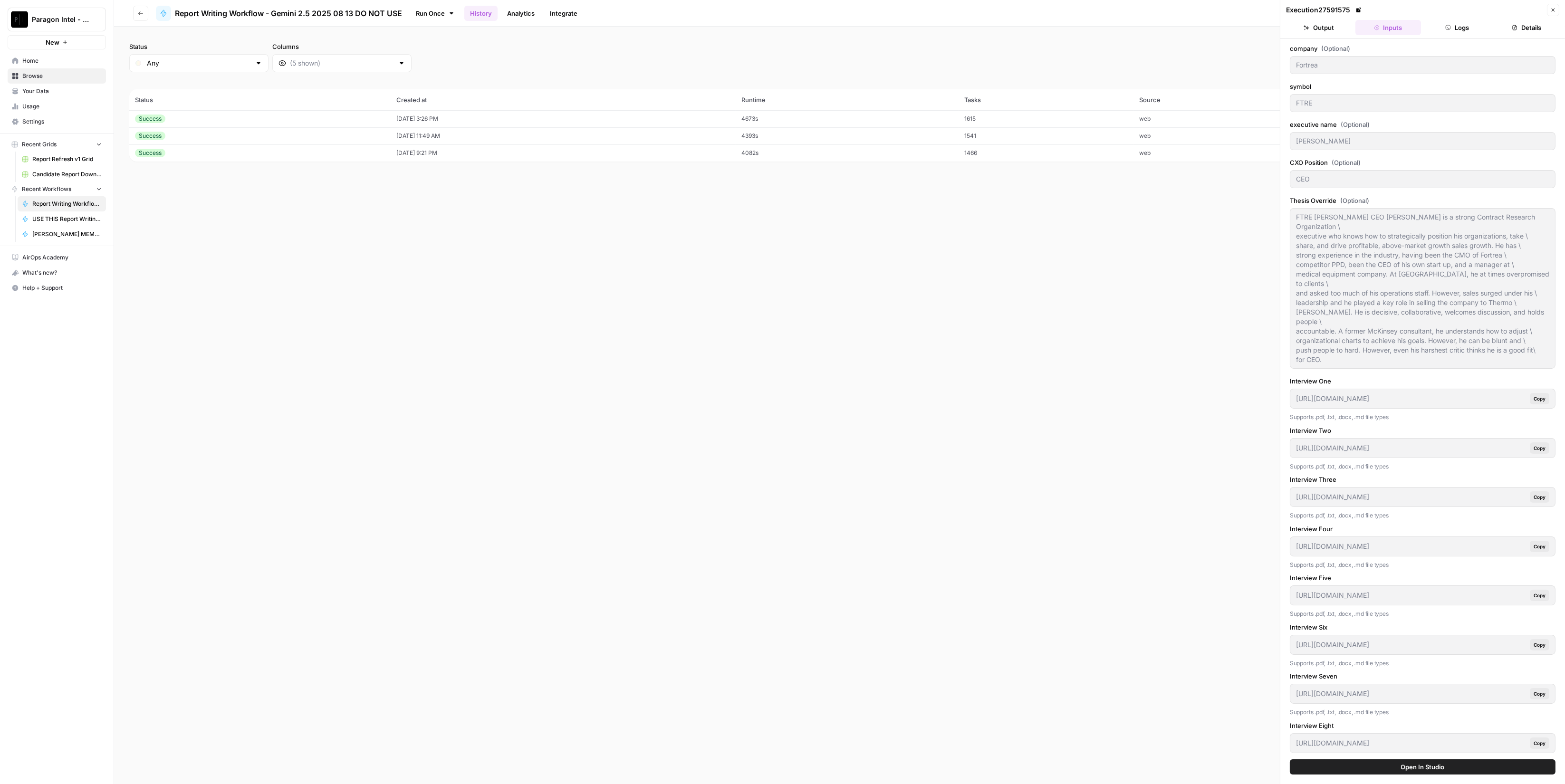
click at [1332, 27] on button "Output" at bounding box center [1319, 27] width 66 height 15
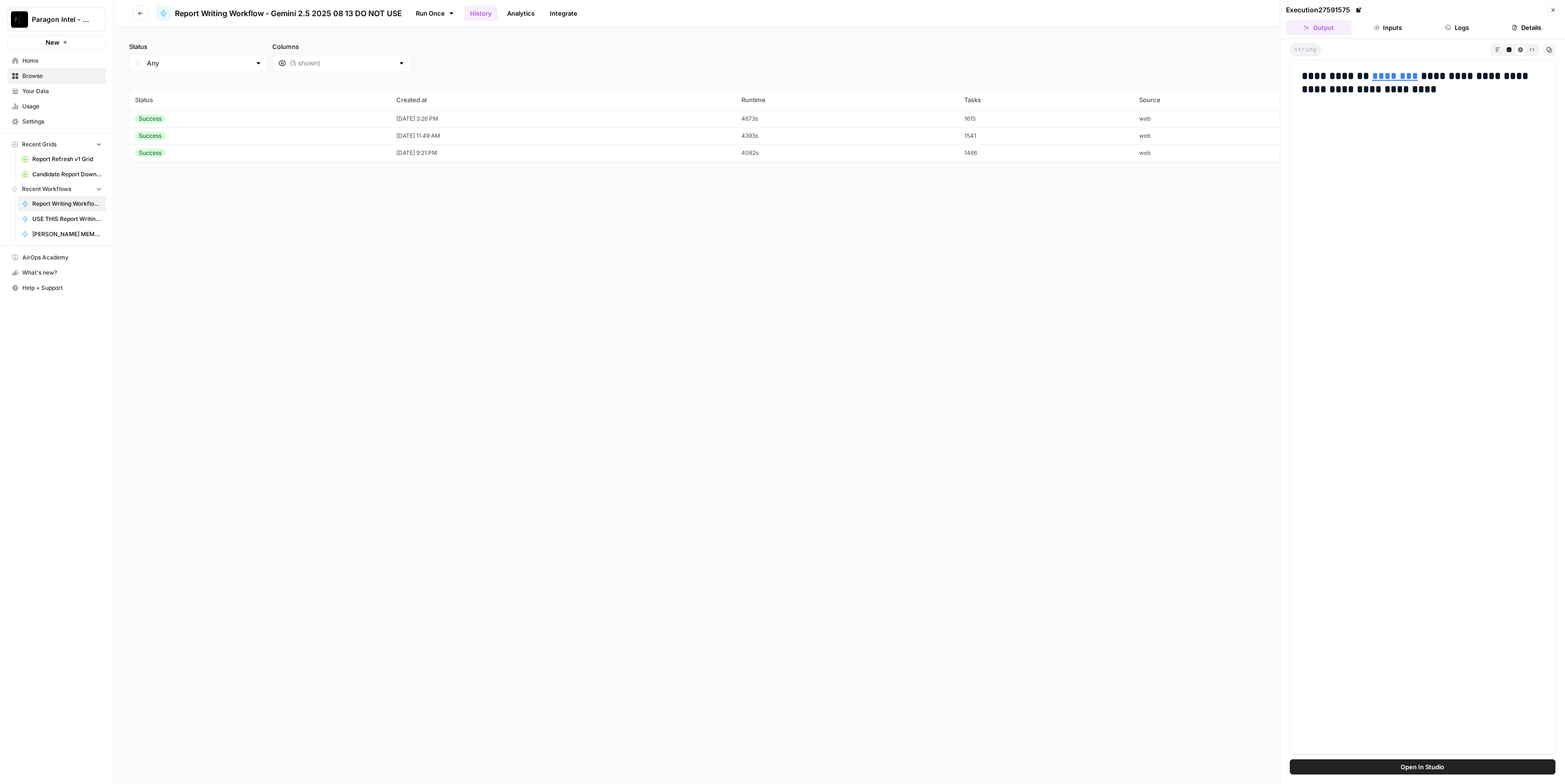
click at [1372, 80] on link "********" at bounding box center [1395, 76] width 46 height 10
click at [1381, 29] on button "Inputs" at bounding box center [1388, 27] width 66 height 15
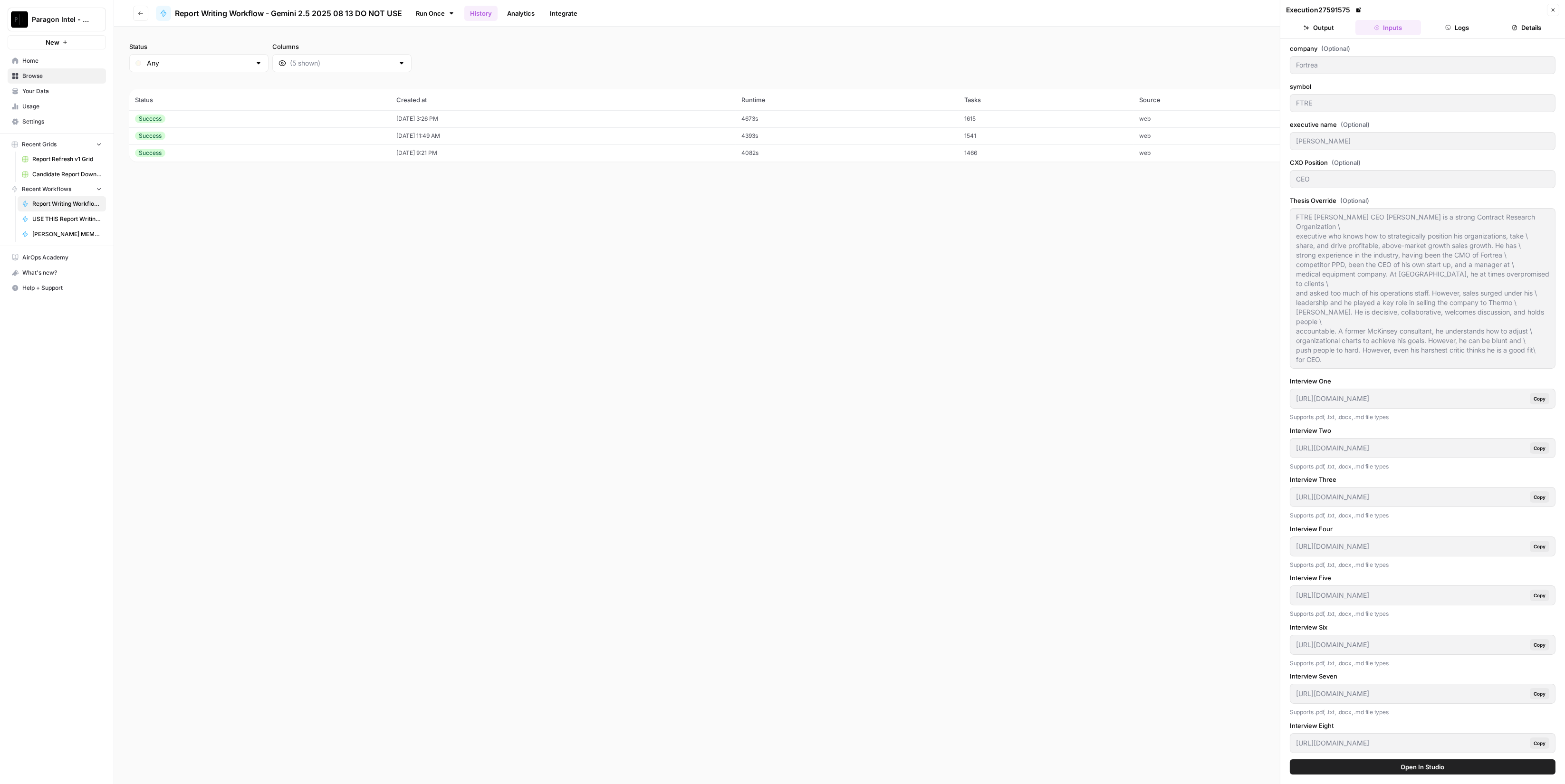
click at [1360, 23] on button "Inputs" at bounding box center [1388, 27] width 66 height 15
click at [1343, 28] on button "Output" at bounding box center [1319, 27] width 66 height 15
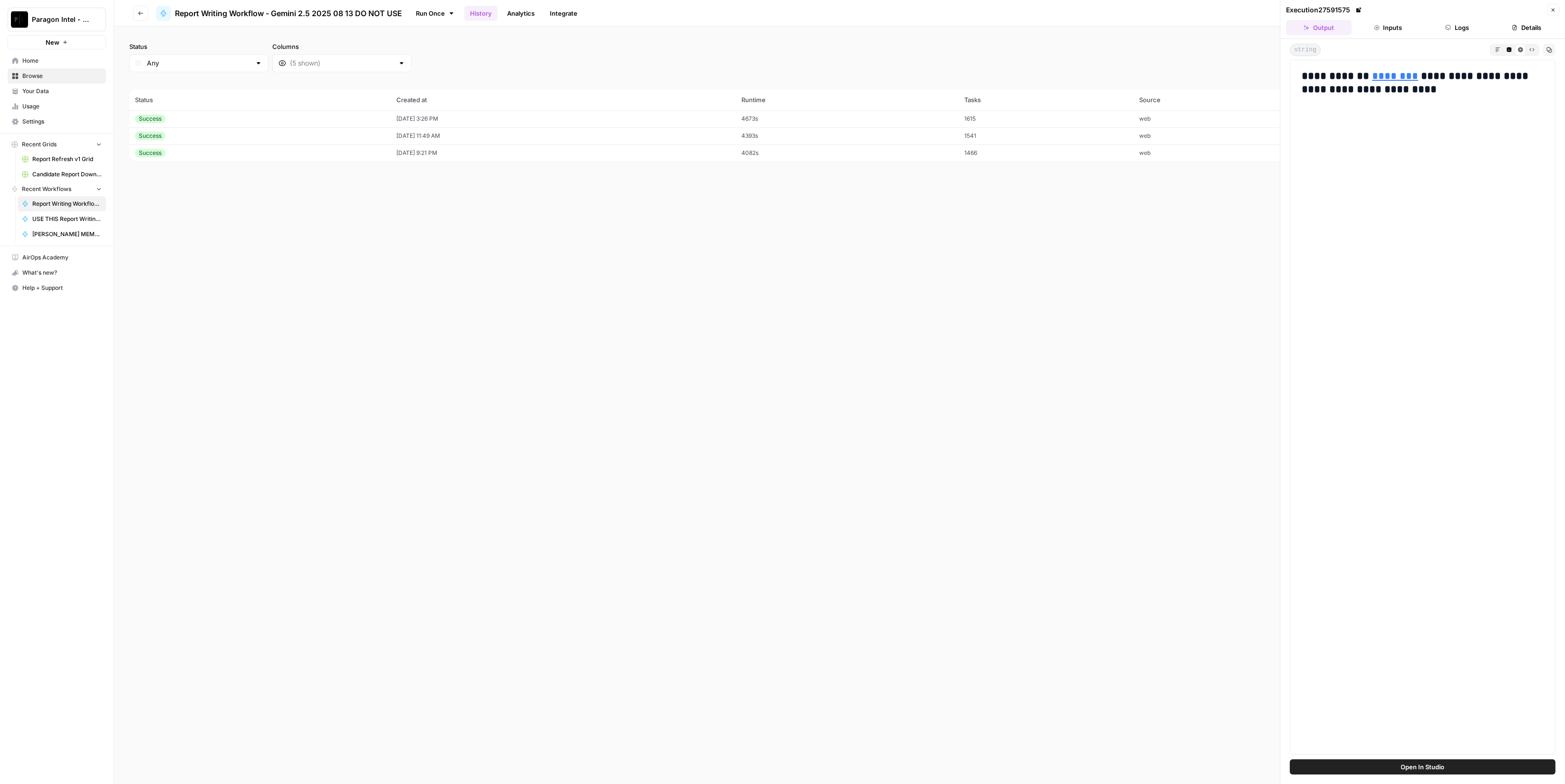
click at [1406, 21] on button "Inputs" at bounding box center [1388, 27] width 66 height 15
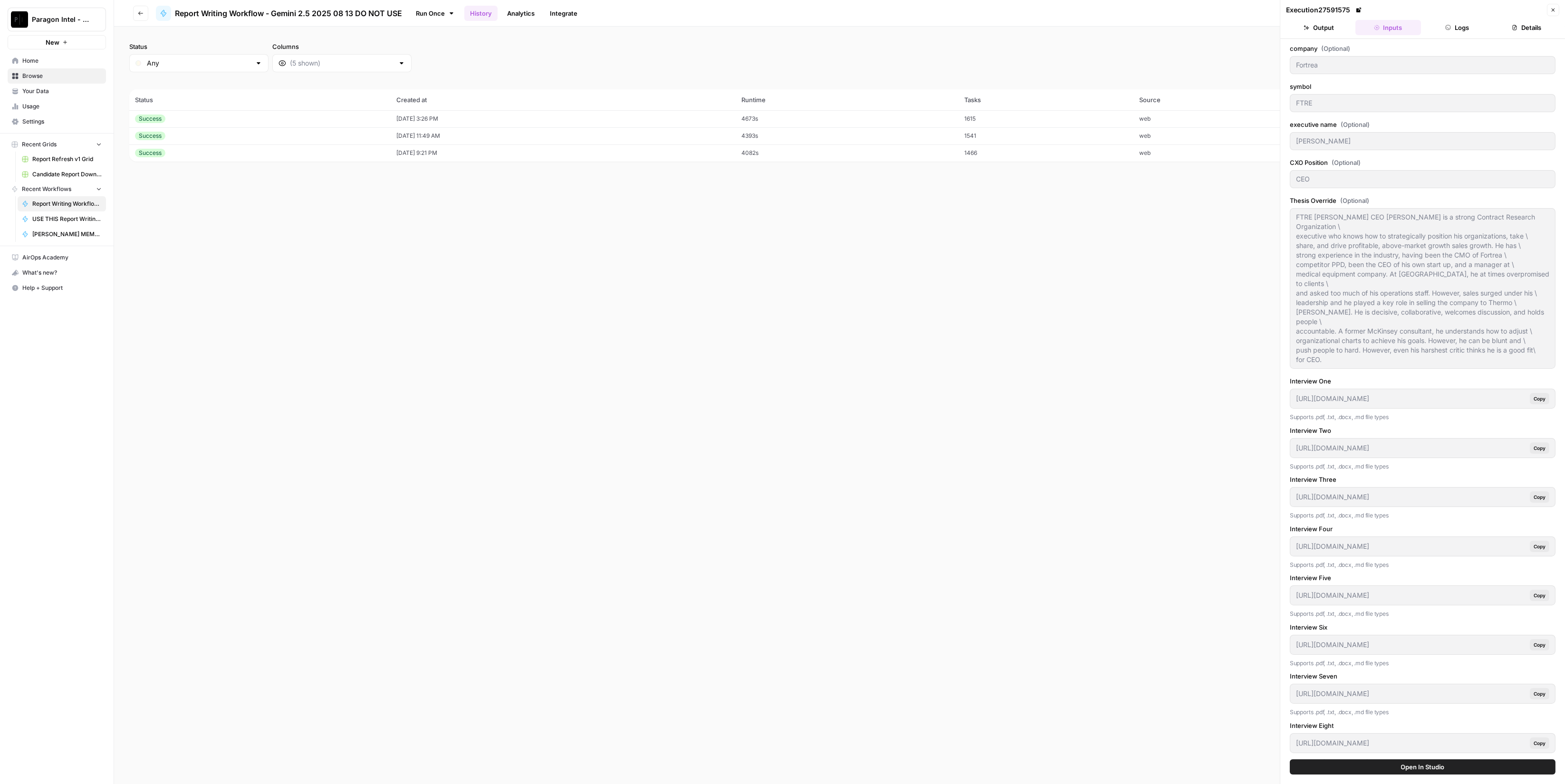
click at [1474, 30] on button "Logs" at bounding box center [1457, 27] width 66 height 15
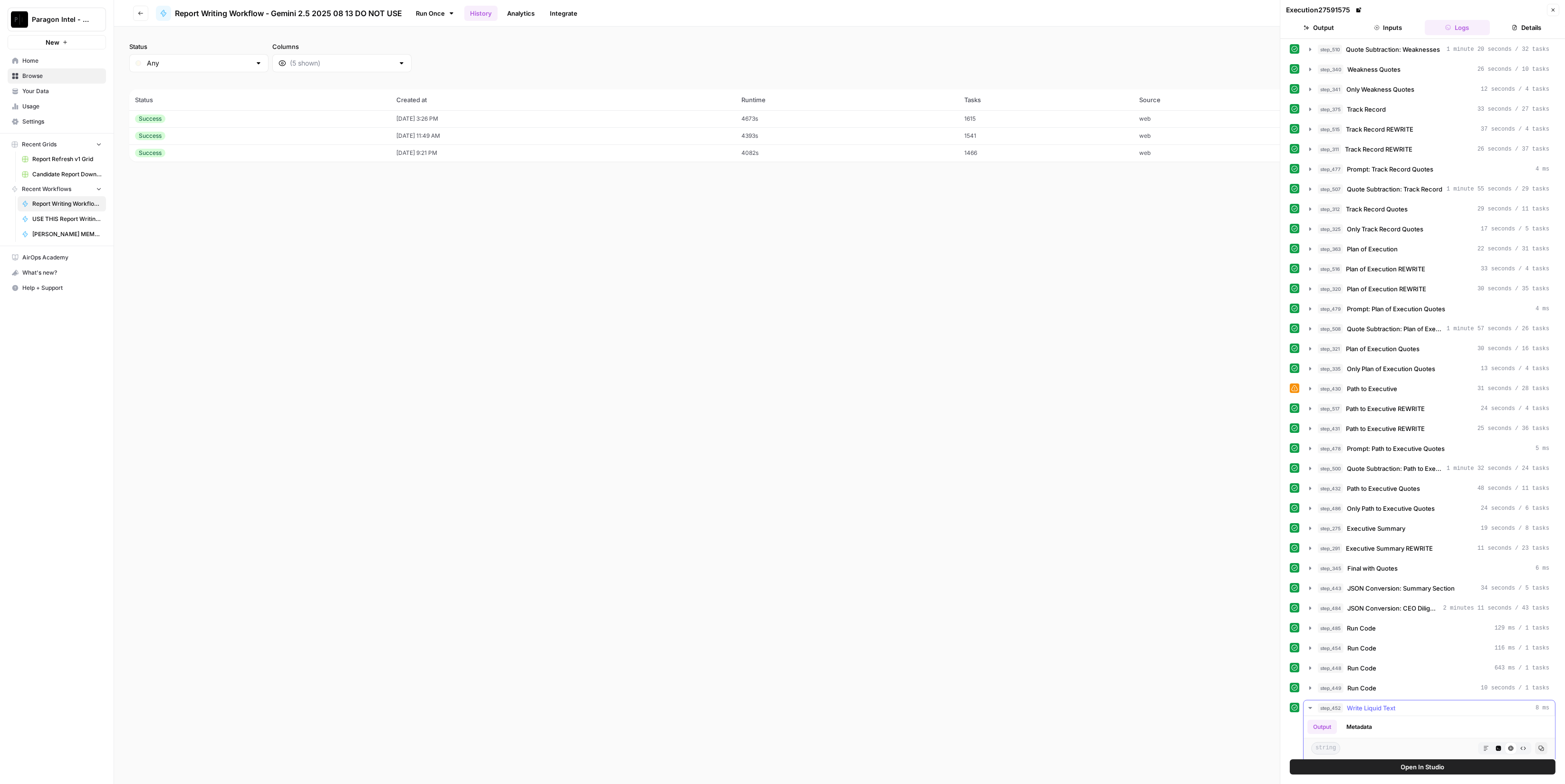
scroll to position [1180, 0]
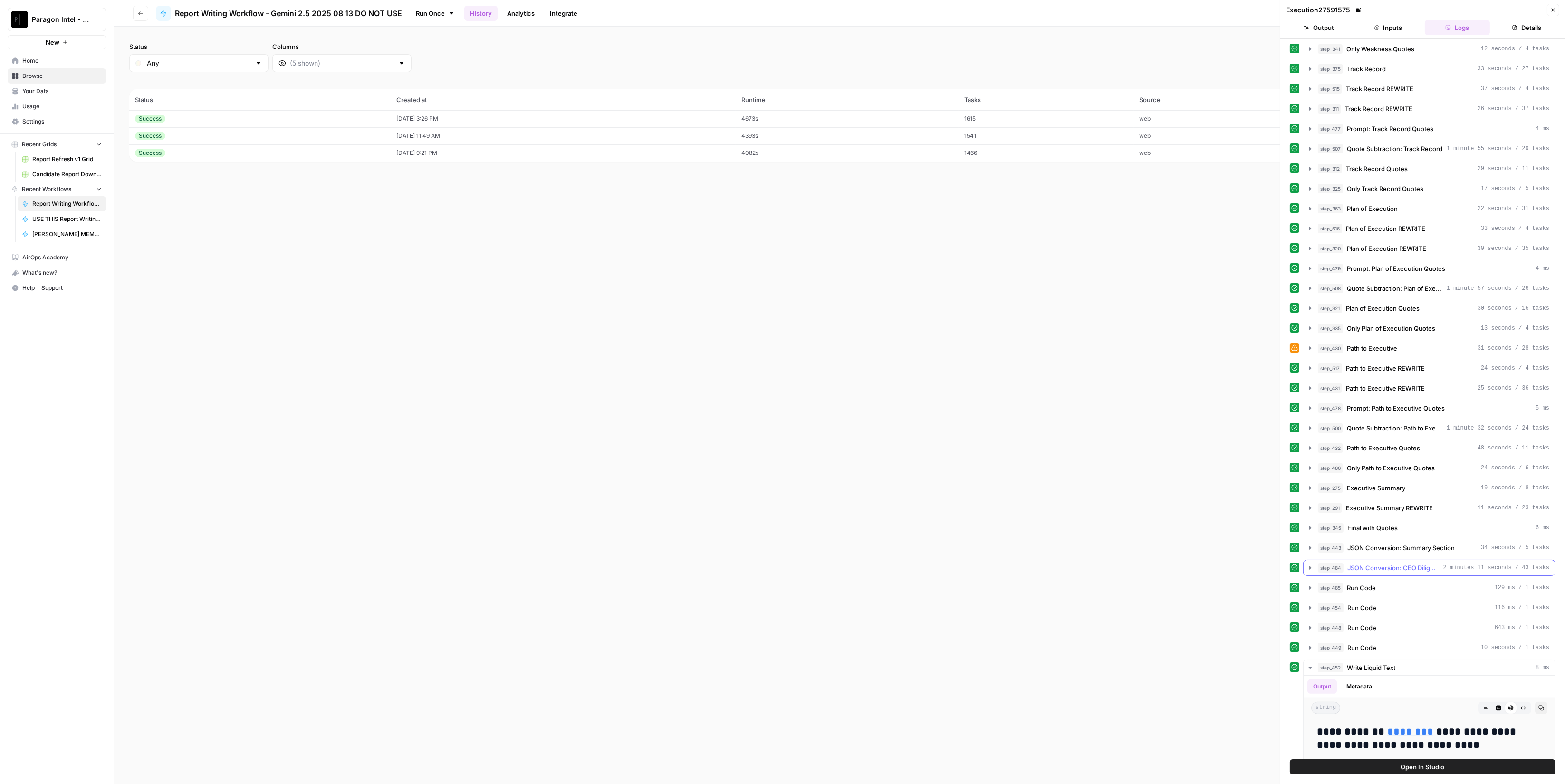
click at [1393, 563] on span "JSON Conversion: CEO Diligence Memo" at bounding box center [1394, 568] width 92 height 10
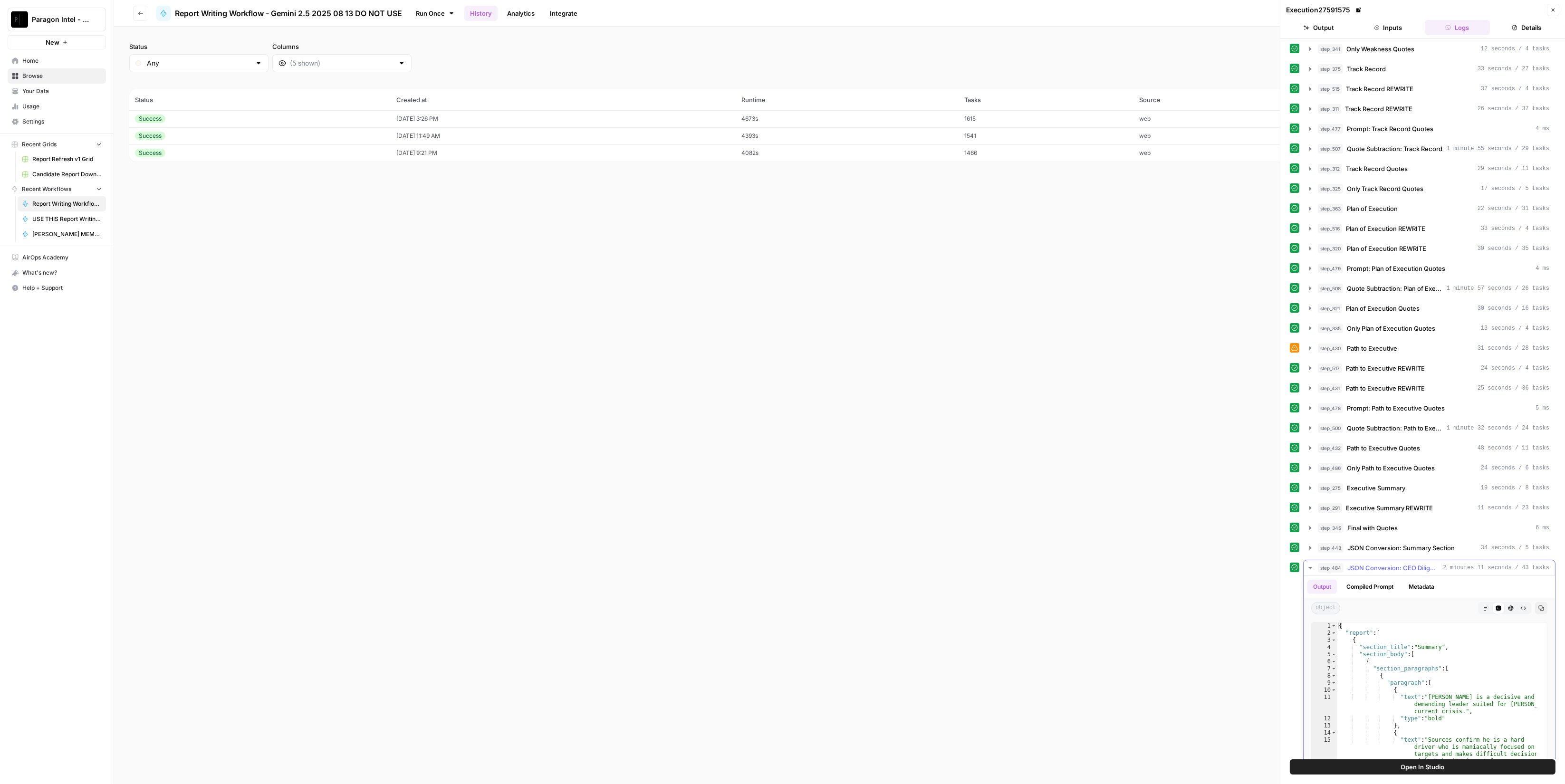
click at [1393, 563] on span "JSON Conversion: CEO Diligence Memo" at bounding box center [1394, 568] width 92 height 10
click at [1400, 543] on span "JSON Conversion: Summary Section" at bounding box center [1401, 548] width 108 height 10
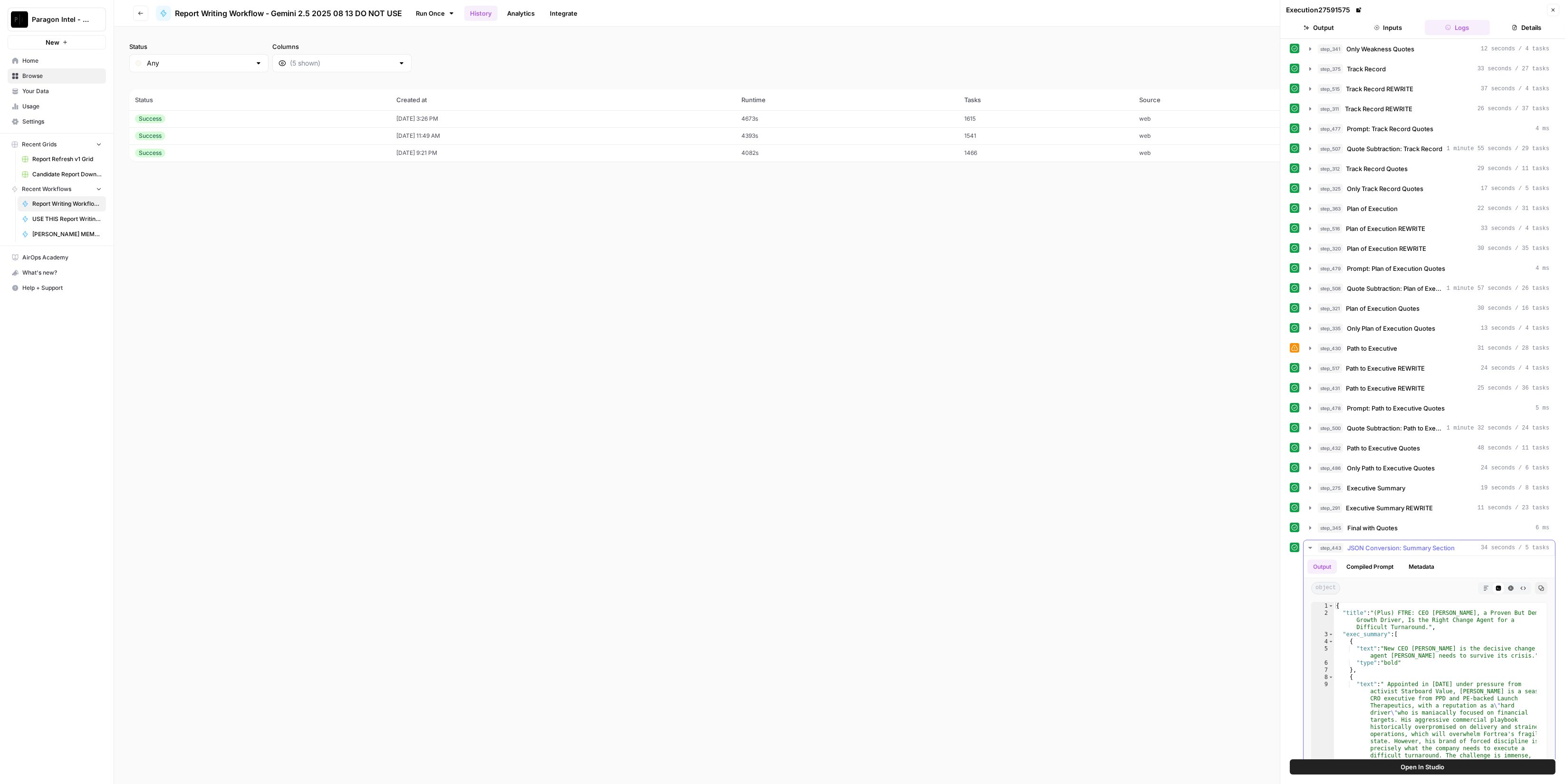
click at [1400, 543] on span "JSON Conversion: Summary Section" at bounding box center [1401, 548] width 108 height 10
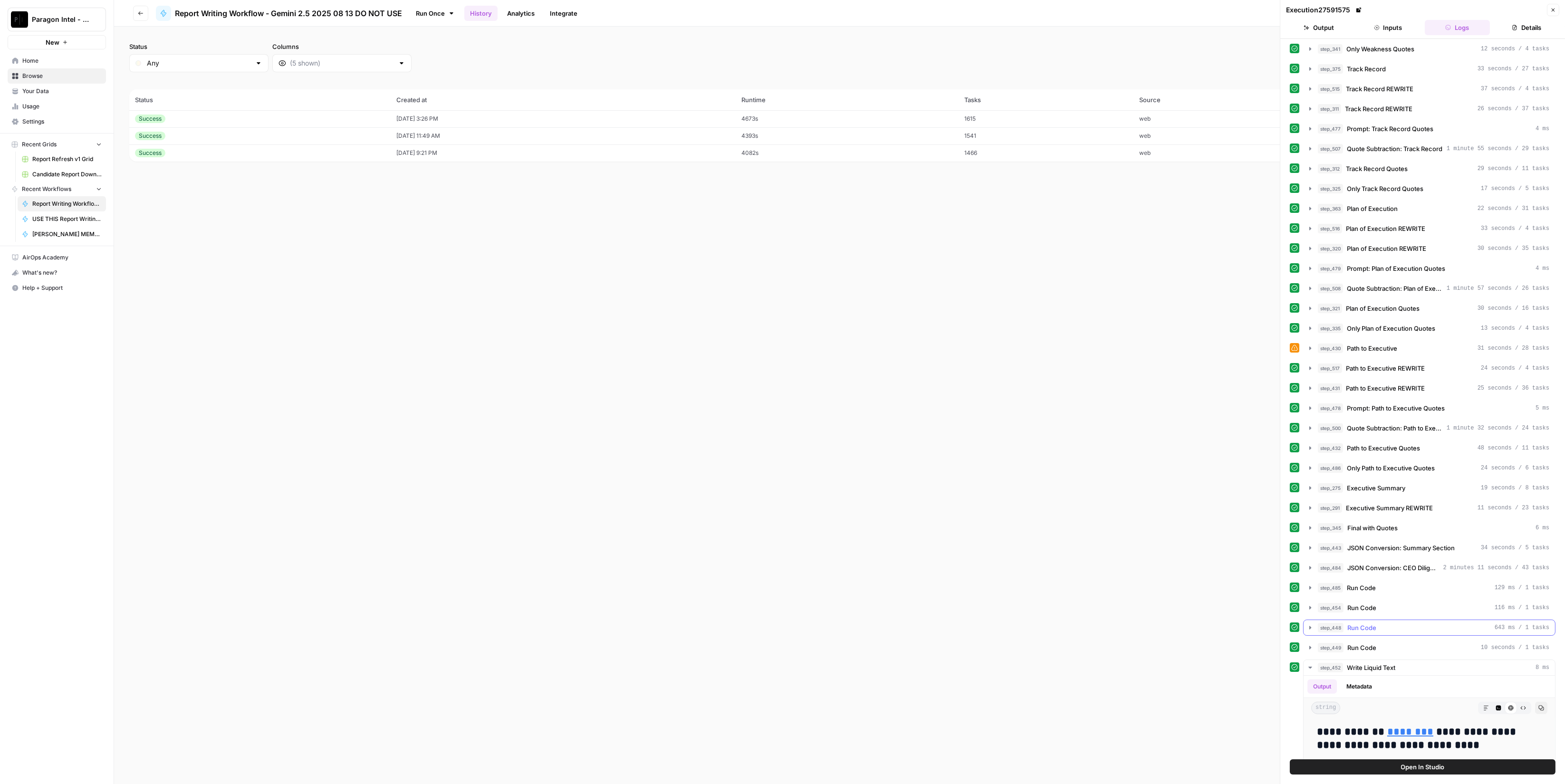
drag, startPoint x: 1428, startPoint y: 615, endPoint x: 1428, endPoint y: 620, distance: 5.0
click at [1428, 643] on div "step_449 Run Code 10 seconds / 1 tasks" at bounding box center [1433, 647] width 231 height 10
click at [1428, 623] on div "step_448 Run Code 643 ms / 1 tasks" at bounding box center [1433, 628] width 231 height 10
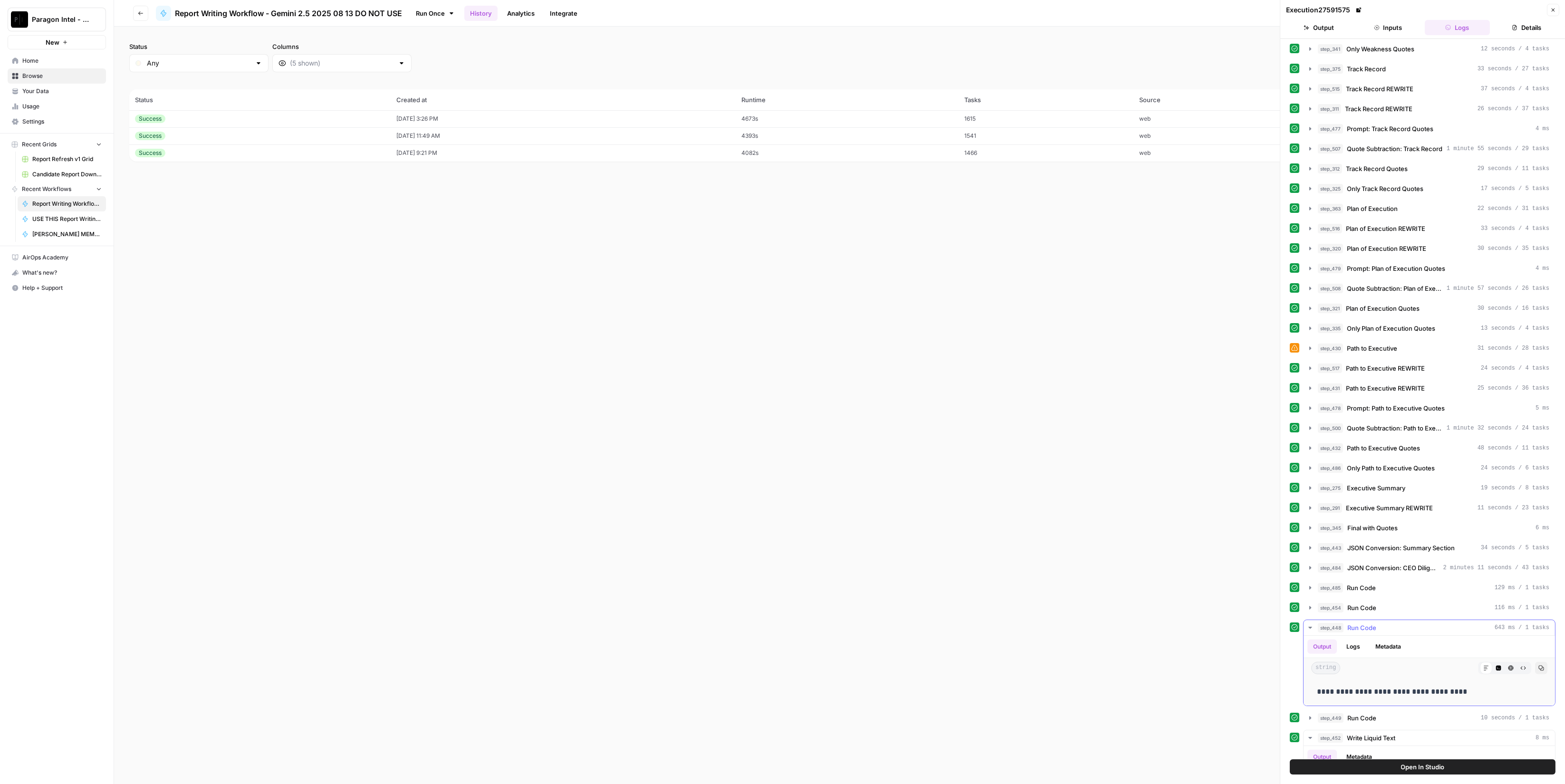
click at [1428, 623] on div "step_448 Run Code 643 ms / 1 tasks" at bounding box center [1433, 628] width 231 height 10
click at [1423, 603] on div "step_454 Run Code 116 ms / 1 tasks" at bounding box center [1433, 608] width 231 height 10
click at [1409, 603] on div "step_454 Run Code 116 ms / 1 tasks" at bounding box center [1433, 608] width 231 height 10
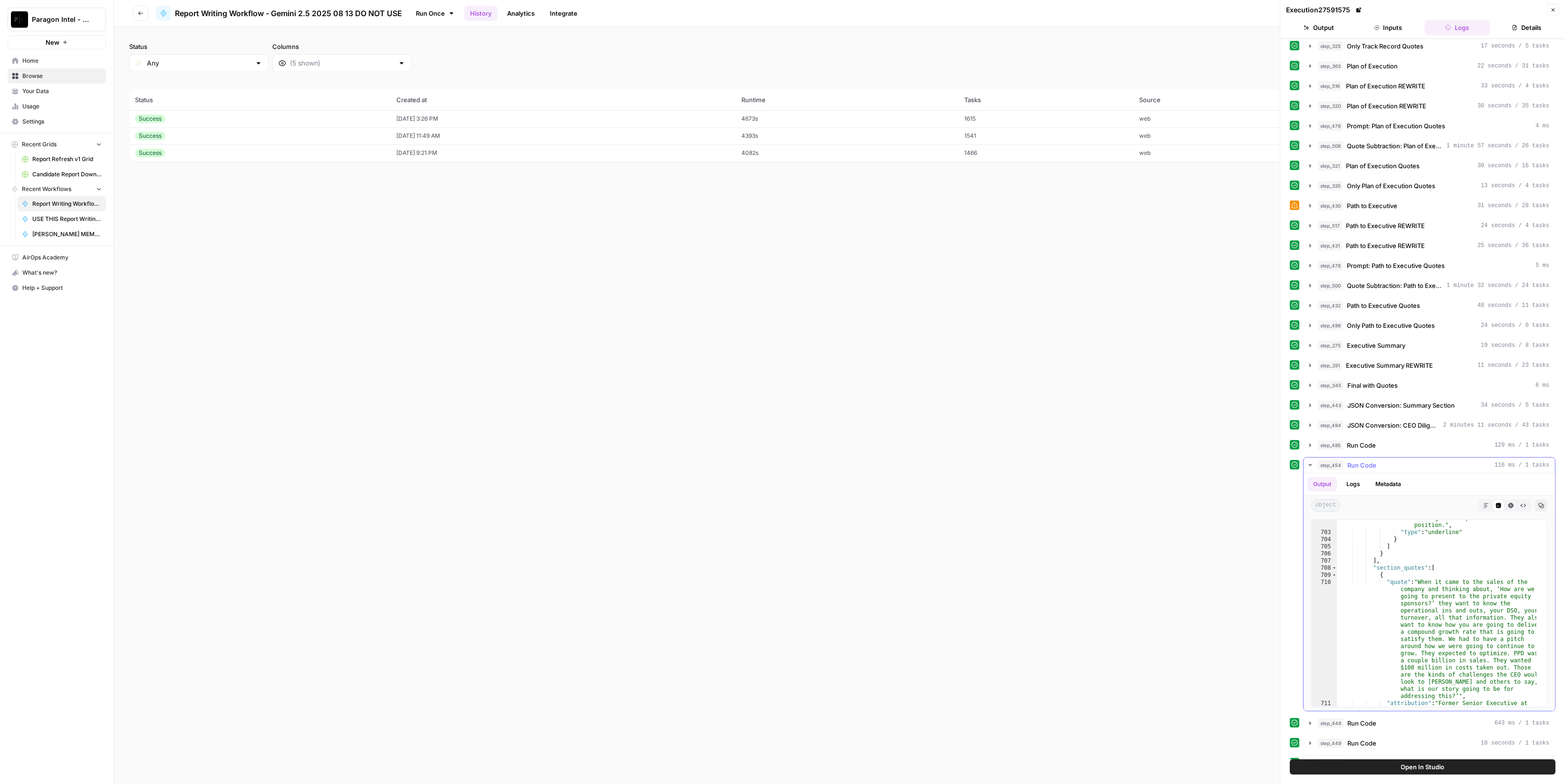
scroll to position [13865, 0]
click at [1454, 717] on button "step_448 Run Code 643 ms / 1 tasks" at bounding box center [1430, 723] width 252 height 15
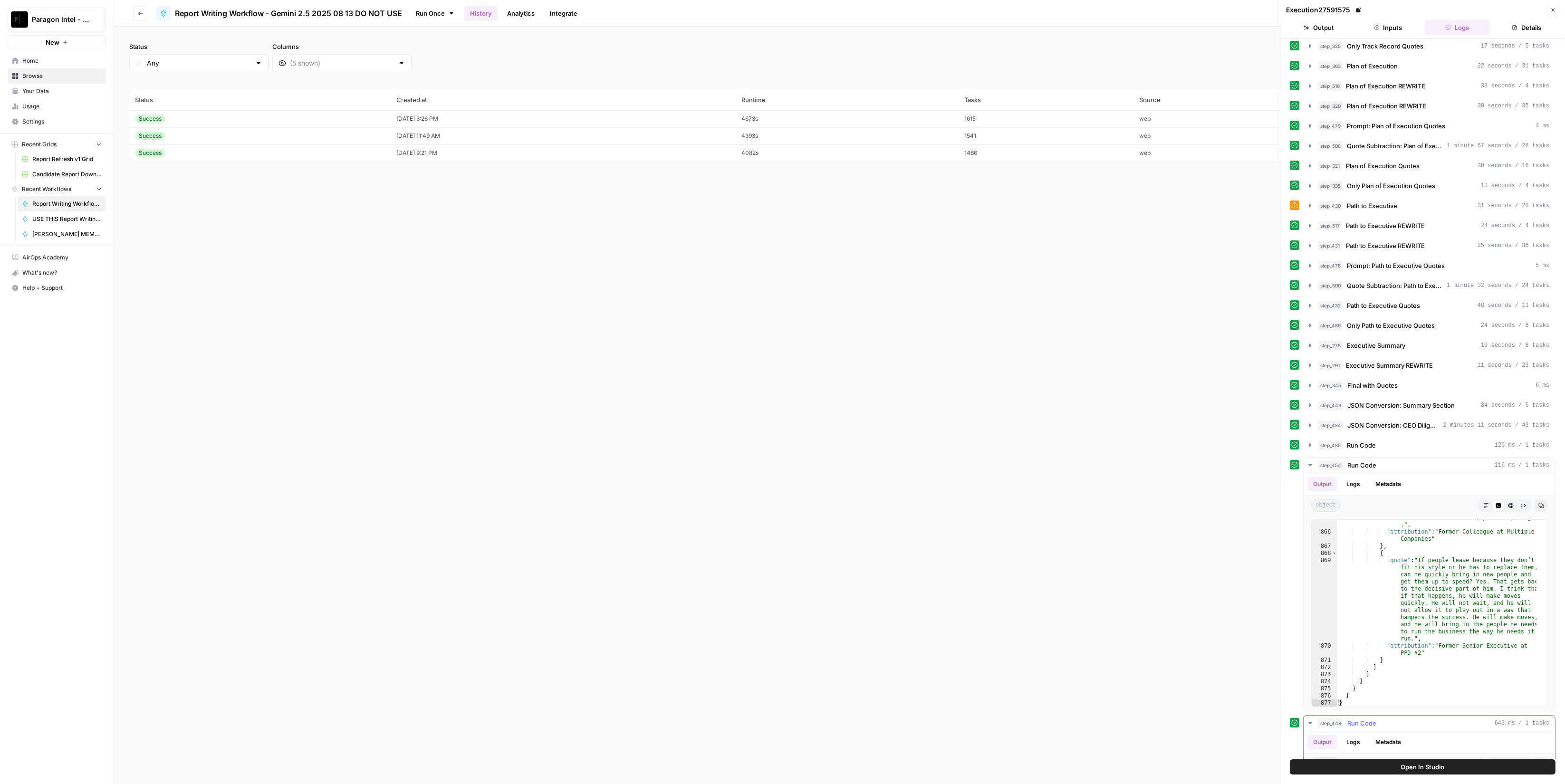
scroll to position [1488, 0]
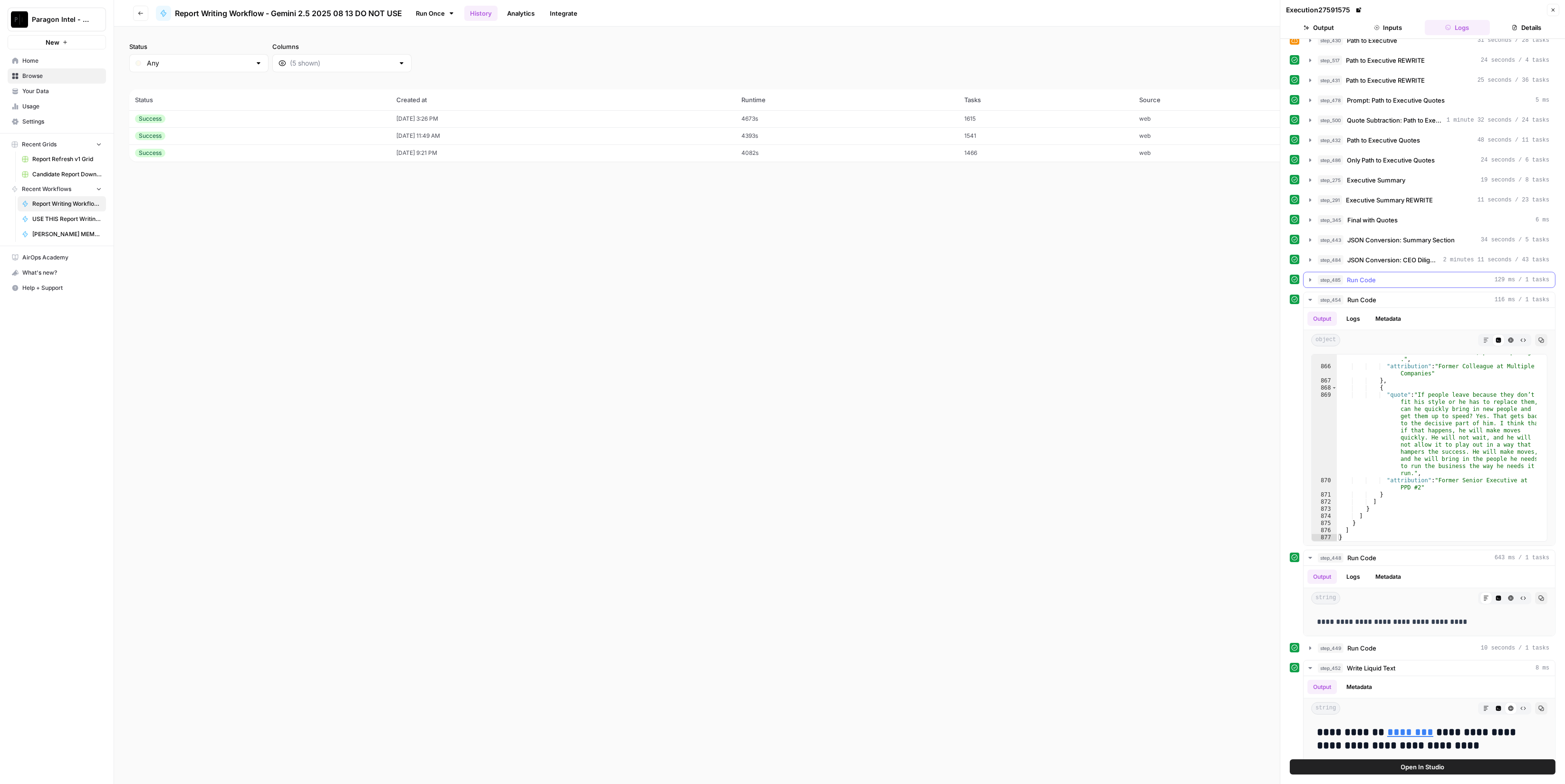
click at [1397, 275] on div "step_485 Run Code 129 ms / 1 tasks" at bounding box center [1433, 280] width 231 height 10
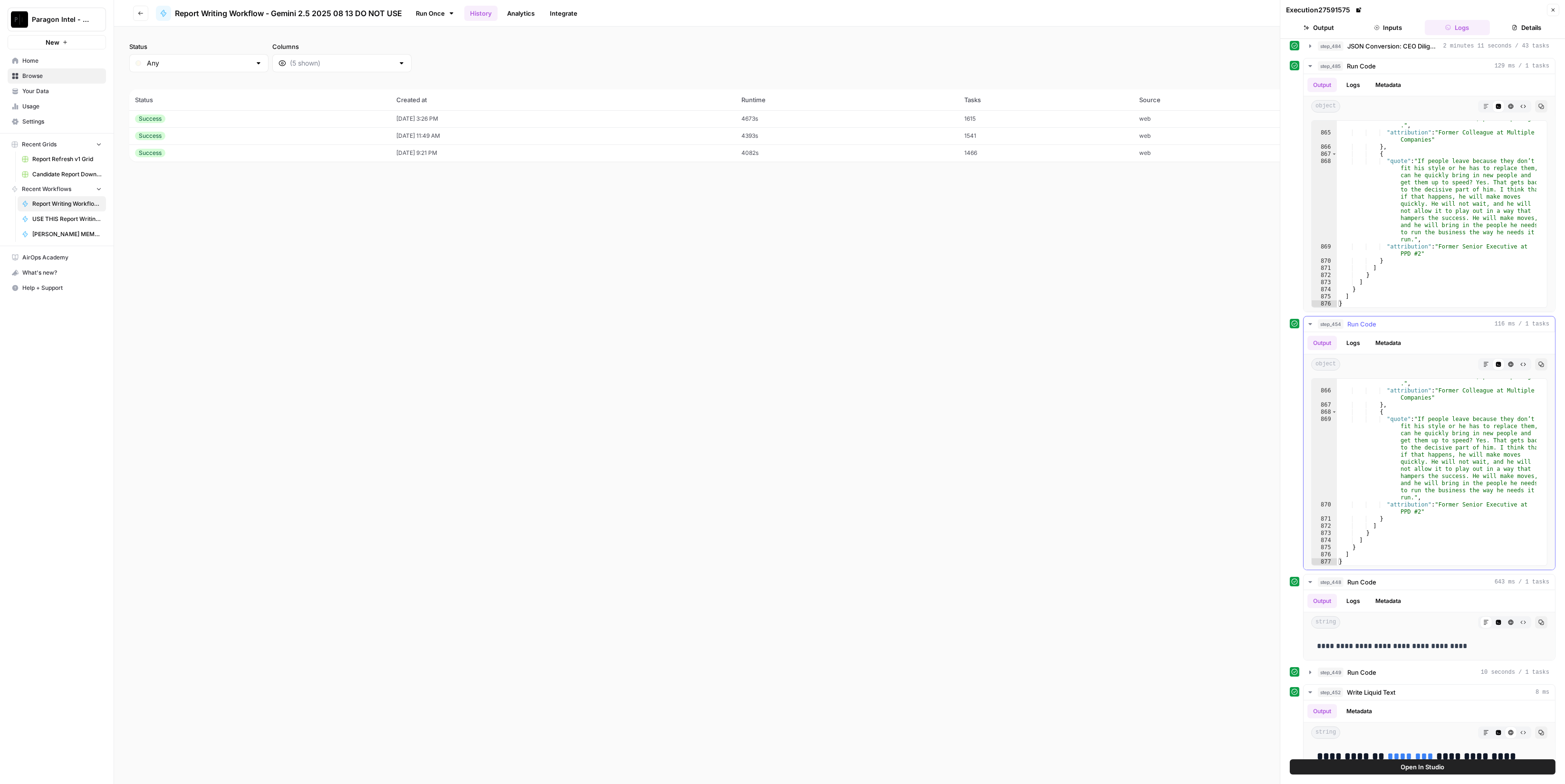
scroll to position [1559, 0]
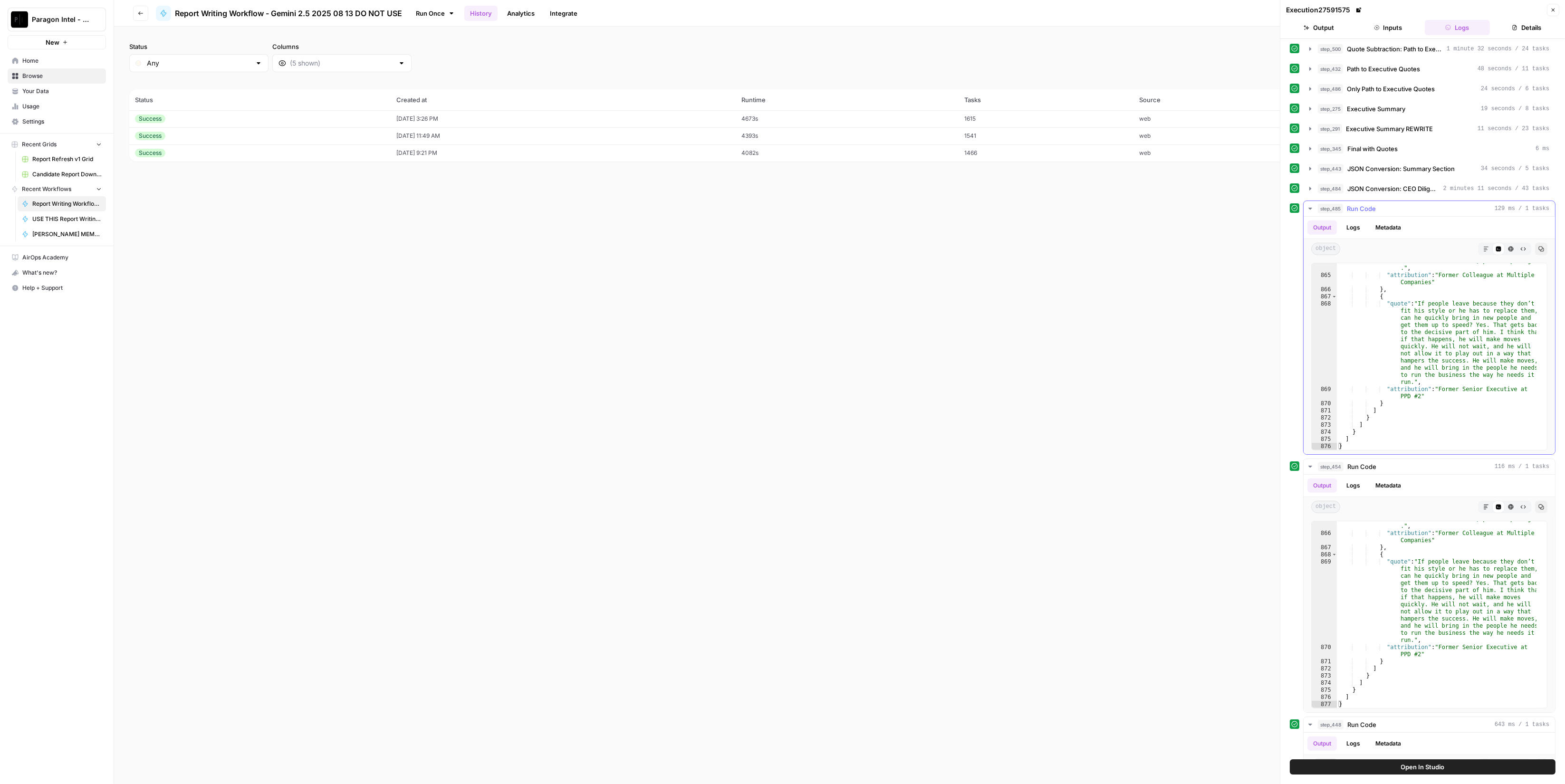
click at [1374, 204] on span "Run Code" at bounding box center [1361, 209] width 29 height 10
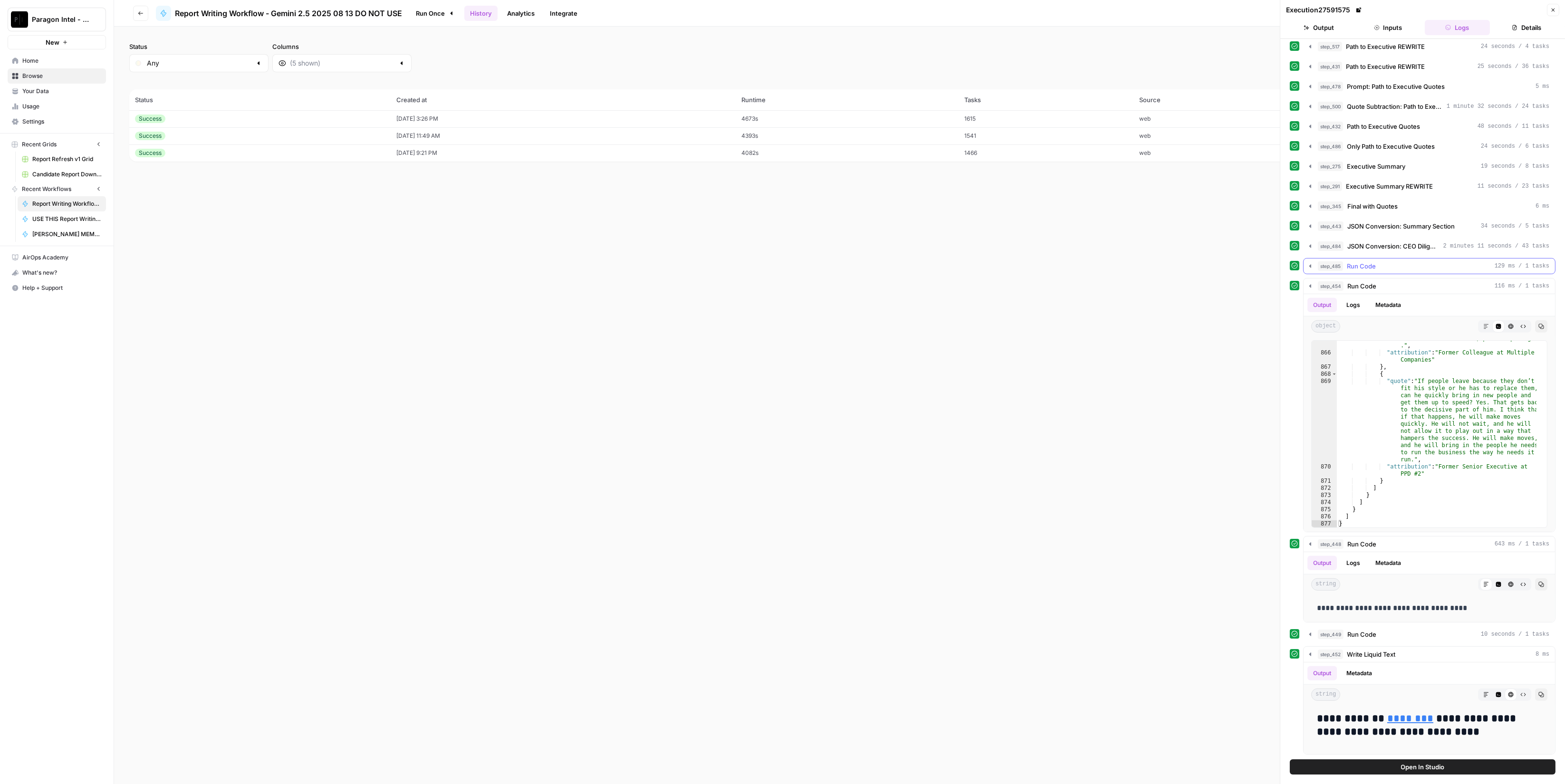
scroll to position [1488, 0]
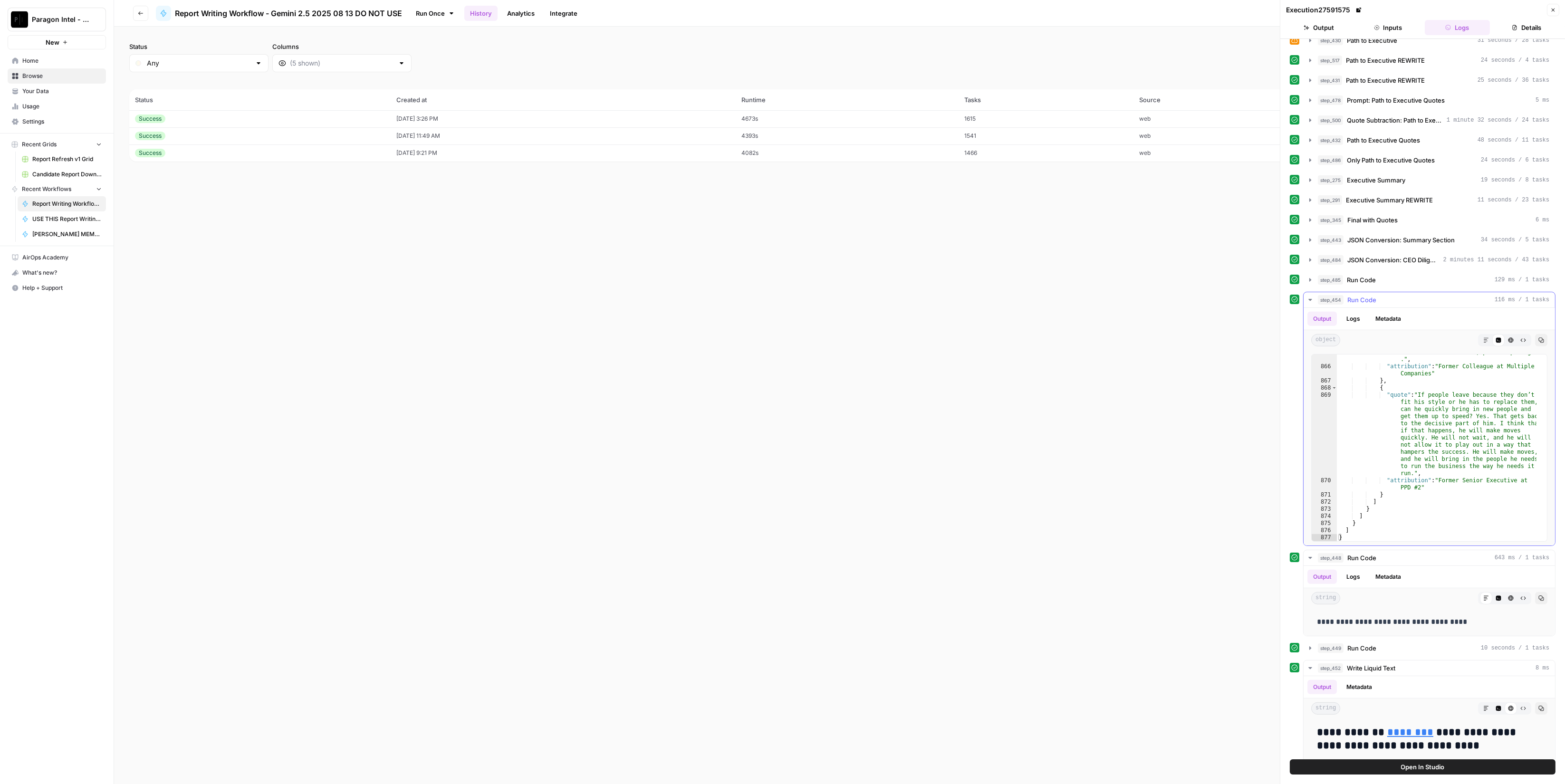
click at [1383, 292] on button "step_454 Run Code 116 ms / 1 tasks" at bounding box center [1430, 299] width 252 height 15
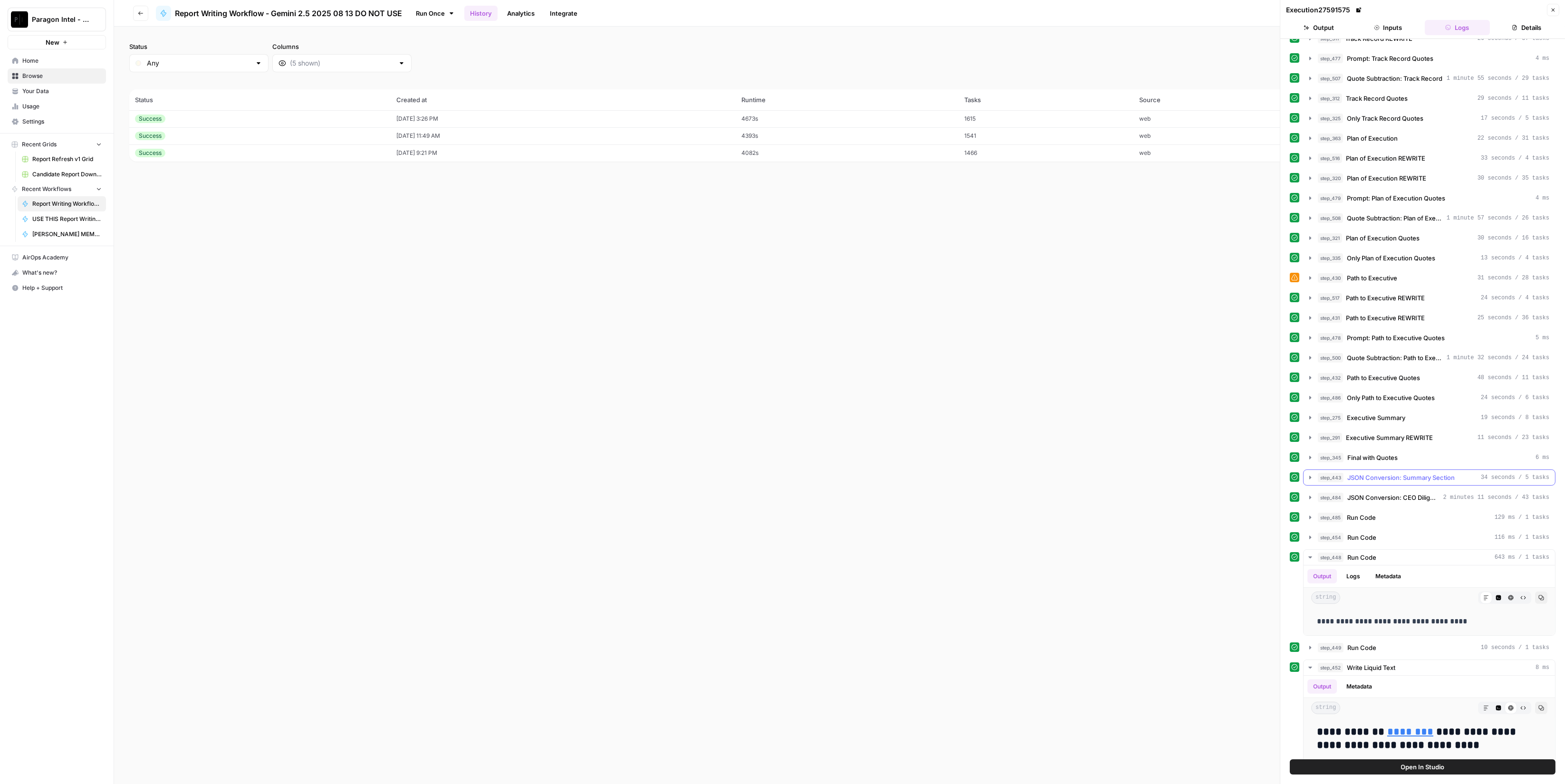
click at [1418, 470] on button "step_443 JSON Conversion: Summary Section 34 seconds / 5 tasks" at bounding box center [1430, 477] width 252 height 15
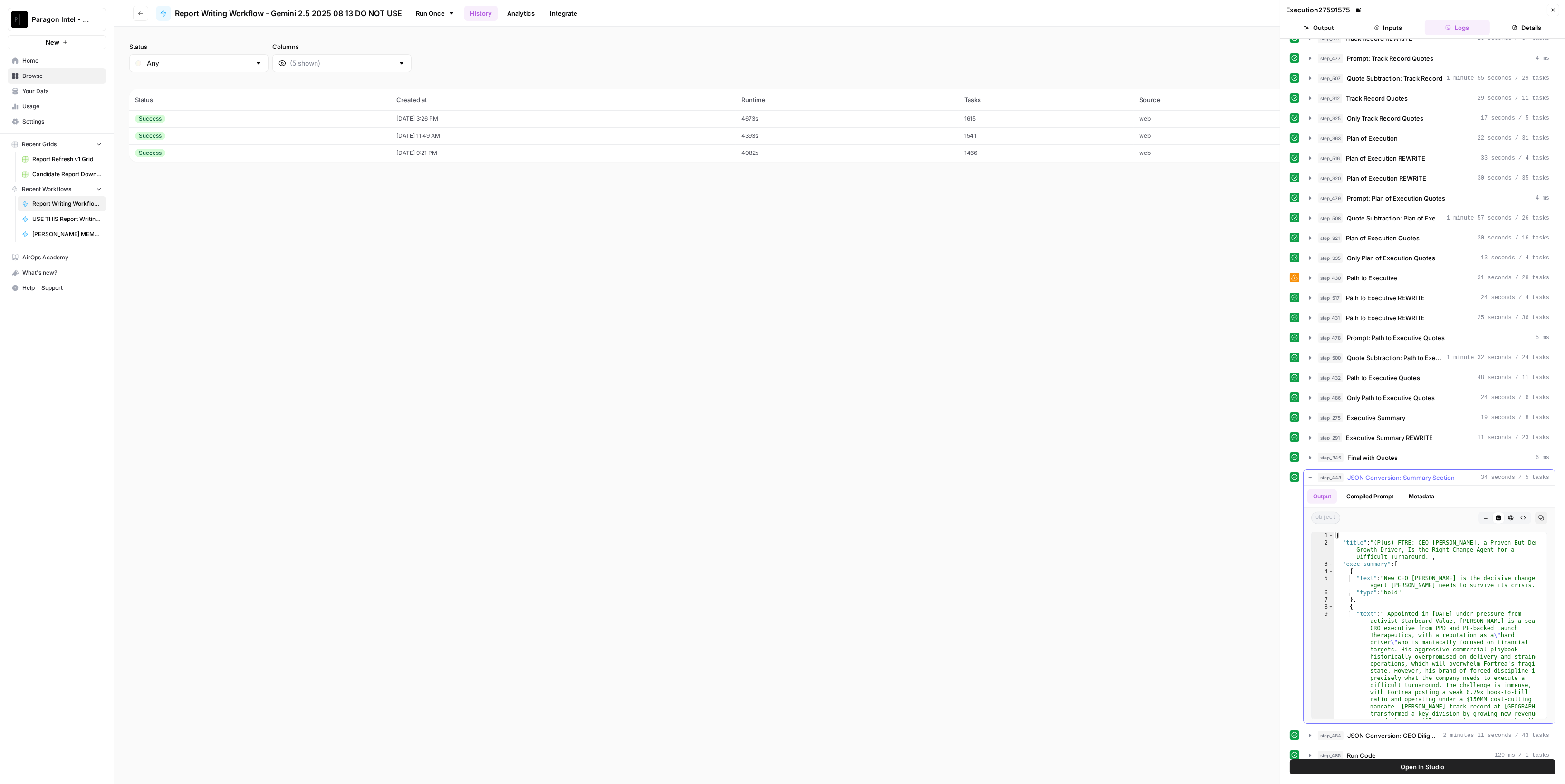
click at [1417, 472] on span "JSON Conversion: Summary Section" at bounding box center [1401, 477] width 108 height 10
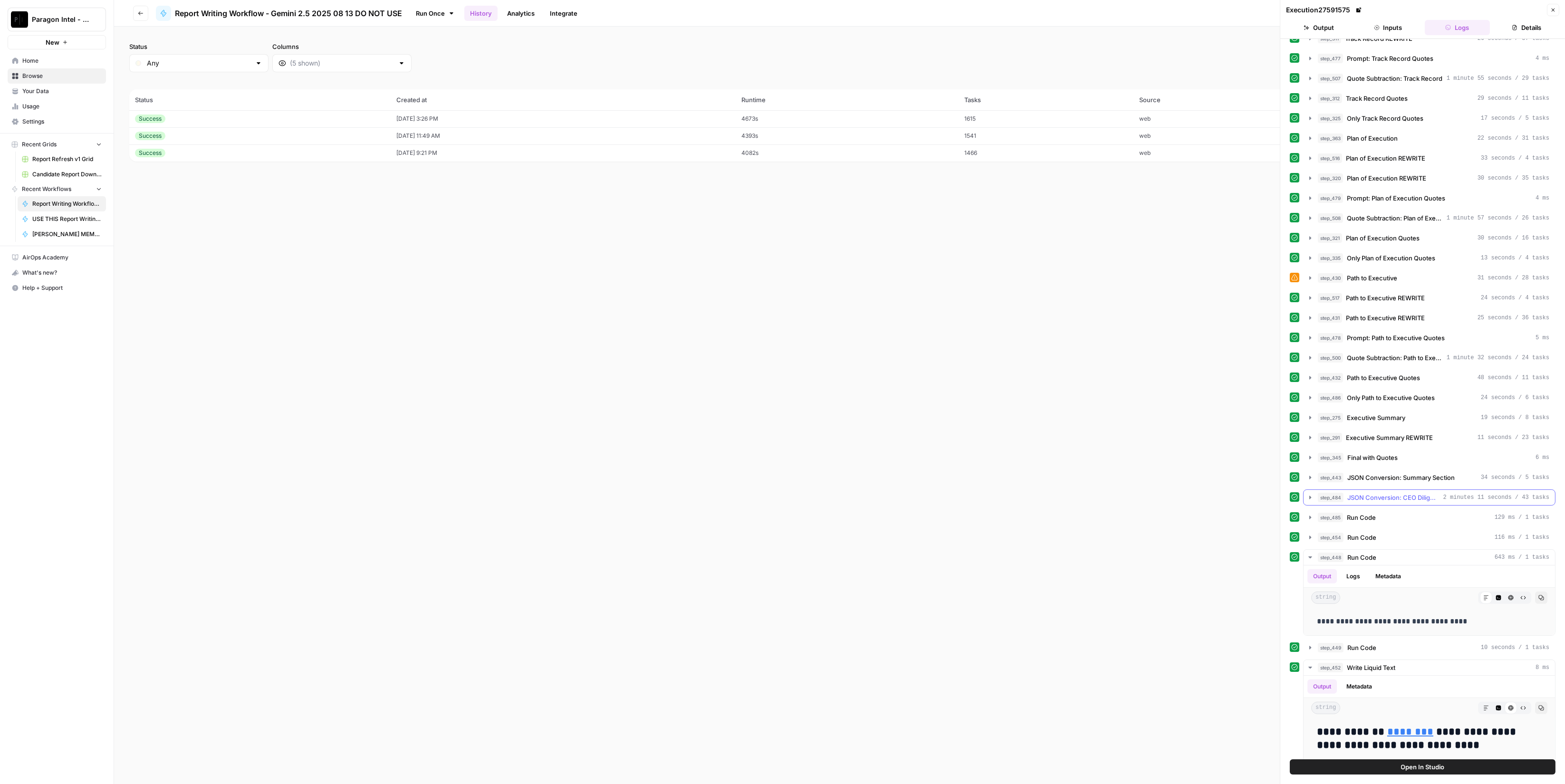
click at [1443, 493] on span "2 minutes 11 seconds / 43 tasks" at bounding box center [1496, 497] width 106 height 9
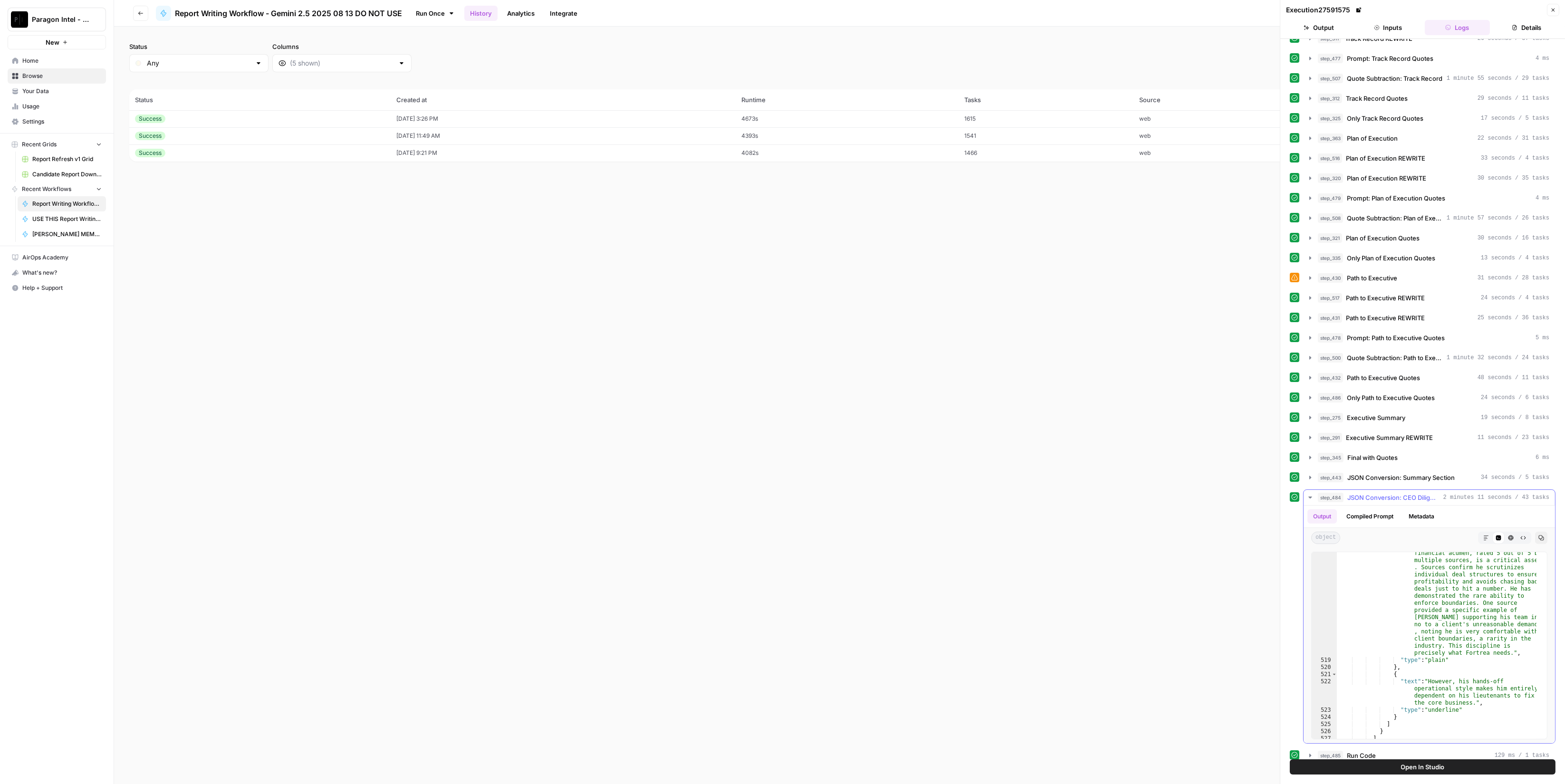
scroll to position [0, 0]
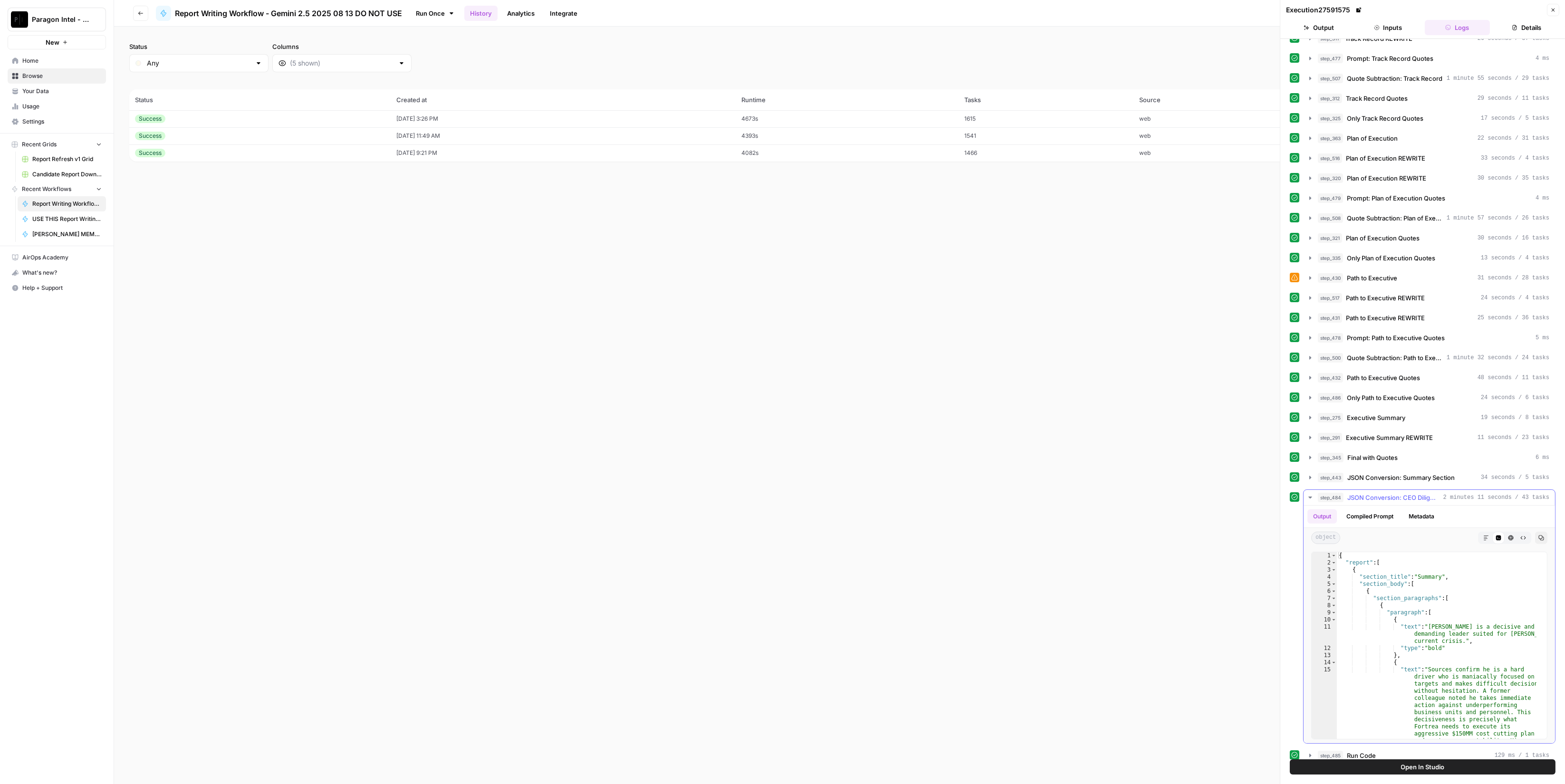
click at [1411, 493] on span "JSON Conversion: CEO Diligence Memo" at bounding box center [1394, 497] width 92 height 10
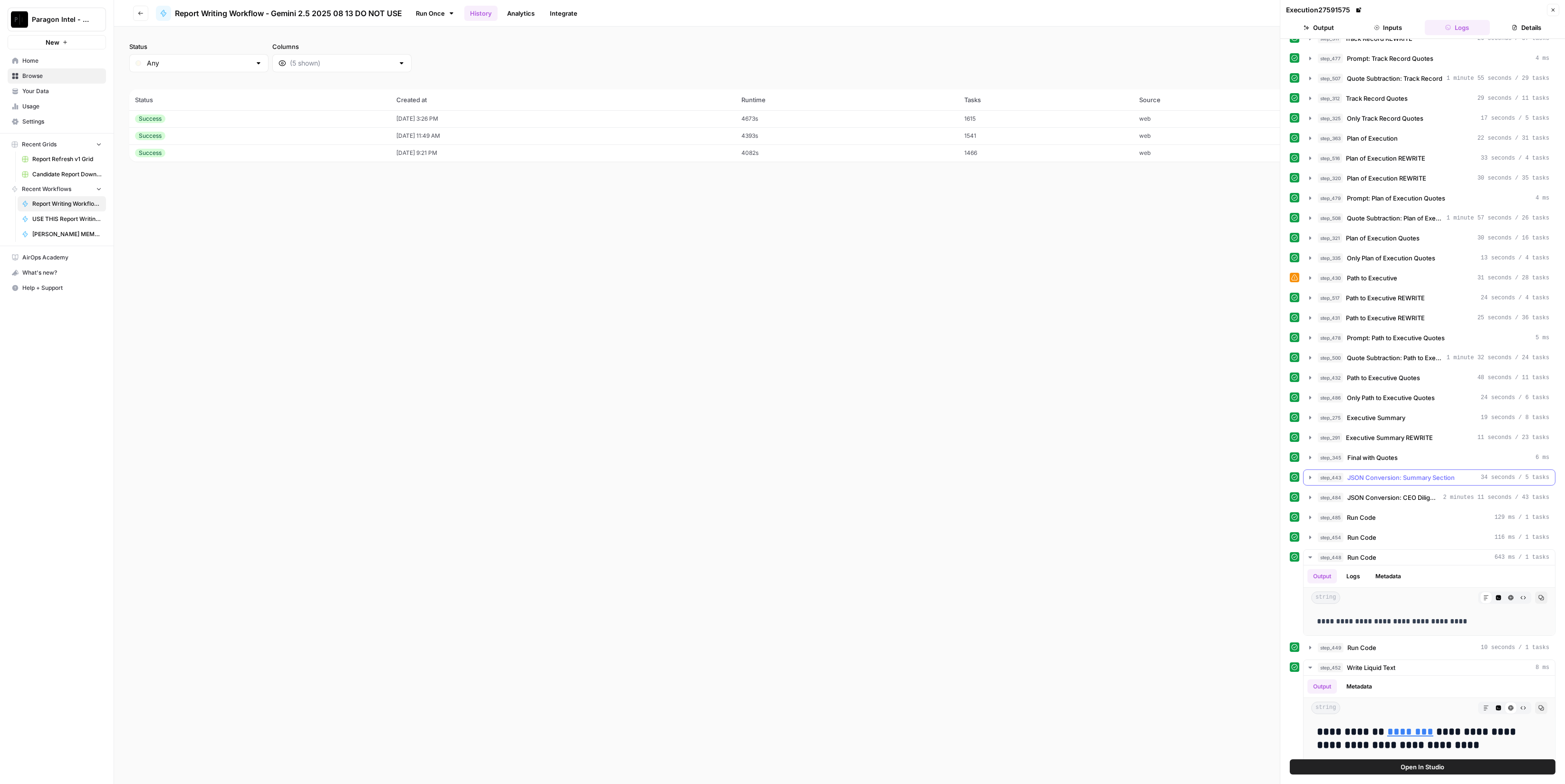
click at [1411, 470] on button "step_443 JSON Conversion: Summary Section 34 seconds / 5 tasks" at bounding box center [1430, 477] width 252 height 15
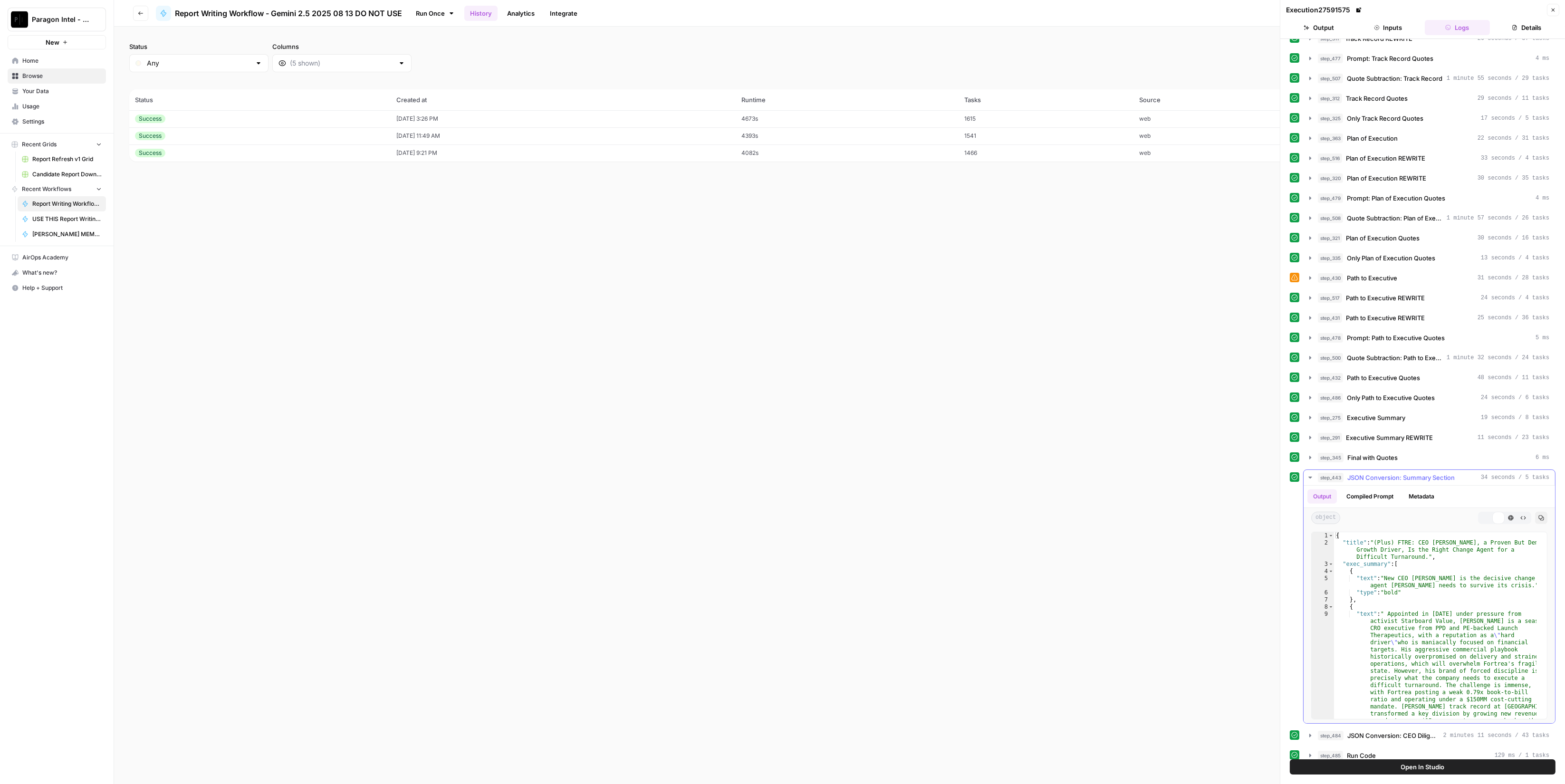
click at [1411, 470] on button "step_443 JSON Conversion: Summary Section 34 seconds / 5 tasks" at bounding box center [1430, 477] width 252 height 15
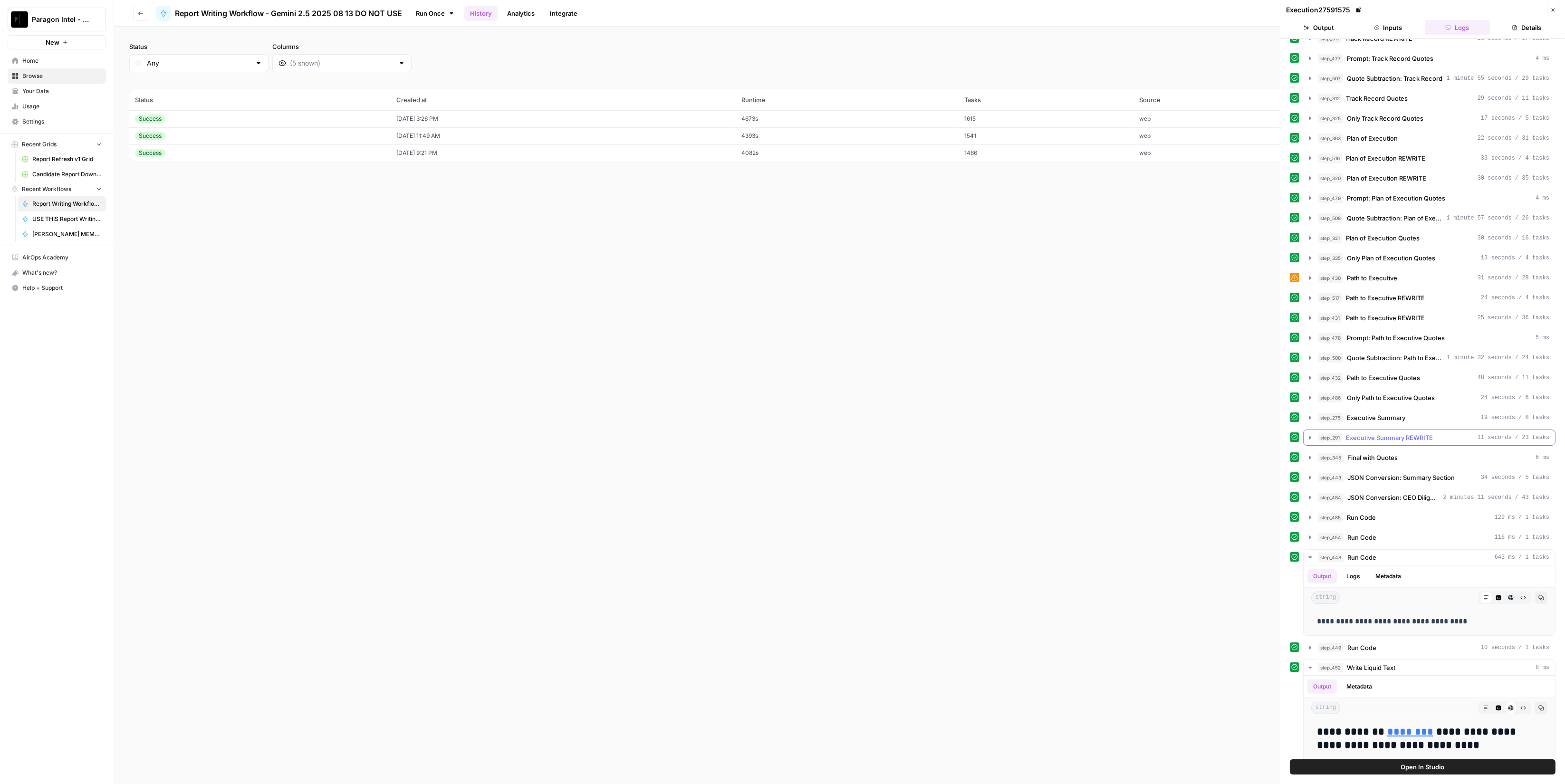
click at [1417, 433] on span "Executive Summary REWRITE" at bounding box center [1389, 438] width 87 height 10
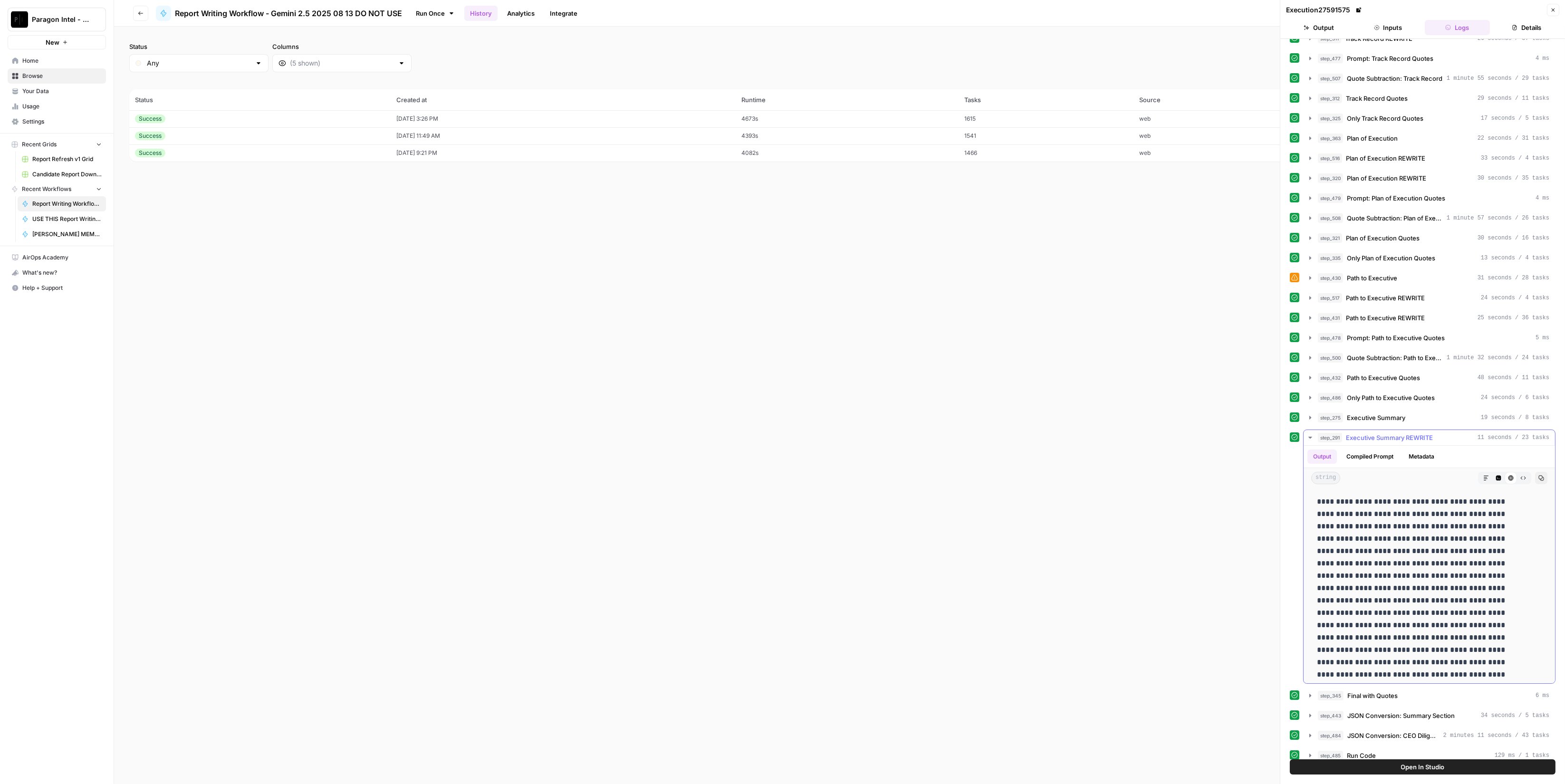
click at [1417, 433] on span "Executive Summary REWRITE" at bounding box center [1389, 438] width 87 height 10
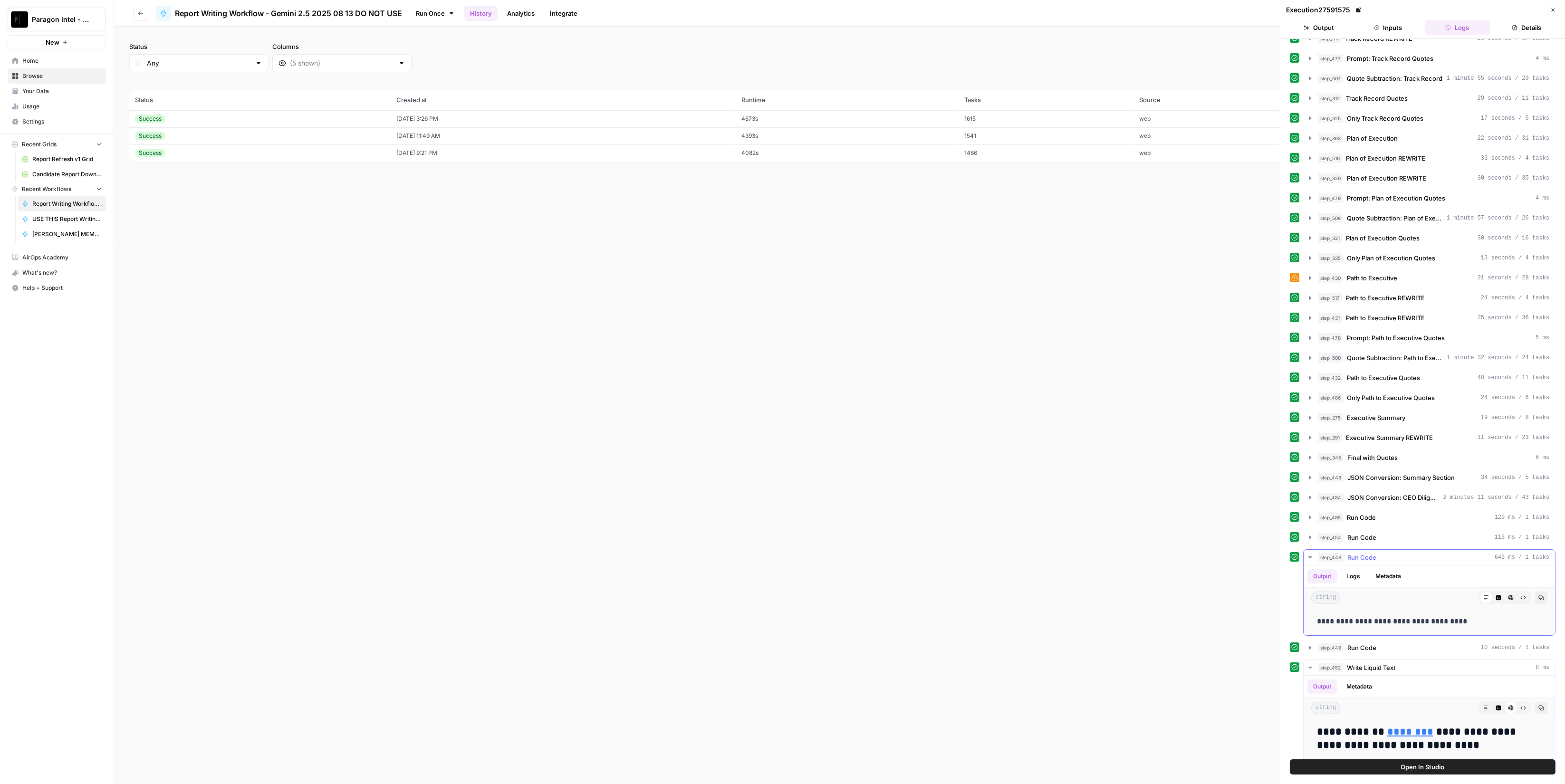
click at [1394, 553] on div "step_448 Run Code 643 ms / 1 tasks" at bounding box center [1433, 557] width 231 height 10
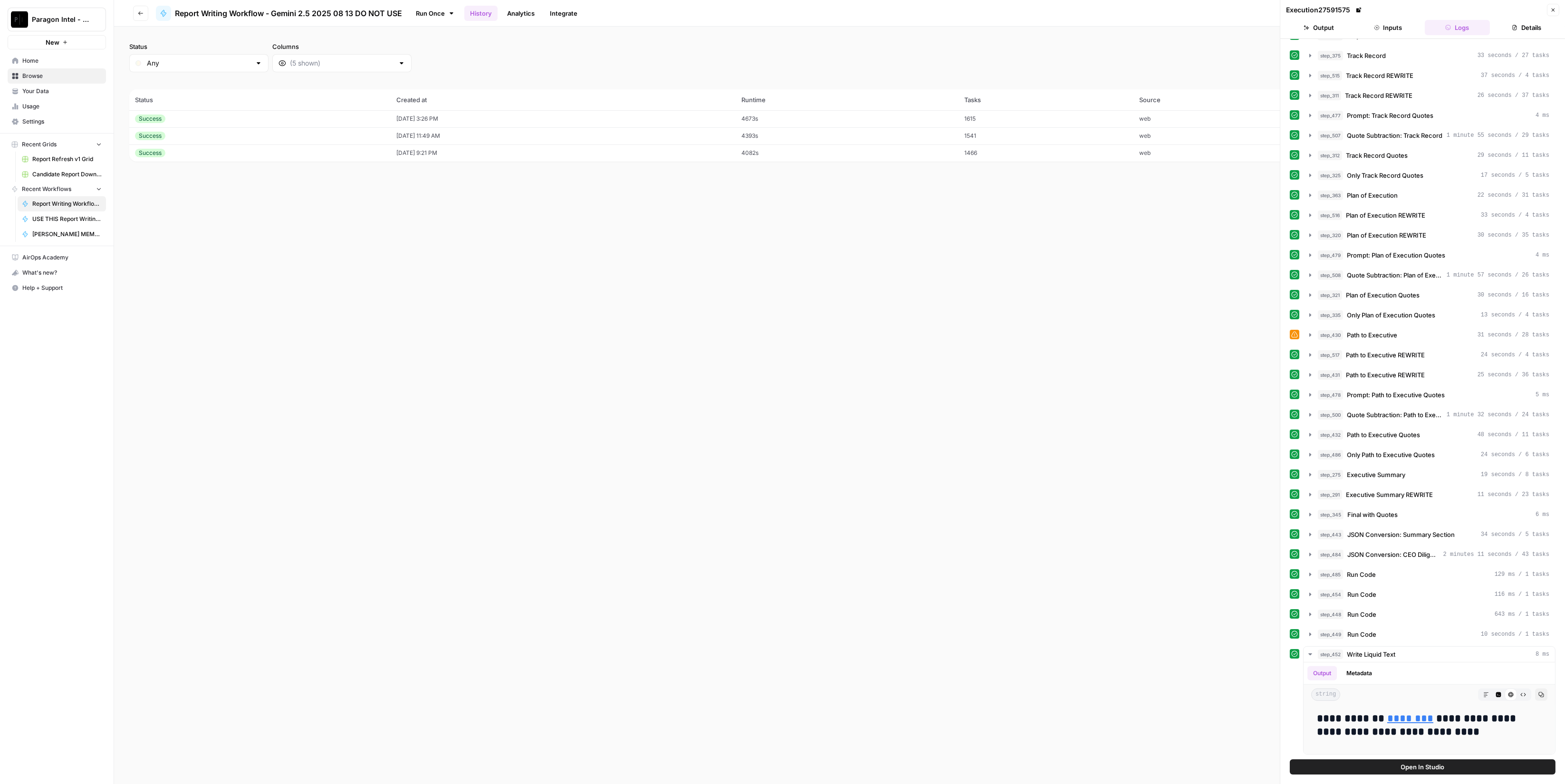
scroll to position [1180, 0]
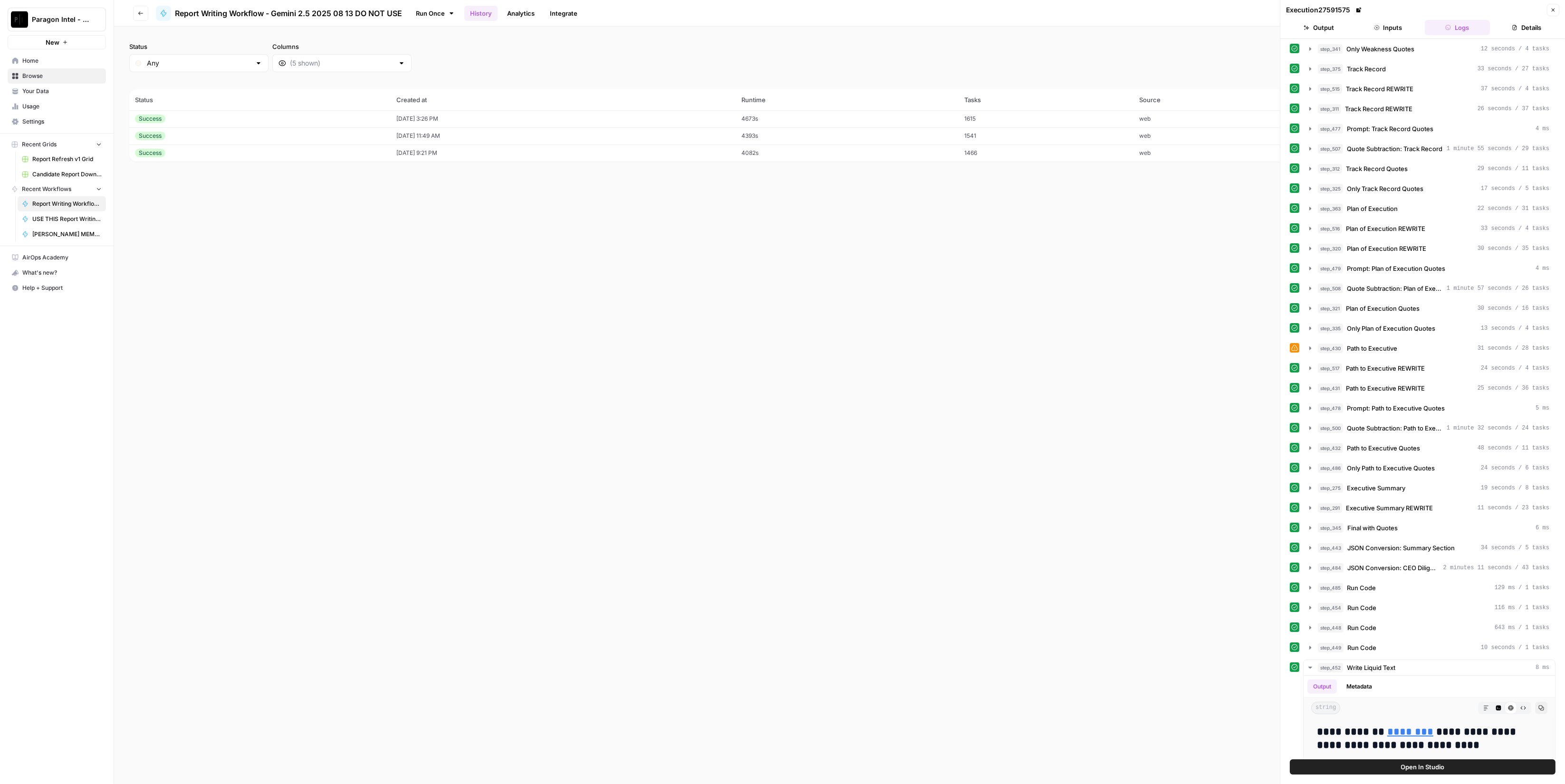
click at [222, 121] on div "Success" at bounding box center [259, 119] width 250 height 9
click at [1350, 17] on header "Execution 27591575 Close Output Inputs Logs Details" at bounding box center [1422, 19] width 285 height 39
click at [1346, 23] on button "Output" at bounding box center [1319, 27] width 66 height 15
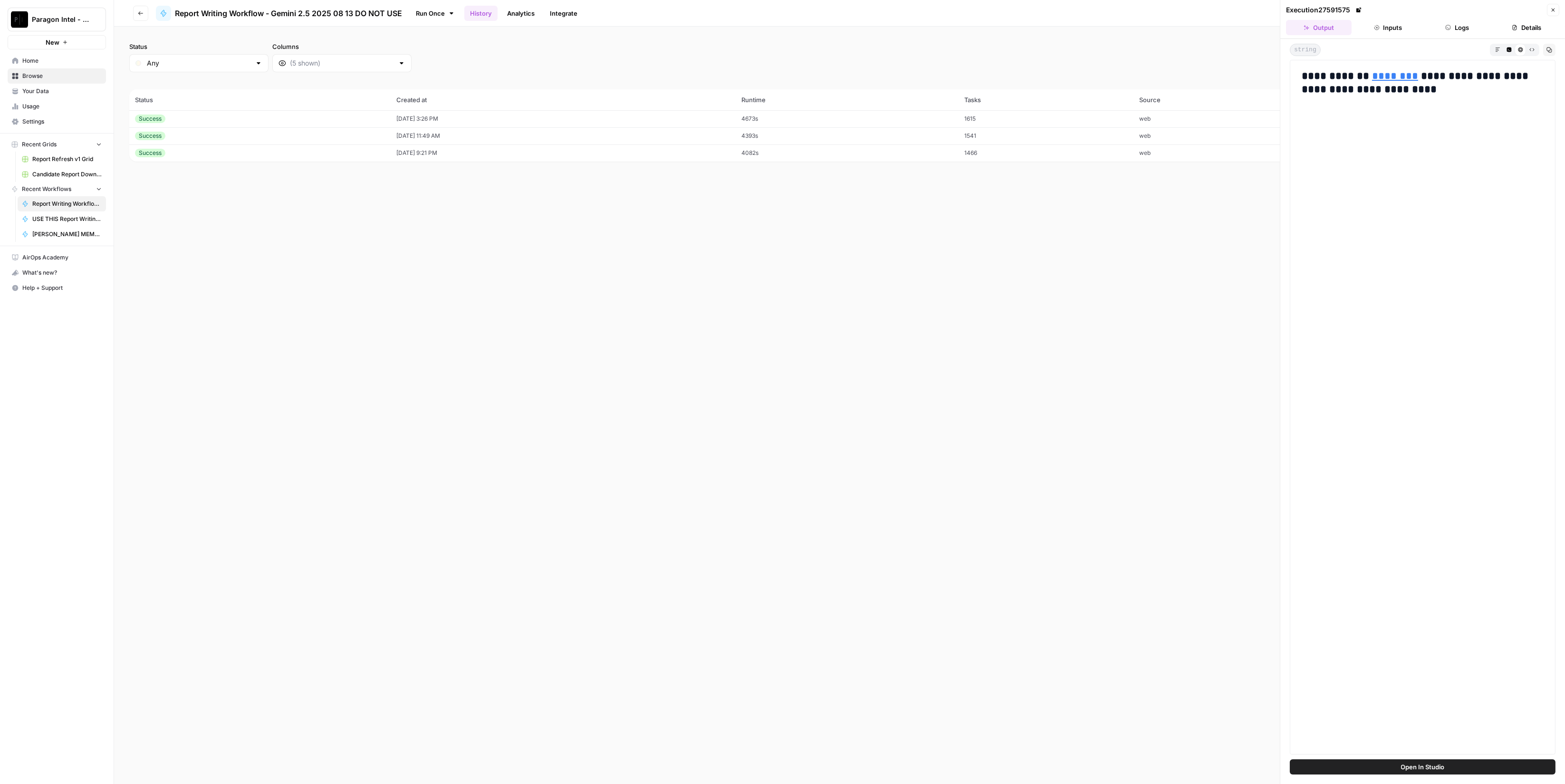
click at [1363, 7] on link at bounding box center [1359, 10] width 10 height 10
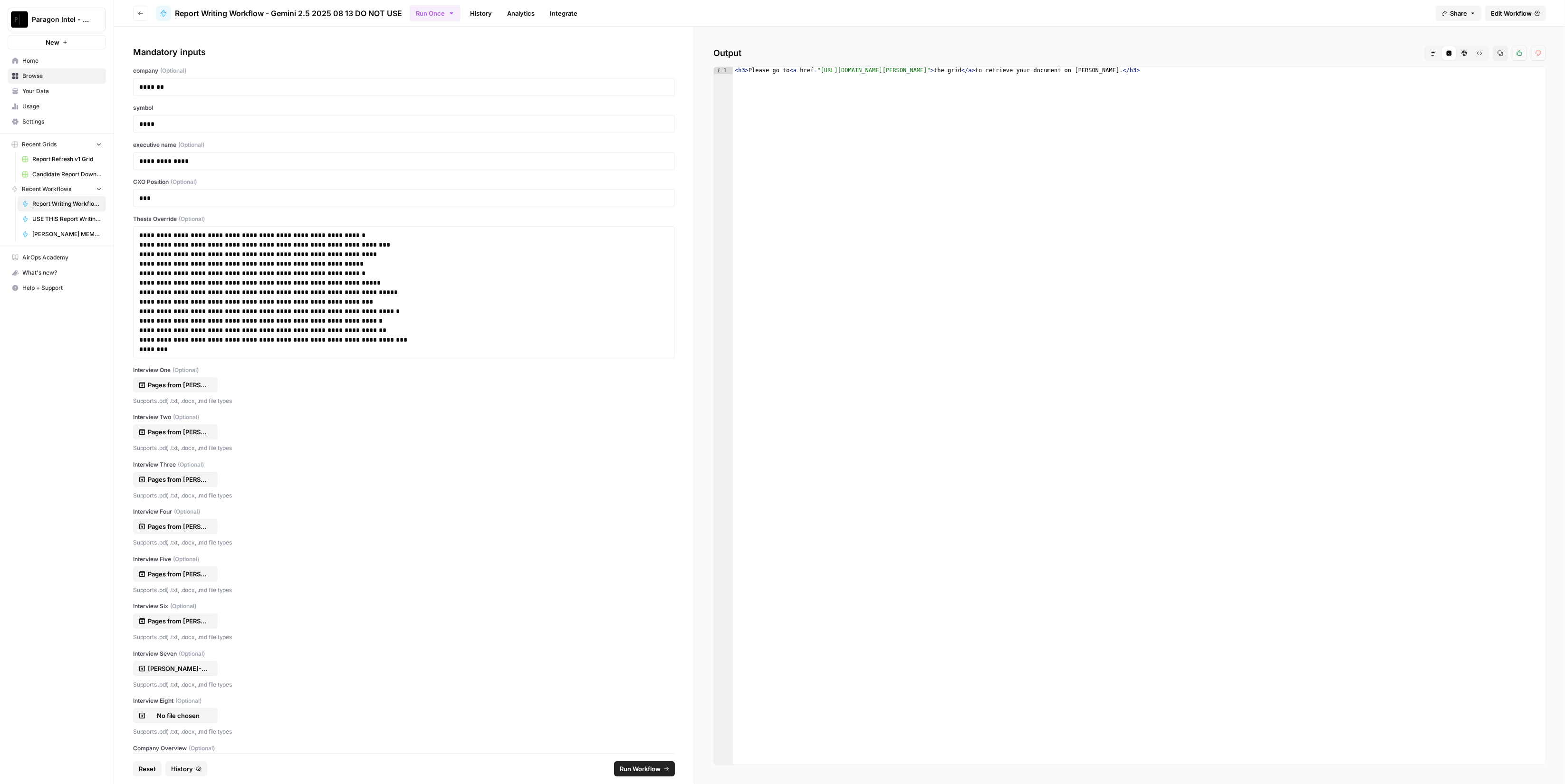
click at [1435, 52] on icon "button" at bounding box center [1433, 53] width 5 height 5
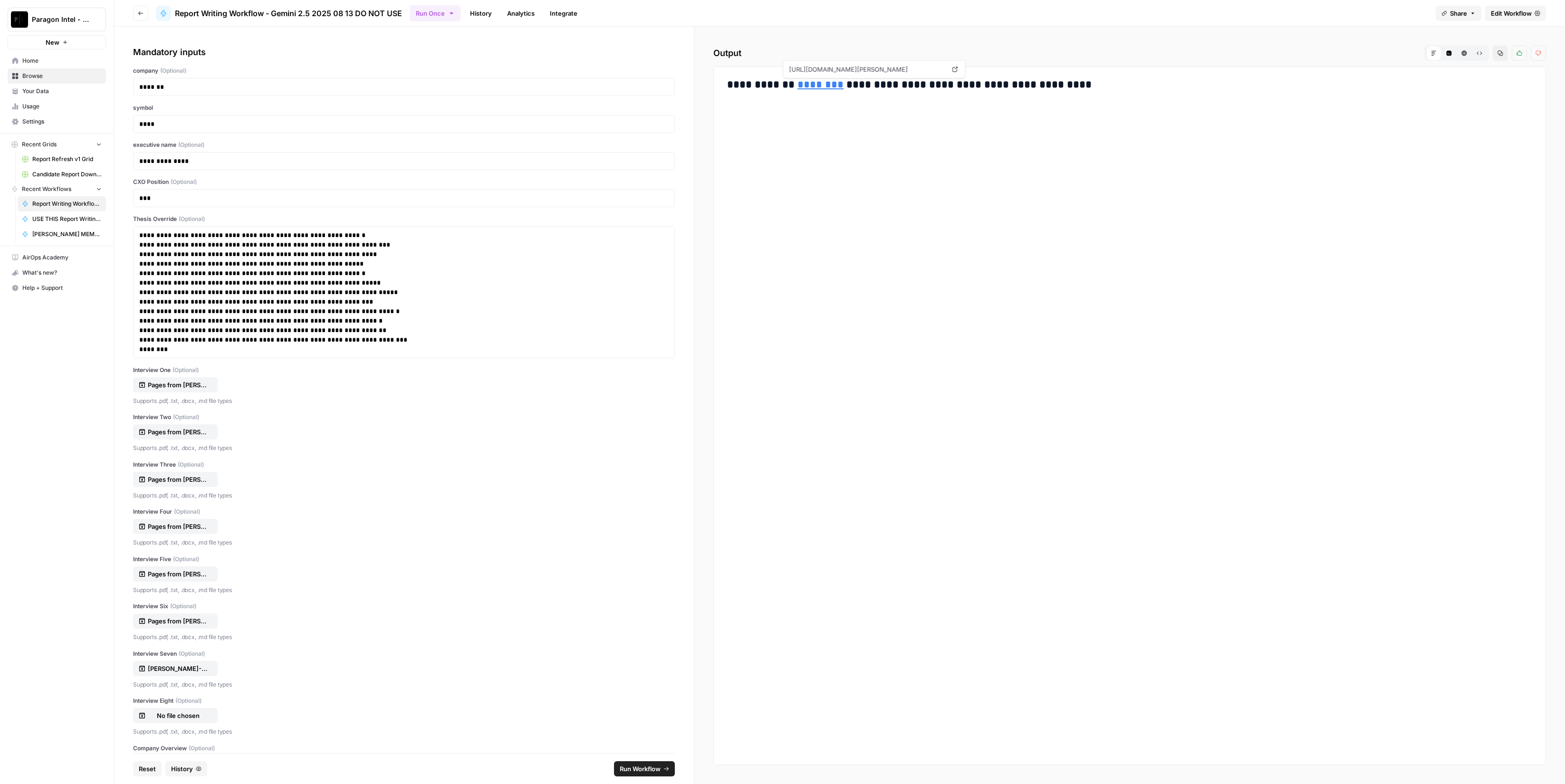
click at [808, 85] on link "********" at bounding box center [821, 84] width 46 height 10
click at [490, 13] on link "History" at bounding box center [481, 13] width 33 height 15
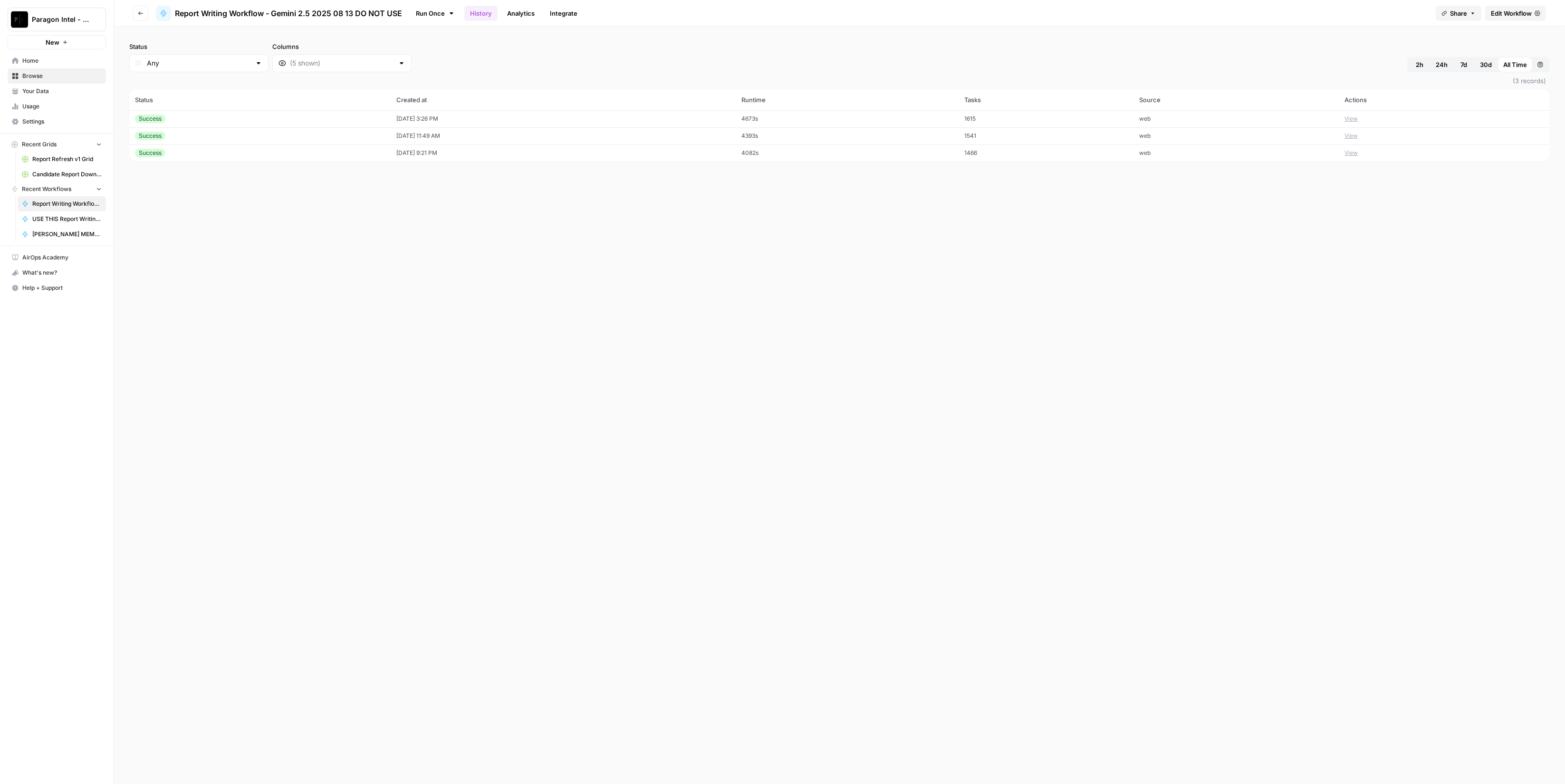
click at [1358, 120] on button "View" at bounding box center [1351, 119] width 13 height 9
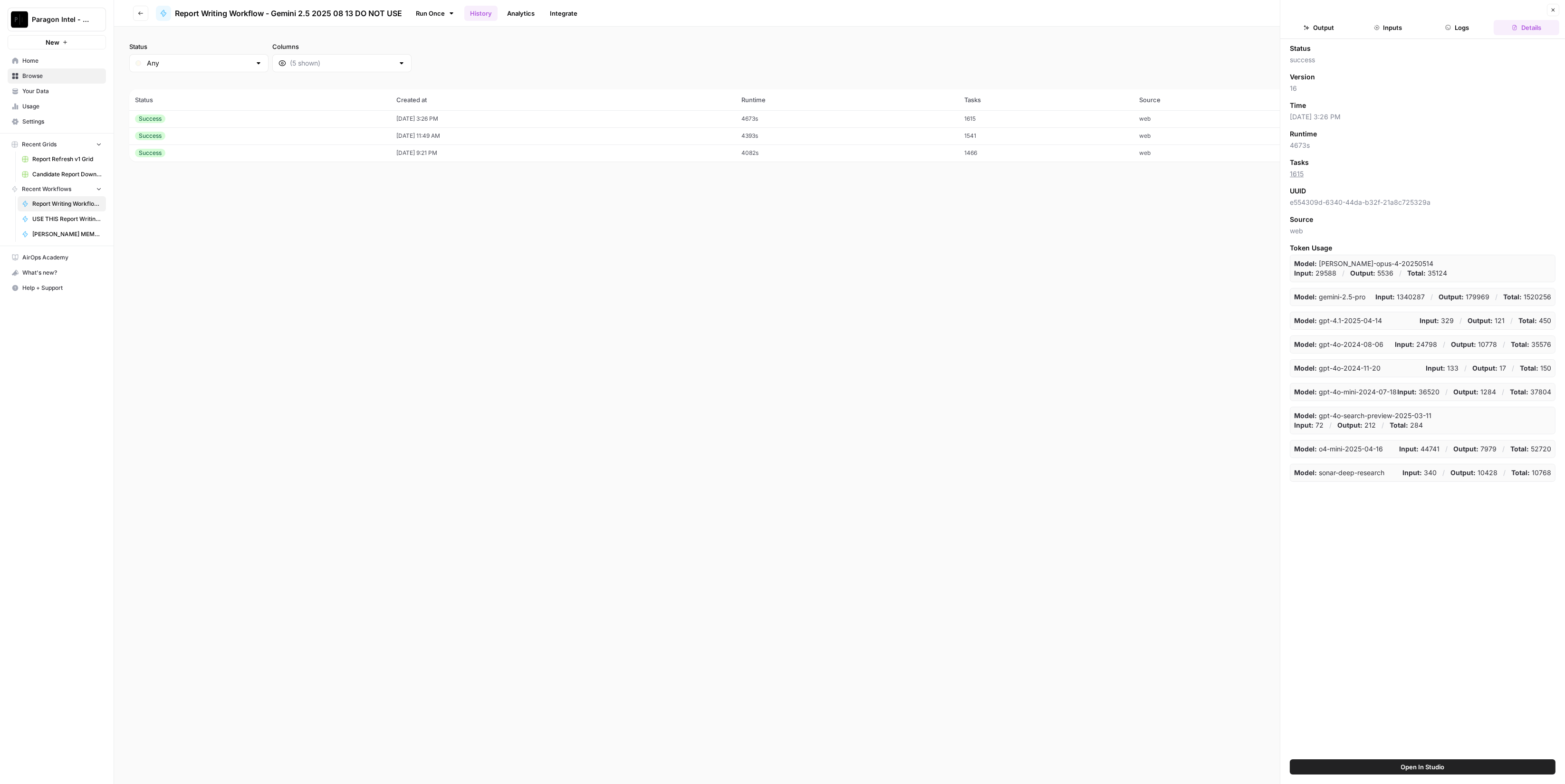
click at [1457, 22] on button "Logs" at bounding box center [1457, 27] width 66 height 15
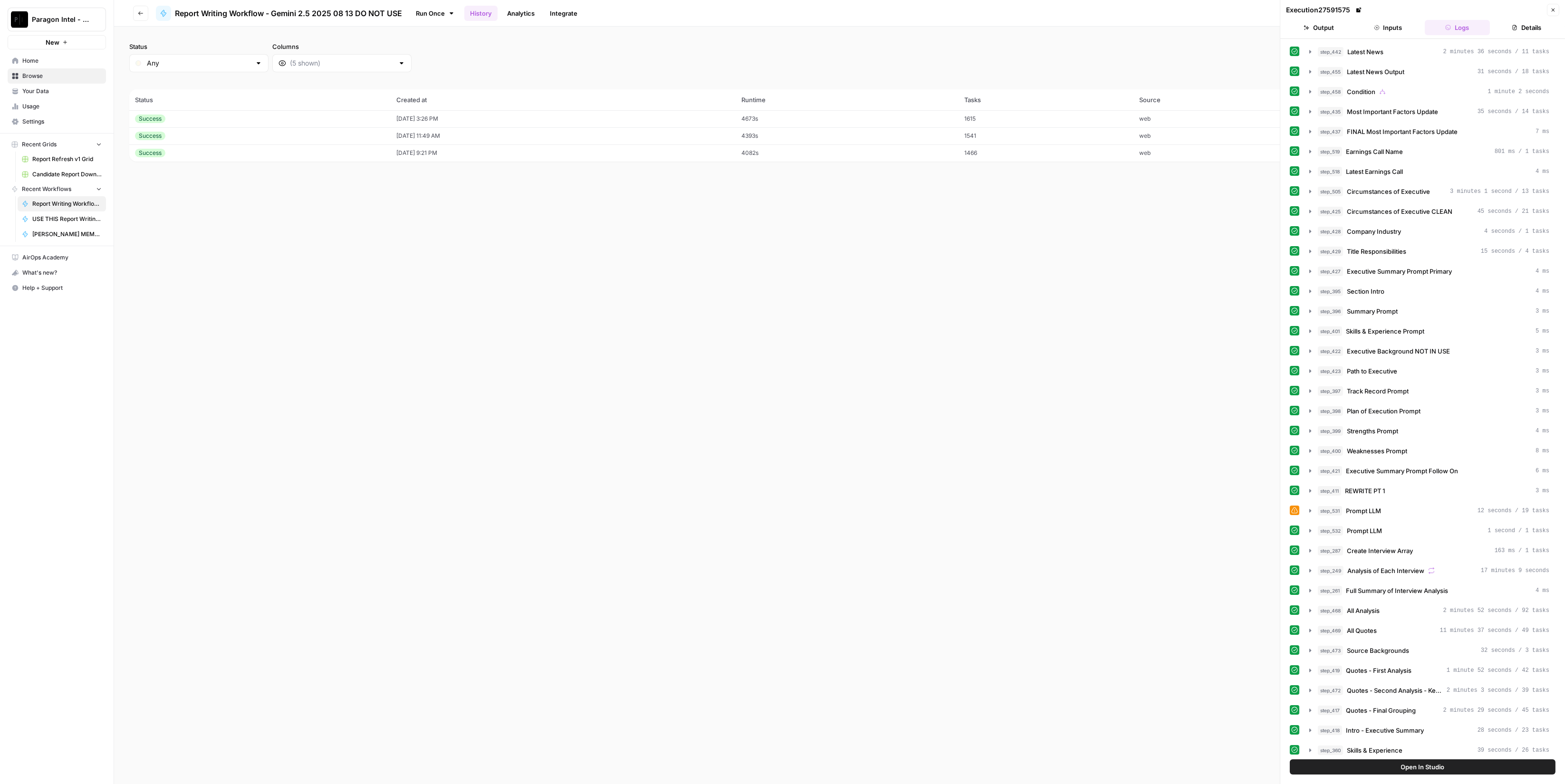
click at [1402, 16] on header "Execution 27591575 Close Output Inputs Logs Details" at bounding box center [1422, 19] width 285 height 39
click at [1402, 24] on button "Inputs" at bounding box center [1388, 27] width 66 height 15
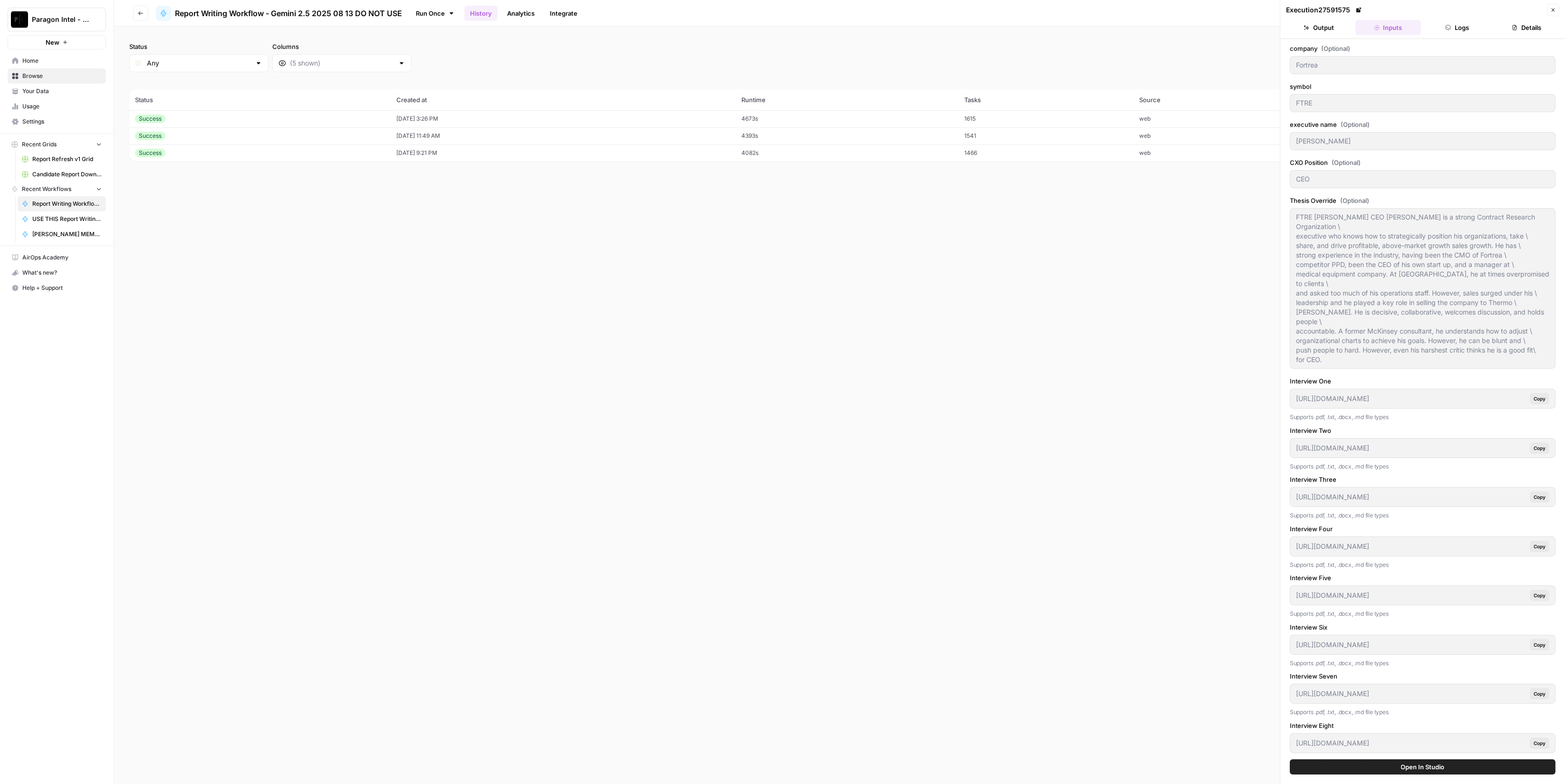
click at [1335, 27] on button "Output" at bounding box center [1319, 27] width 66 height 15
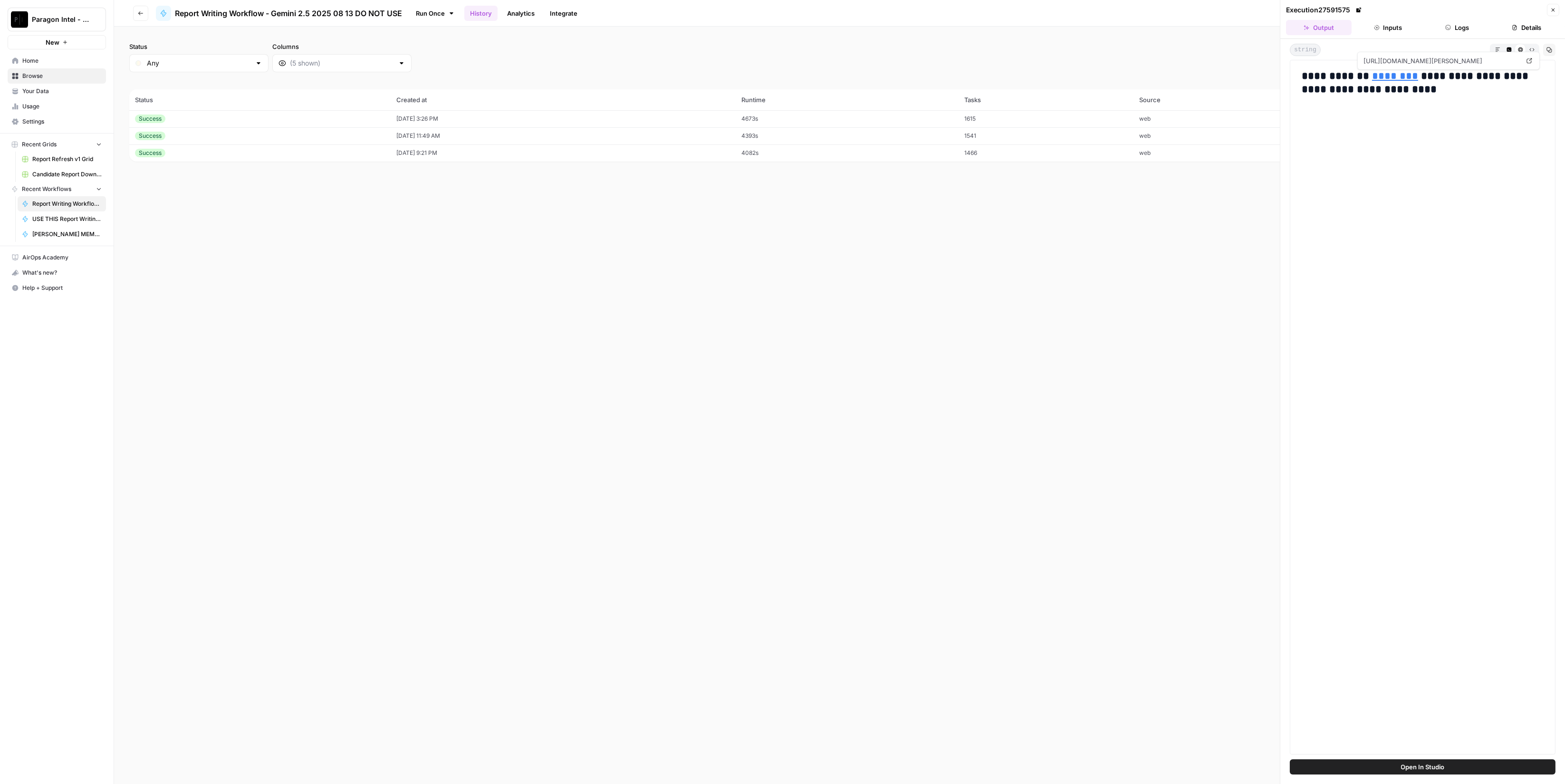
click at [1444, 30] on button "Logs" at bounding box center [1457, 27] width 66 height 15
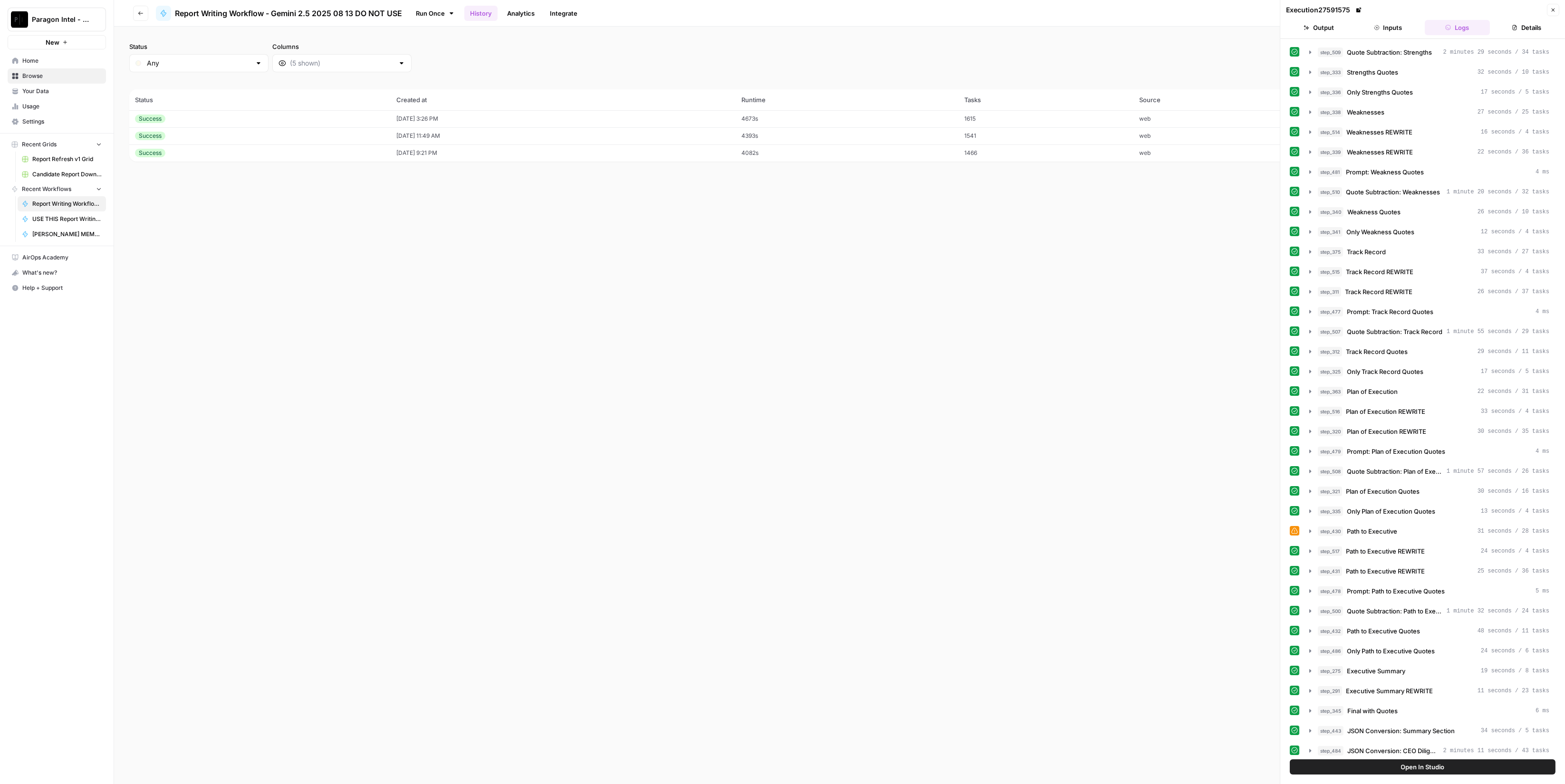
scroll to position [1180, 0]
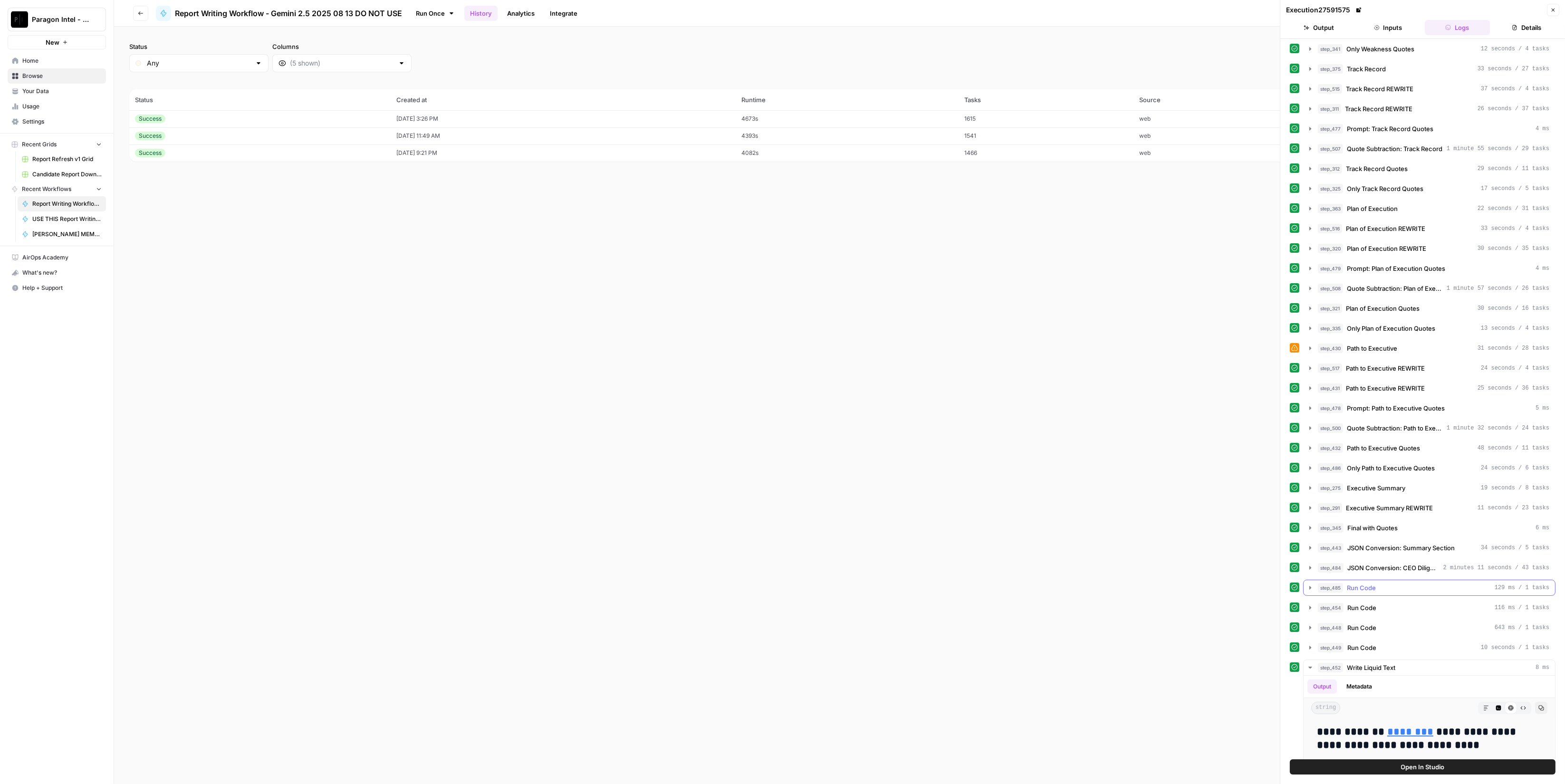
click at [1428, 583] on div "step_485 Run Code 129 ms / 1 tasks" at bounding box center [1433, 588] width 231 height 10
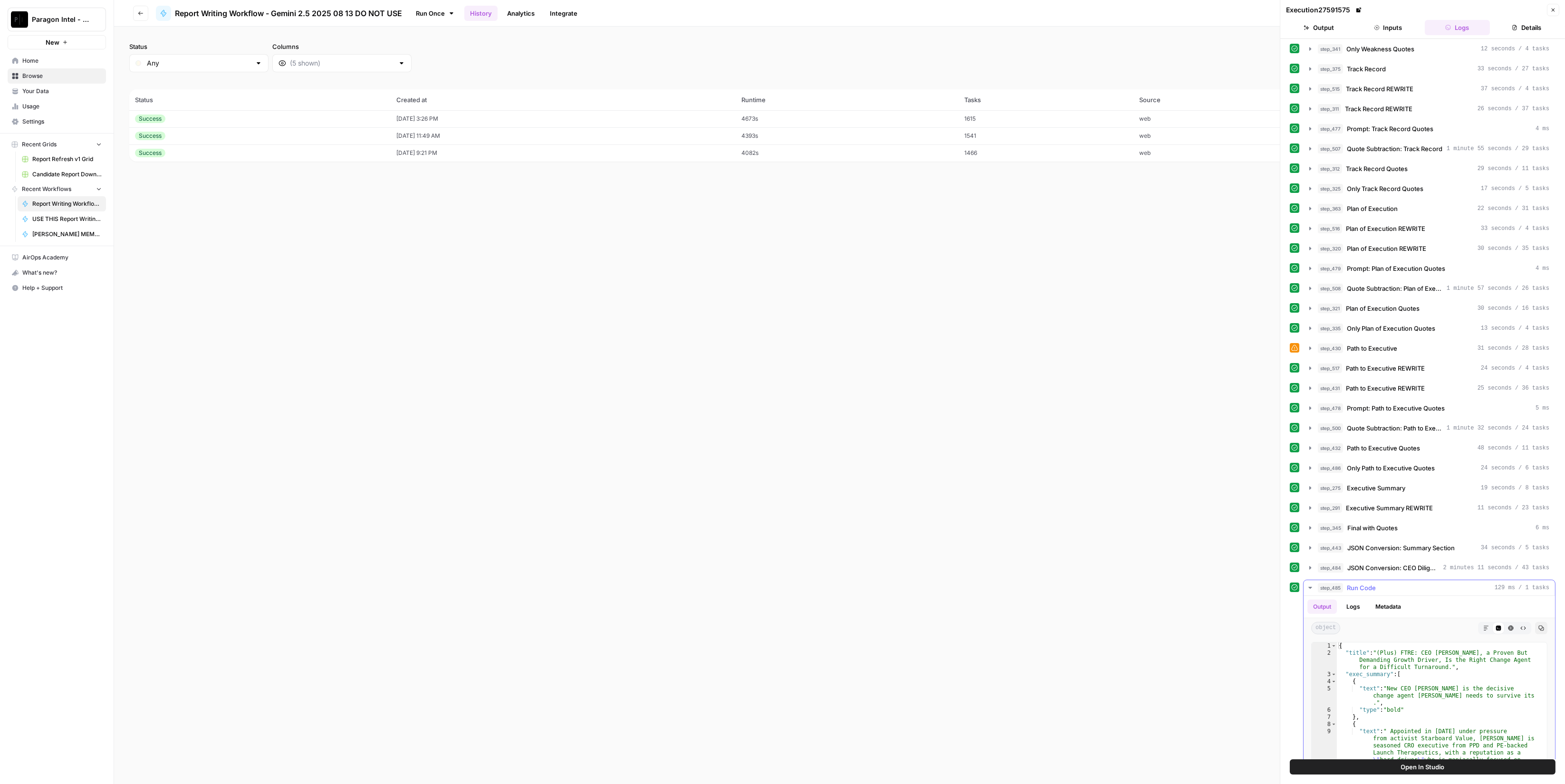
click at [1428, 583] on div "step_485 Run Code 129 ms / 1 tasks" at bounding box center [1433, 588] width 231 height 10
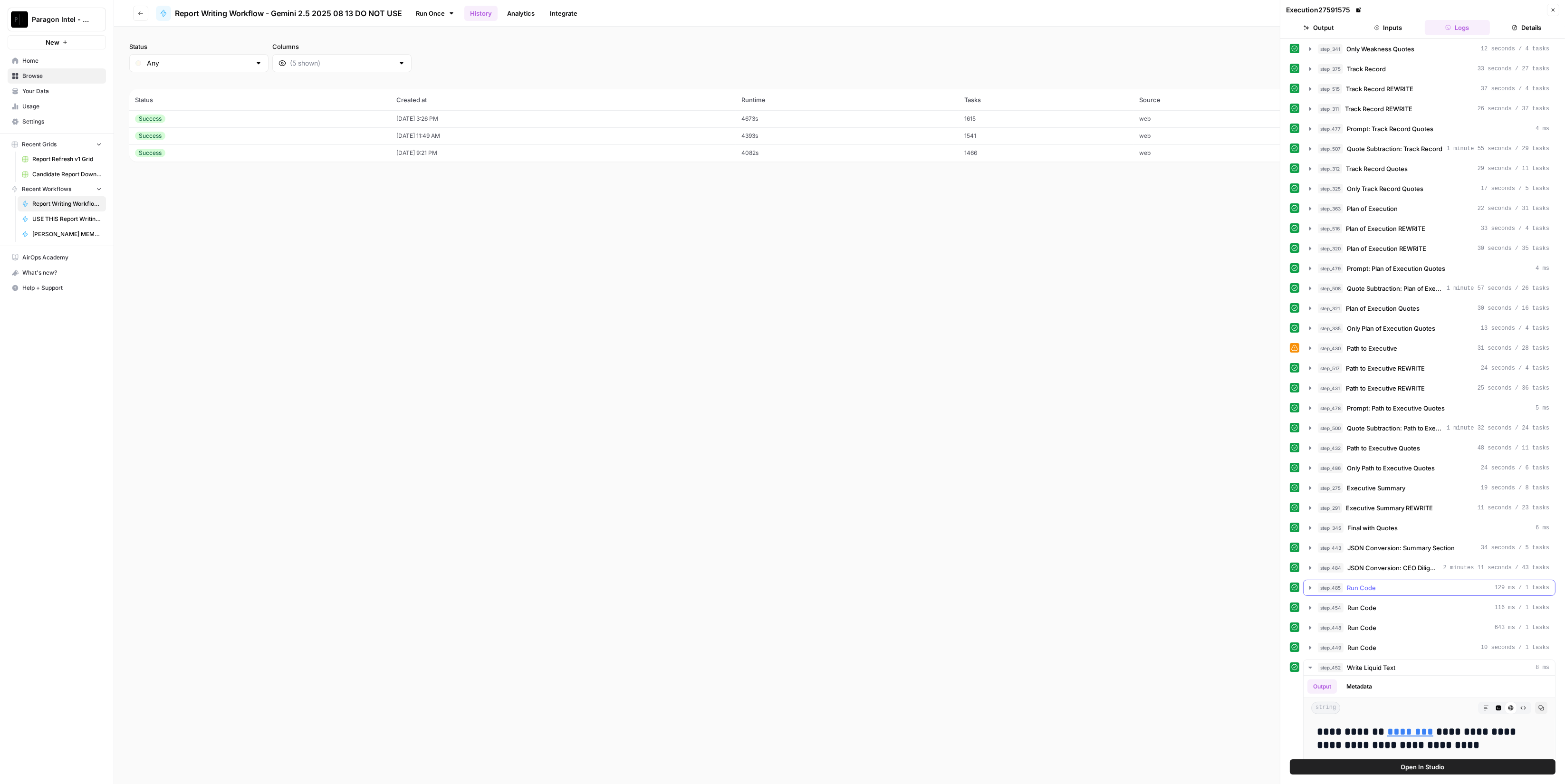
click at [1409, 603] on div "step_454 Run Code 116 ms / 1 tasks" at bounding box center [1433, 608] width 231 height 10
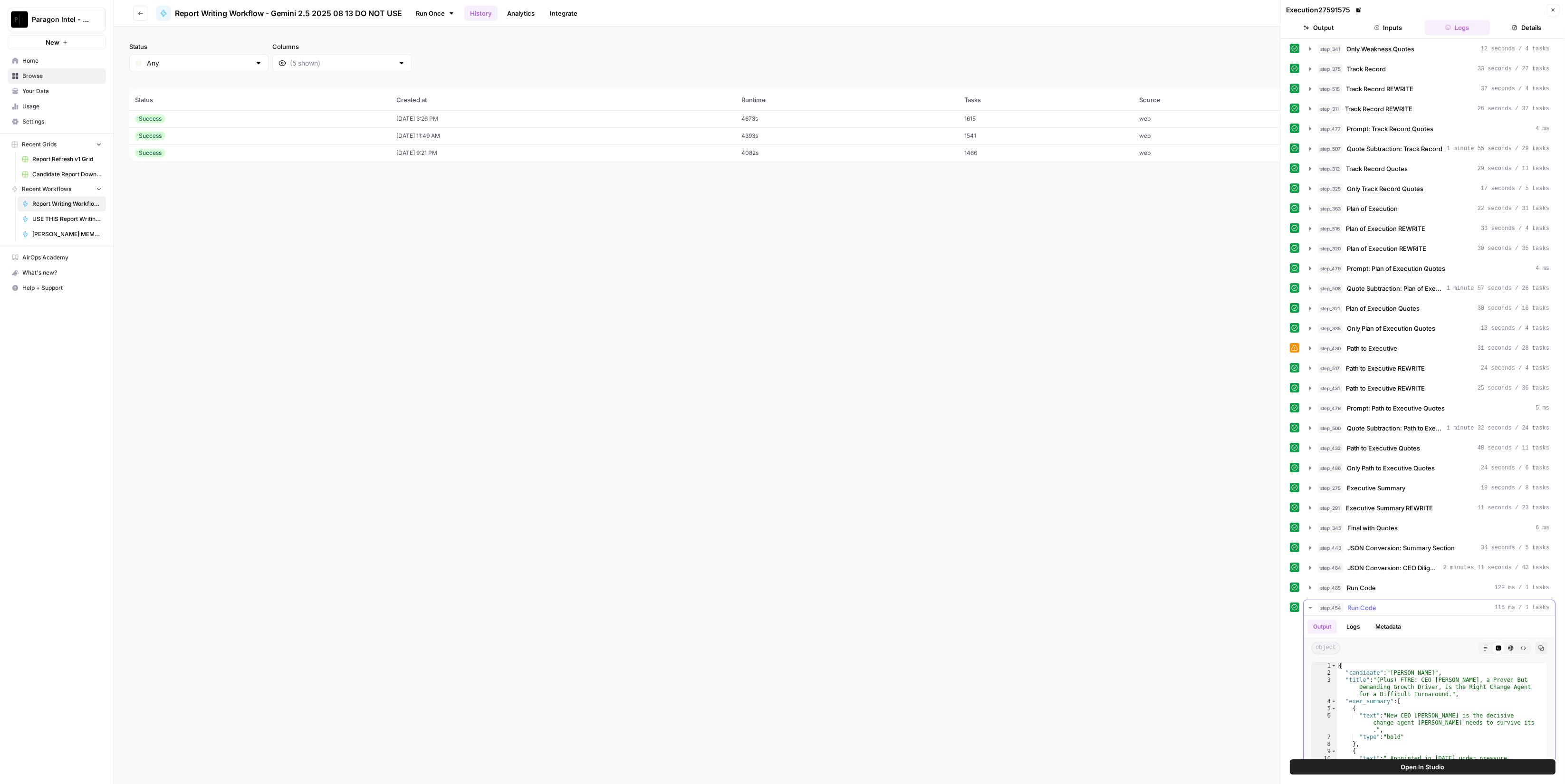
click at [1409, 603] on div "step_454 Run Code 116 ms / 1 tasks" at bounding box center [1433, 608] width 231 height 10
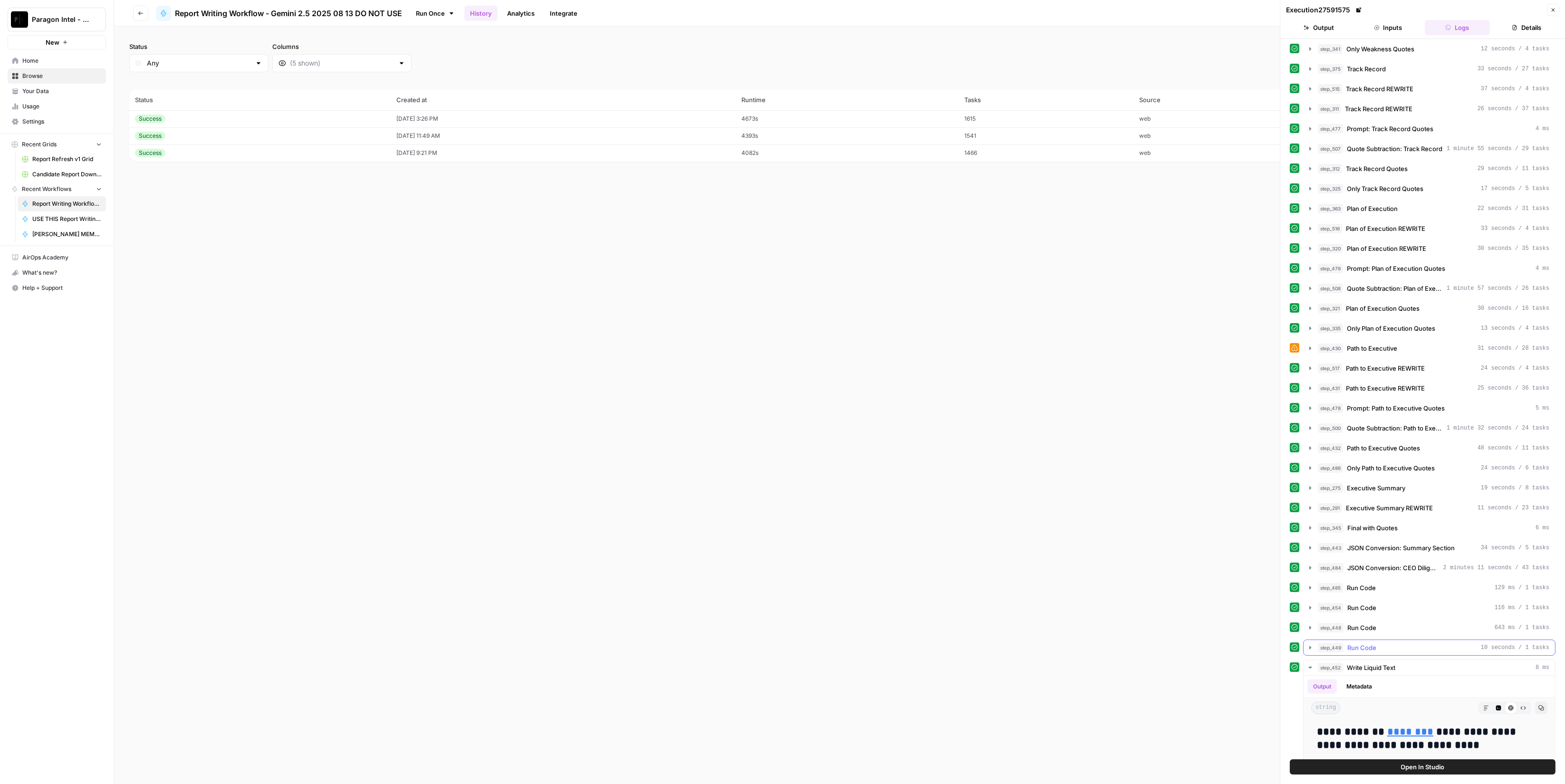
click at [1382, 643] on div "step_449 Run Code 10 seconds / 1 tasks" at bounding box center [1433, 647] width 231 height 10
click at [1560, 11] on header "Execution 27591575 Close Output Inputs Logs Details" at bounding box center [1422, 19] width 285 height 39
click at [1555, 10] on icon "button" at bounding box center [1553, 10] width 5 height 5
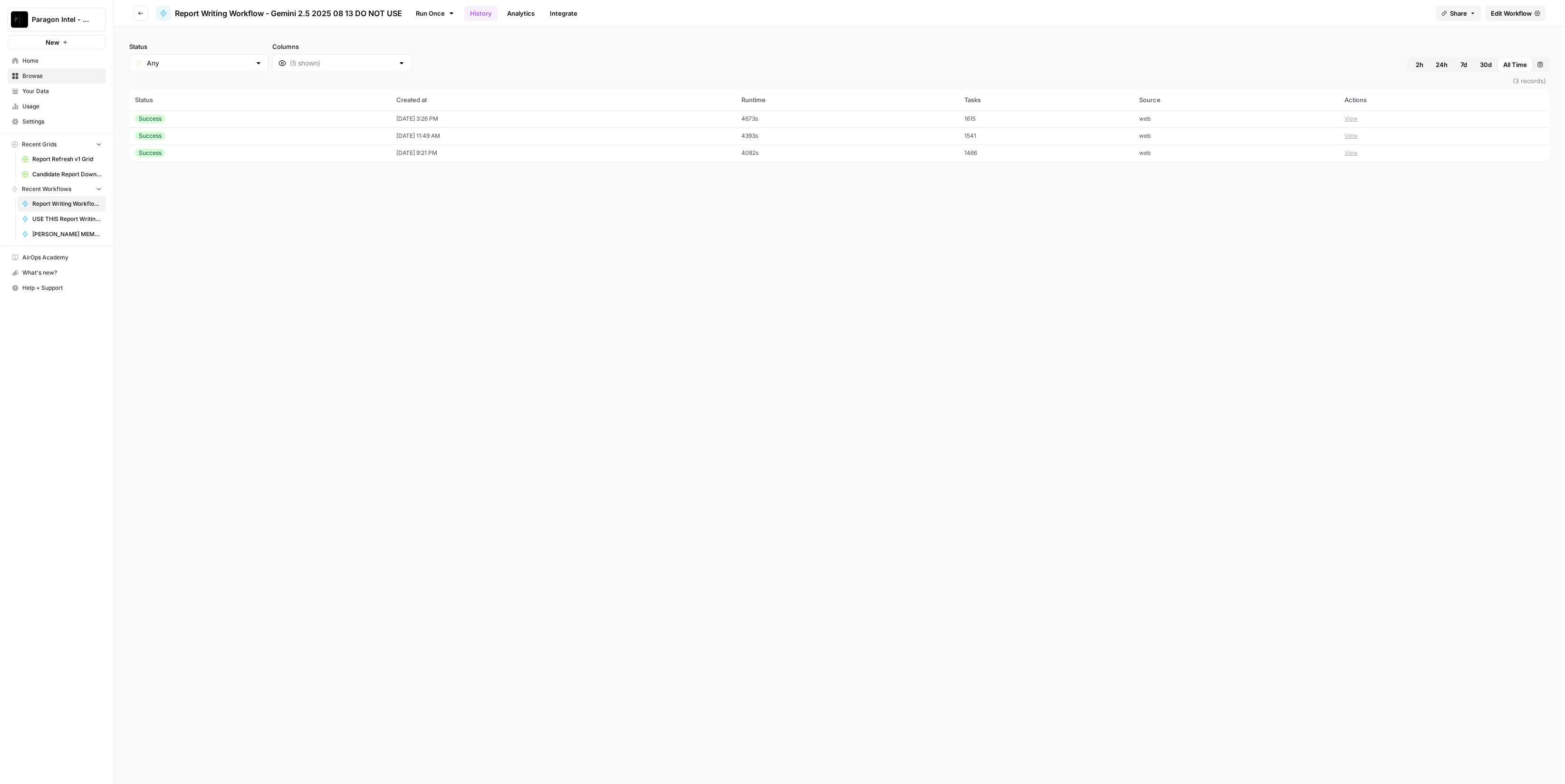
click at [1530, 14] on span "Edit Workflow" at bounding box center [1511, 13] width 41 height 10
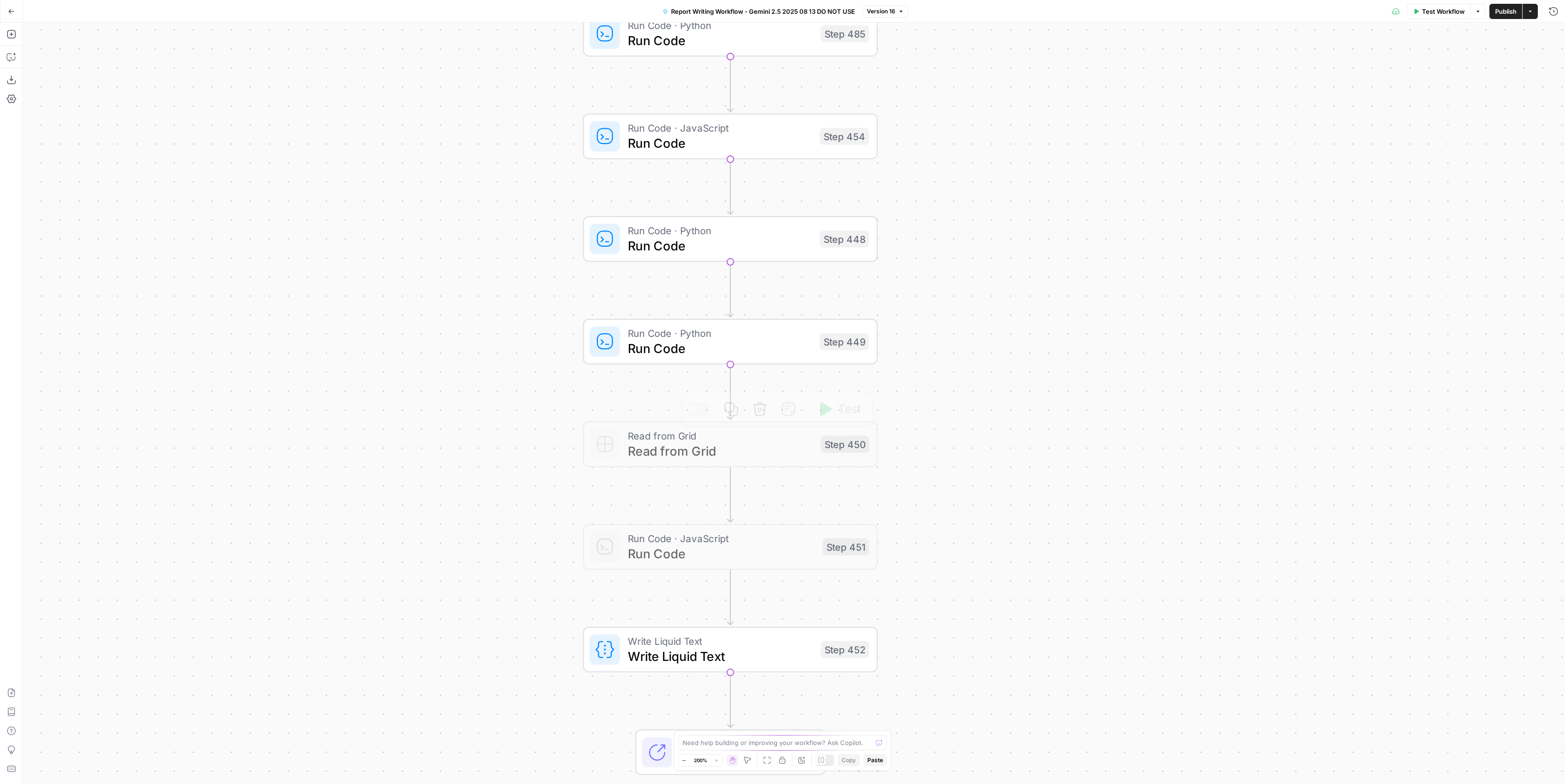
drag, startPoint x: 1084, startPoint y: 256, endPoint x: 1005, endPoint y: 472, distance: 230.0
click at [1005, 472] on div "true false Workflow Set Inputs Inputs LLM · Perplexity Sonar Deep Research Late…" at bounding box center [794, 403] width 1542 height 761
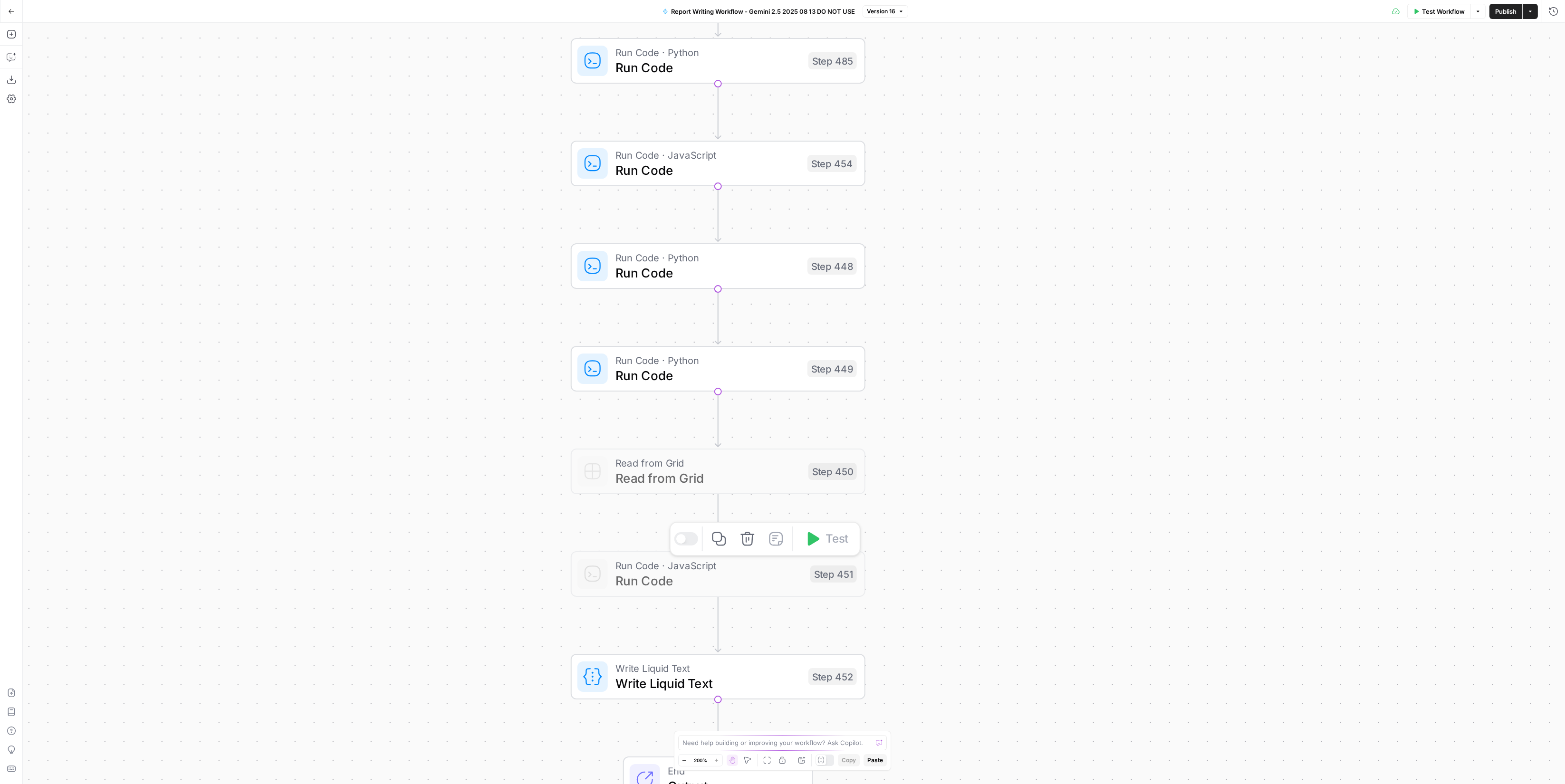
click at [758, 577] on span "Run Code" at bounding box center [709, 580] width 187 height 19
click at [682, 542] on div at bounding box center [680, 539] width 10 height 10
click at [676, 578] on span "Run Code" at bounding box center [709, 580] width 187 height 19
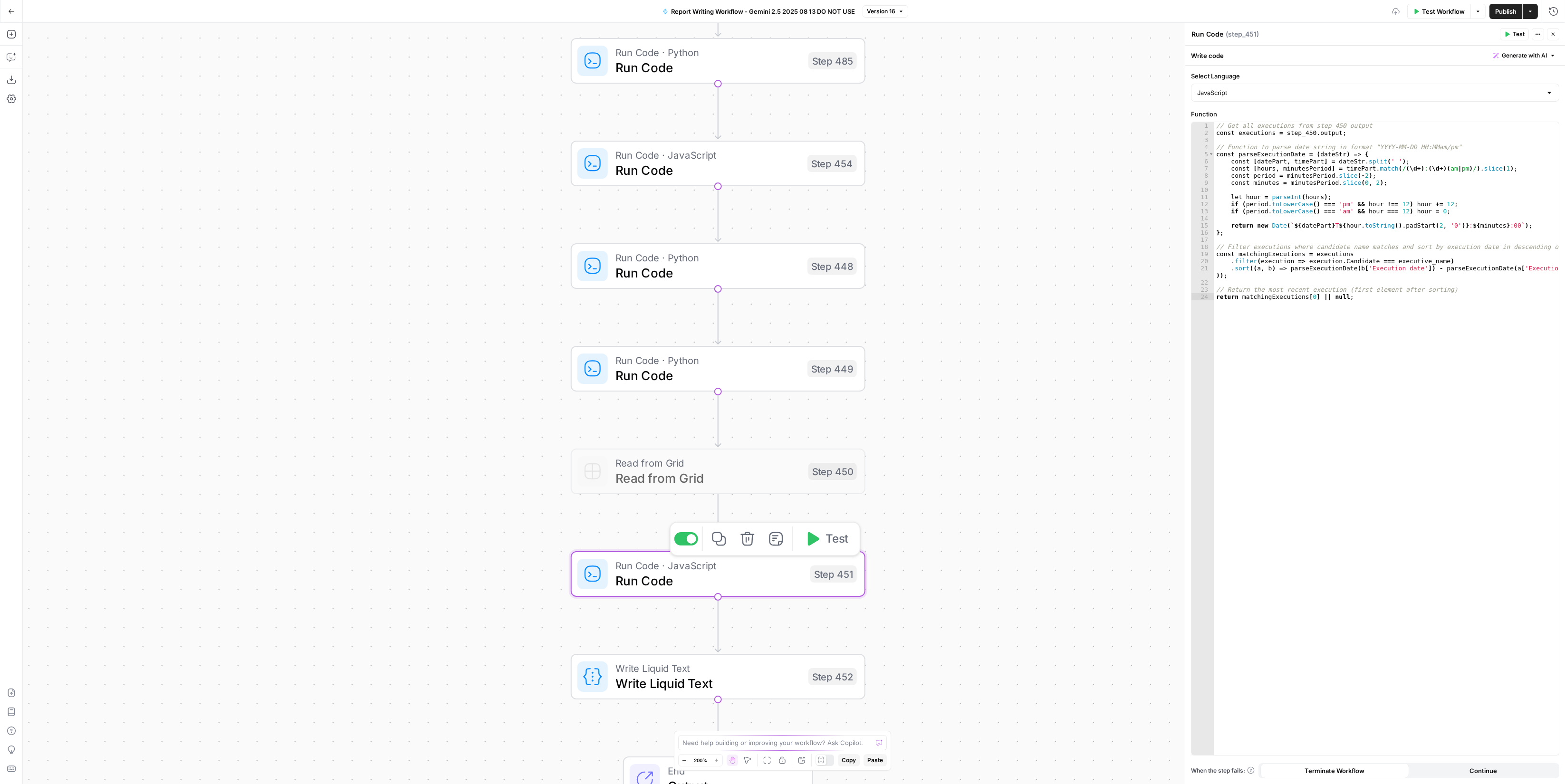
click at [676, 578] on span "Run Code" at bounding box center [709, 580] width 187 height 19
click at [687, 542] on div at bounding box center [685, 539] width 24 height 13
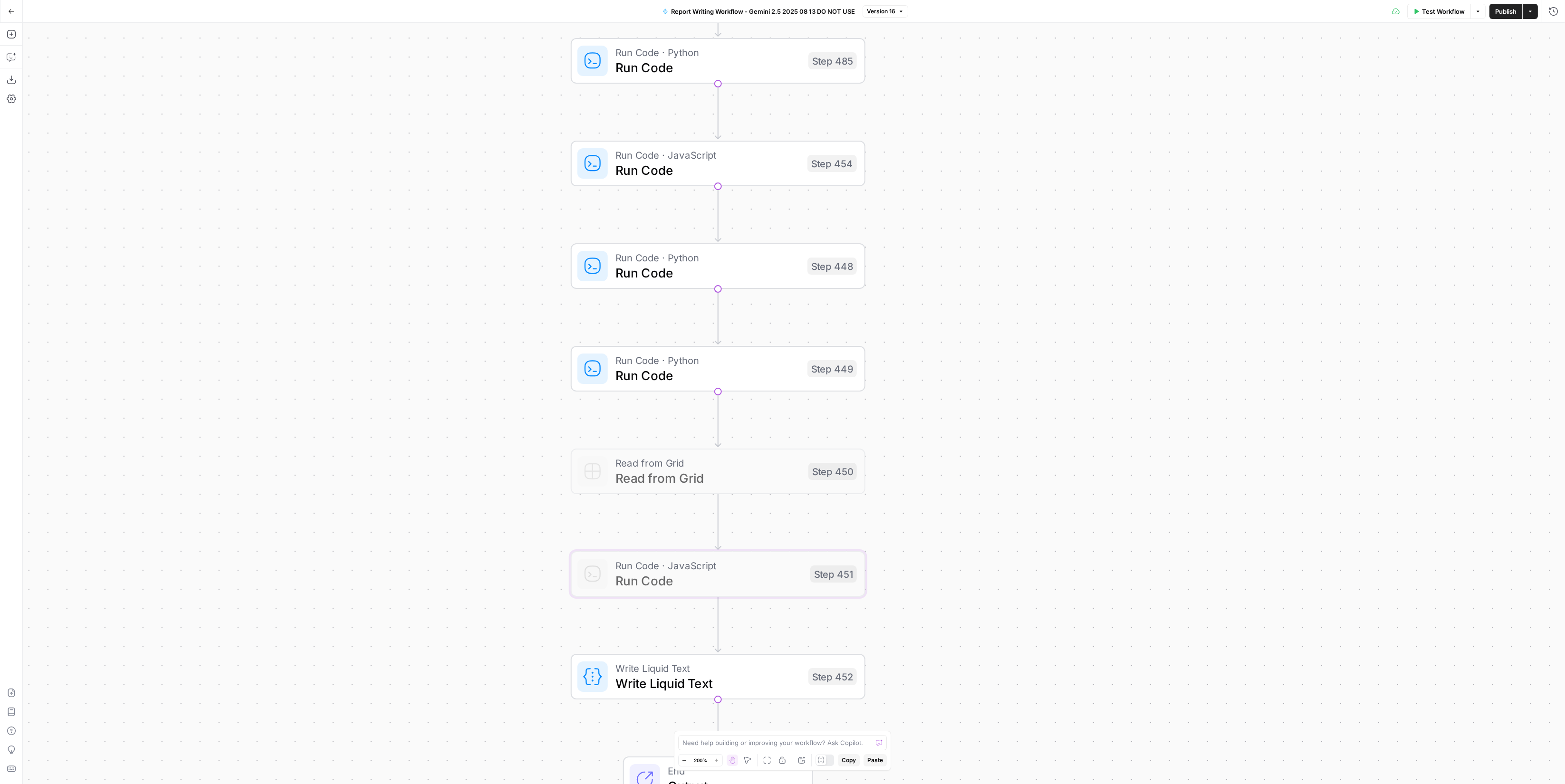
click at [651, 689] on span "Write Liquid Text" at bounding box center [708, 683] width 185 height 19
click at [649, 474] on span "Read from Grid" at bounding box center [708, 477] width 185 height 19
click at [679, 375] on span "Run Code" at bounding box center [708, 375] width 185 height 19
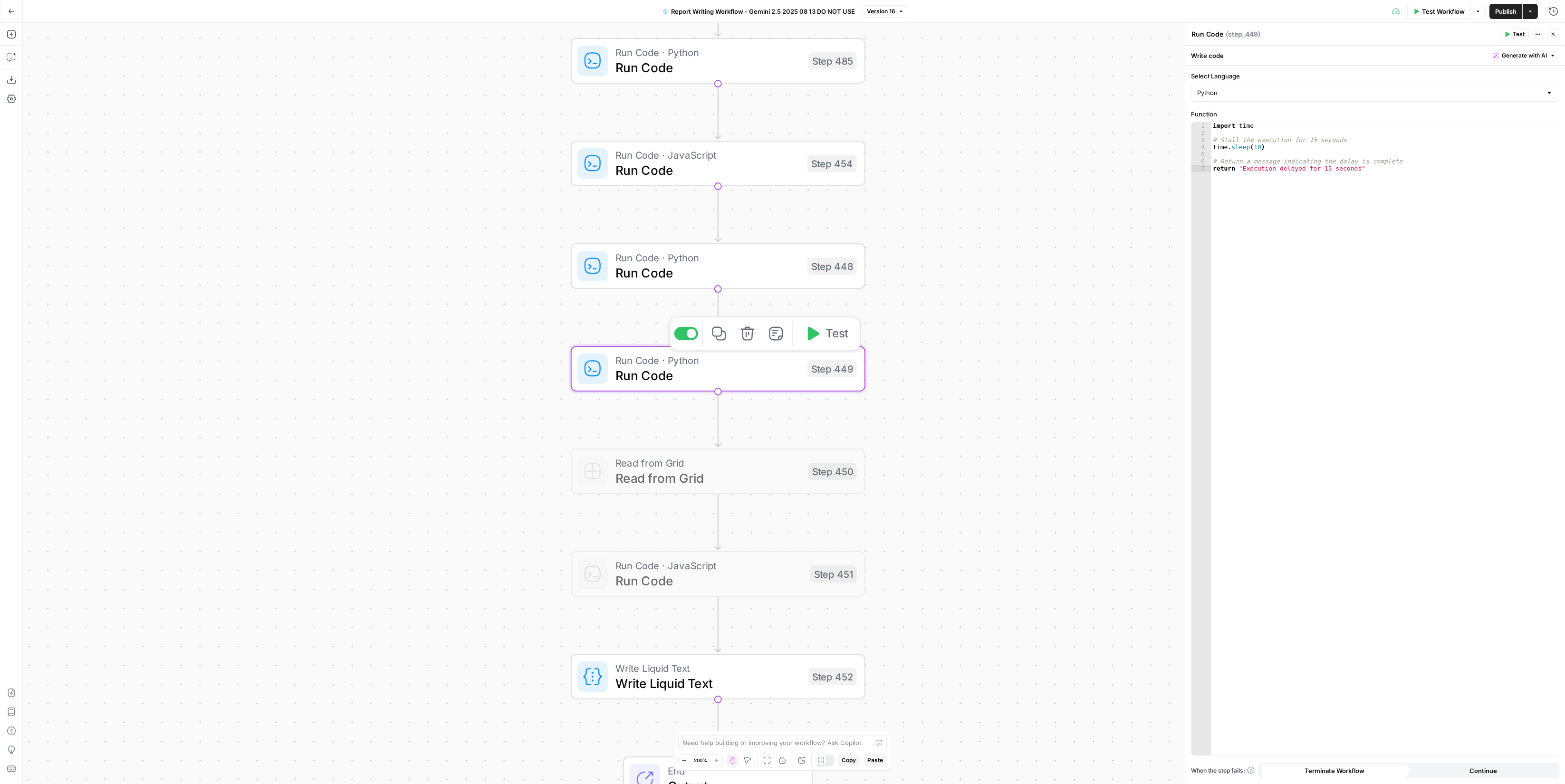
click at [690, 263] on span "Run Code" at bounding box center [708, 272] width 185 height 19
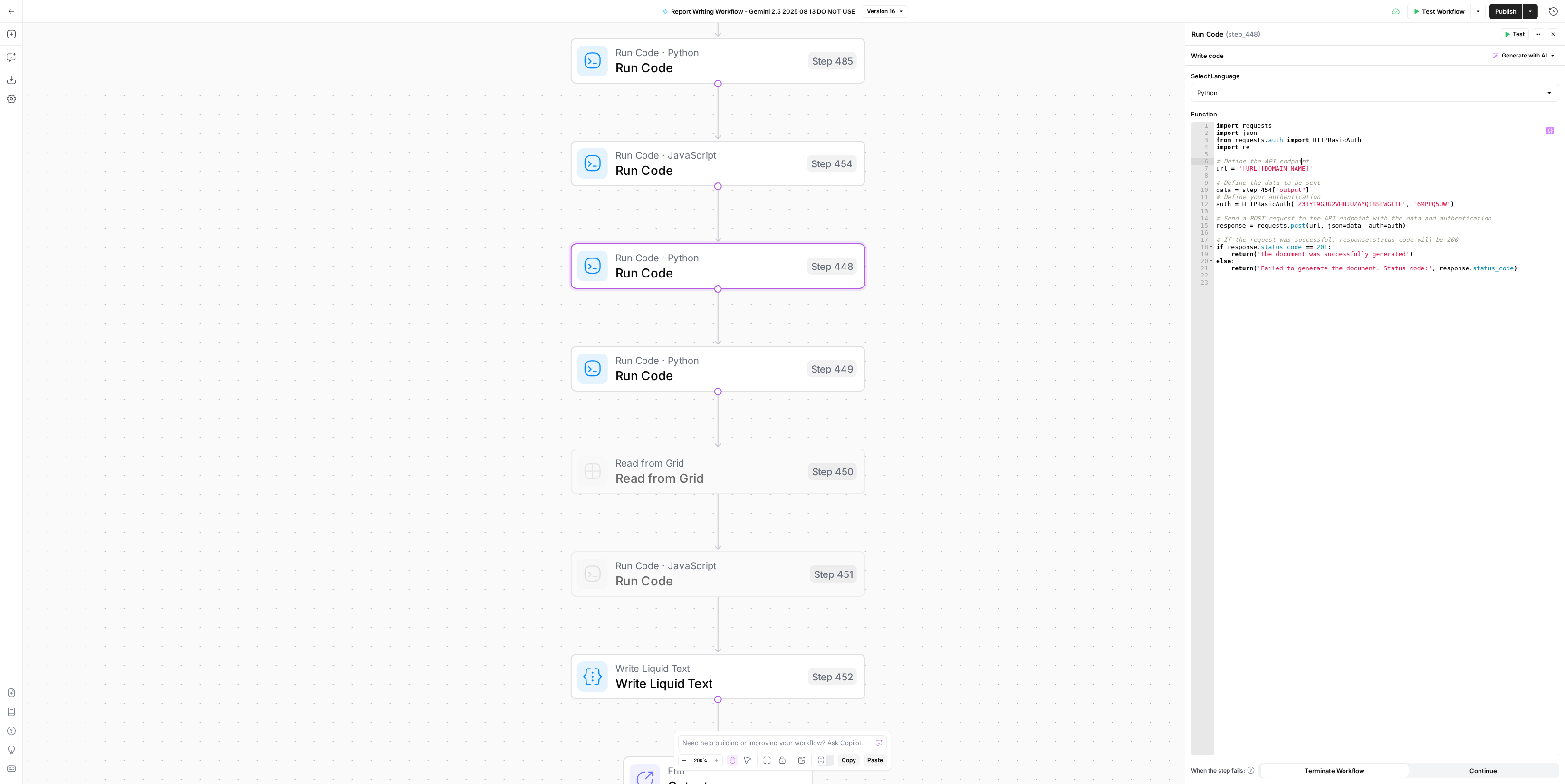
click at [1433, 162] on div "import requests import json from requests . auth import HTTPBasicAuth import re…" at bounding box center [1386, 446] width 344 height 647
click at [1428, 171] on div "import requests import json from requests . auth import HTTPBasicAuth import re…" at bounding box center [1386, 446] width 344 height 647
type textarea "**********"
click at [791, 364] on span "Run Code · Python" at bounding box center [708, 360] width 185 height 15
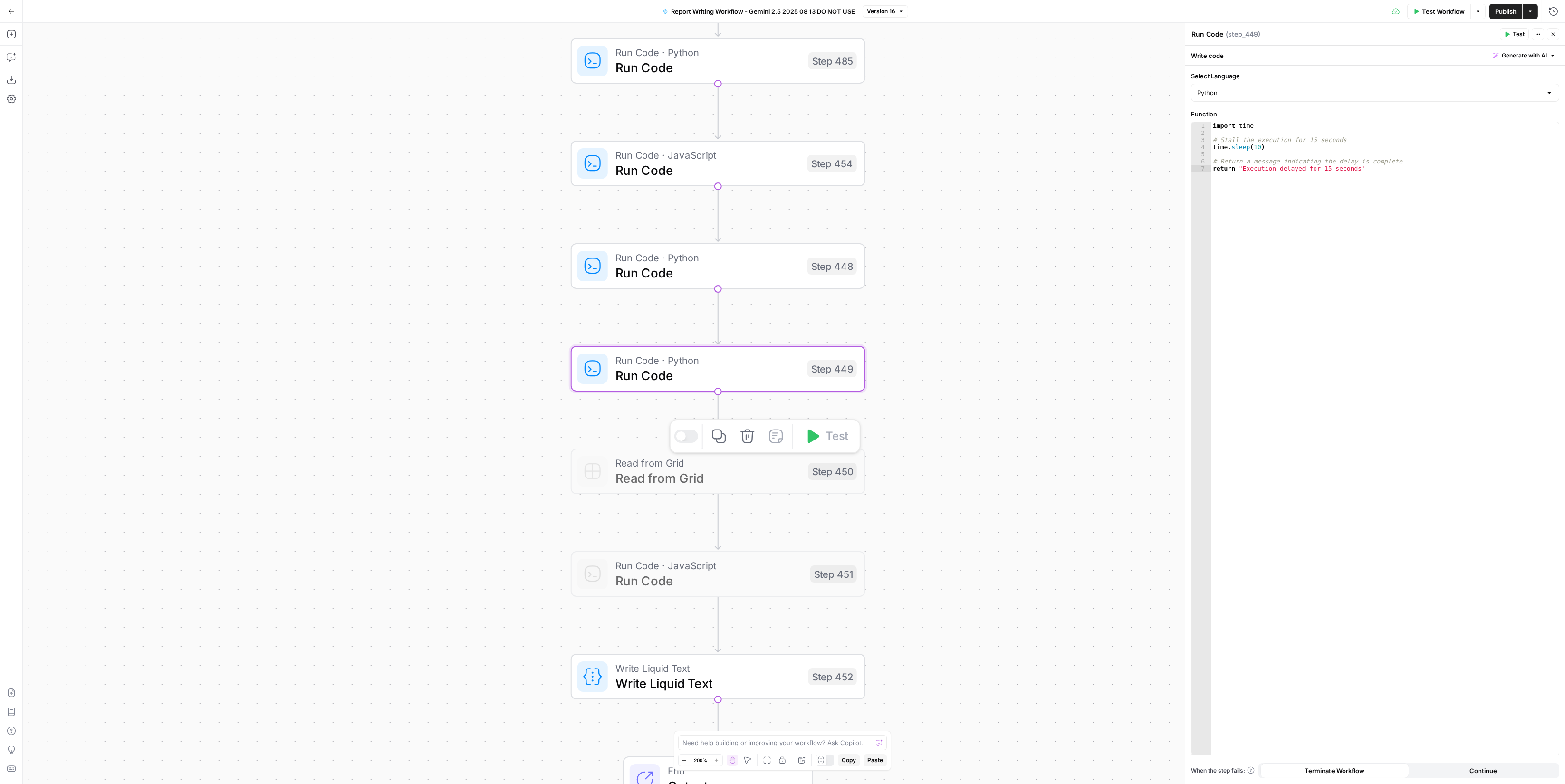
click at [687, 442] on div at bounding box center [685, 436] width 24 height 13
click at [676, 477] on span "Read from Grid" at bounding box center [708, 477] width 185 height 19
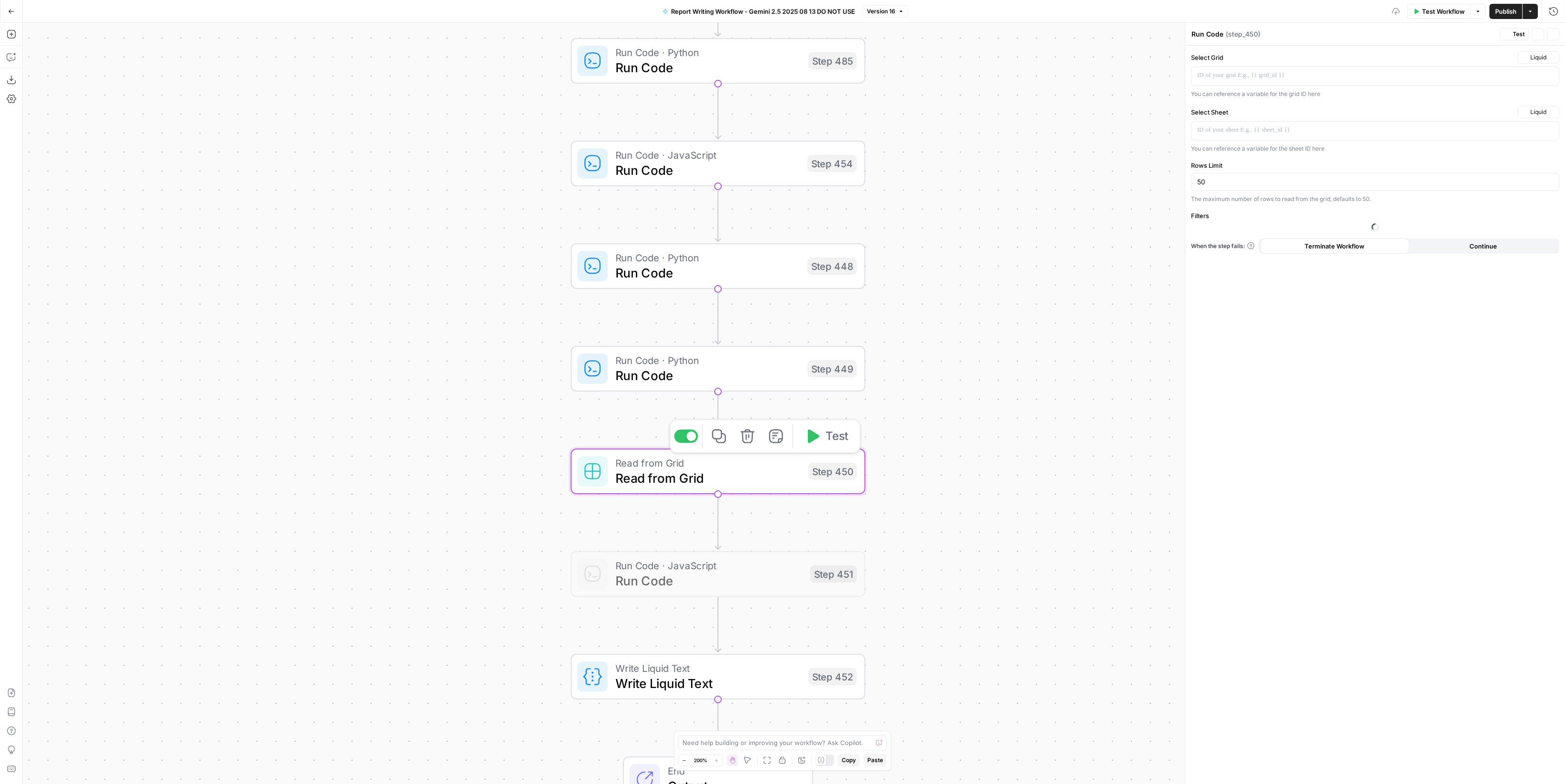
type textarea "Read from Grid"
click at [676, 477] on span "Read from Grid" at bounding box center [708, 477] width 185 height 19
type input "Candidate"
click at [702, 578] on span "Run Code" at bounding box center [709, 580] width 187 height 19
click at [693, 544] on div at bounding box center [685, 539] width 24 height 13
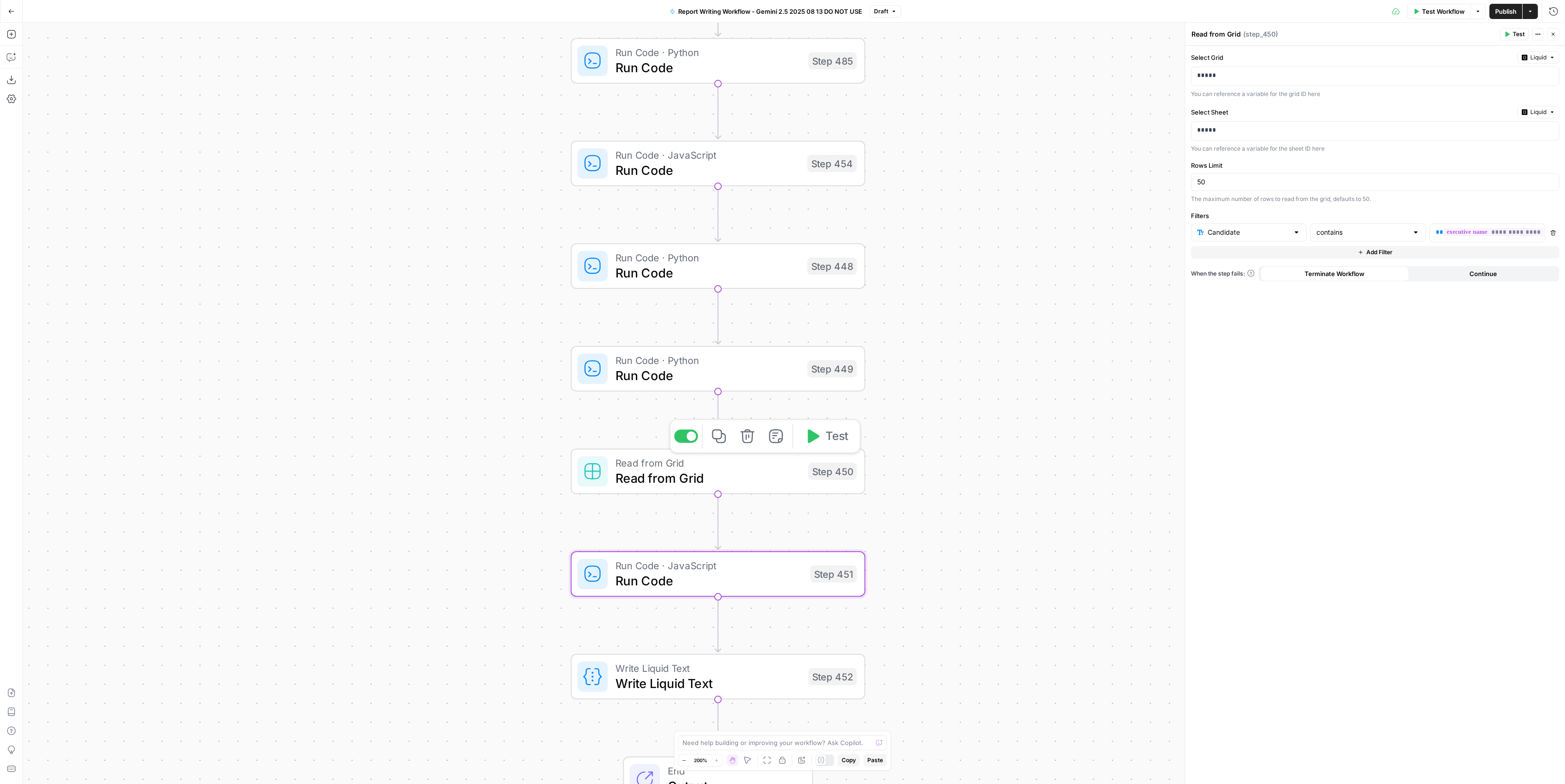
click at [804, 476] on div "Read from Grid Read from Grid Step 450 Copy step Delete step Add Note Test" at bounding box center [717, 471] width 279 height 32
click at [791, 572] on span "Run Code" at bounding box center [709, 580] width 187 height 19
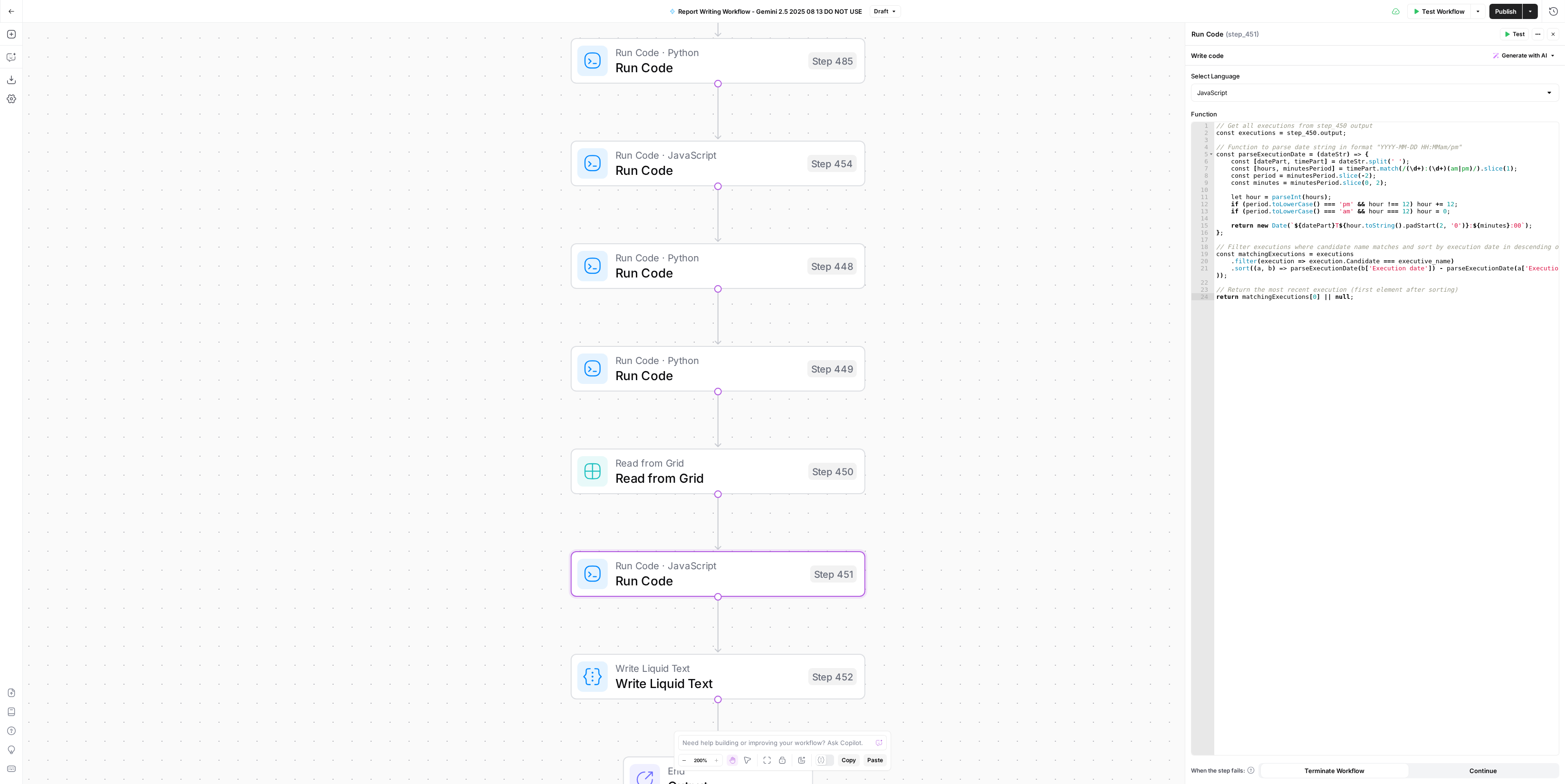
click at [788, 370] on span "Run Code" at bounding box center [708, 375] width 185 height 19
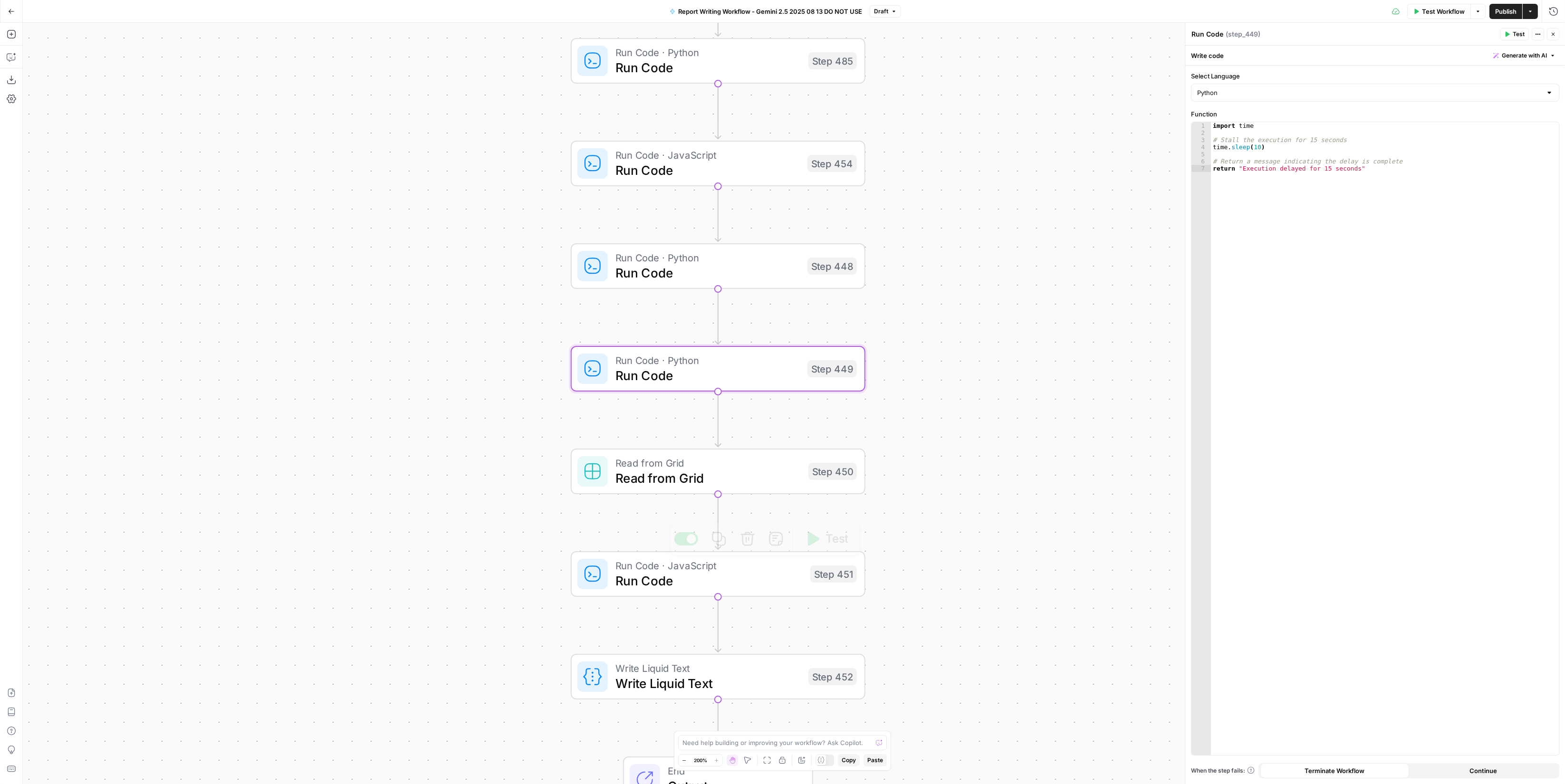
click at [764, 671] on span "Write Liquid Text" at bounding box center [708, 667] width 185 height 15
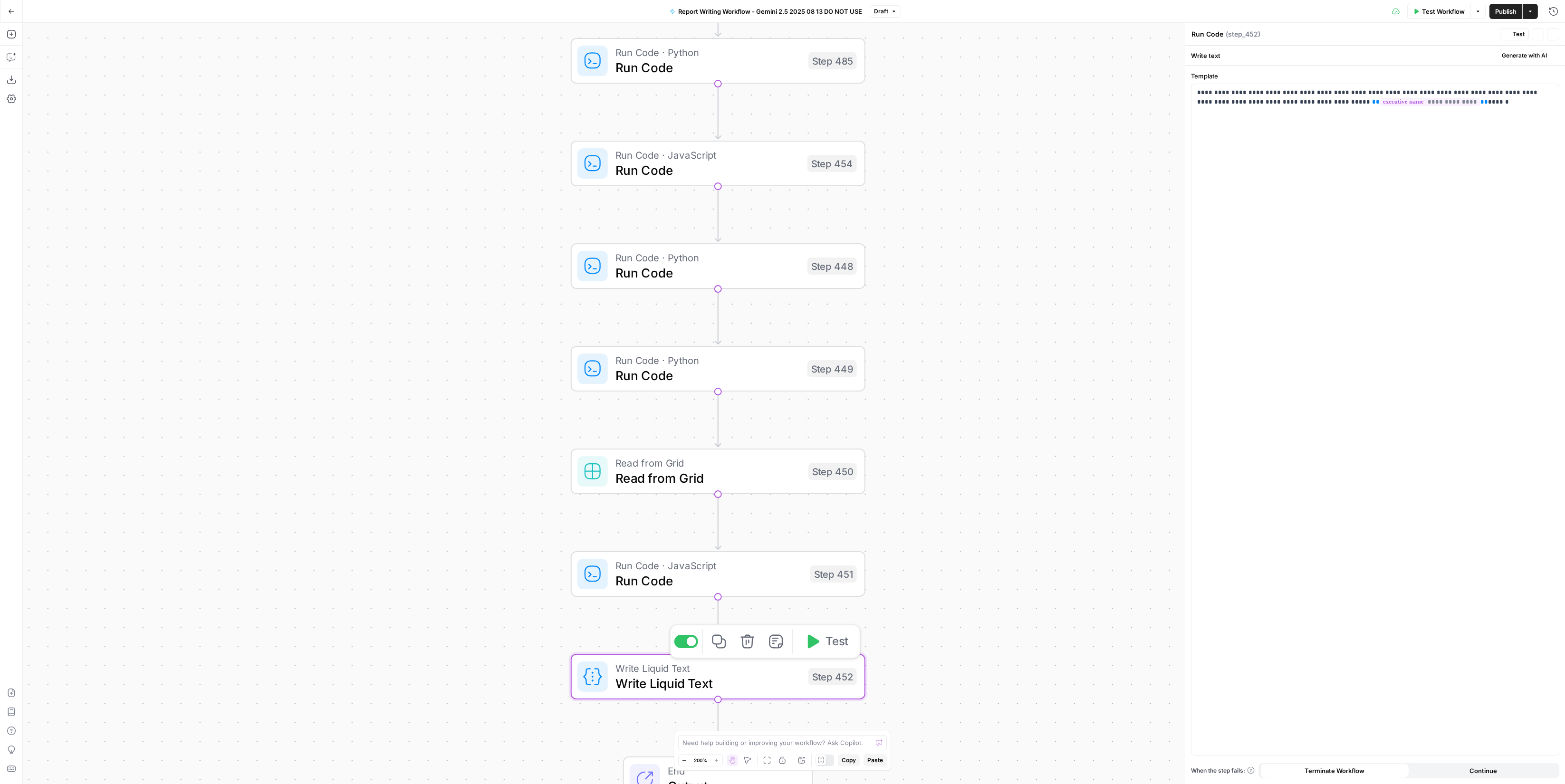
type textarea "Write Liquid Text"
click at [1507, 10] on span "Publish" at bounding box center [1505, 12] width 21 height 10
click at [18, 11] on button "Go Back" at bounding box center [12, 12] width 17 height 17
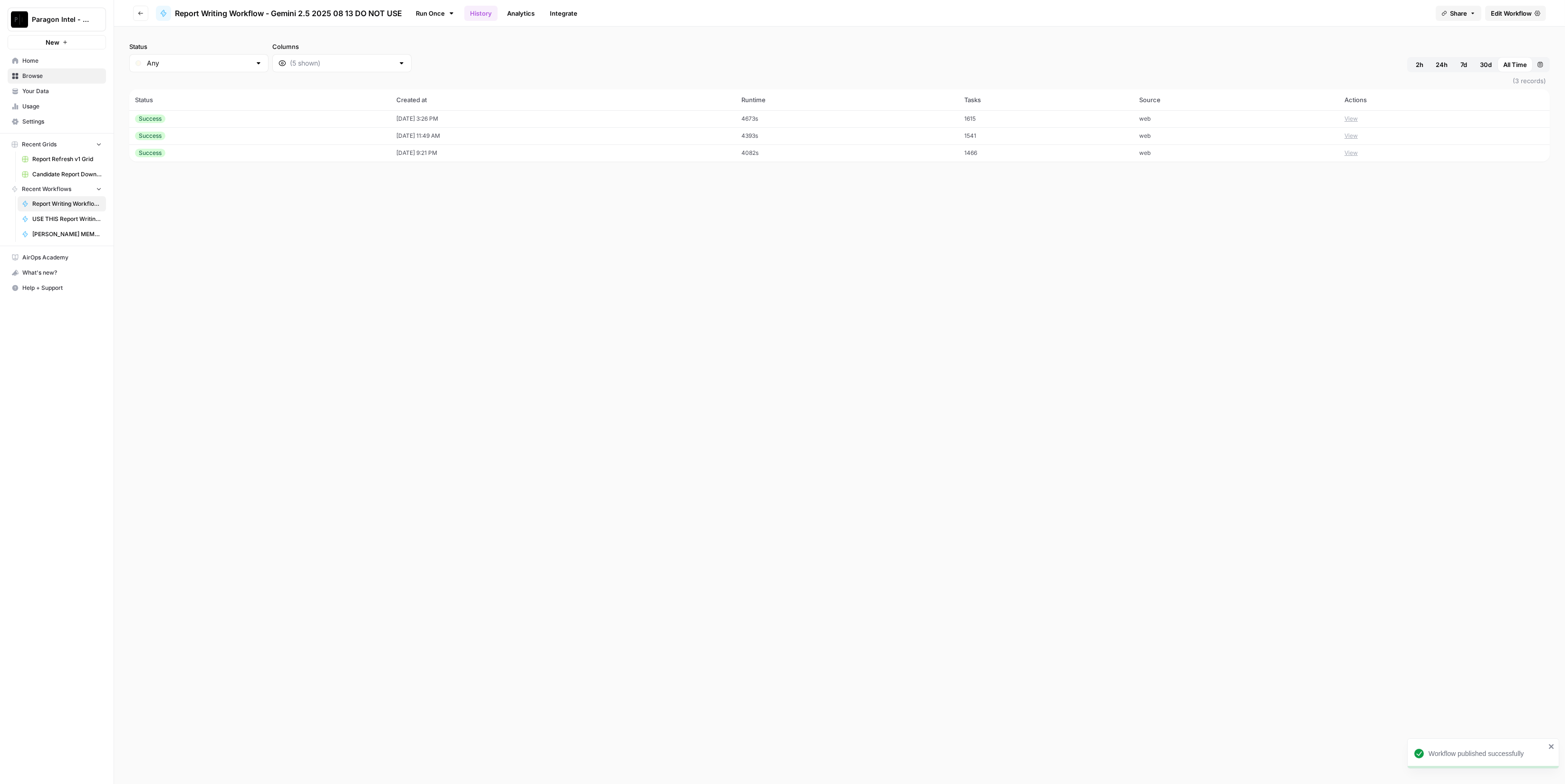
click at [1385, 100] on th "Actions" at bounding box center [1444, 100] width 211 height 21
click at [1358, 122] on button "View" at bounding box center [1351, 119] width 13 height 9
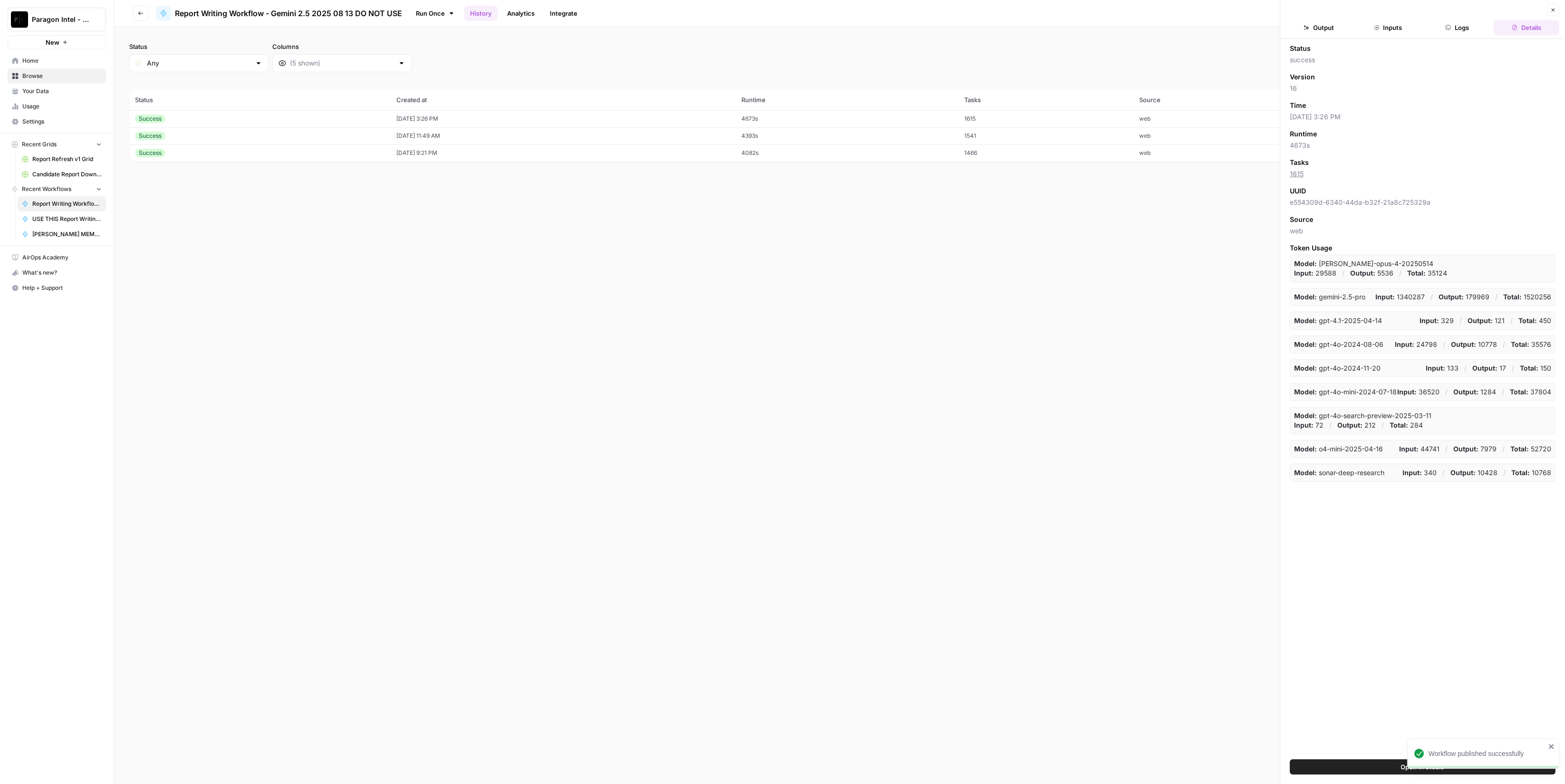
click at [1450, 30] on button "Logs" at bounding box center [1457, 27] width 66 height 15
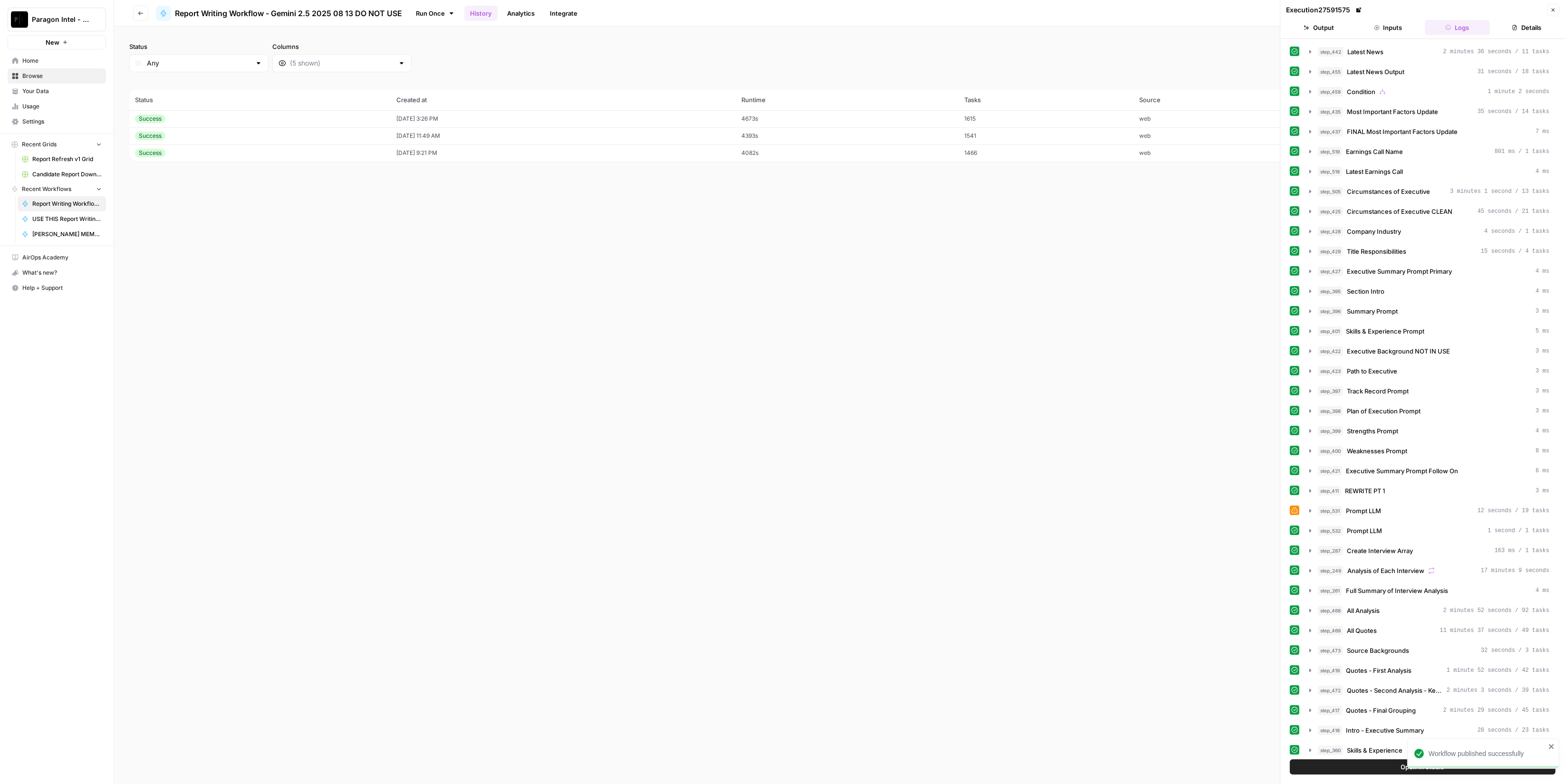
click at [1414, 34] on button "Inputs" at bounding box center [1388, 27] width 66 height 15
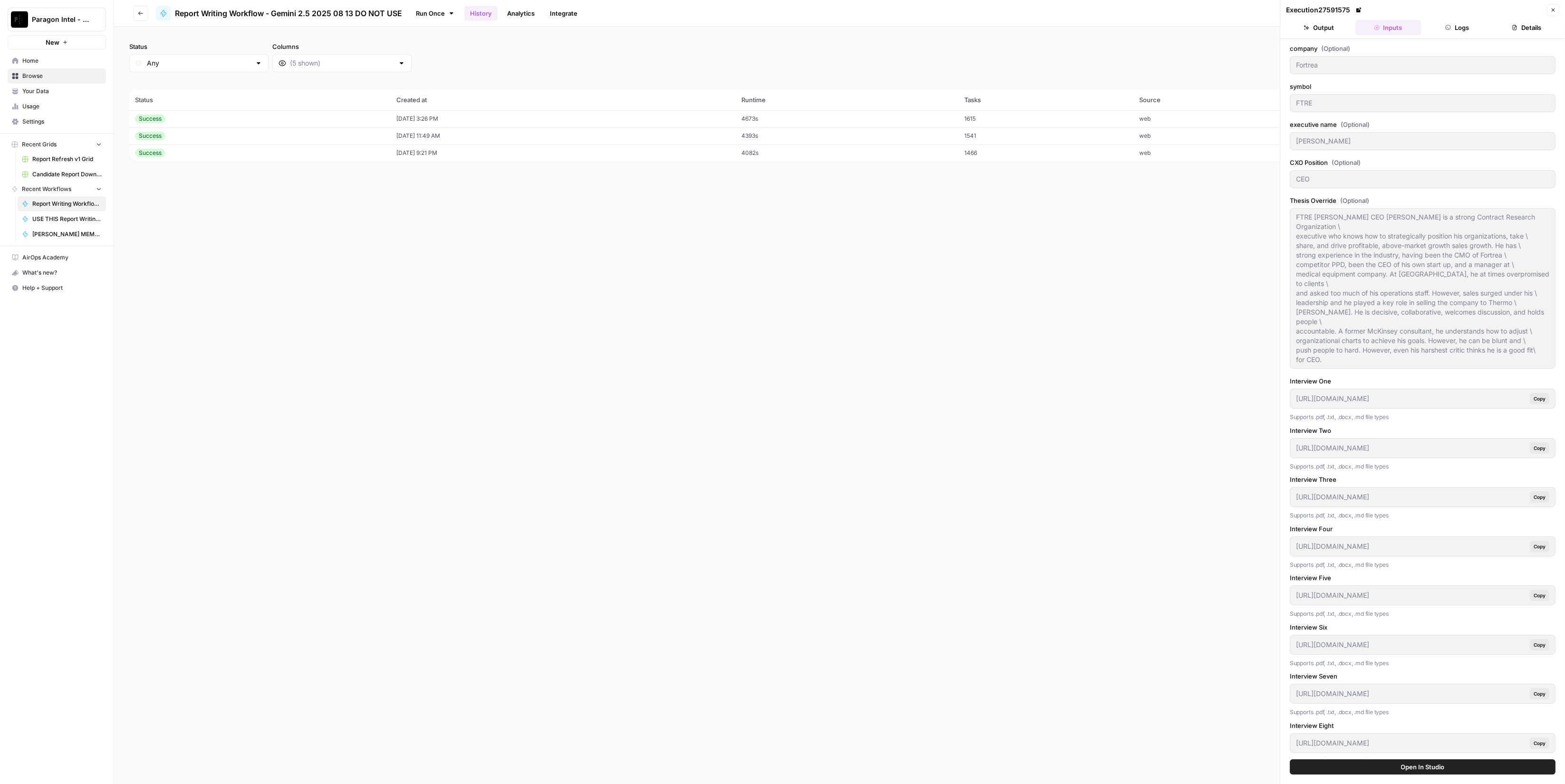
click at [1340, 30] on button "Output" at bounding box center [1319, 27] width 66 height 15
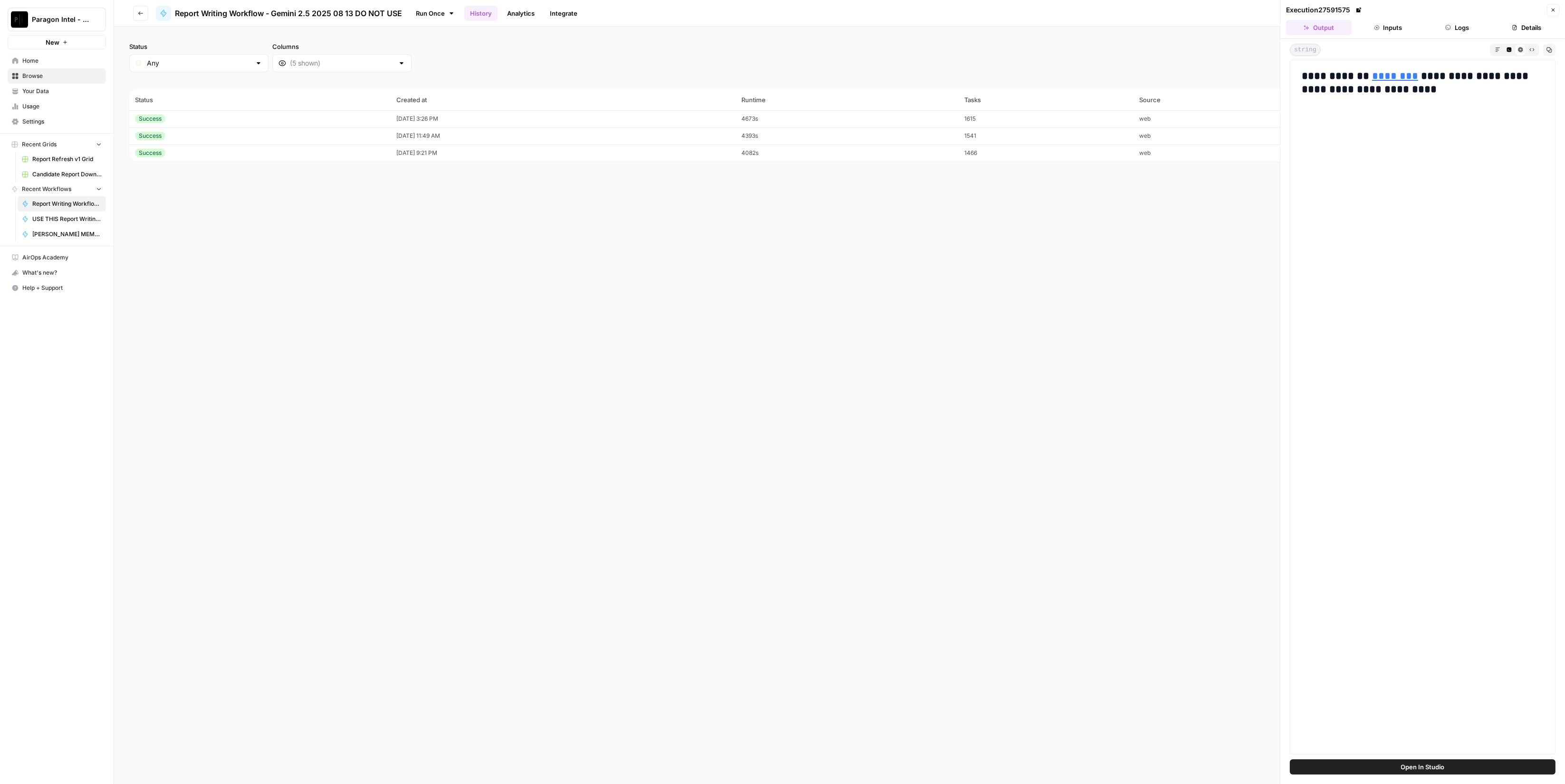
click at [1422, 765] on span "Open In Studio" at bounding box center [1423, 767] width 44 height 10
click at [1360, 13] on link at bounding box center [1359, 10] width 10 height 10
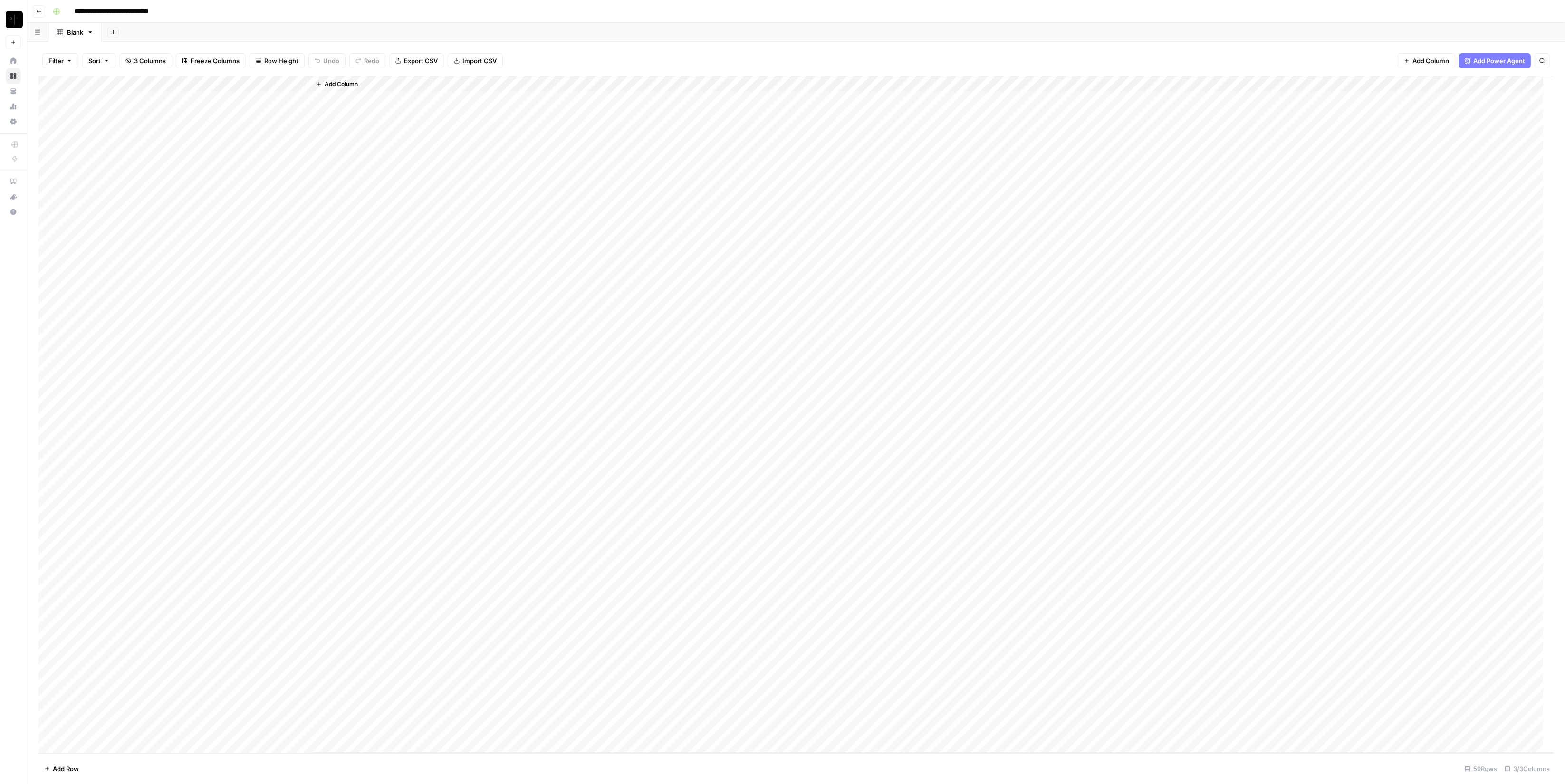
scroll to position [307, 0]
click at [304, 82] on div "Add Column" at bounding box center [796, 414] width 1515 height 677
click at [290, 145] on button "Sort Ascending" at bounding box center [281, 151] width 105 height 13
click at [216, 694] on div "Add Column" at bounding box center [796, 414] width 1515 height 677
click at [301, 83] on div "Add Column" at bounding box center [796, 414] width 1515 height 677
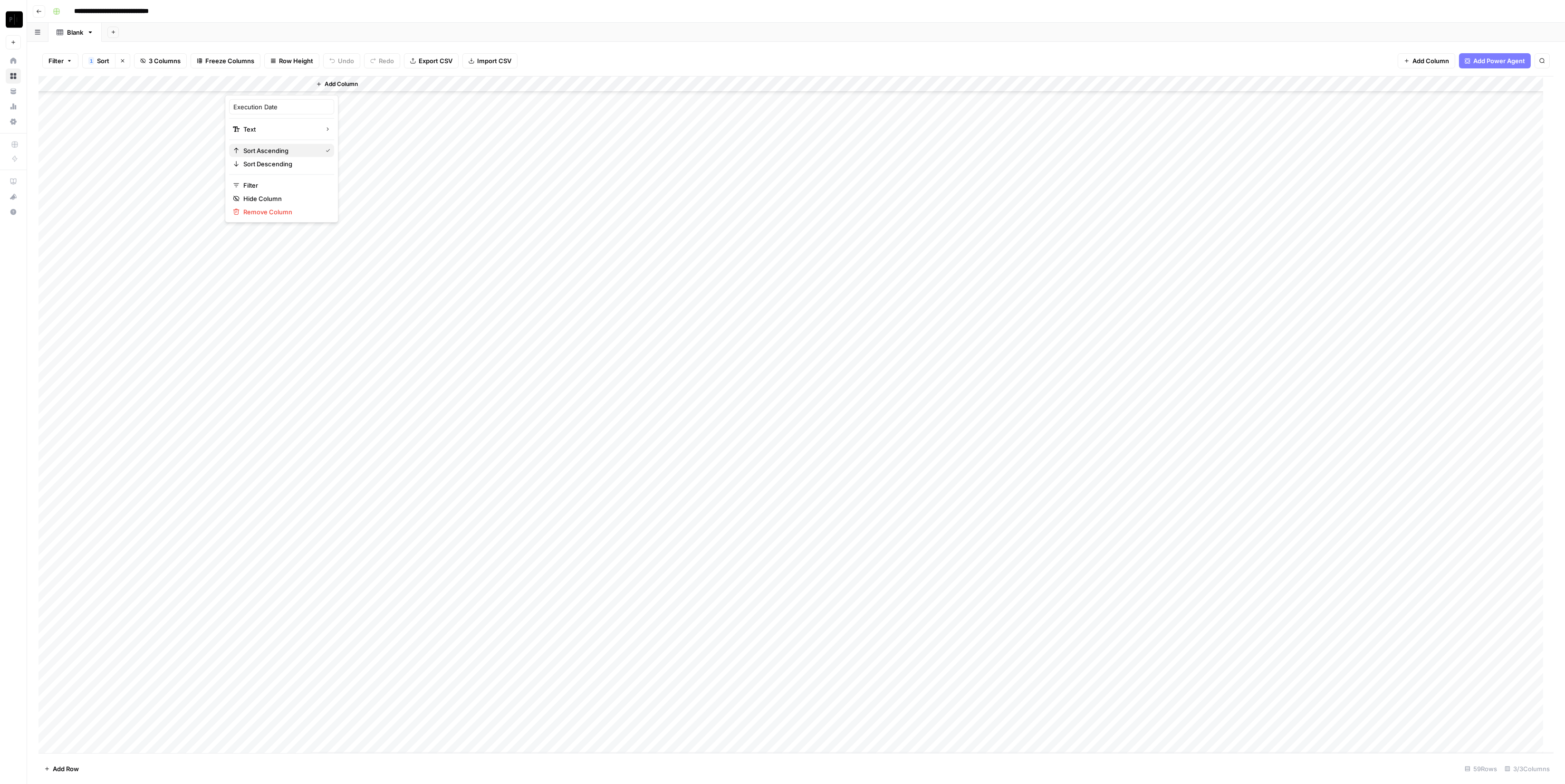
click at [284, 151] on span "Sort Ascending" at bounding box center [281, 151] width 75 height 10
click at [306, 81] on div "Add Column" at bounding box center [796, 414] width 1515 height 677
click at [295, 160] on span "Sort Descending" at bounding box center [285, 164] width 83 height 10
click at [303, 85] on div "Add Column" at bounding box center [796, 414] width 1515 height 677
click at [283, 146] on span "Sort Ascending" at bounding box center [285, 151] width 83 height 10
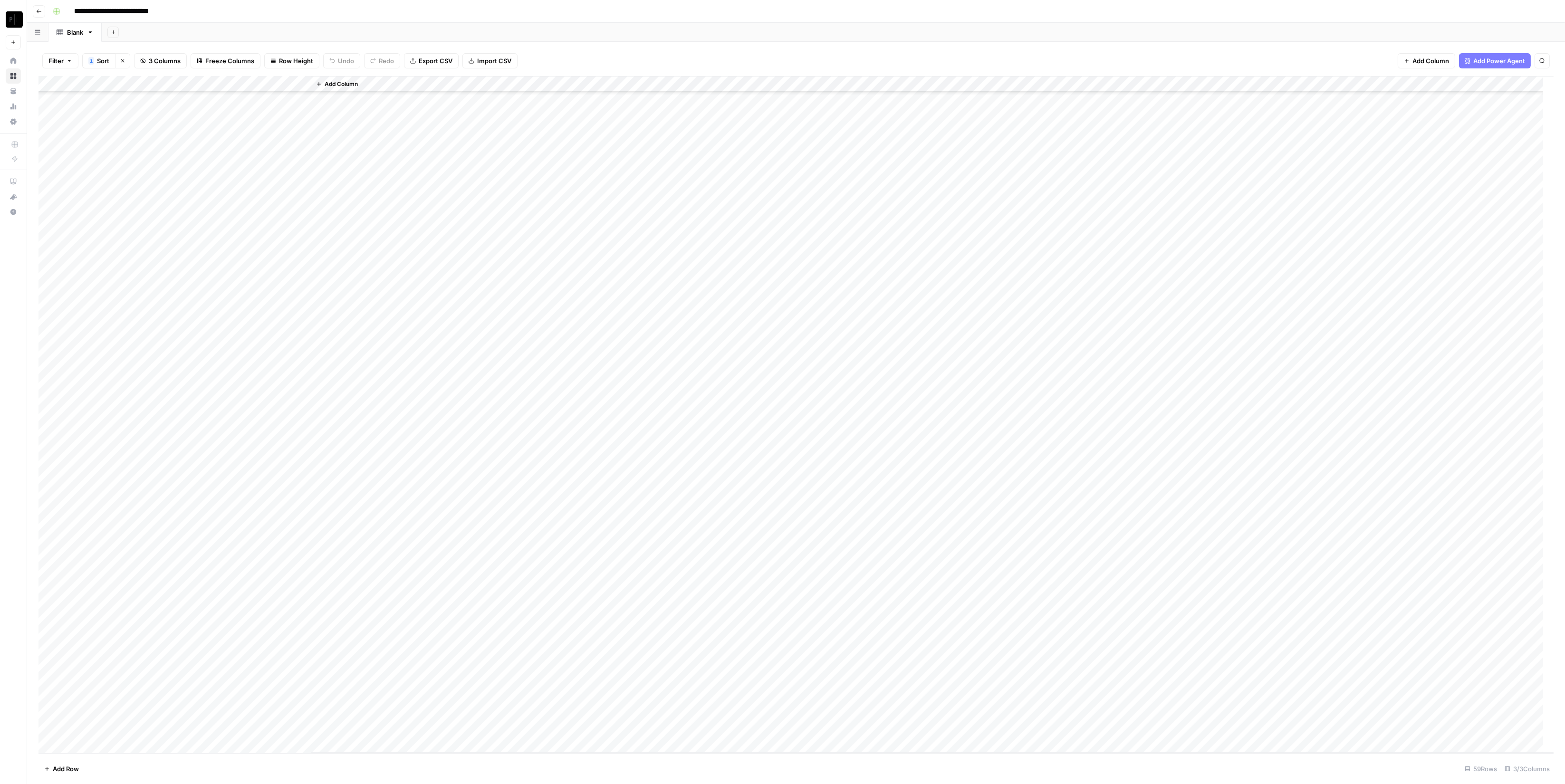
click at [304, 82] on div "Add Column" at bounding box center [796, 414] width 1515 height 677
click at [294, 85] on div at bounding box center [268, 85] width 86 height 19
click at [289, 81] on div at bounding box center [268, 85] width 86 height 19
click at [292, 81] on div at bounding box center [268, 85] width 86 height 19
click at [288, 163] on span "Sort Descending" at bounding box center [285, 164] width 83 height 10
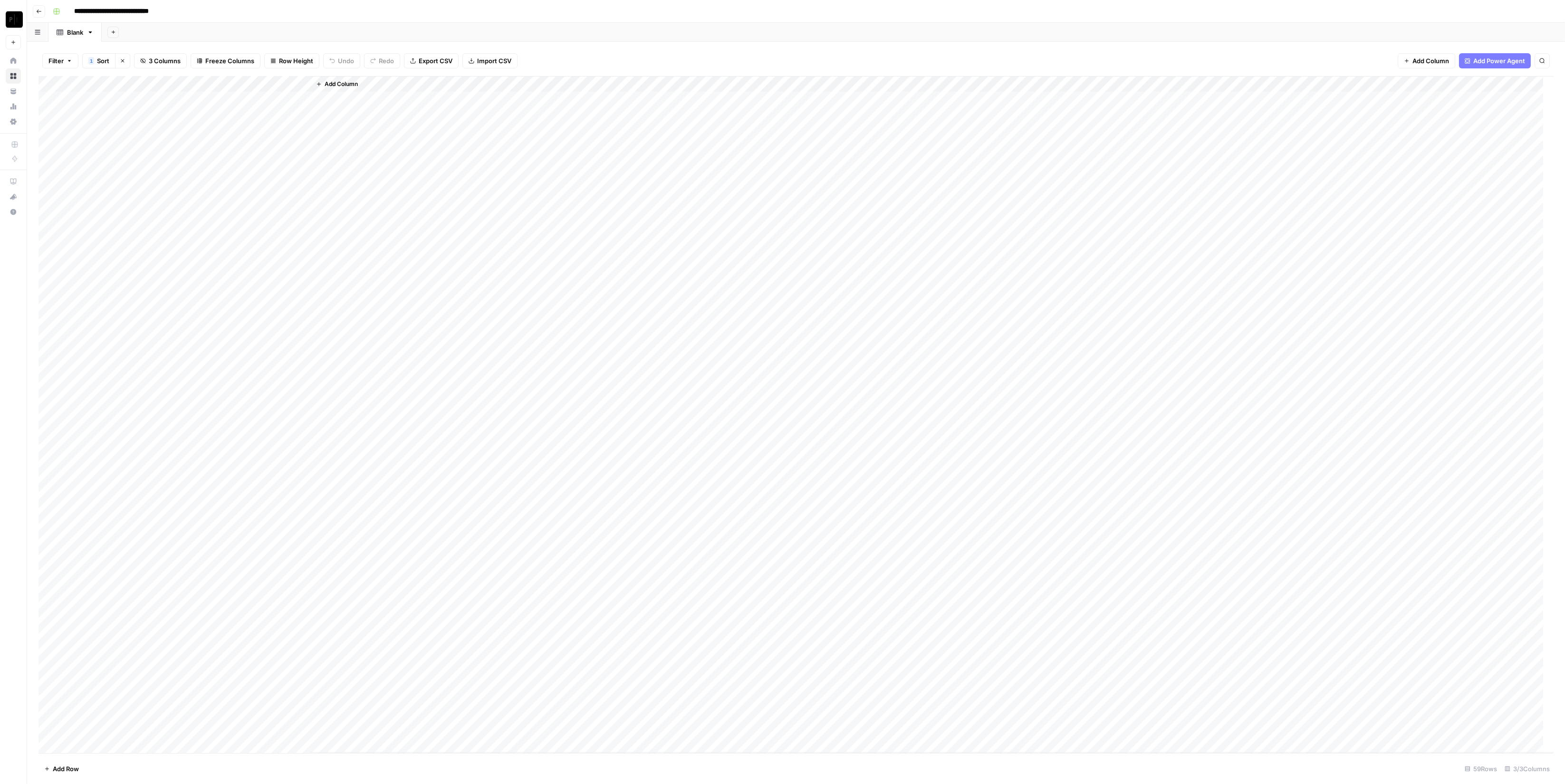
click at [304, 82] on div "Add Column" at bounding box center [796, 414] width 1515 height 677
click at [283, 150] on span "Sort Ascending" at bounding box center [285, 151] width 83 height 10
click at [437, 313] on div "Add Column" at bounding box center [933, 414] width 1243 height 677
click at [399, 270] on div "Add Column" at bounding box center [933, 414] width 1243 height 677
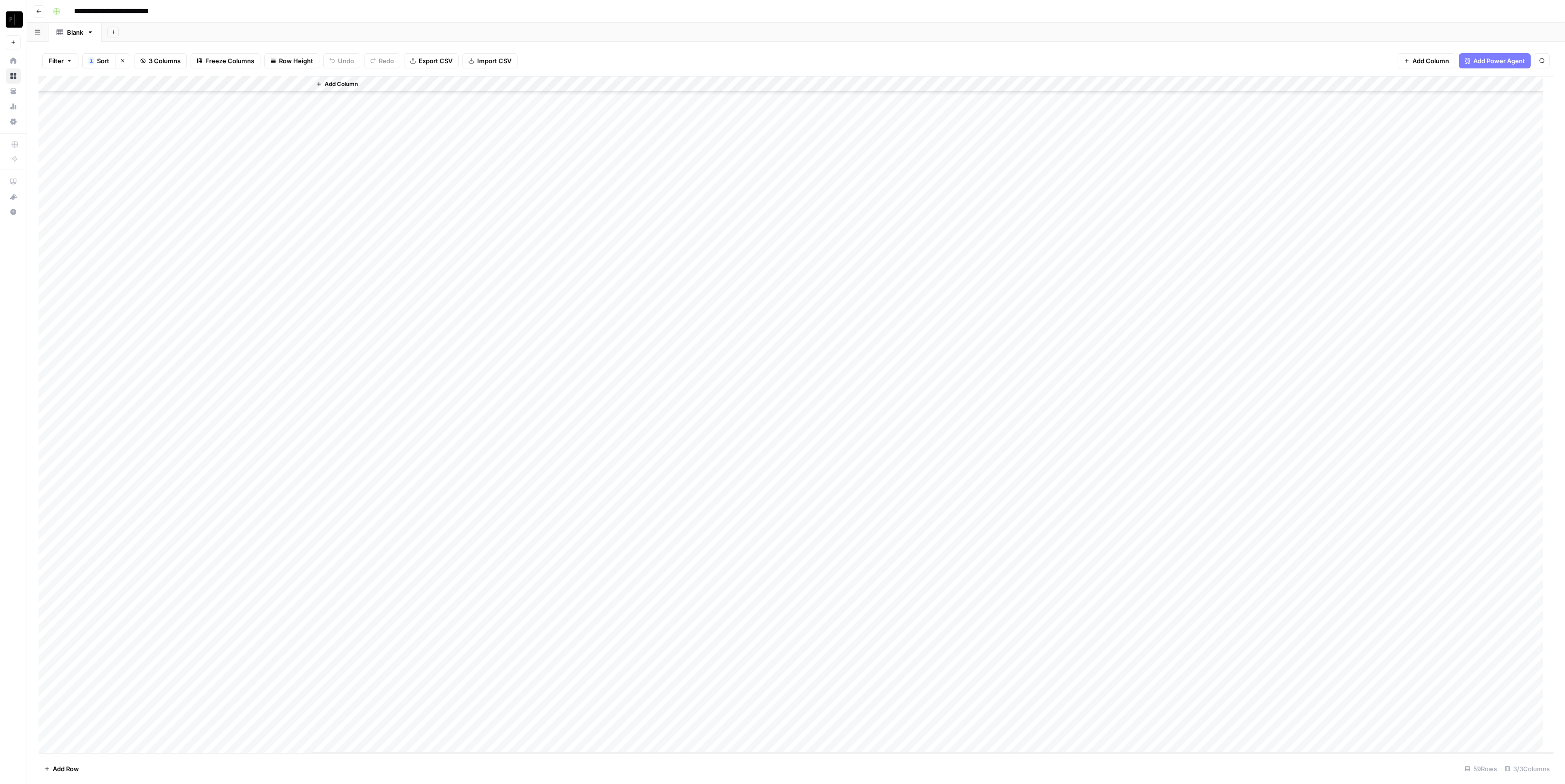
click at [110, 704] on div "Add Column" at bounding box center [796, 414] width 1515 height 677
click at [180, 713] on div "Add Column" at bounding box center [796, 414] width 1515 height 677
click at [83, 712] on div "Add Column" at bounding box center [796, 414] width 1515 height 677
click at [254, 714] on div "Add Column" at bounding box center [796, 414] width 1515 height 677
click at [178, 712] on div "Add Column" at bounding box center [796, 414] width 1515 height 677
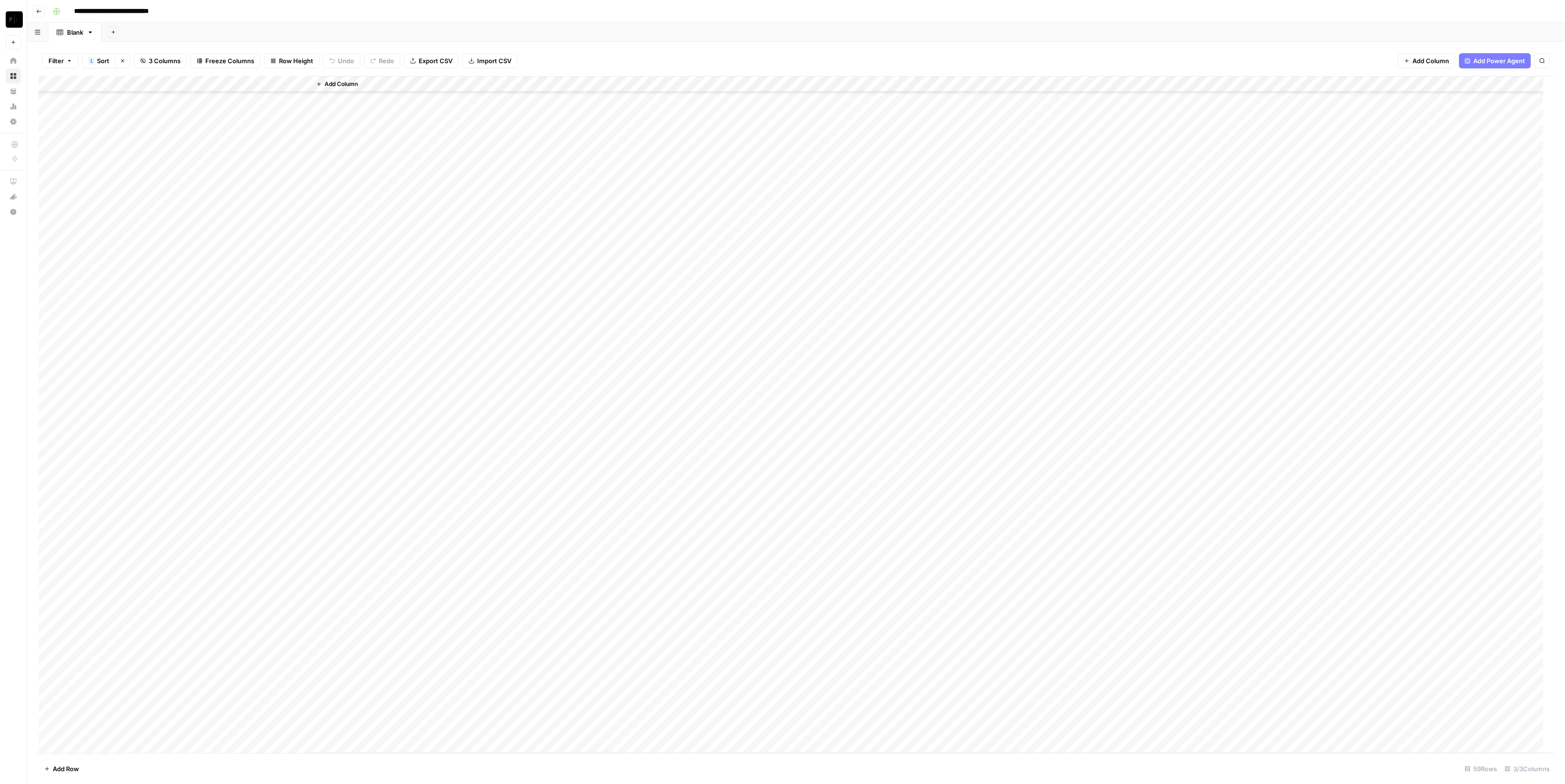
click at [122, 717] on div "Add Column" at bounding box center [796, 414] width 1515 height 677
type input "**********"
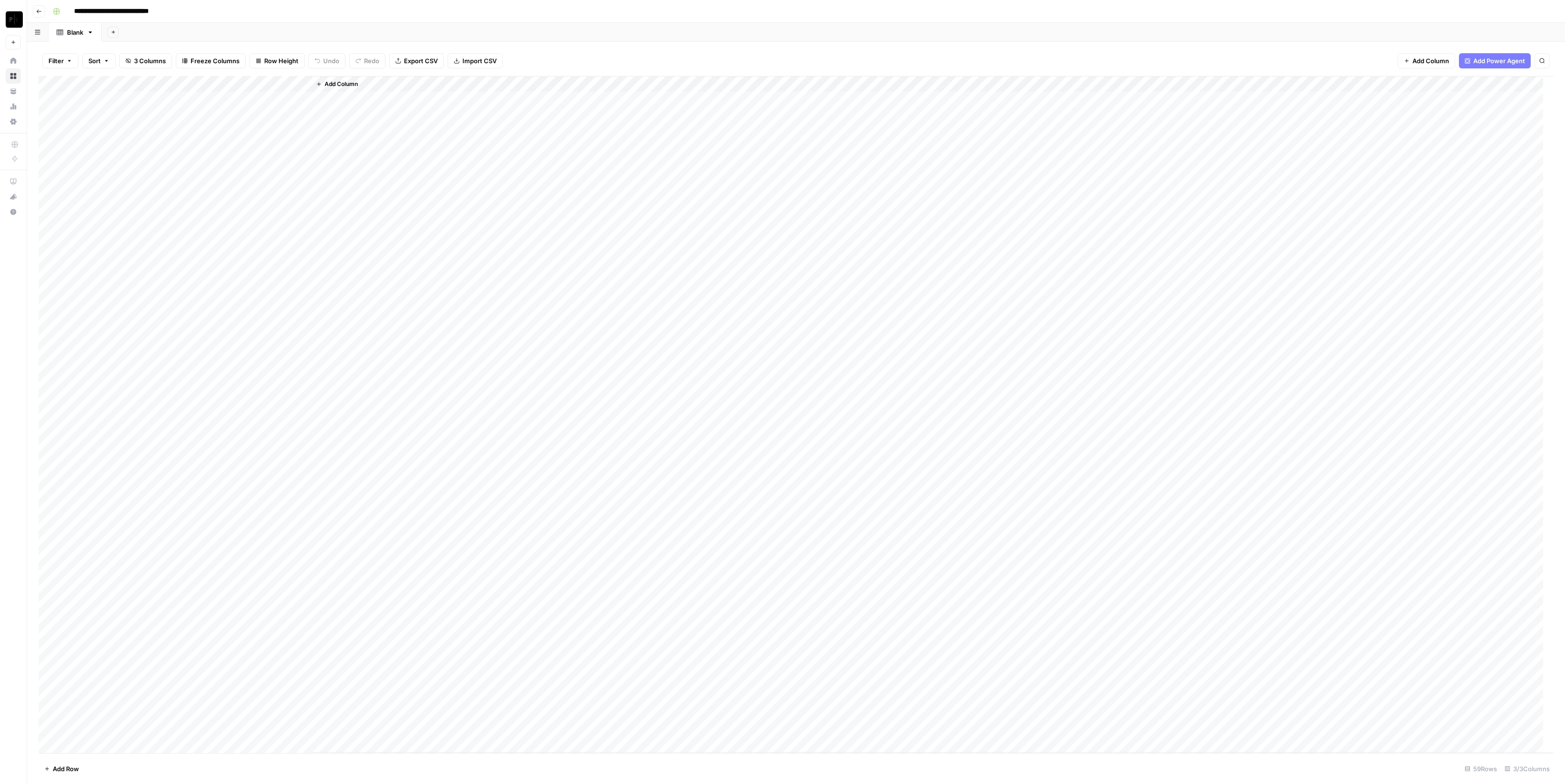
scroll to position [307, 0]
click at [214, 549] on div "Add Column" at bounding box center [796, 414] width 1515 height 677
click at [42, 9] on button "Go back" at bounding box center [39, 12] width 12 height 12
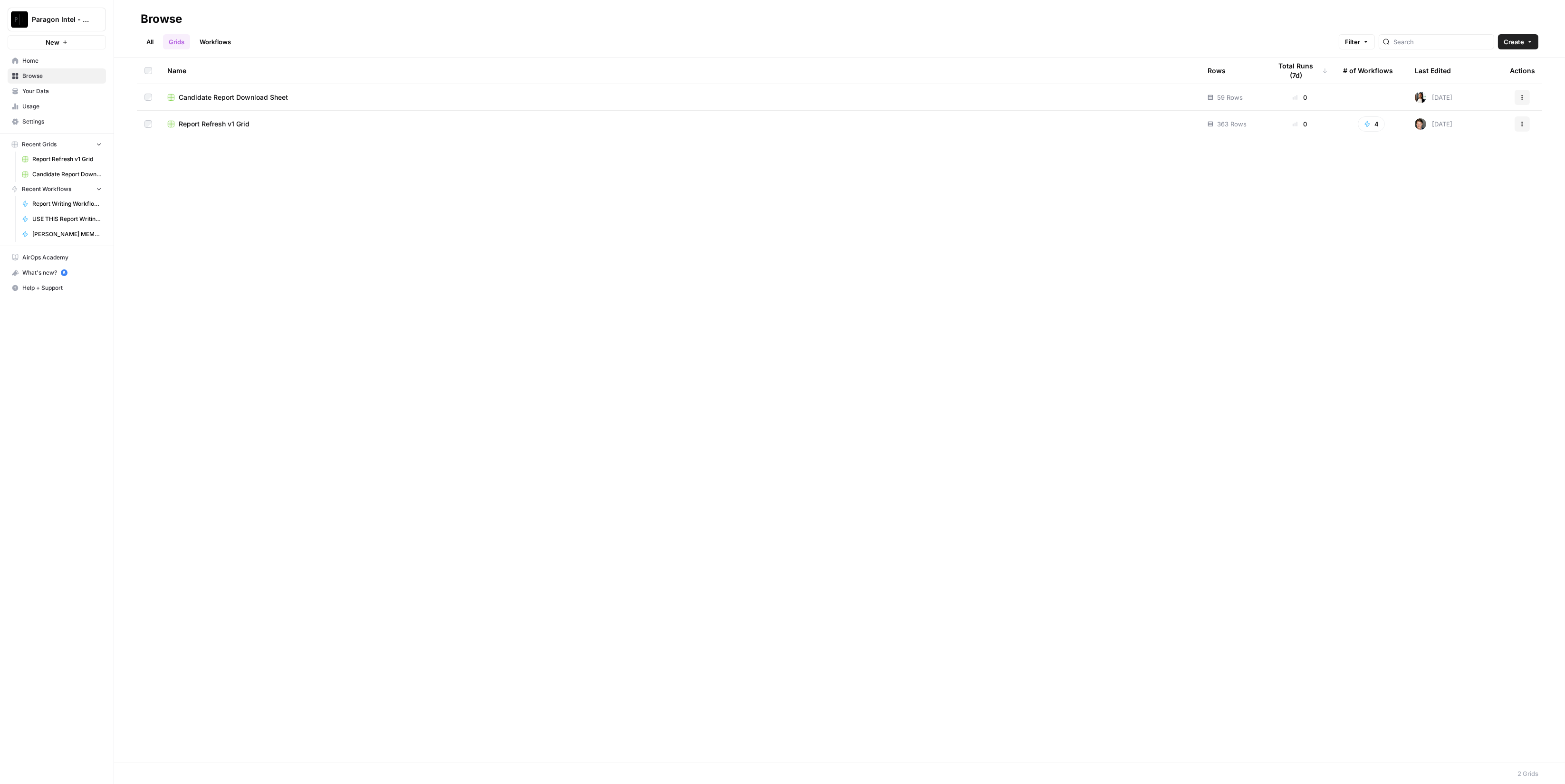
click at [216, 41] on link "Workflows" at bounding box center [215, 41] width 43 height 15
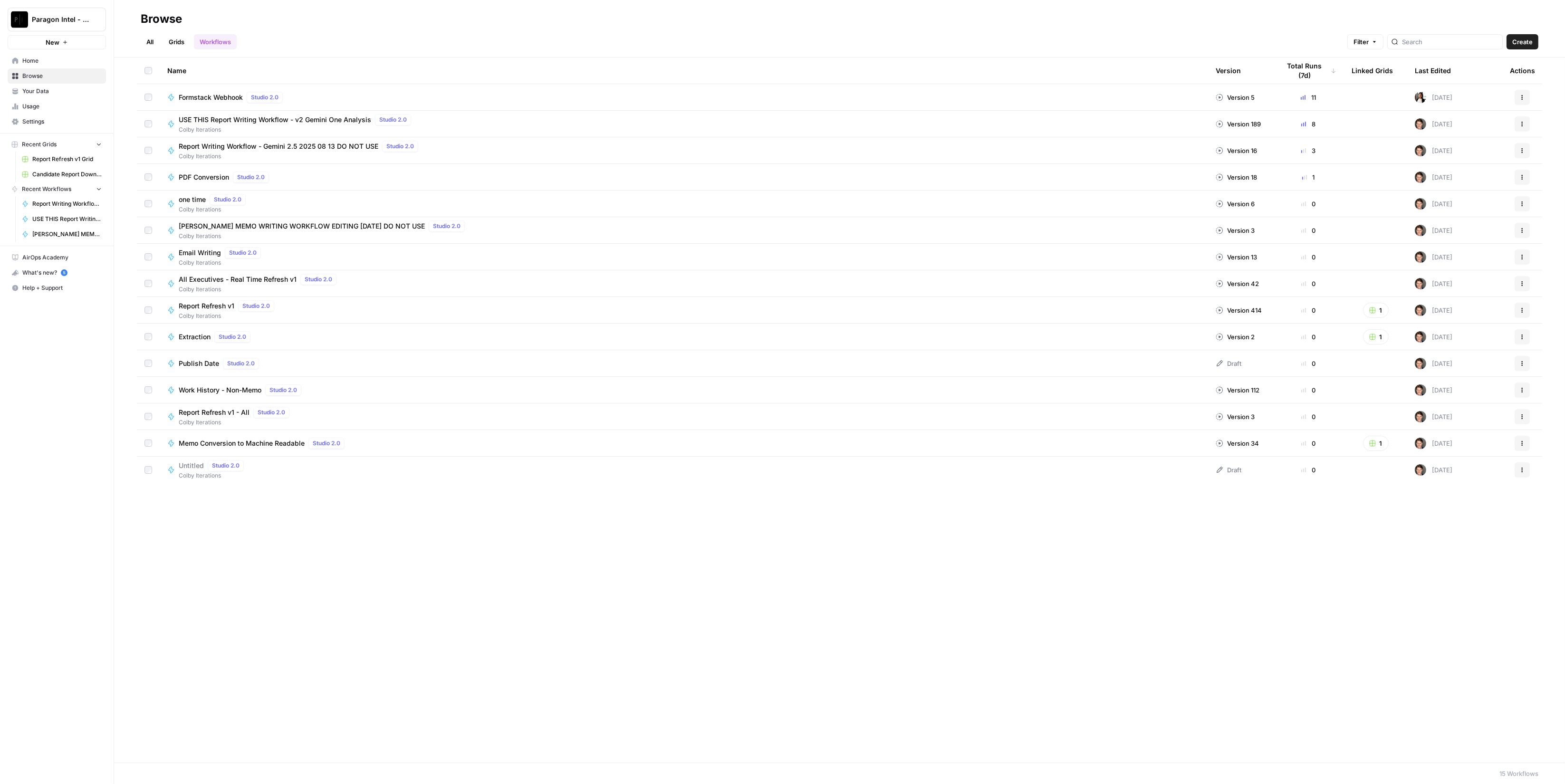
click at [357, 122] on span "USE THIS Report Writing Workflow - v2 Gemini One Analysis" at bounding box center [275, 120] width 193 height 10
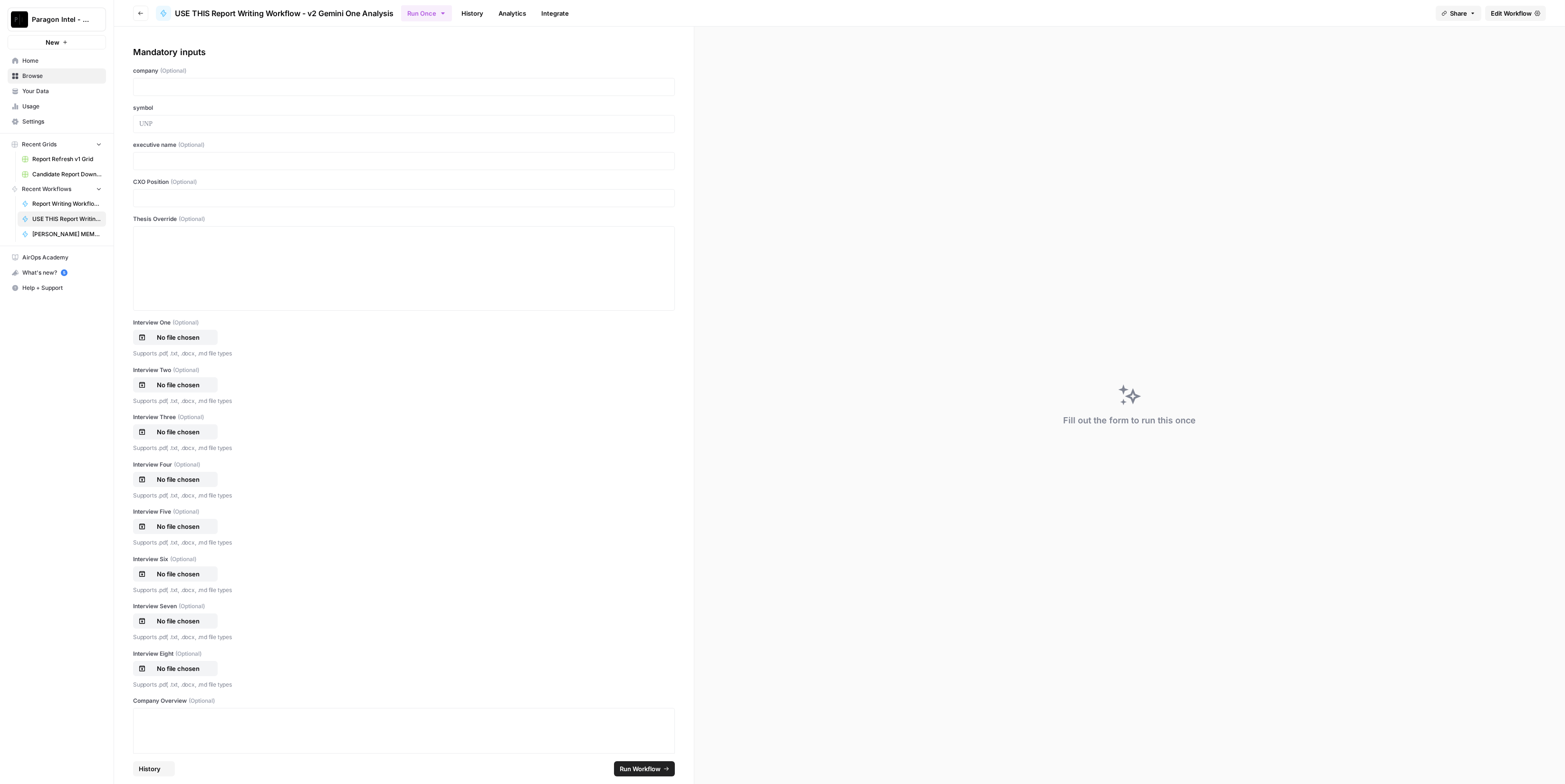
click at [1516, 14] on span "Edit Workflow" at bounding box center [1511, 13] width 41 height 10
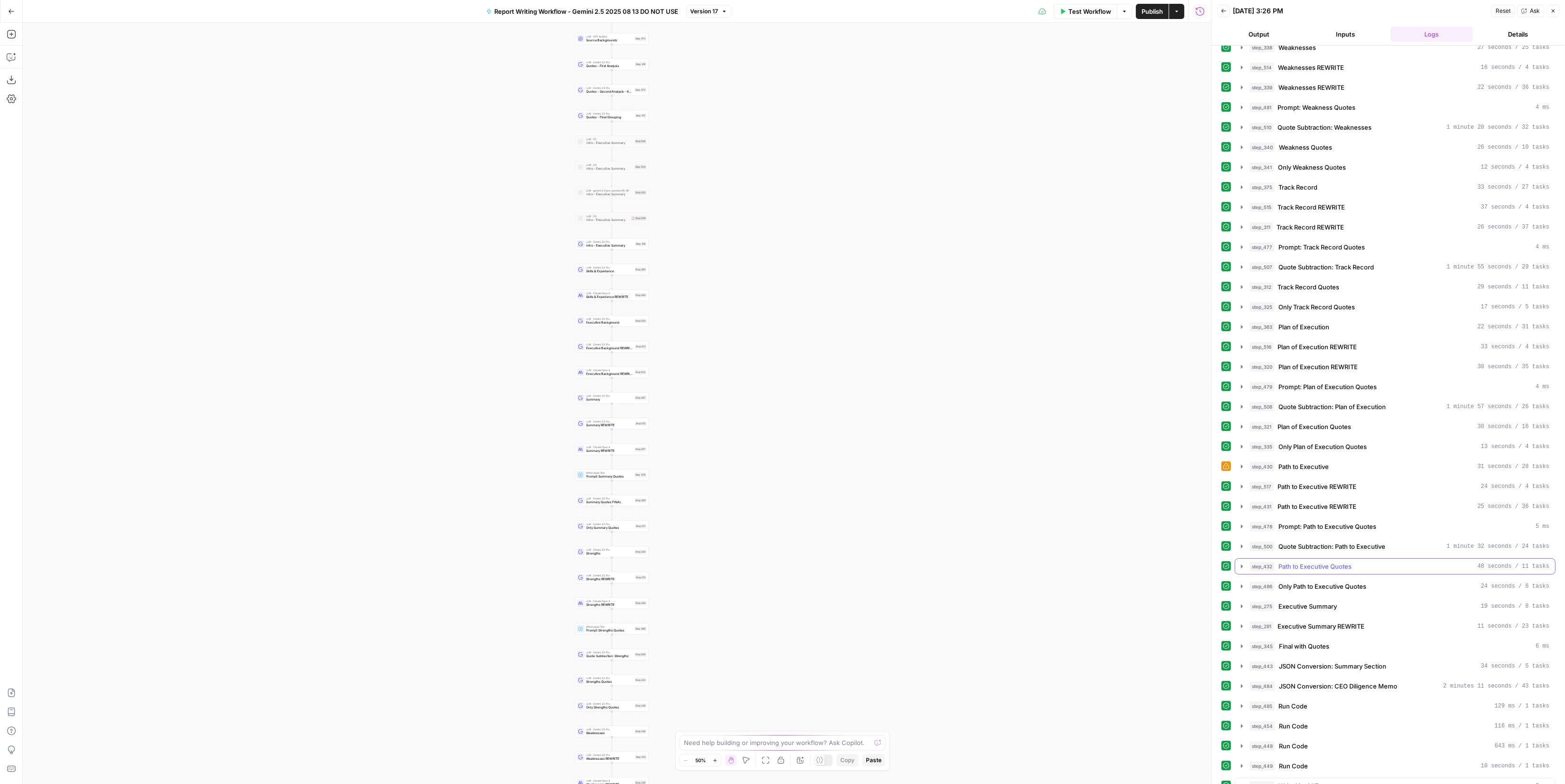
scroll to position [1162, 0]
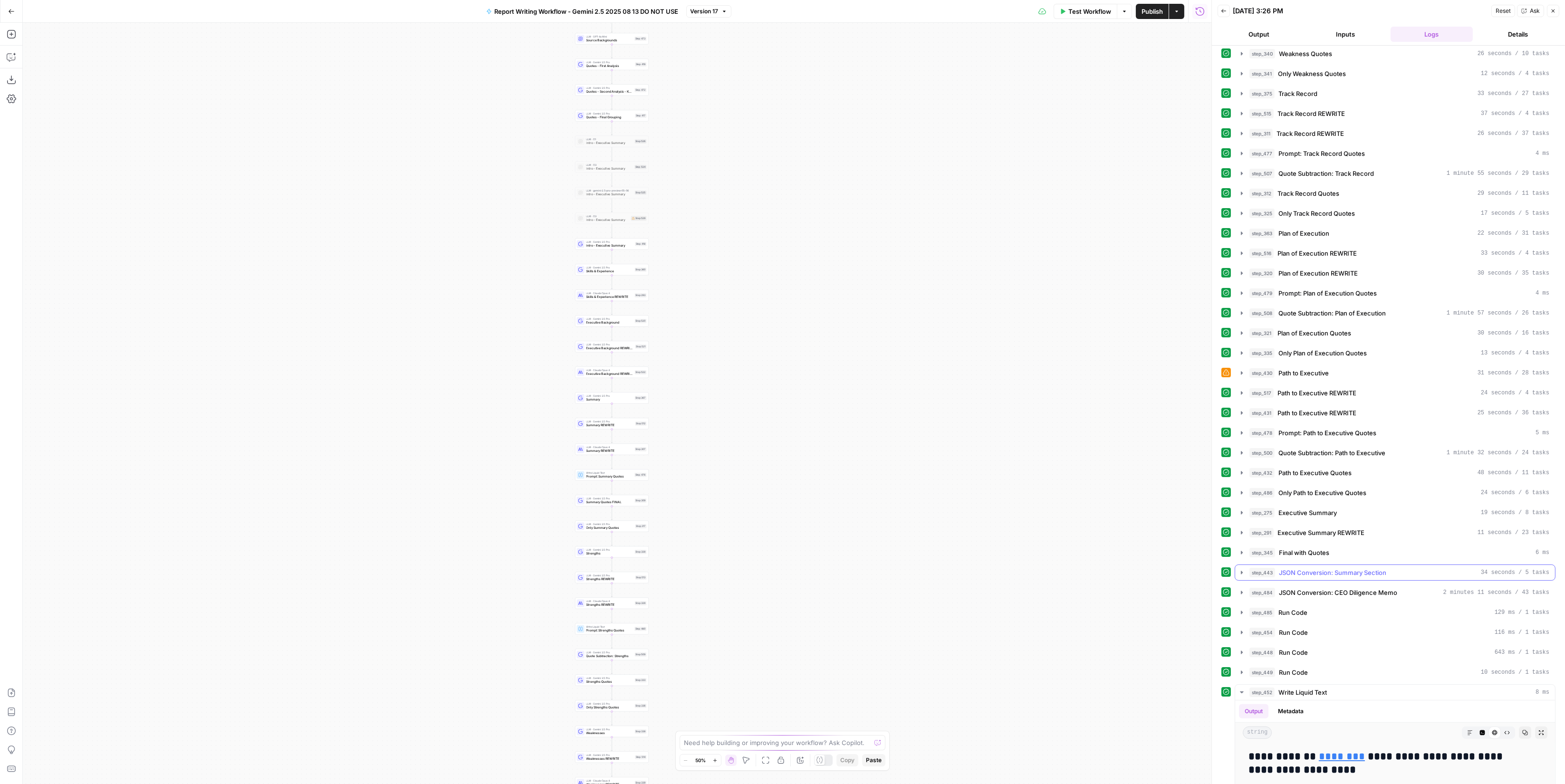
click at [1395, 568] on div "step_443 JSON Conversion: Summary Section 34 seconds / 5 tasks" at bounding box center [1400, 573] width 300 height 10
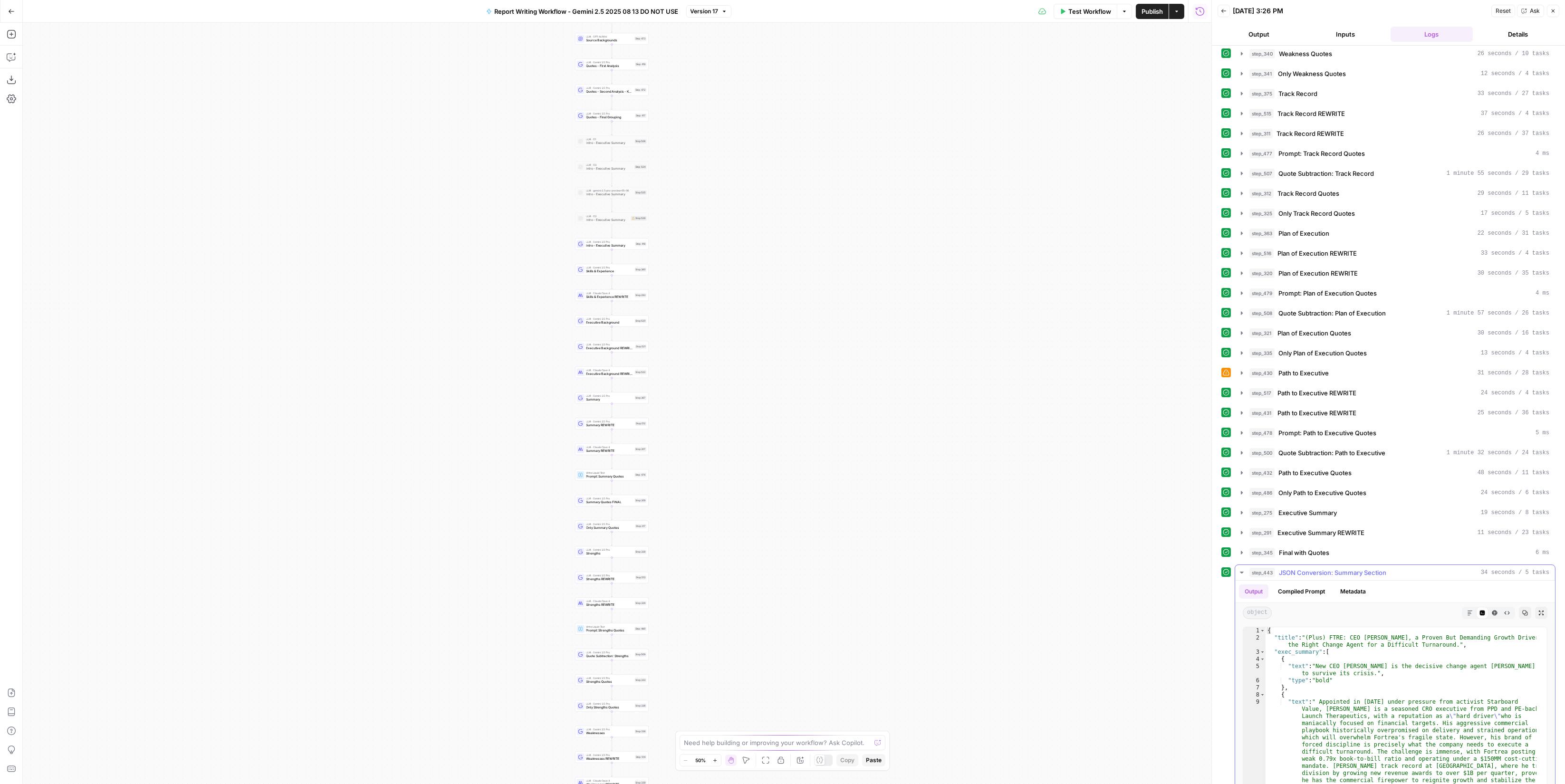
click at [1395, 568] on div "step_443 JSON Conversion: Summary Section 34 seconds / 5 tasks" at bounding box center [1400, 573] width 300 height 10
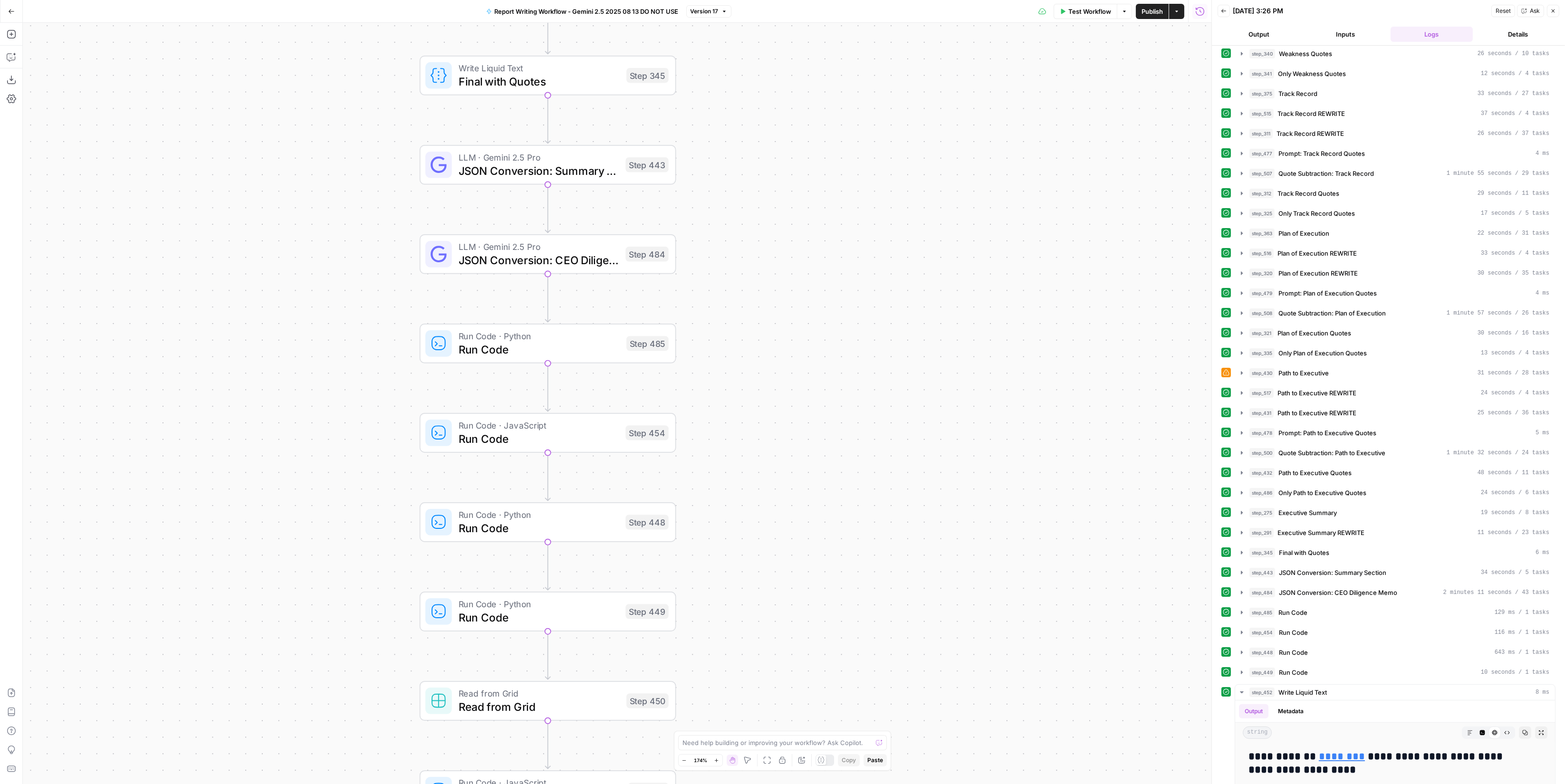
drag, startPoint x: 832, startPoint y: 612, endPoint x: 852, endPoint y: 554, distance: 61.4
click at [852, 554] on div "true false Workflow Set Inputs Inputs LLM · Perplexity Sonar Deep Research Late…" at bounding box center [617, 403] width 1188 height 761
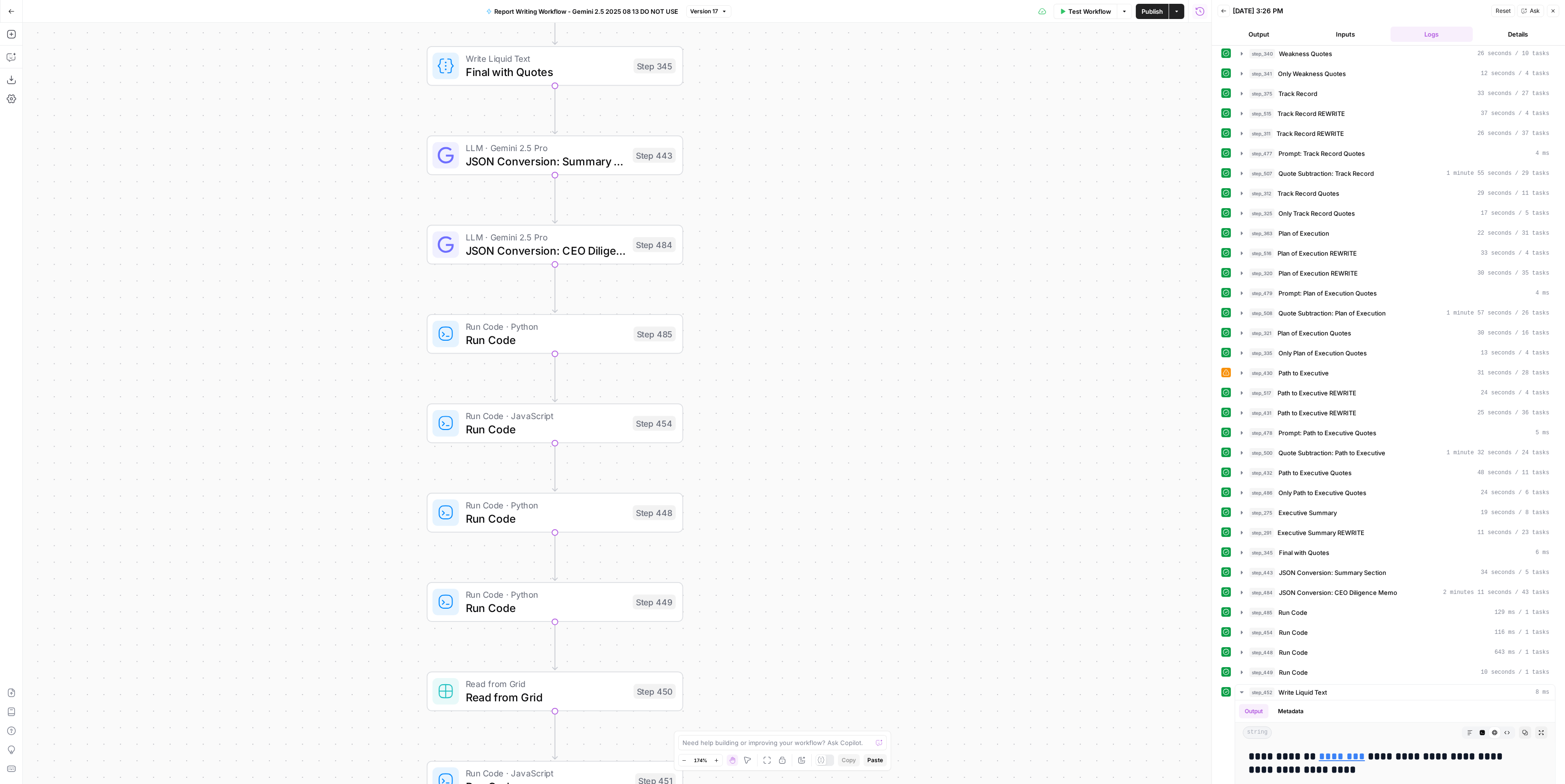
click at [654, 339] on div "Step 485" at bounding box center [655, 333] width 43 height 15
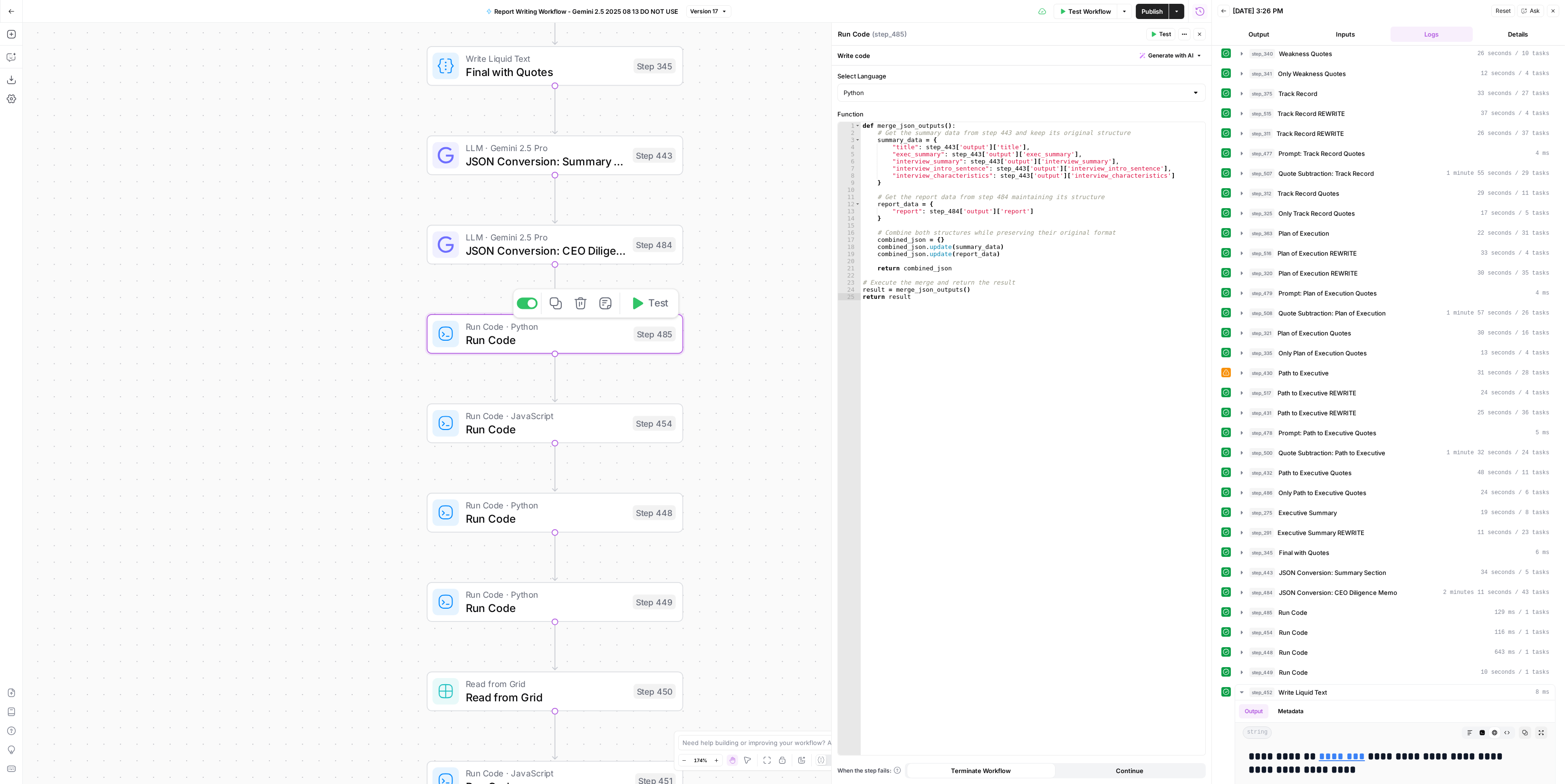
click at [652, 310] on span "Test" at bounding box center [658, 303] width 20 height 15
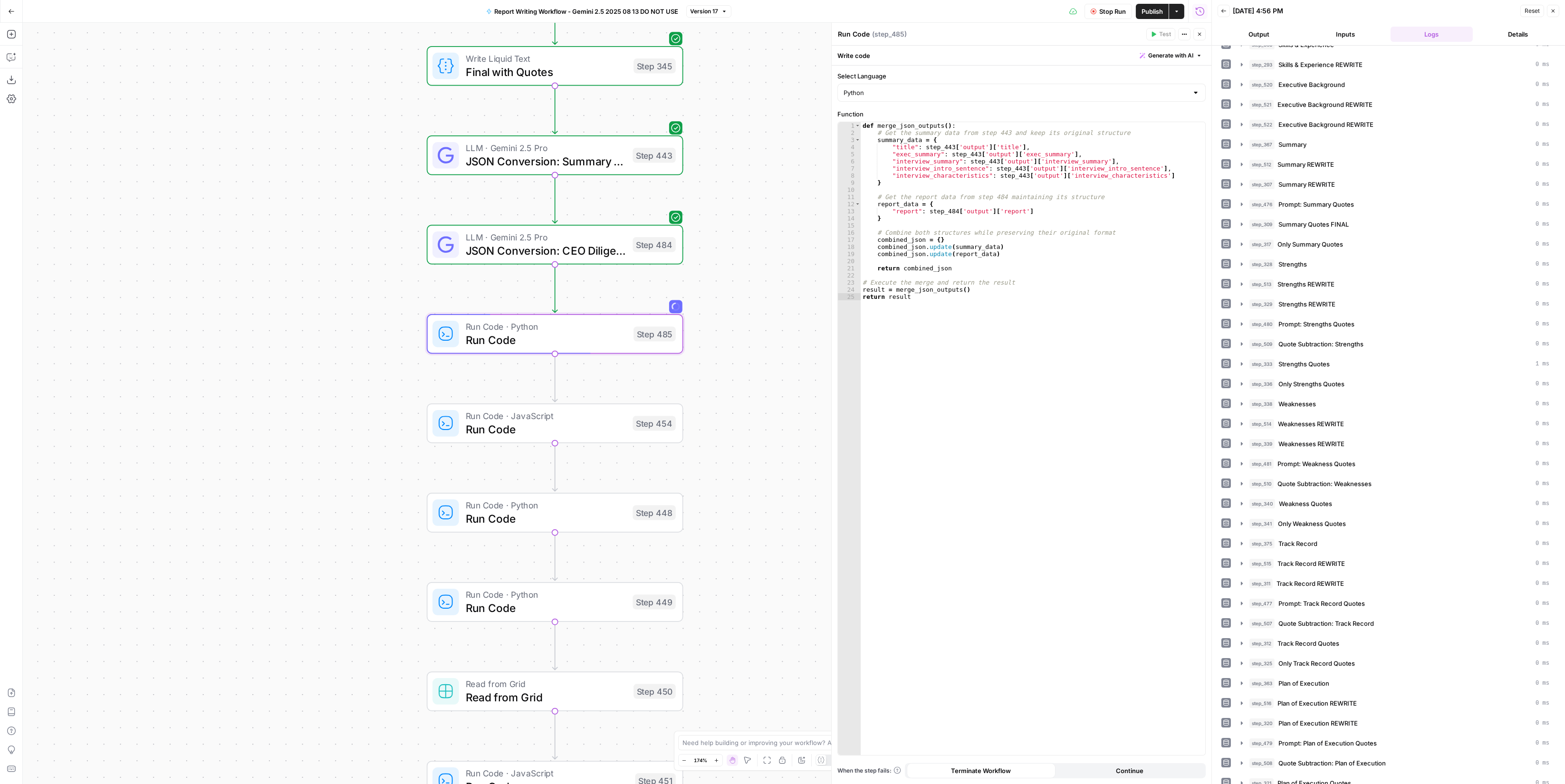
scroll to position [987, 0]
click at [1385, 742] on span "JSON Conversion: Summary Section" at bounding box center [1332, 747] width 108 height 10
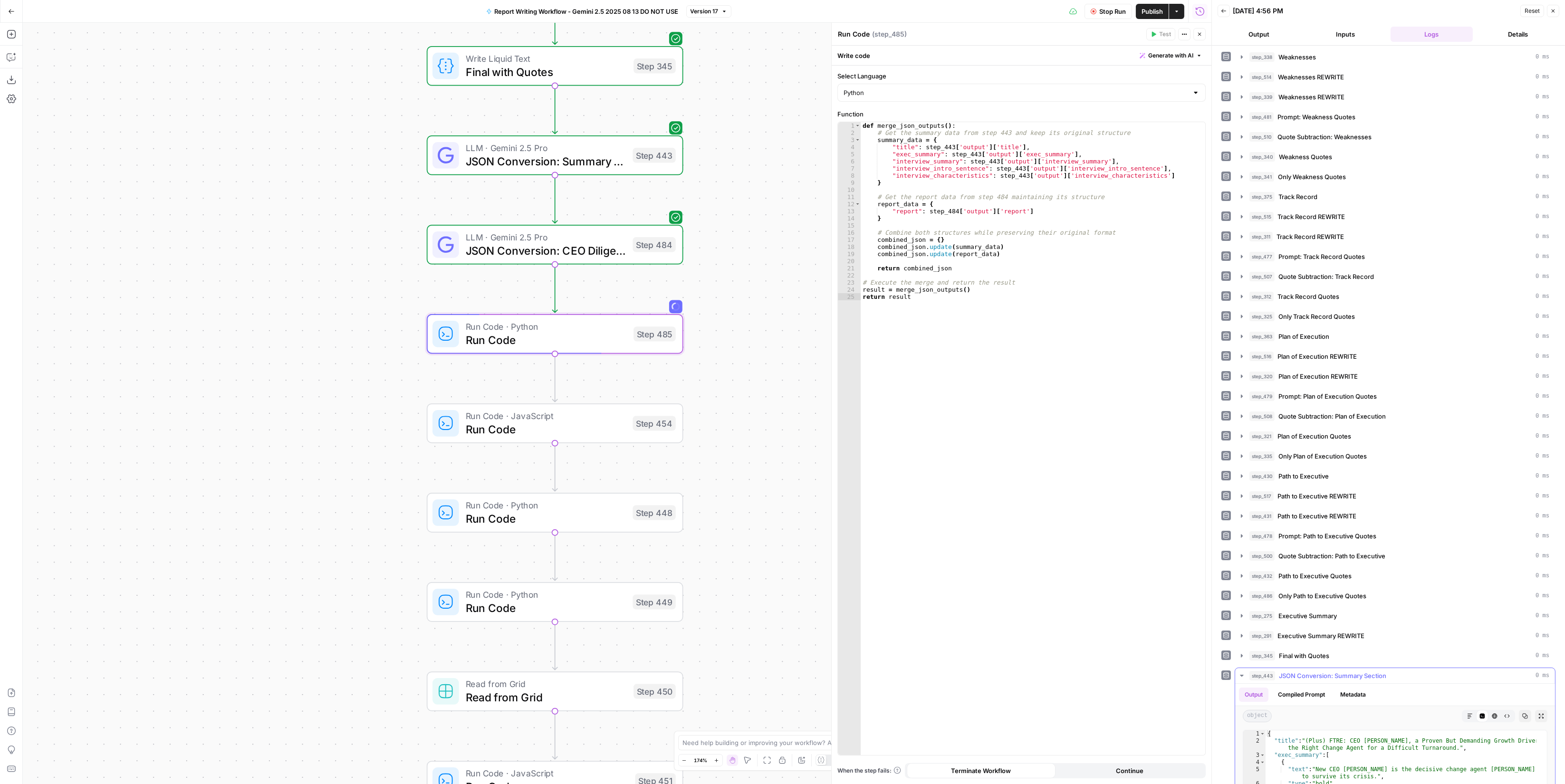
click at [1375, 684] on div "Output Compiled Prompt Metadata" at bounding box center [1395, 695] width 320 height 22
click at [1375, 668] on button "step_443 JSON Conversion: Summary Section 0 ms" at bounding box center [1395, 675] width 320 height 15
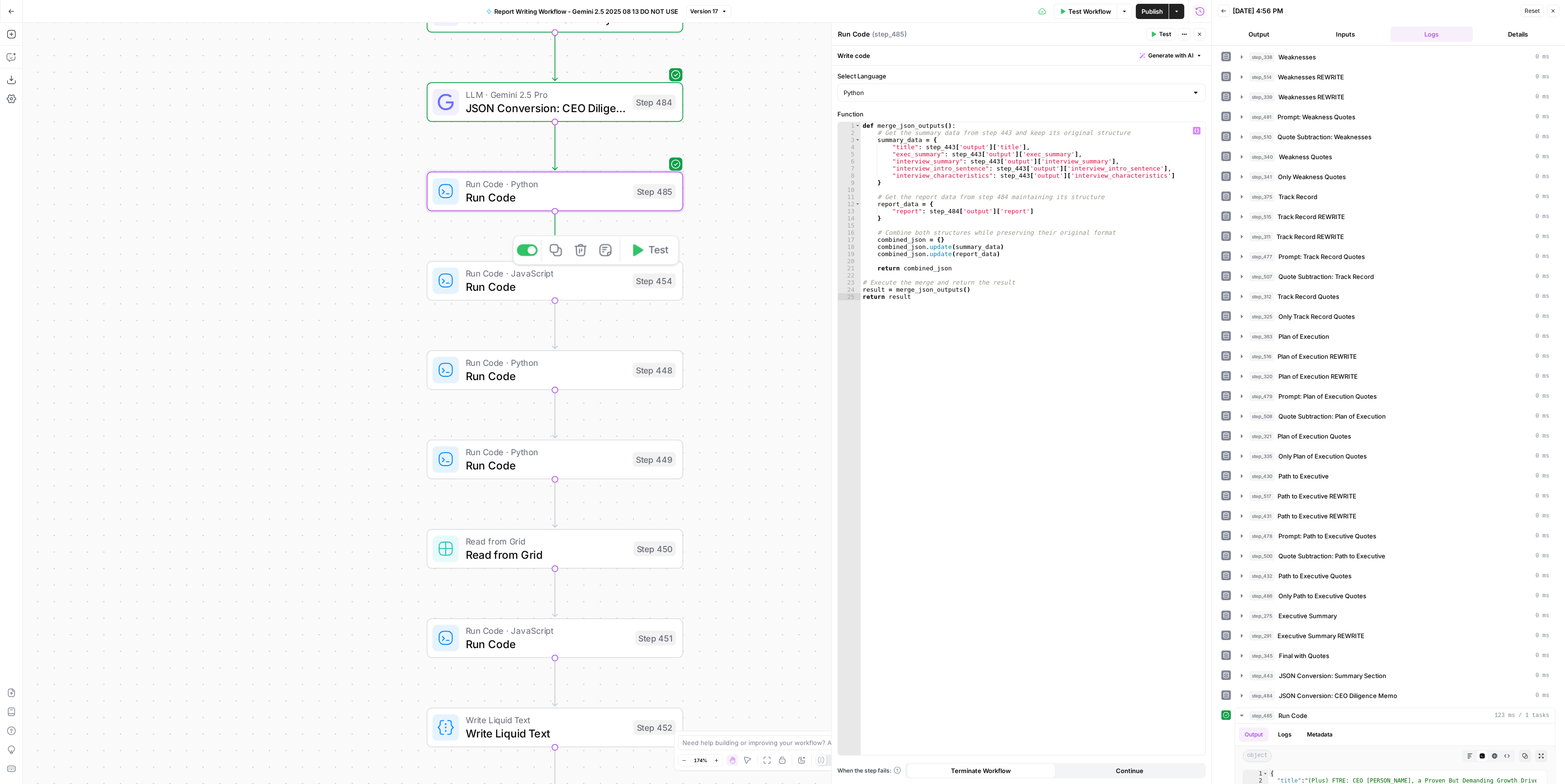
drag, startPoint x: 645, startPoint y: 278, endPoint x: 656, endPoint y: 265, distance: 17.0
click at [645, 278] on div "Step 454" at bounding box center [654, 281] width 43 height 15
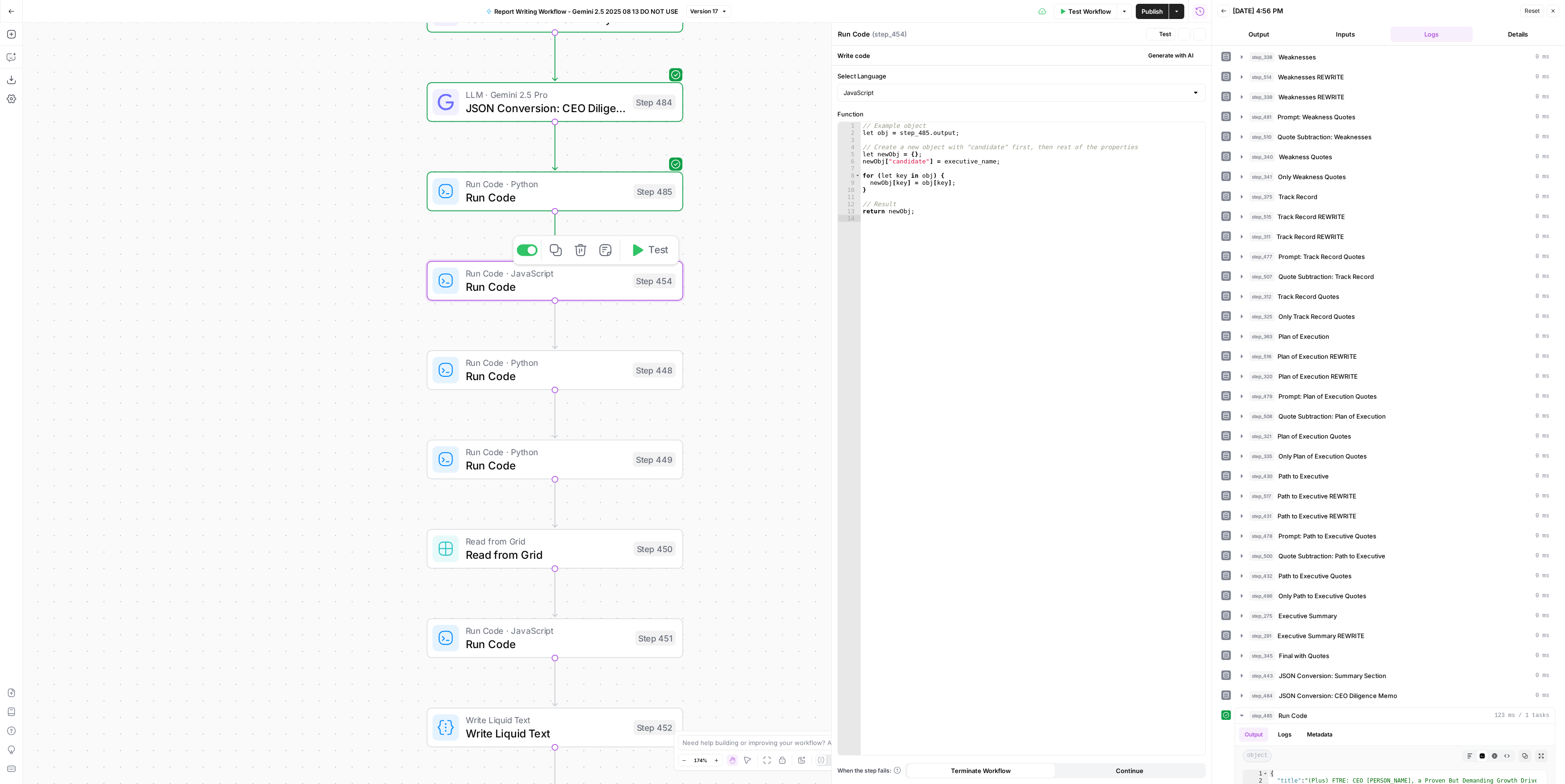
click at [658, 244] on span "Test" at bounding box center [658, 250] width 20 height 15
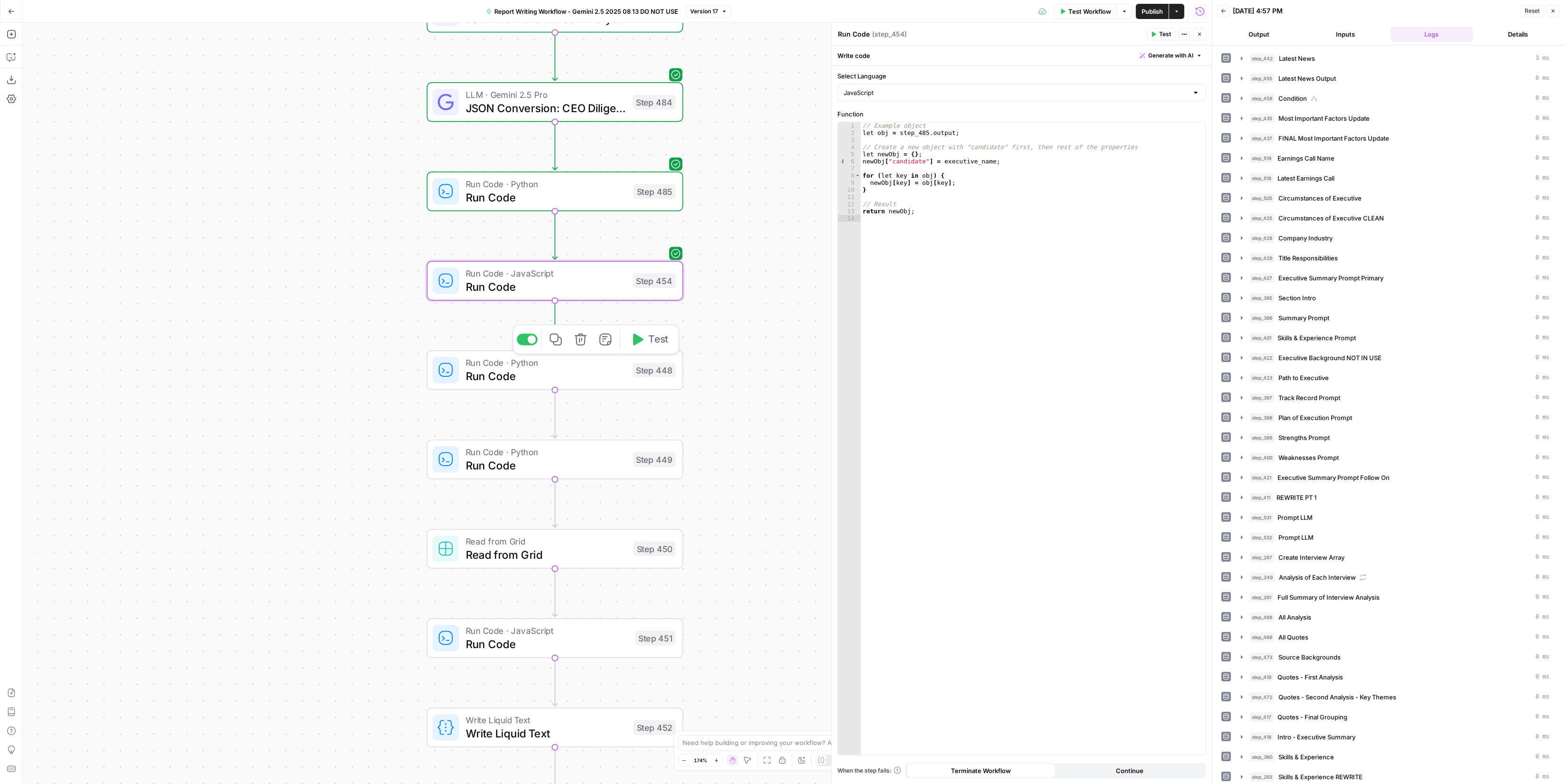
click at [663, 339] on span "Test" at bounding box center [658, 339] width 20 height 15
click at [640, 381] on div "Run Code · Python Run Code Step 448 Copy step Delete step Add Note Test" at bounding box center [554, 370] width 244 height 28
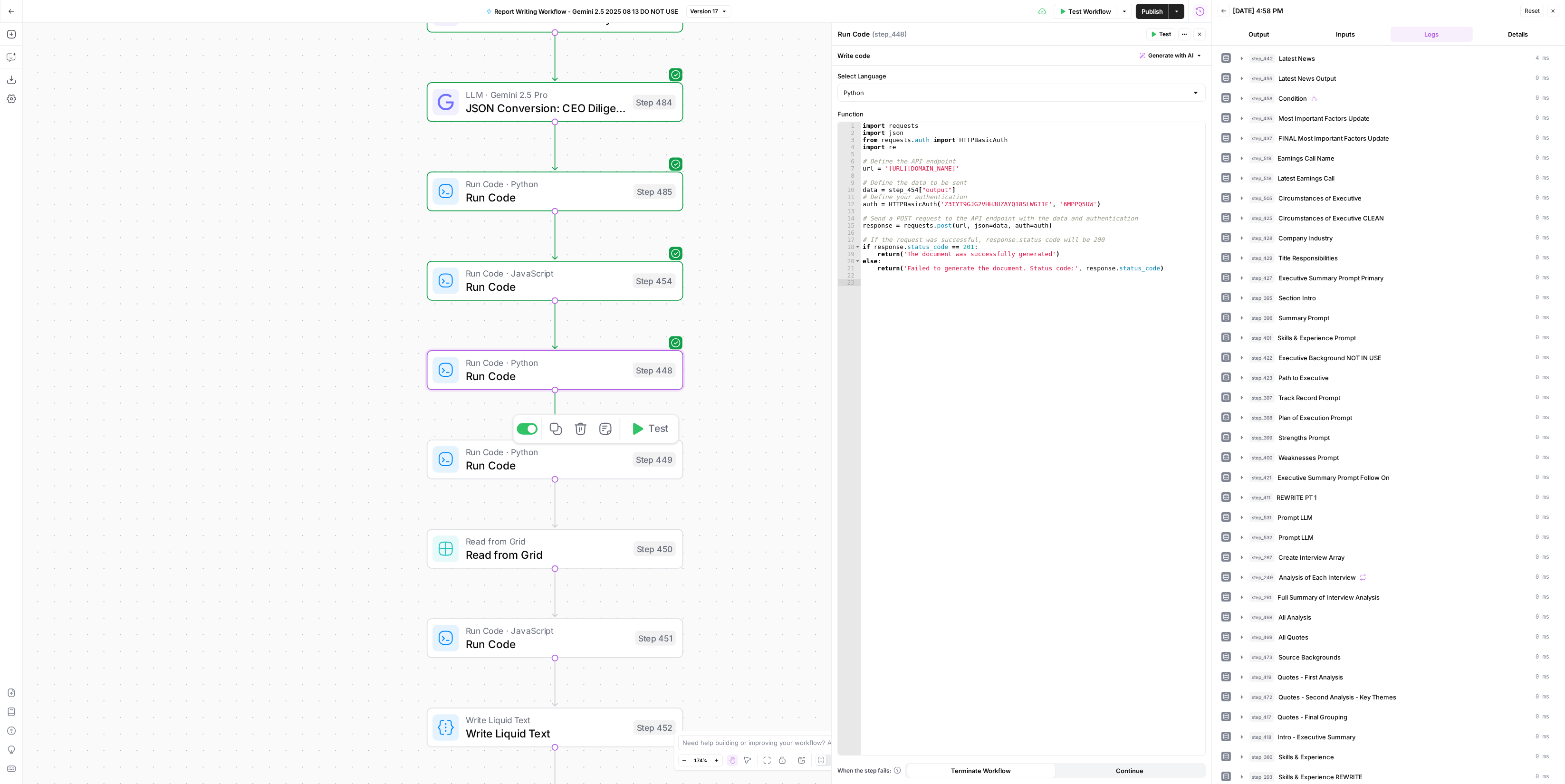
click at [656, 431] on span "Test" at bounding box center [658, 429] width 20 height 15
click at [603, 472] on span "Run Code" at bounding box center [546, 465] width 160 height 16
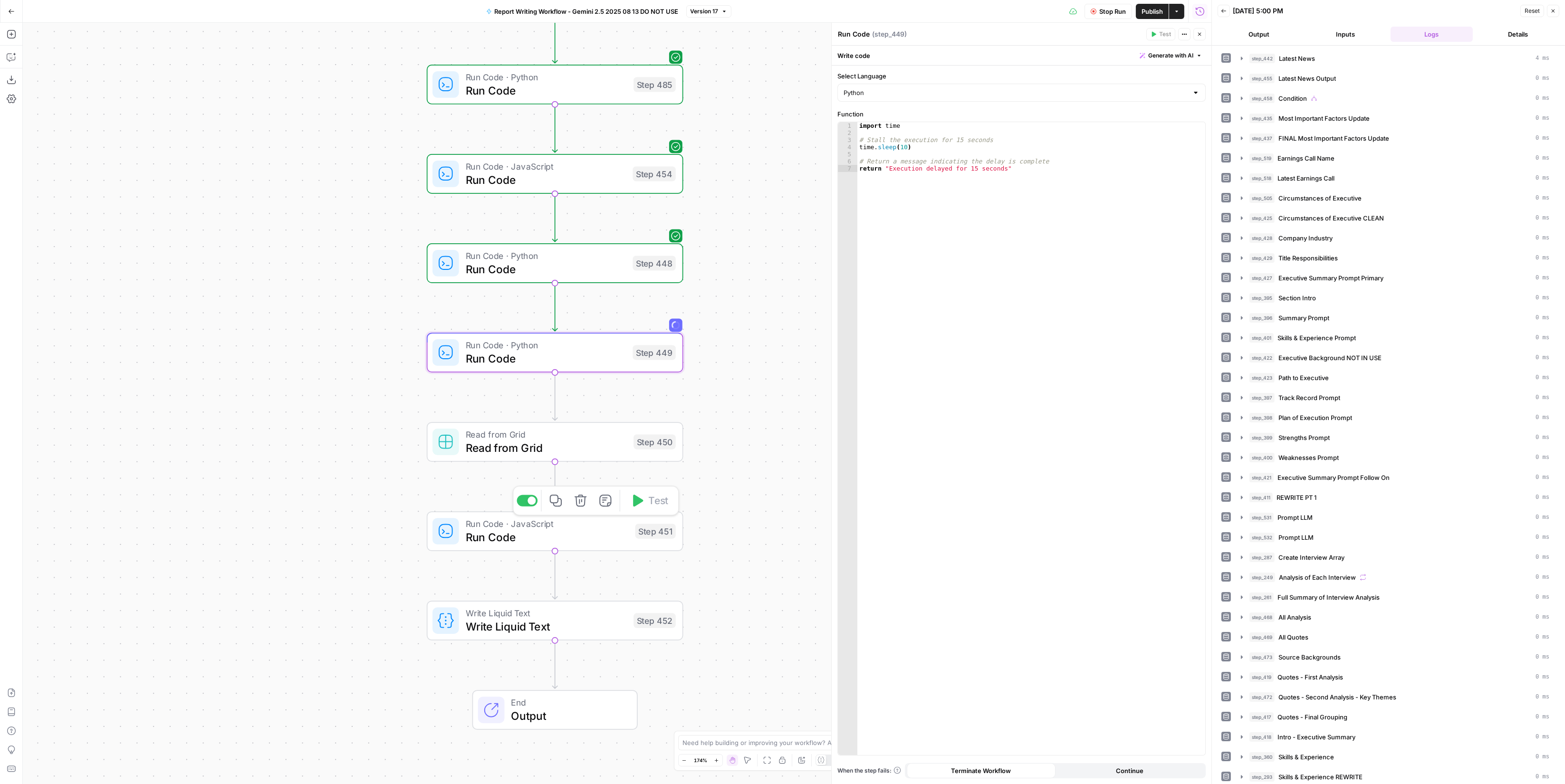
click at [643, 441] on div "Step 450" at bounding box center [655, 441] width 43 height 15
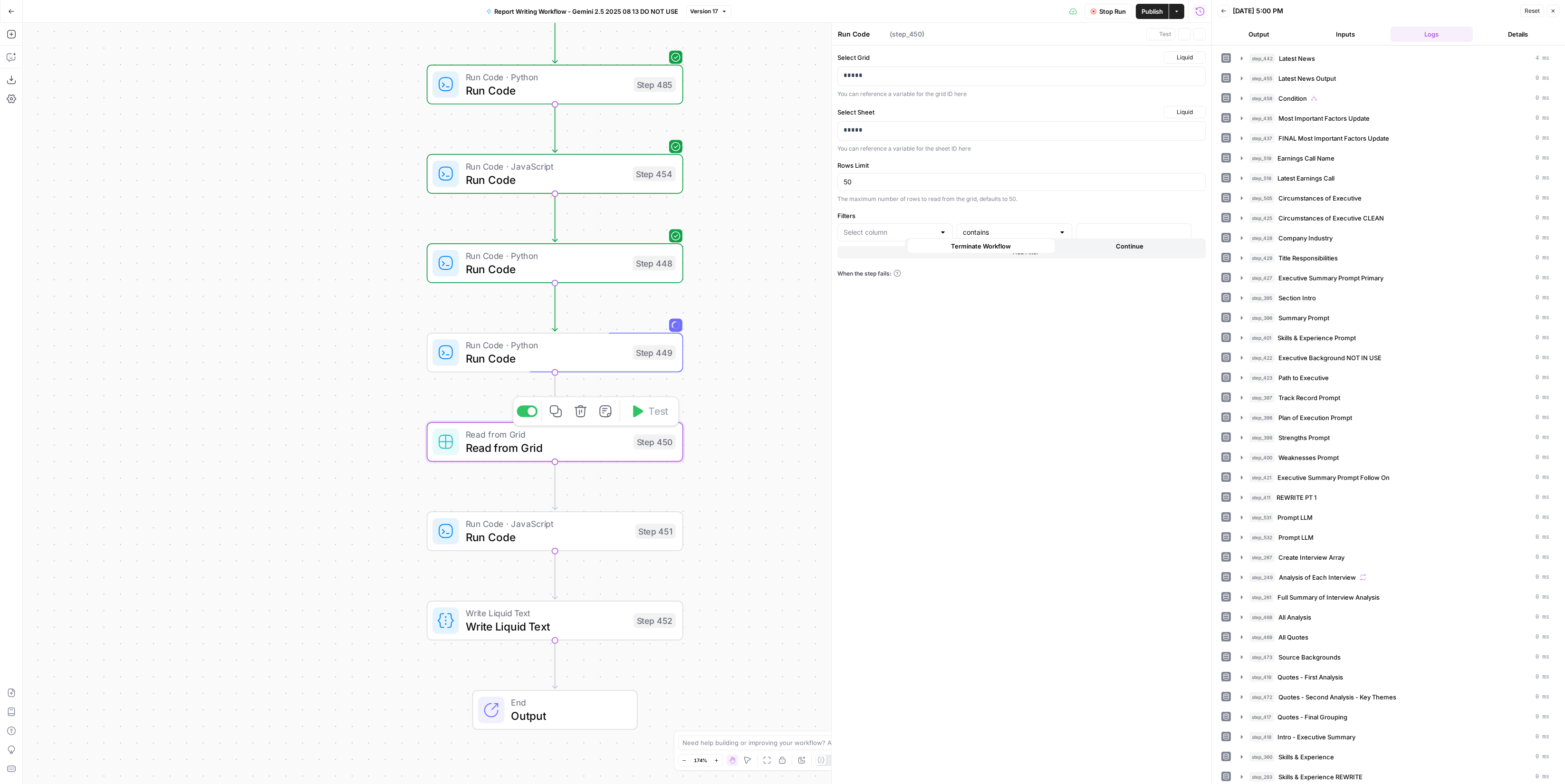
type textarea "Read from Grid"
type input "Candidate"
click at [1144, 10] on span "Publish" at bounding box center [1152, 12] width 21 height 10
